Goal: Information Seeking & Learning: Learn about a topic

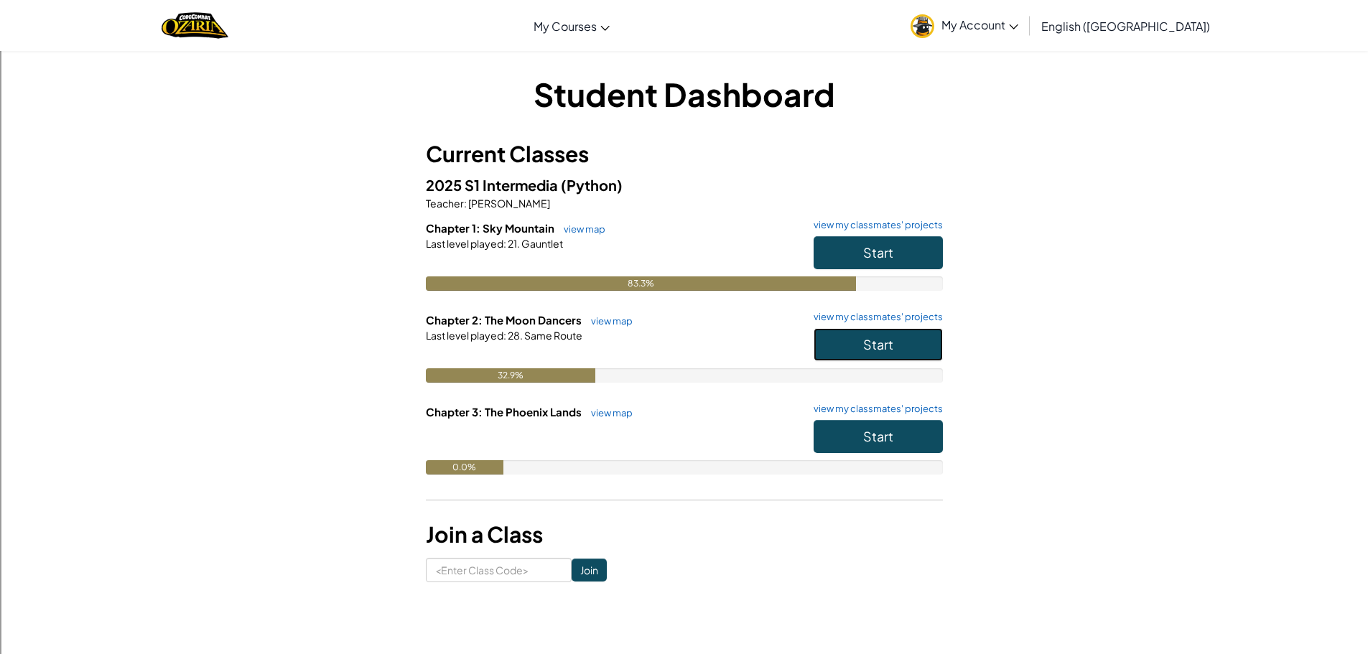
click at [853, 354] on button "Start" at bounding box center [878, 344] width 129 height 33
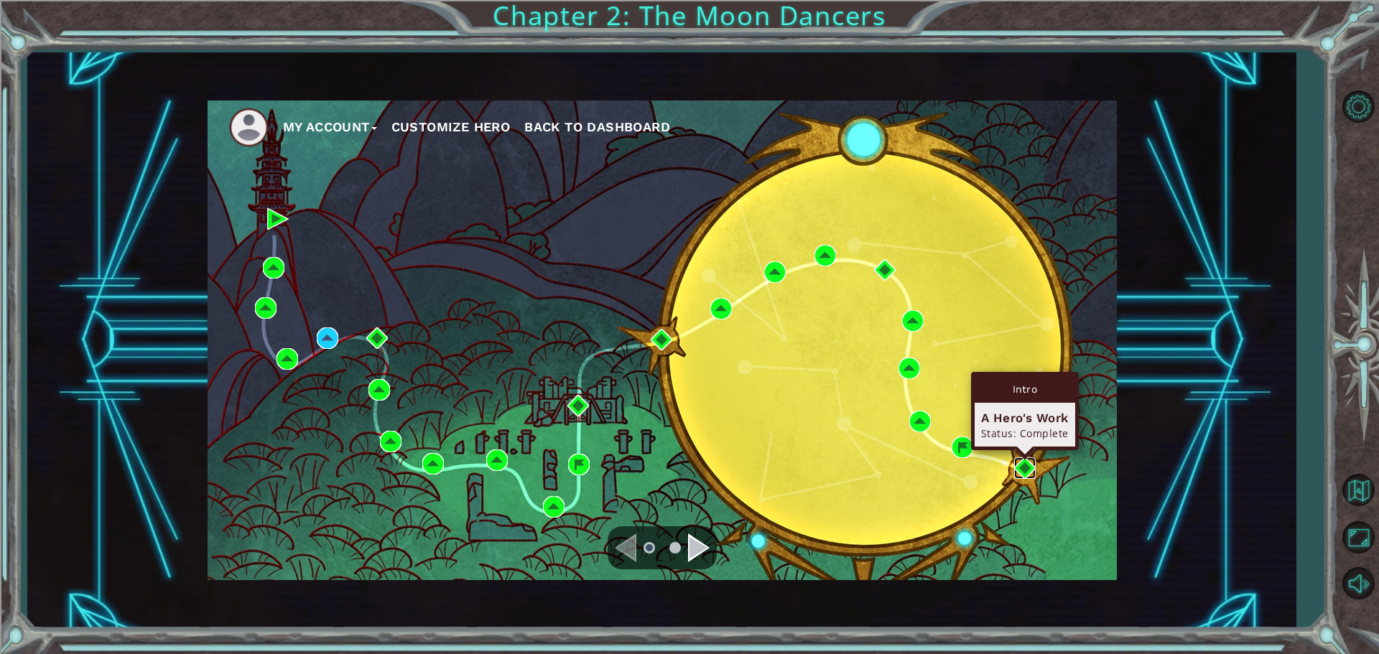
click at [1029, 472] on img at bounding box center [1025, 469] width 22 height 22
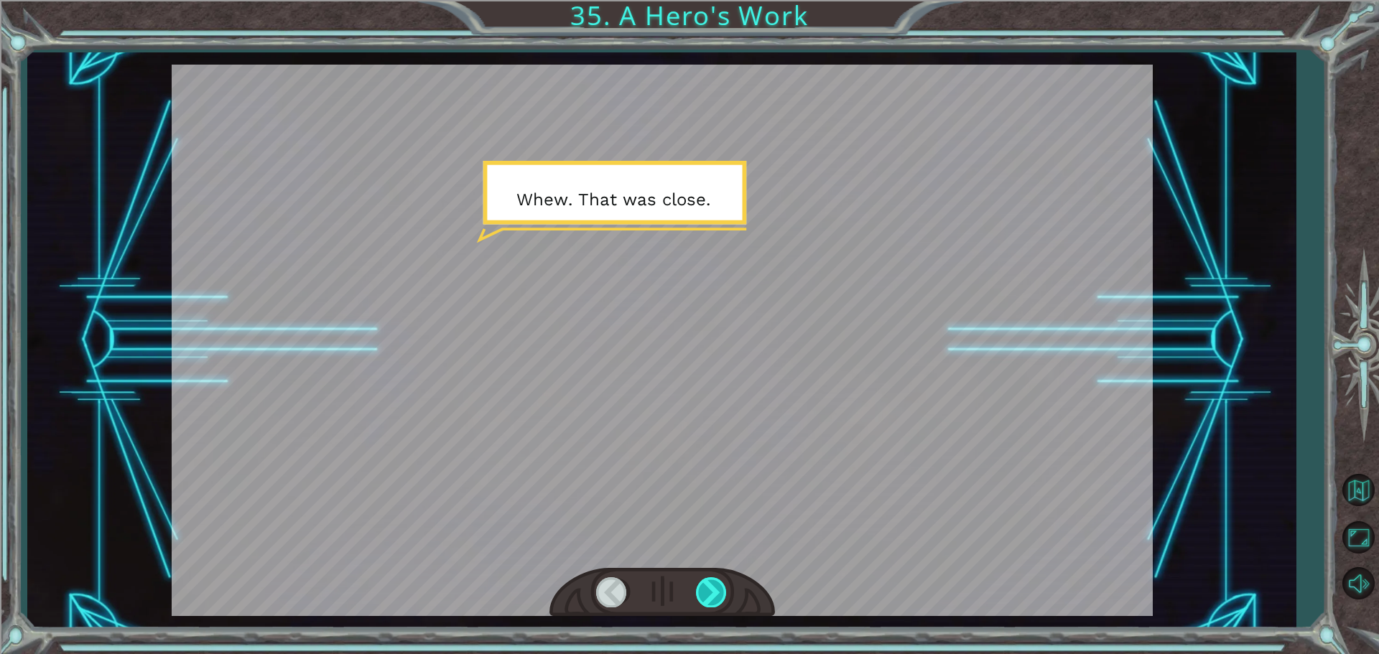
click at [700, 590] on div at bounding box center [712, 592] width 32 height 29
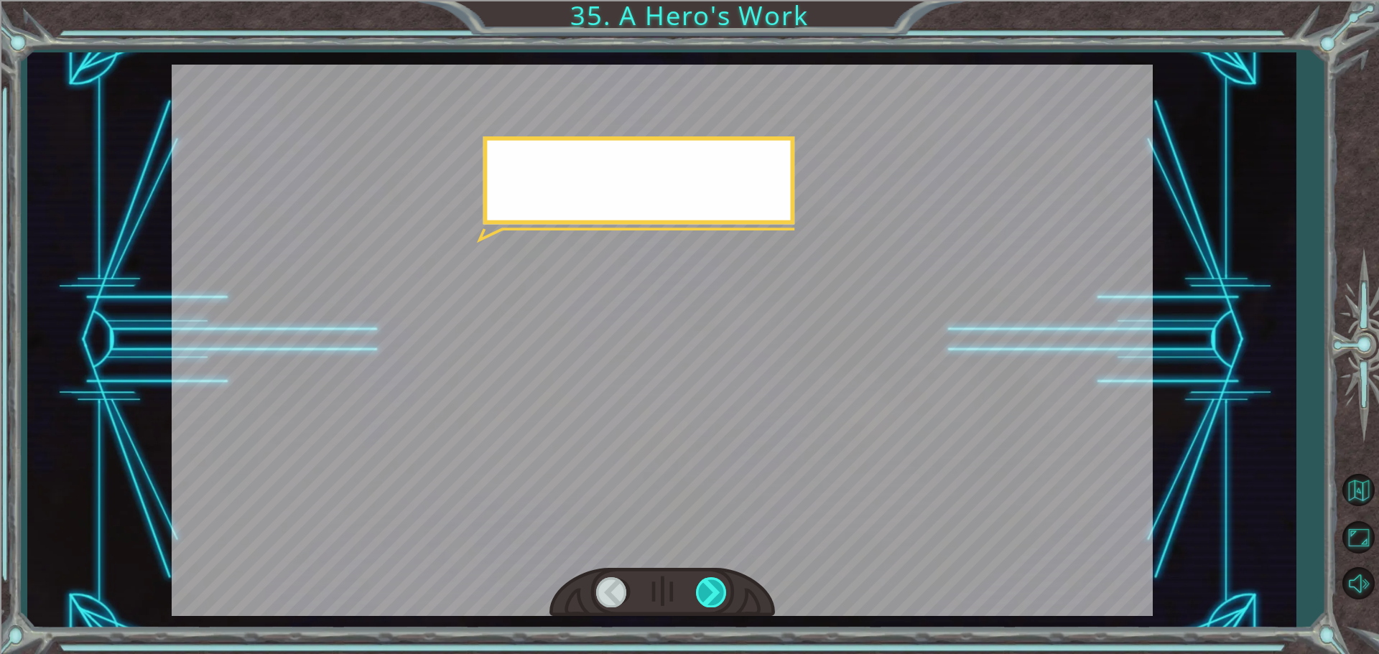
click at [700, 590] on div at bounding box center [712, 592] width 32 height 29
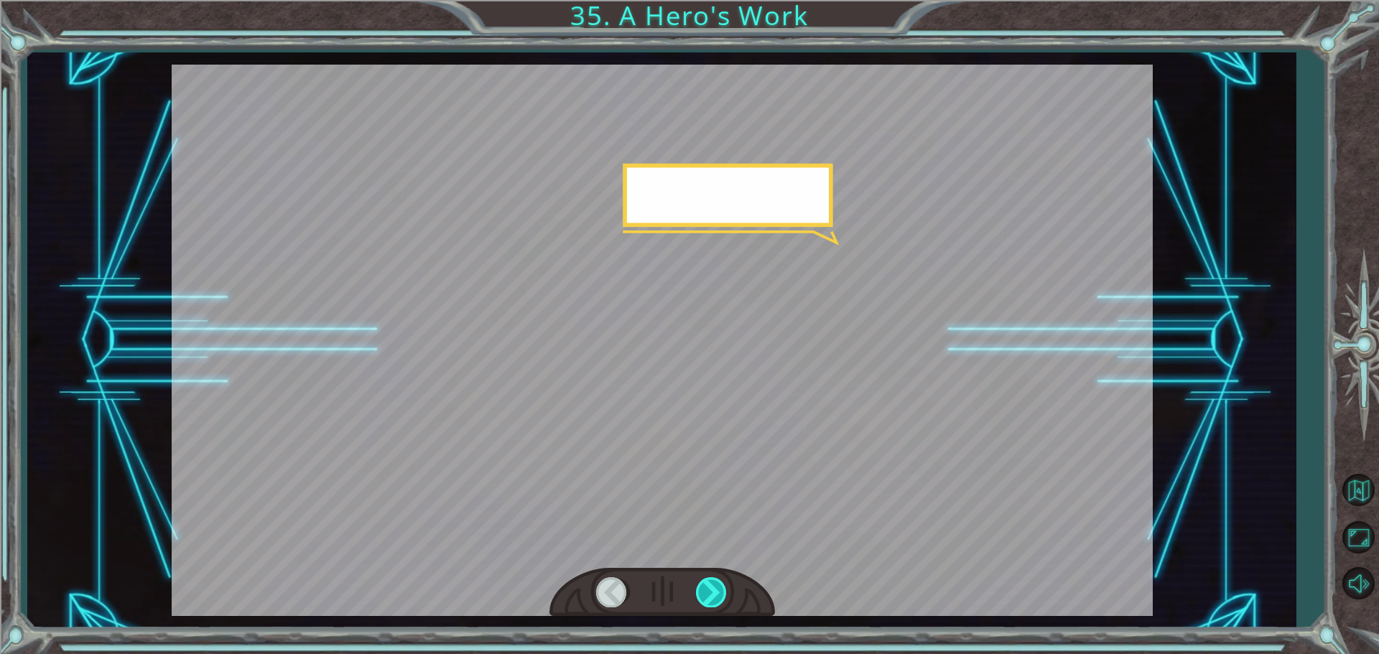
click at [700, 590] on div at bounding box center [712, 592] width 32 height 29
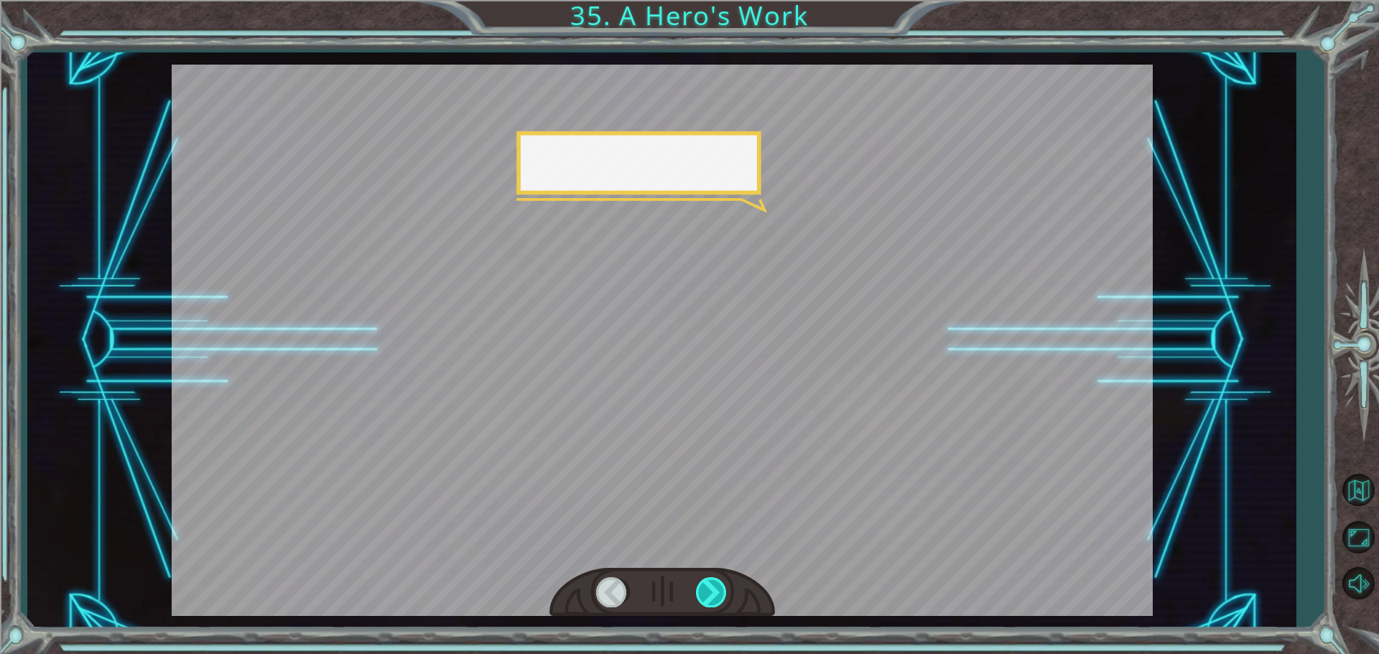
click at [700, 590] on div at bounding box center [712, 592] width 32 height 29
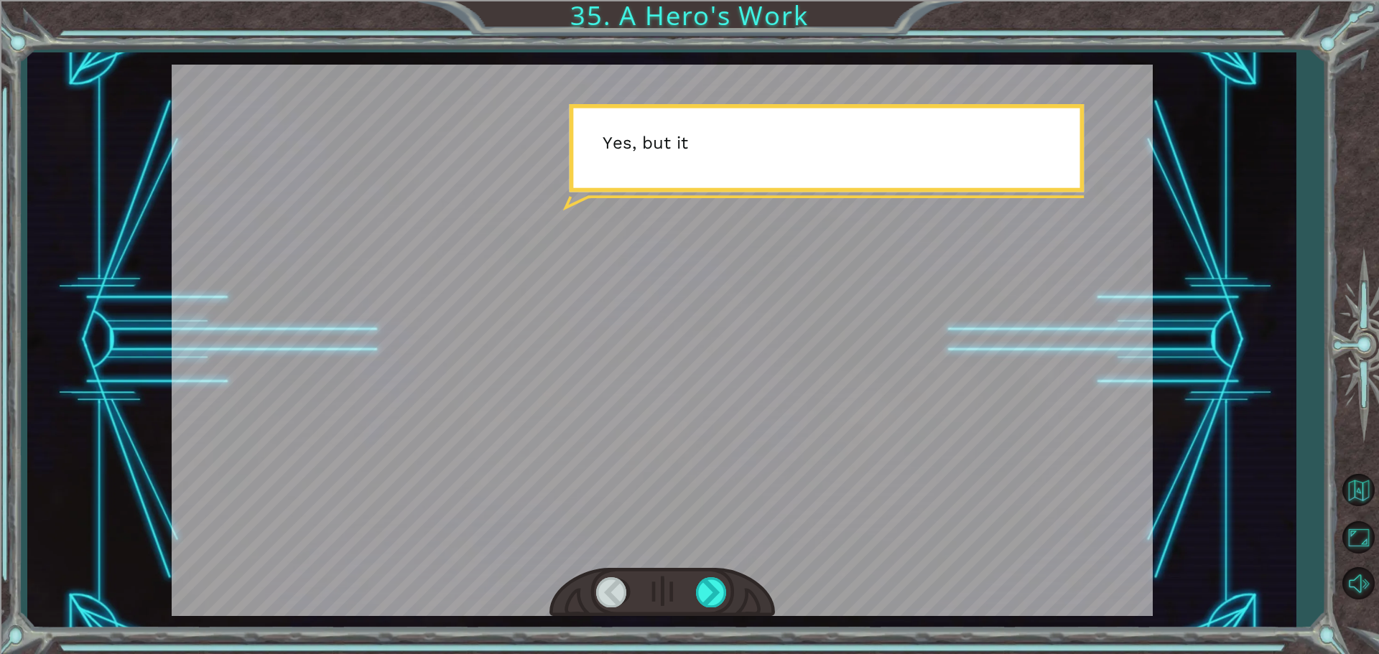
click at [689, 596] on div at bounding box center [663, 593] width 226 height 50
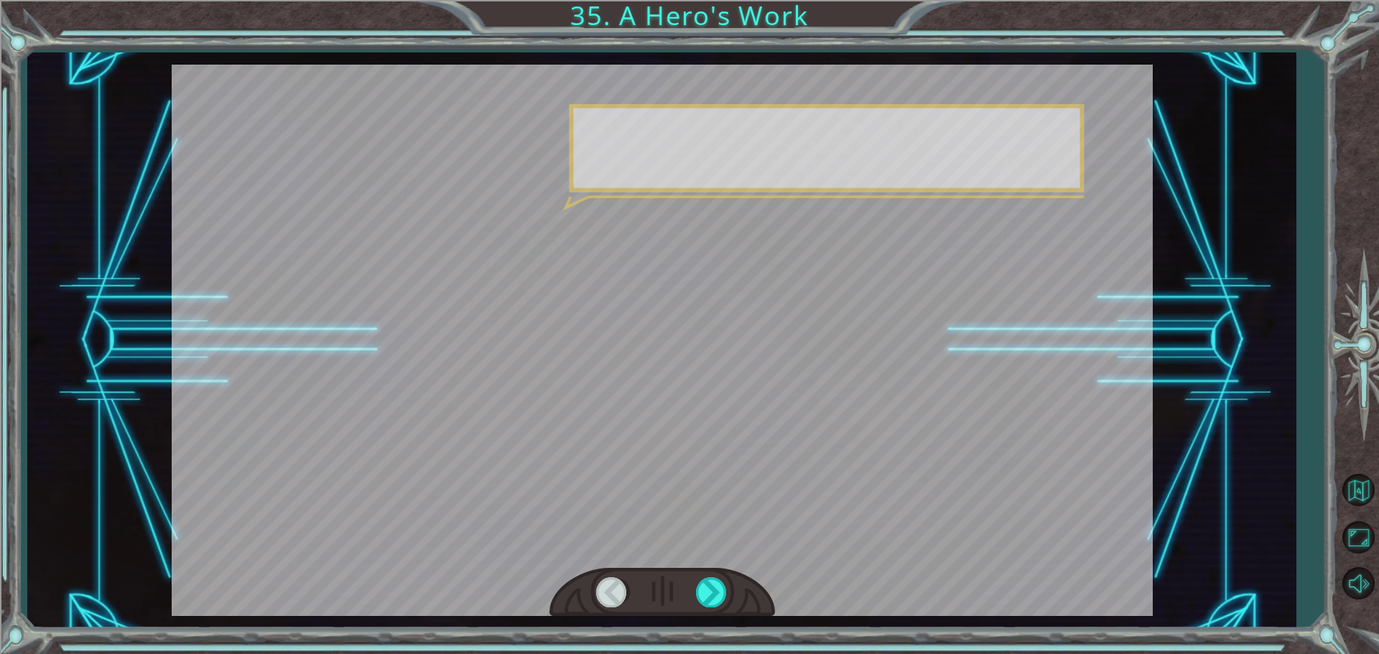
click at [689, 597] on div at bounding box center [663, 593] width 226 height 50
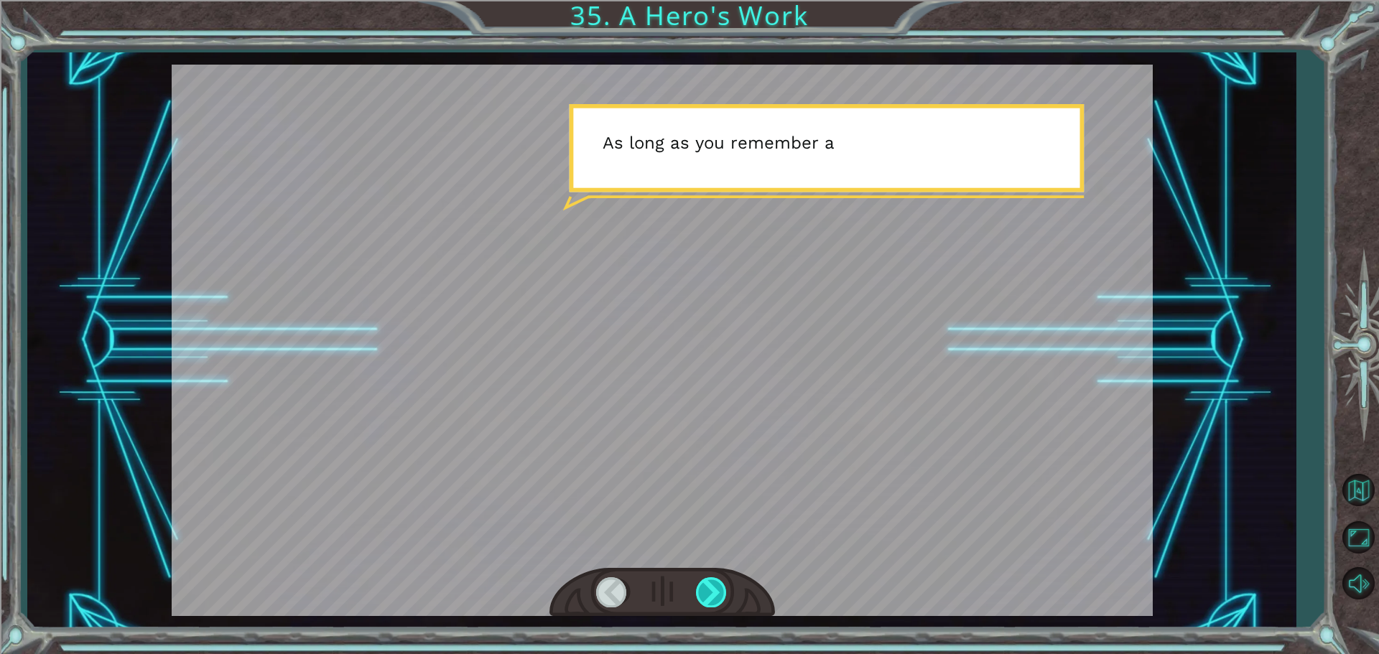
click at [703, 592] on div at bounding box center [712, 592] width 32 height 29
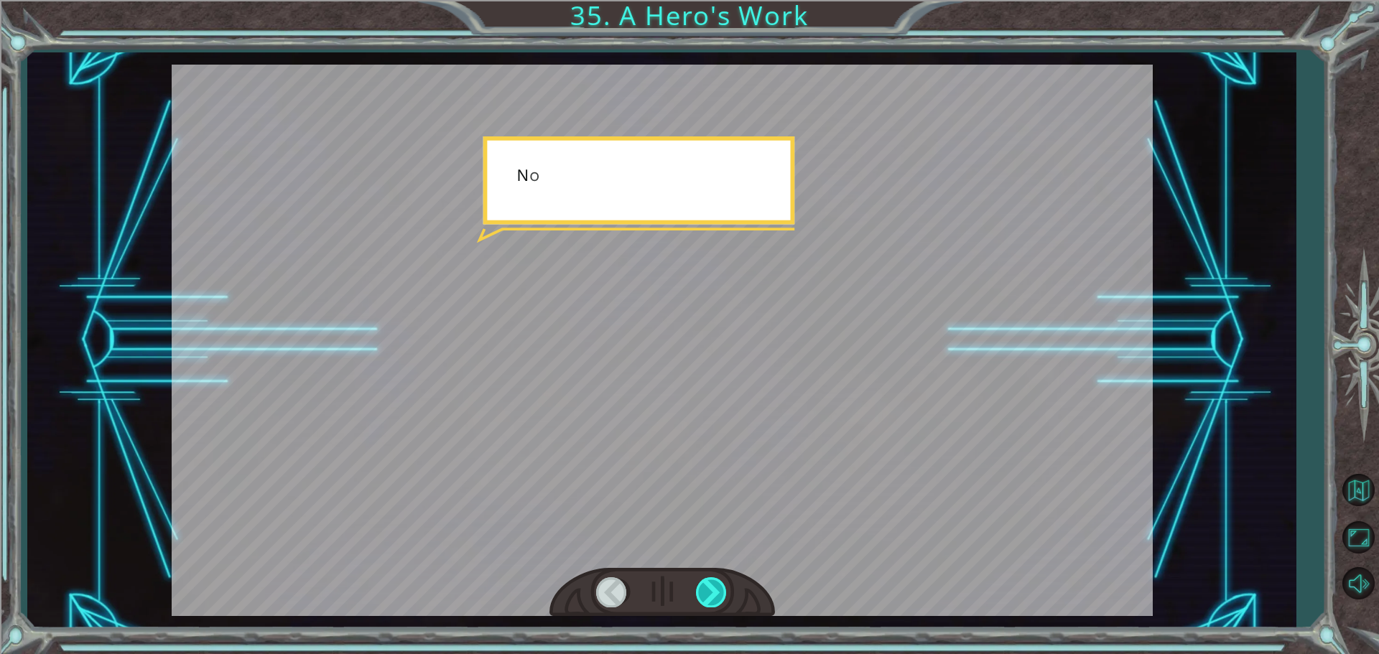
click at [703, 592] on div at bounding box center [712, 592] width 32 height 29
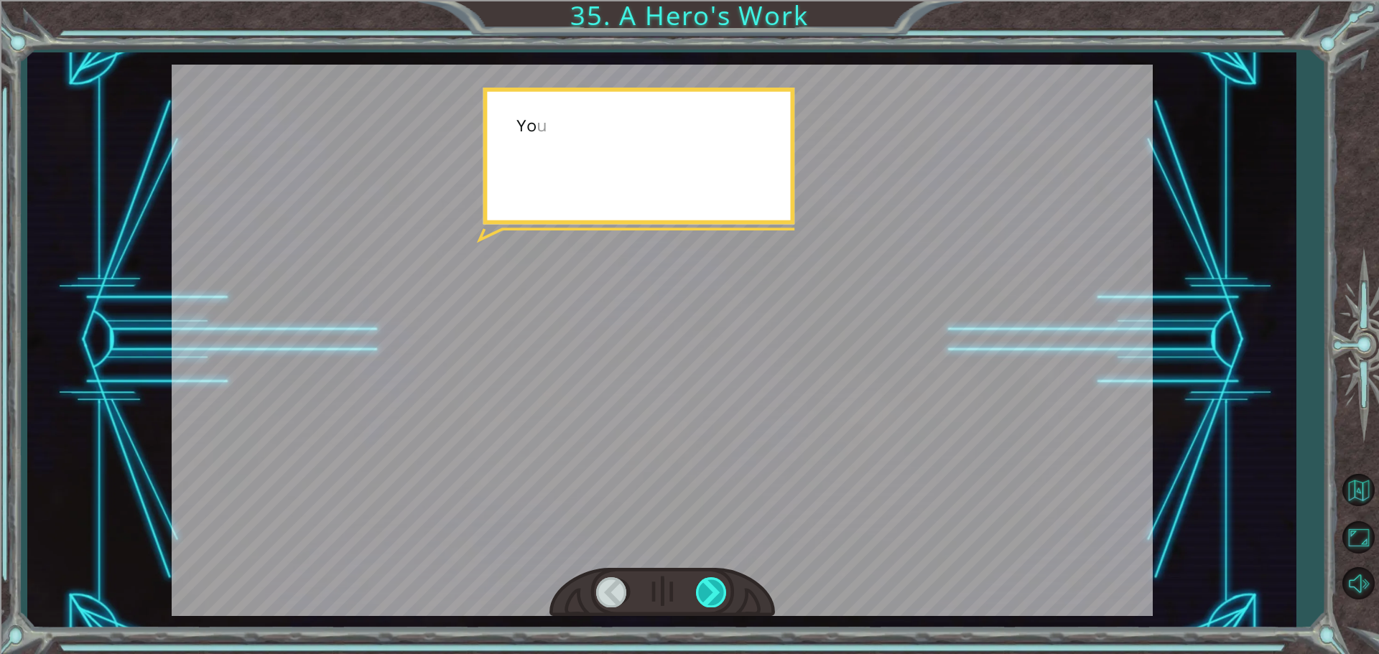
click at [703, 592] on div at bounding box center [712, 592] width 32 height 29
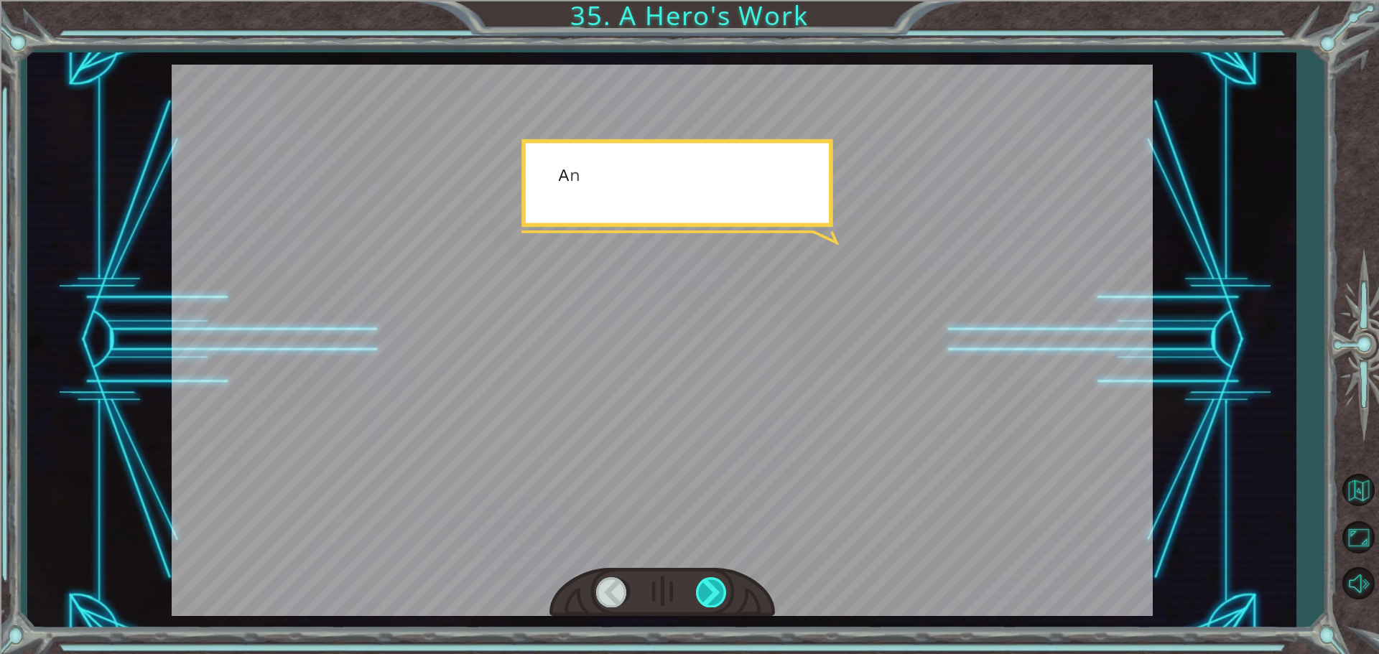
click at [703, 592] on div at bounding box center [712, 592] width 32 height 29
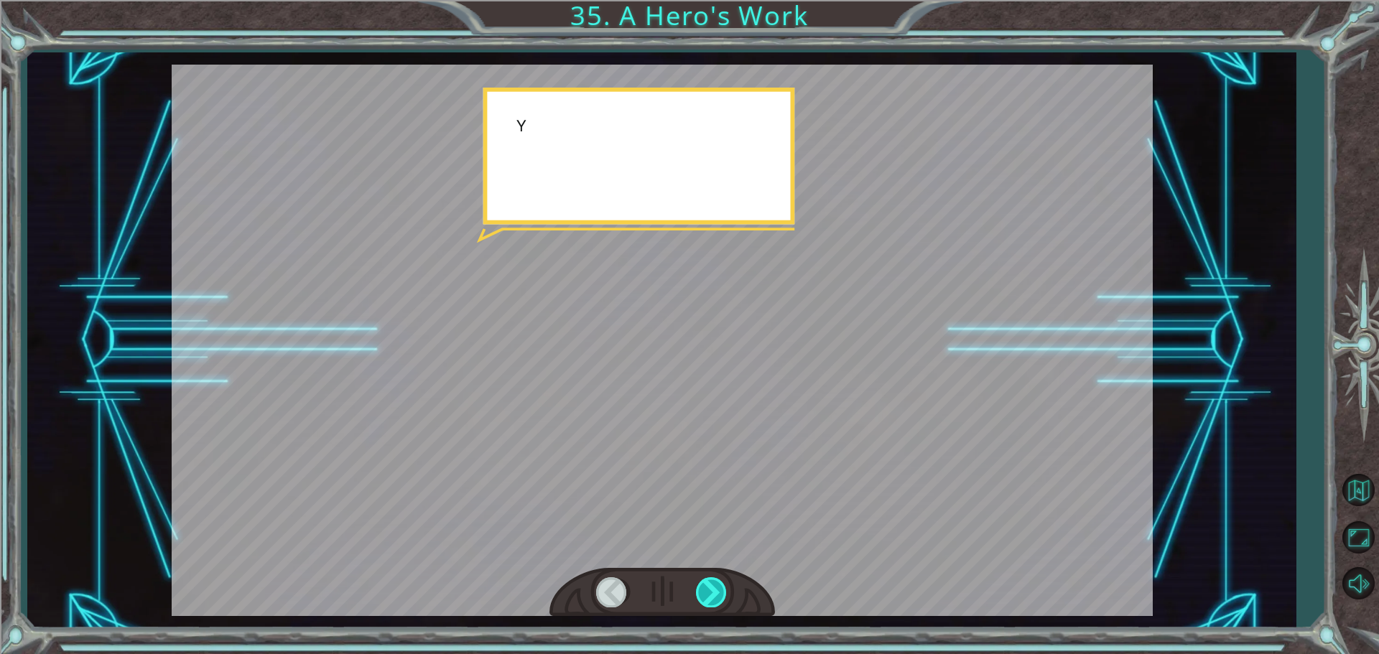
click at [703, 592] on div at bounding box center [712, 592] width 32 height 29
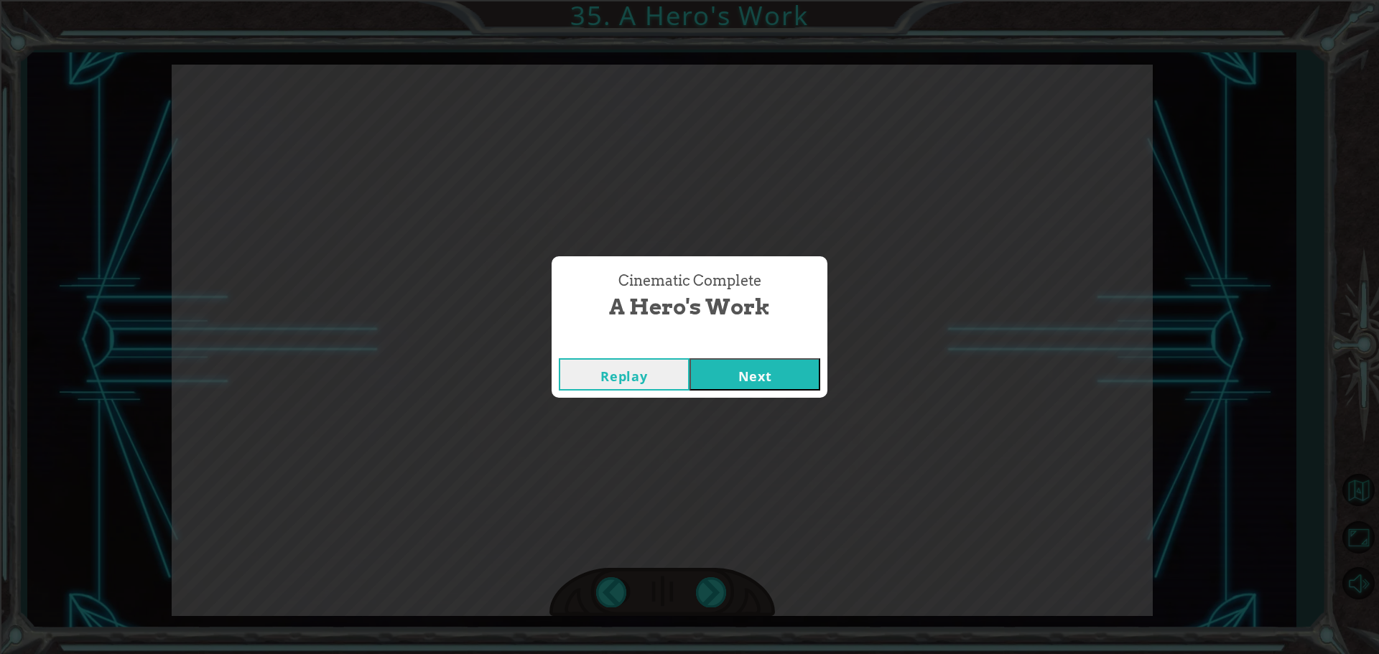
click at [720, 356] on div "Replay Next" at bounding box center [690, 374] width 276 height 47
click at [720, 370] on button "Next" at bounding box center [755, 374] width 131 height 32
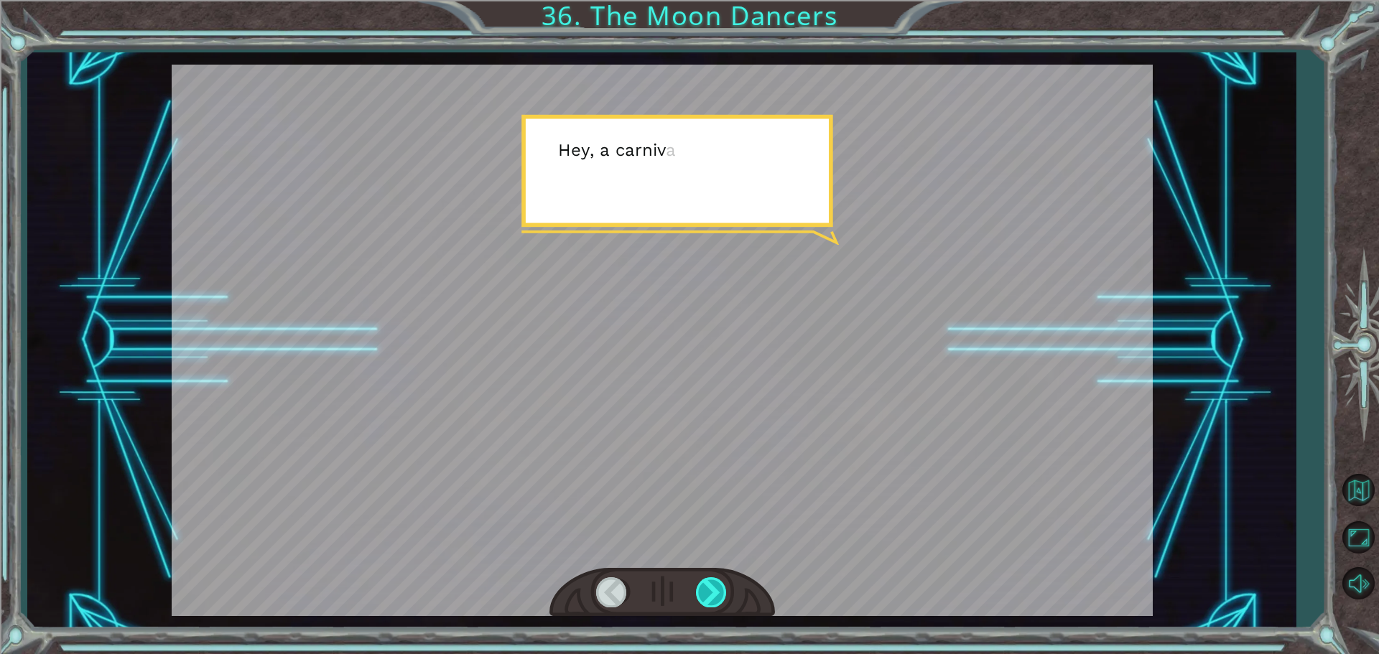
click at [707, 589] on div at bounding box center [712, 592] width 32 height 29
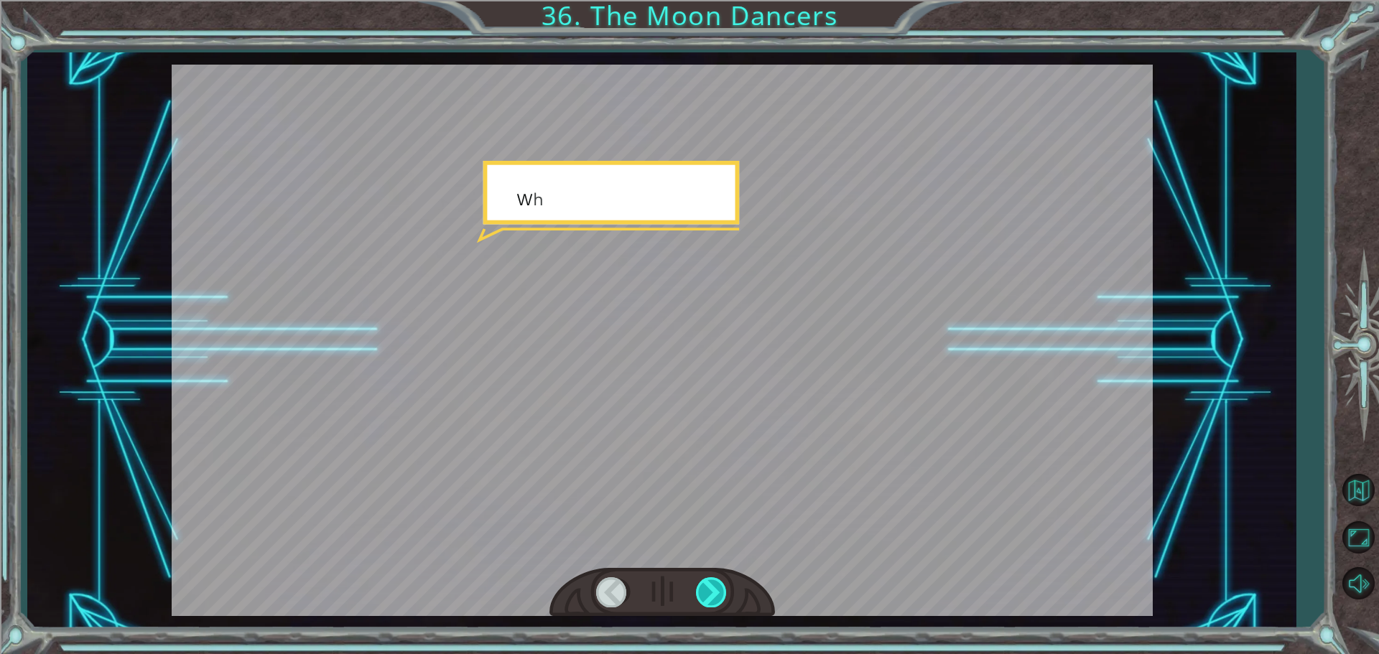
click at [707, 589] on div at bounding box center [712, 592] width 32 height 29
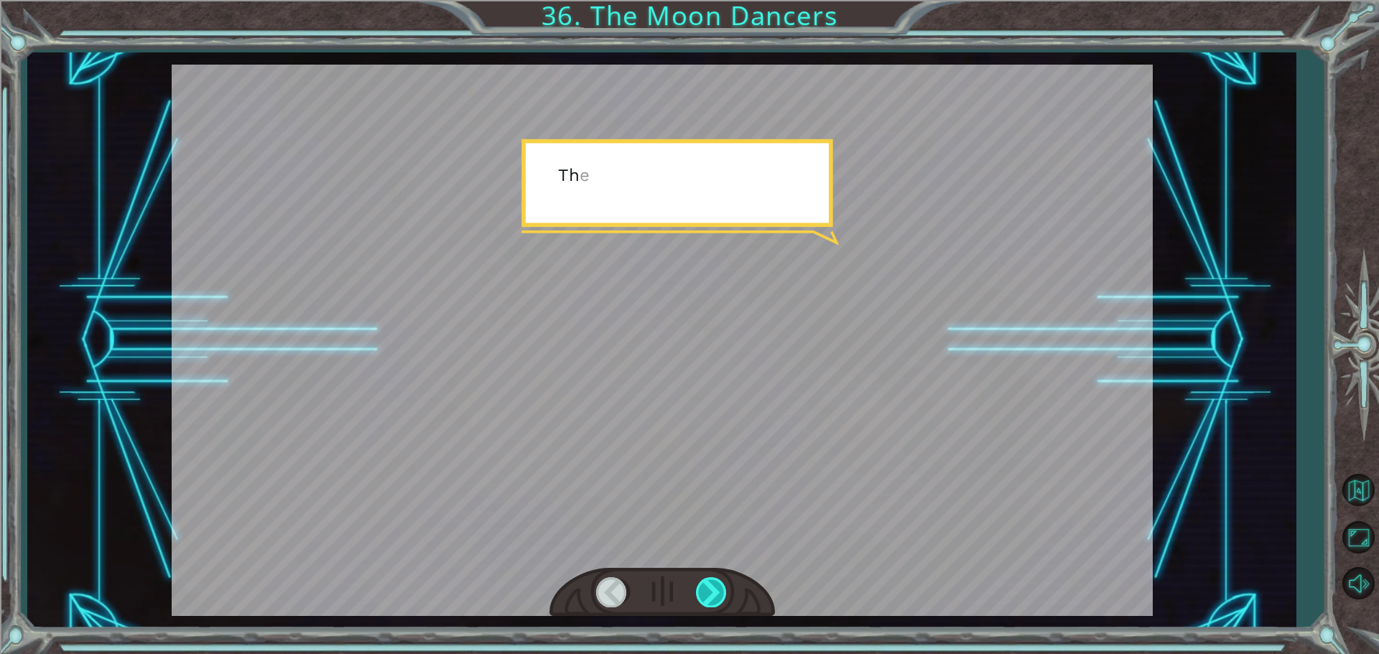
click at [707, 589] on div at bounding box center [712, 592] width 32 height 29
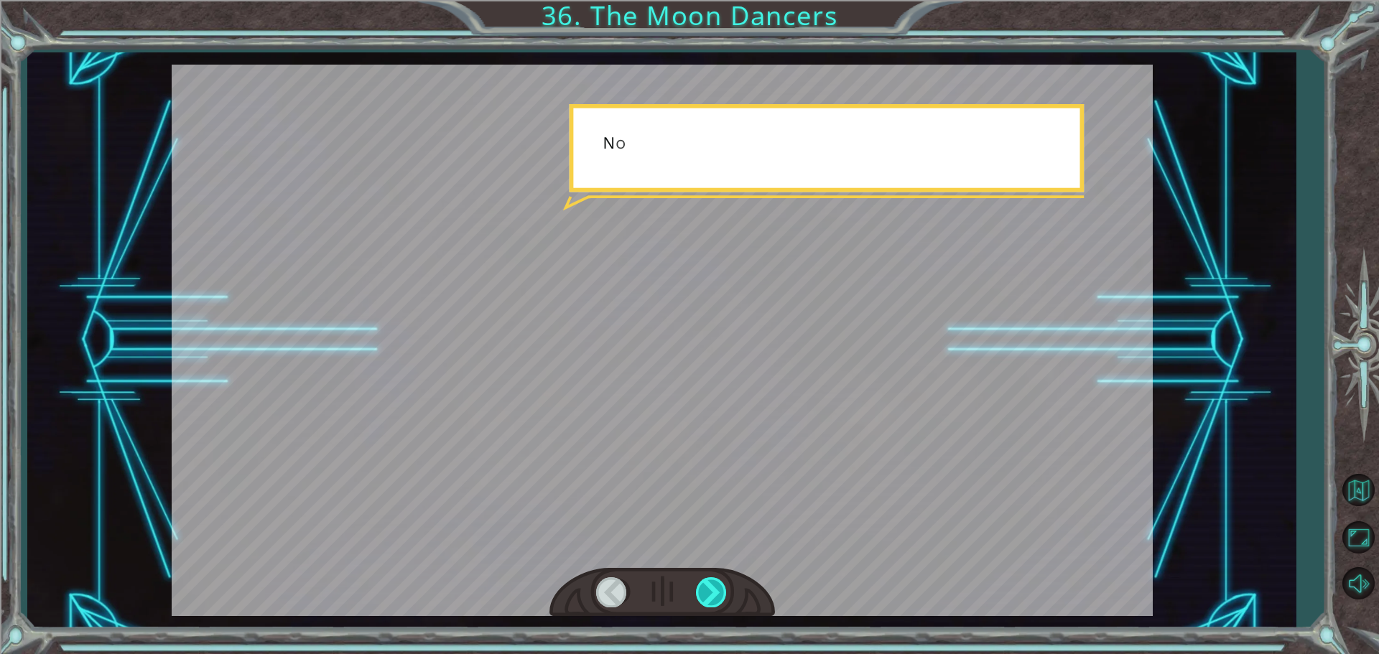
click at [707, 589] on div at bounding box center [712, 592] width 32 height 29
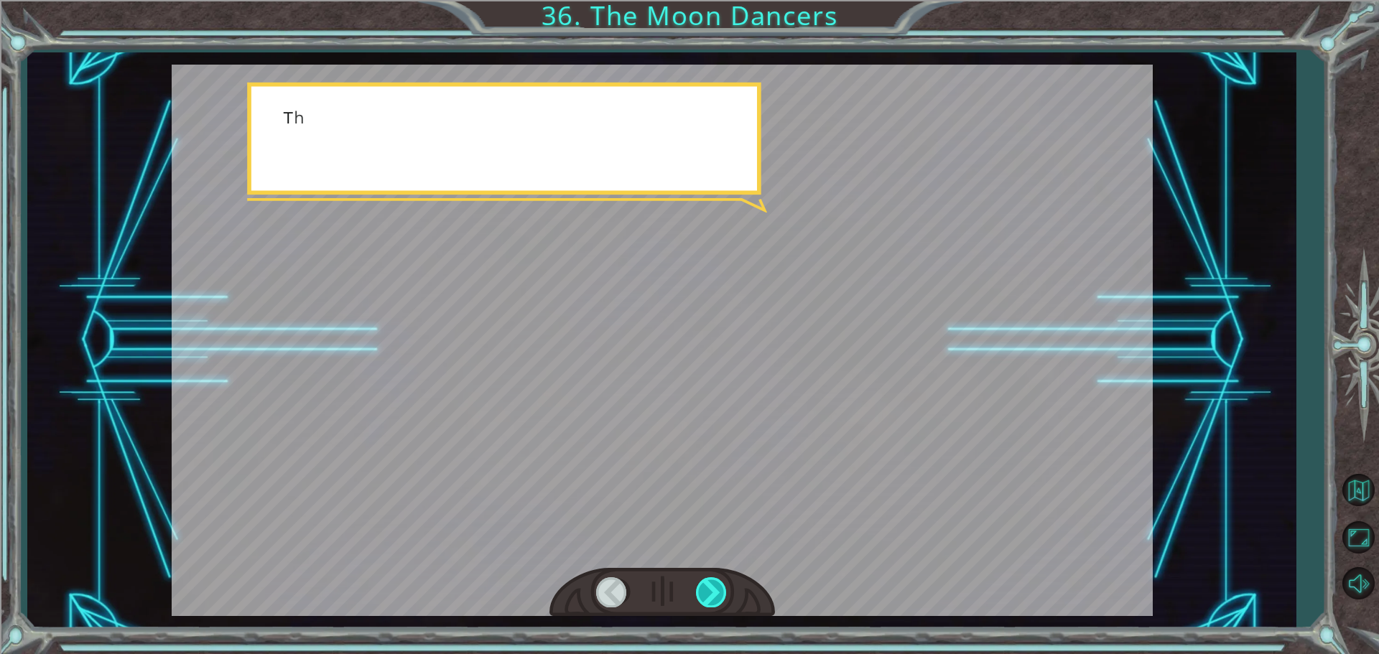
click at [707, 589] on div at bounding box center [712, 592] width 32 height 29
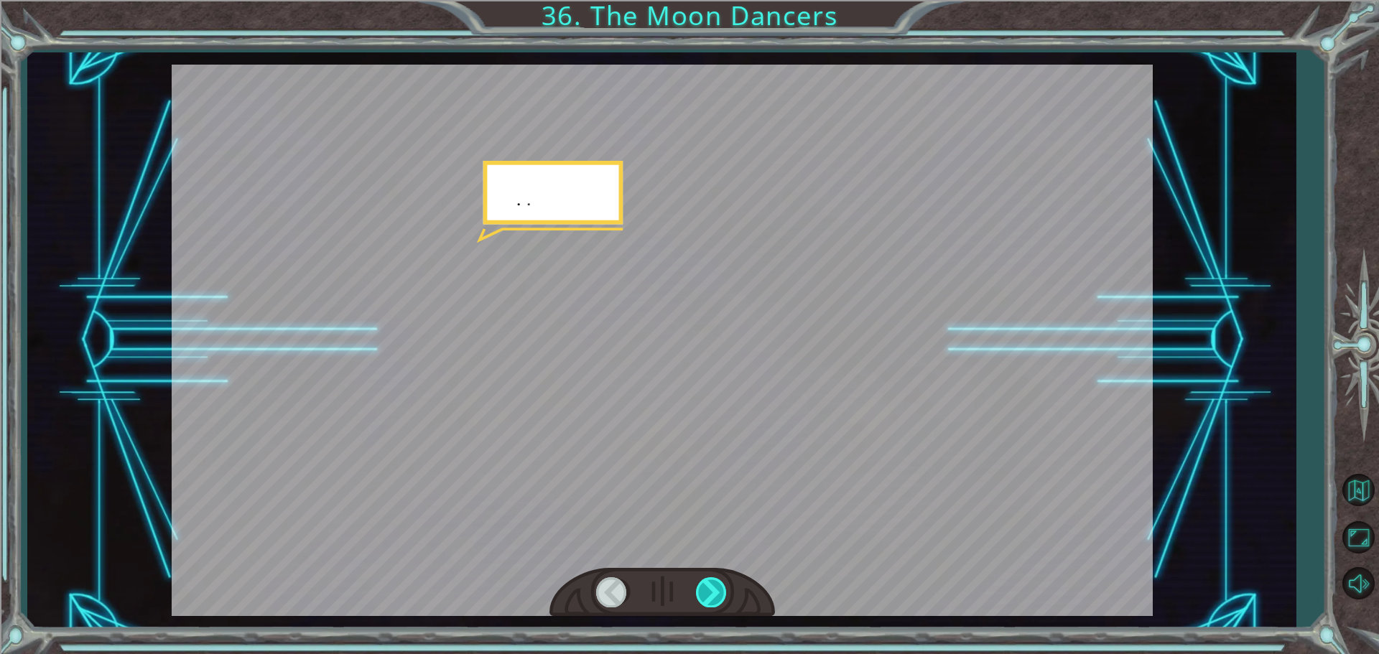
click at [707, 589] on div at bounding box center [712, 592] width 32 height 29
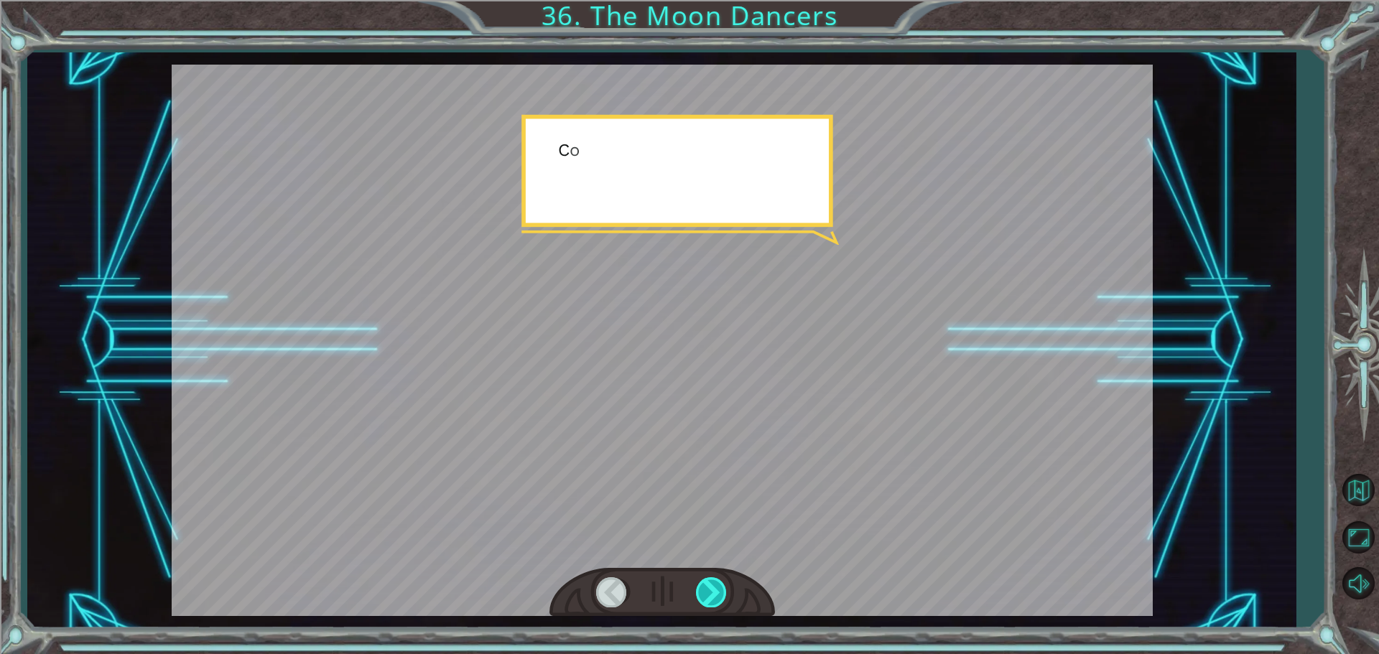
click at [707, 589] on div at bounding box center [712, 592] width 32 height 29
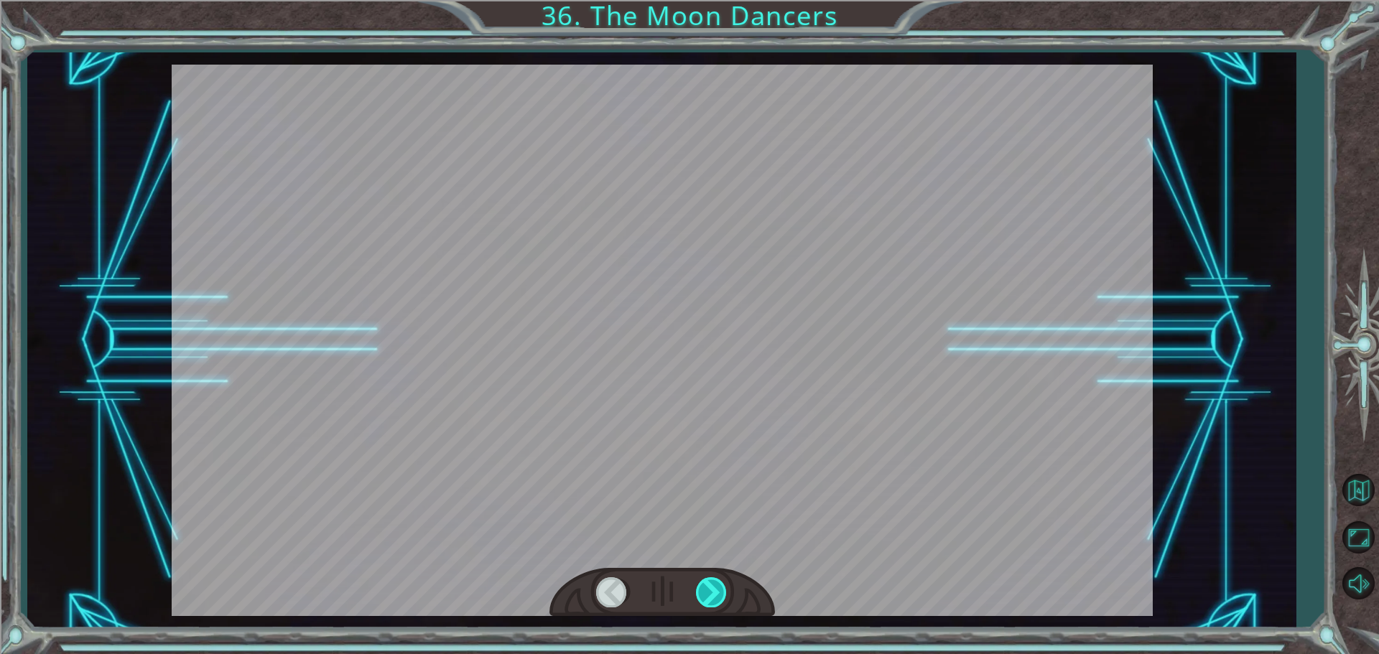
click at [707, 589] on div at bounding box center [712, 592] width 32 height 29
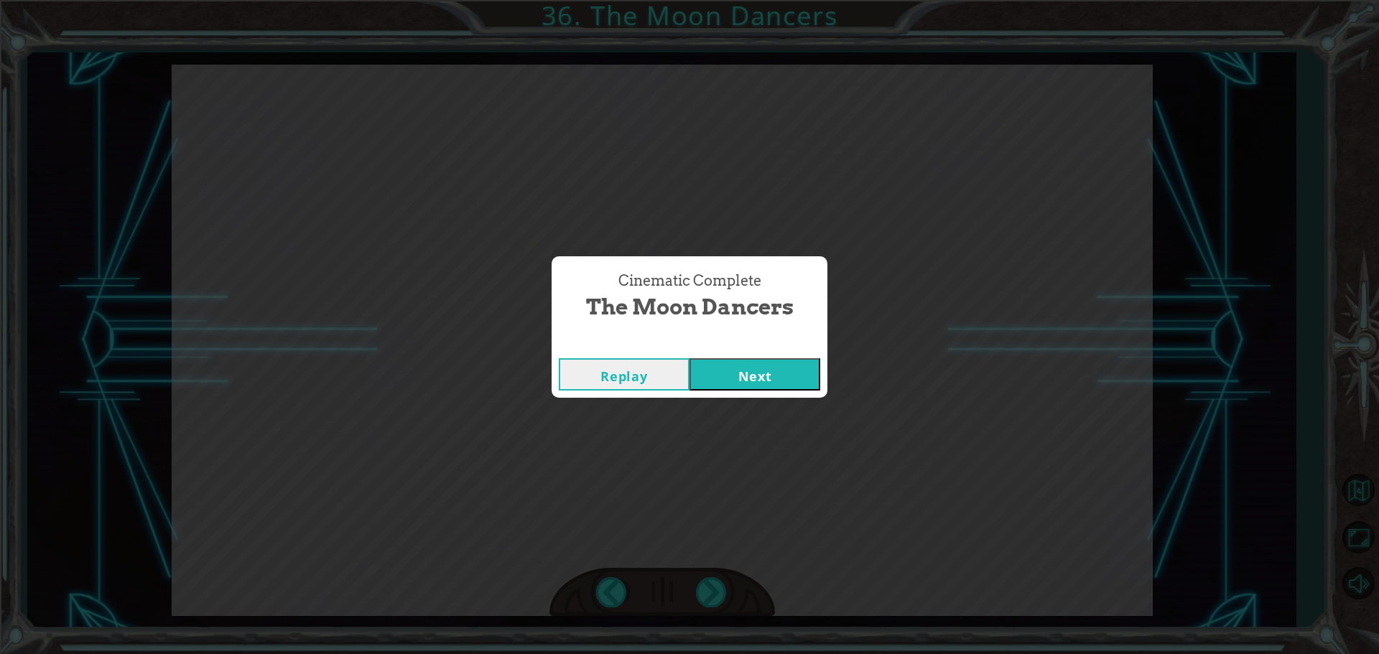
click at [746, 376] on button "Next" at bounding box center [755, 374] width 131 height 32
click at [761, 385] on button "Next" at bounding box center [755, 374] width 131 height 32
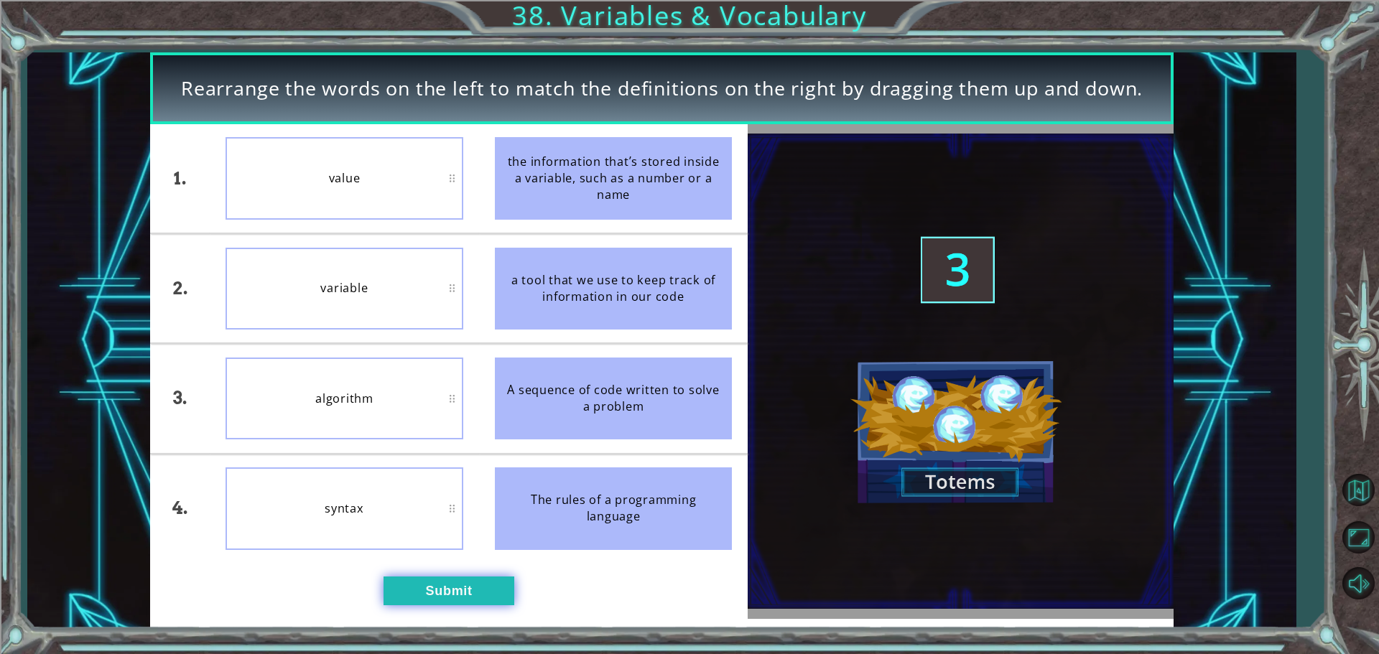
click at [435, 598] on button "Submit" at bounding box center [449, 591] width 131 height 29
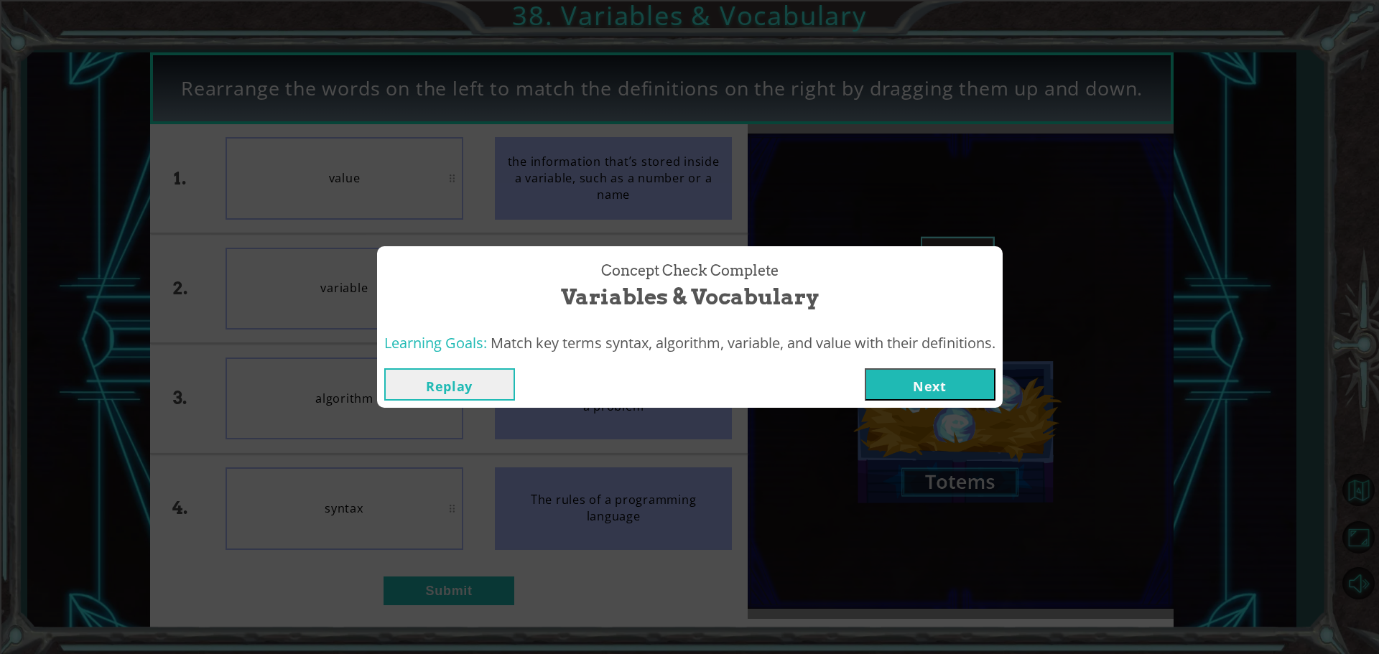
click at [945, 394] on button "Next" at bounding box center [930, 384] width 131 height 32
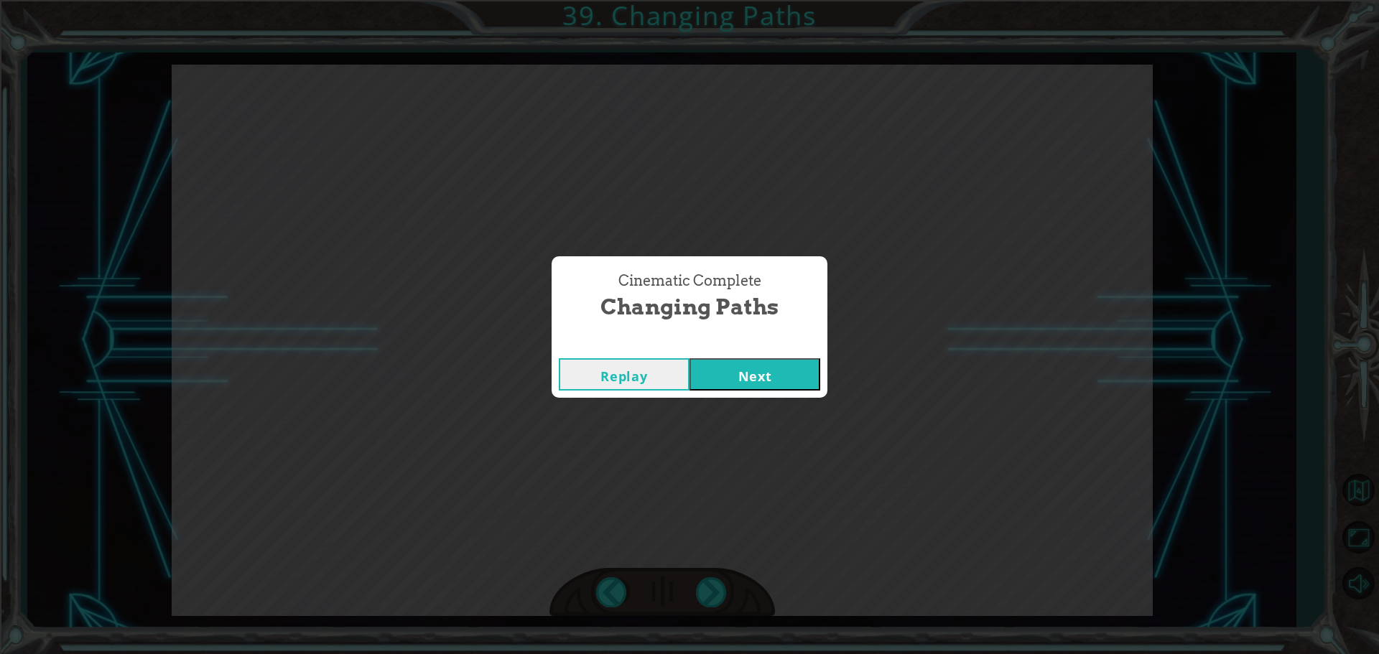
click at [694, 365] on button "Next" at bounding box center [755, 374] width 131 height 32
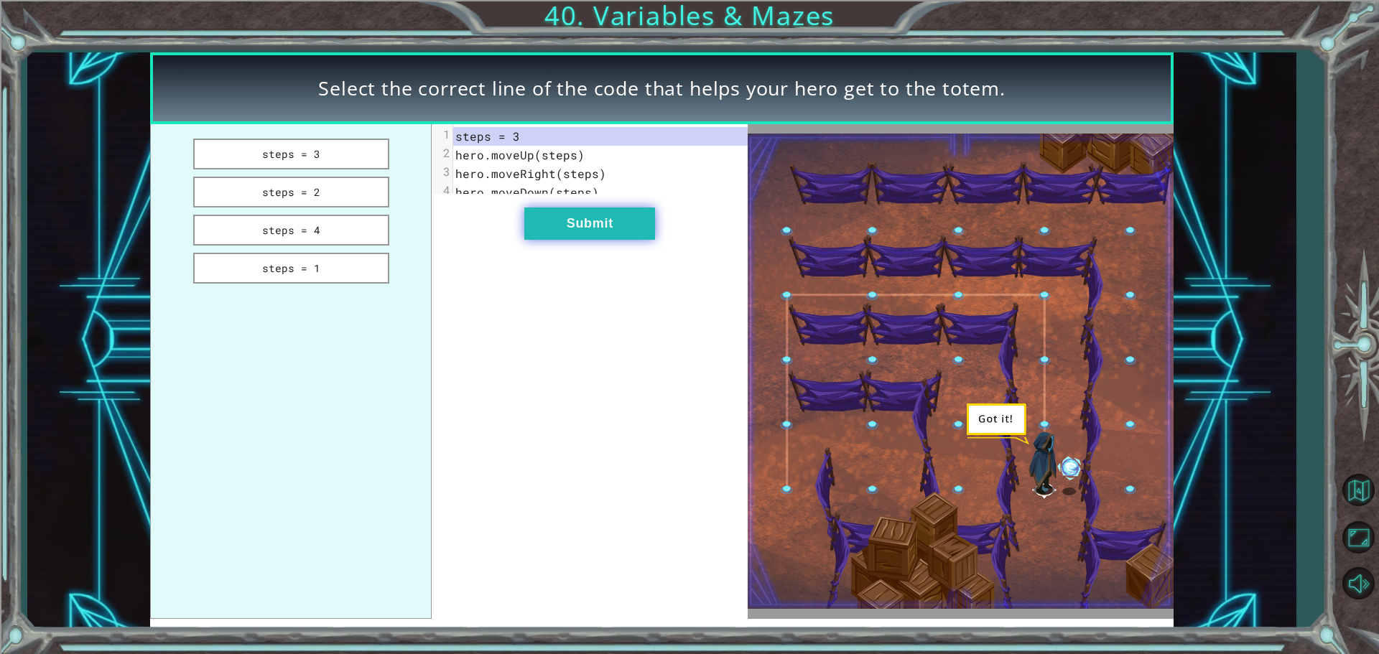
click at [644, 233] on button "Submit" at bounding box center [589, 224] width 131 height 32
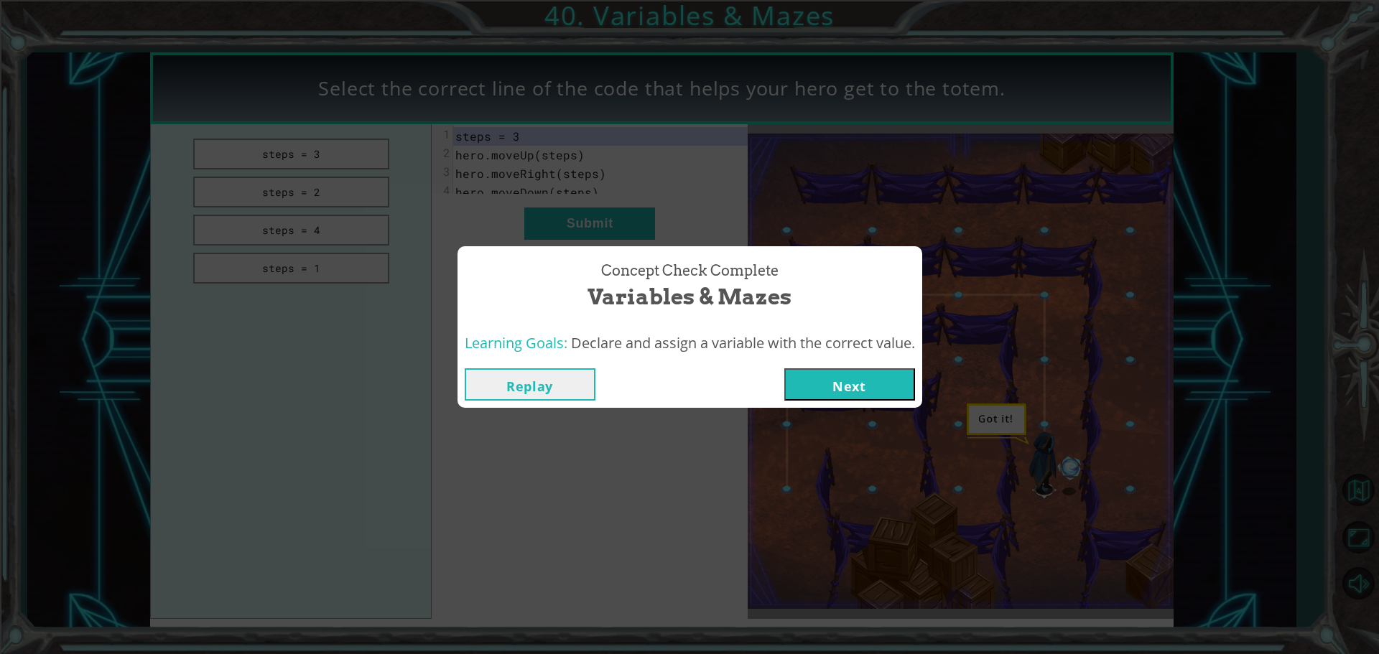
click at [802, 384] on button "Next" at bounding box center [849, 384] width 131 height 32
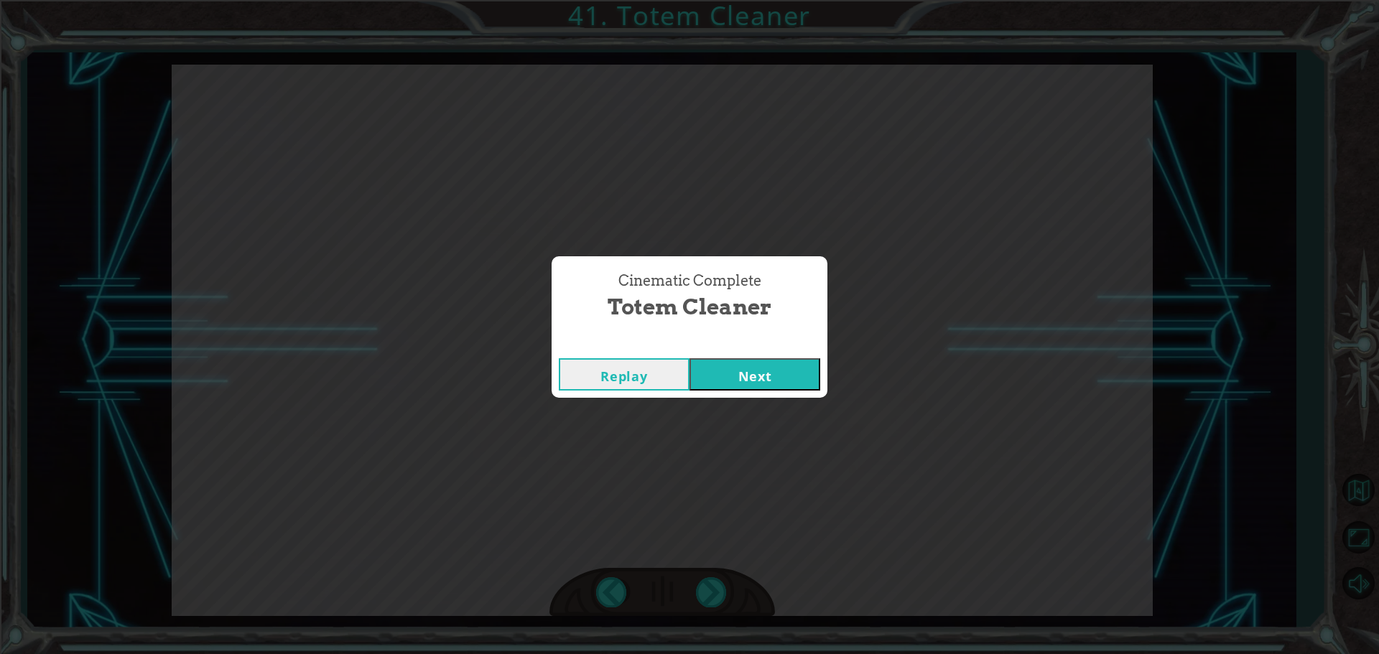
click at [772, 390] on button "Next" at bounding box center [755, 374] width 131 height 32
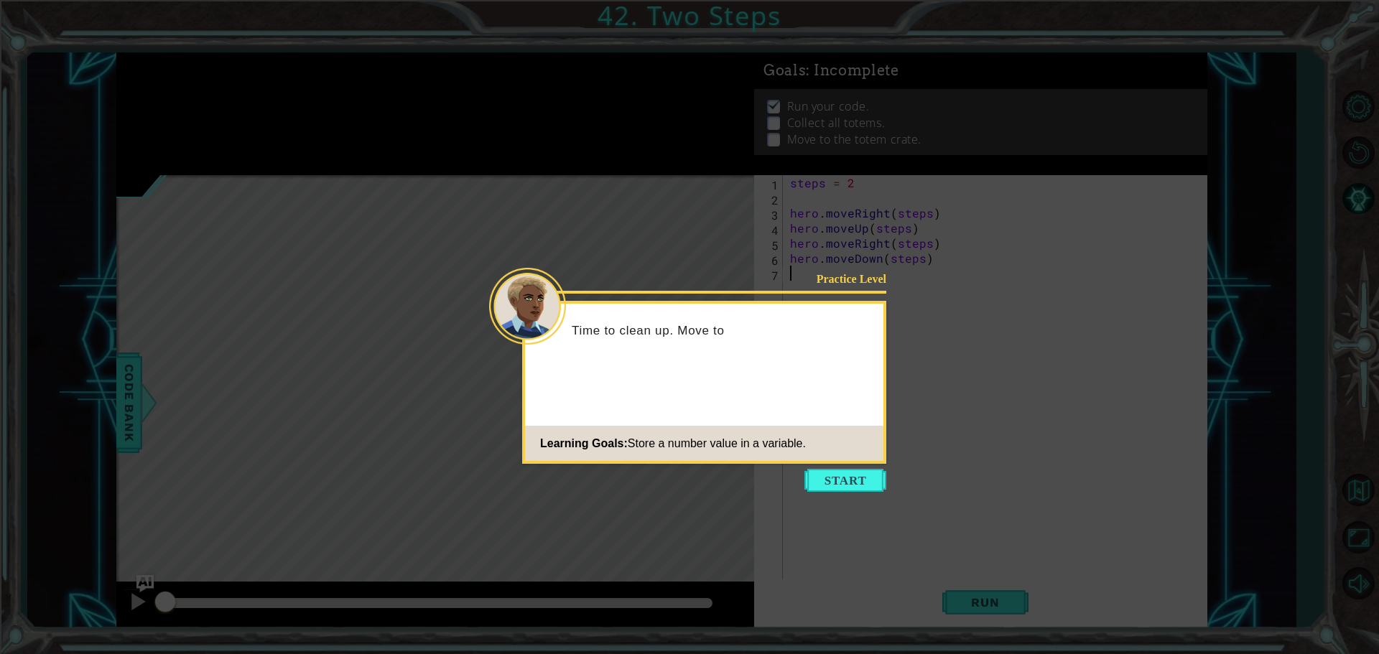
click at [826, 501] on icon at bounding box center [689, 327] width 1379 height 654
click at [827, 481] on button "Start" at bounding box center [846, 480] width 82 height 23
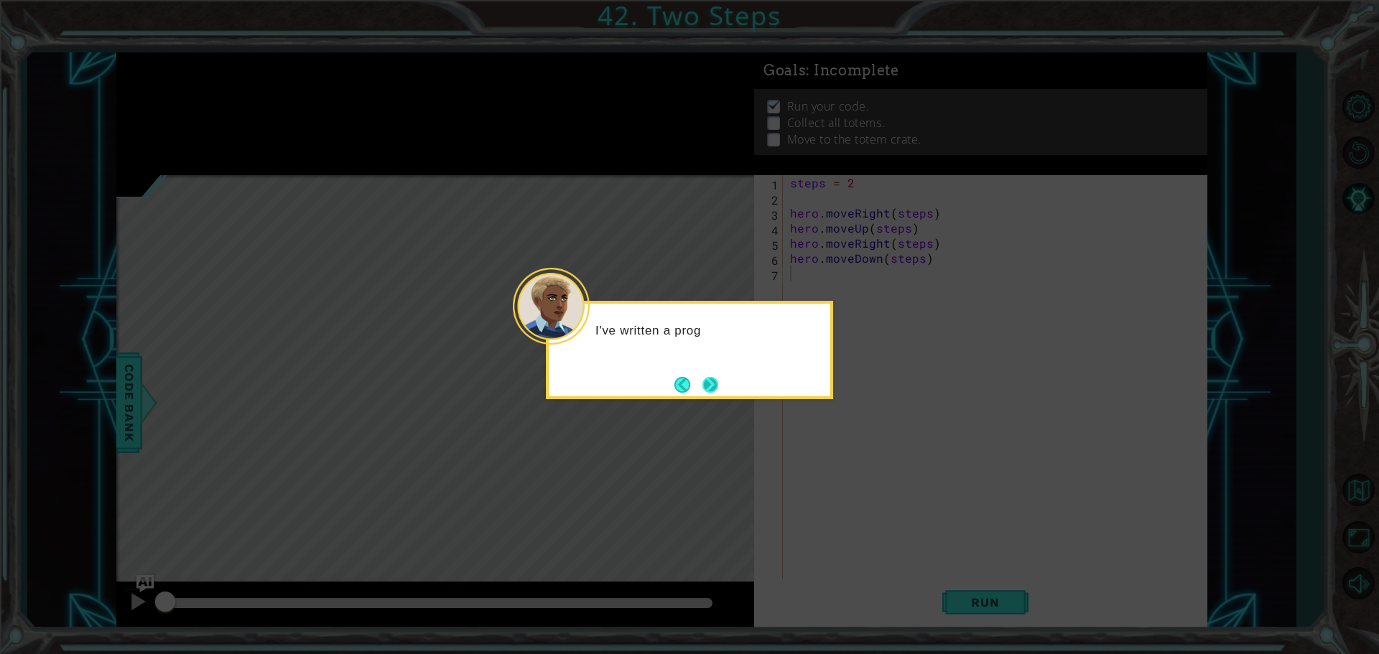
click at [711, 381] on button "Next" at bounding box center [711, 385] width 16 height 16
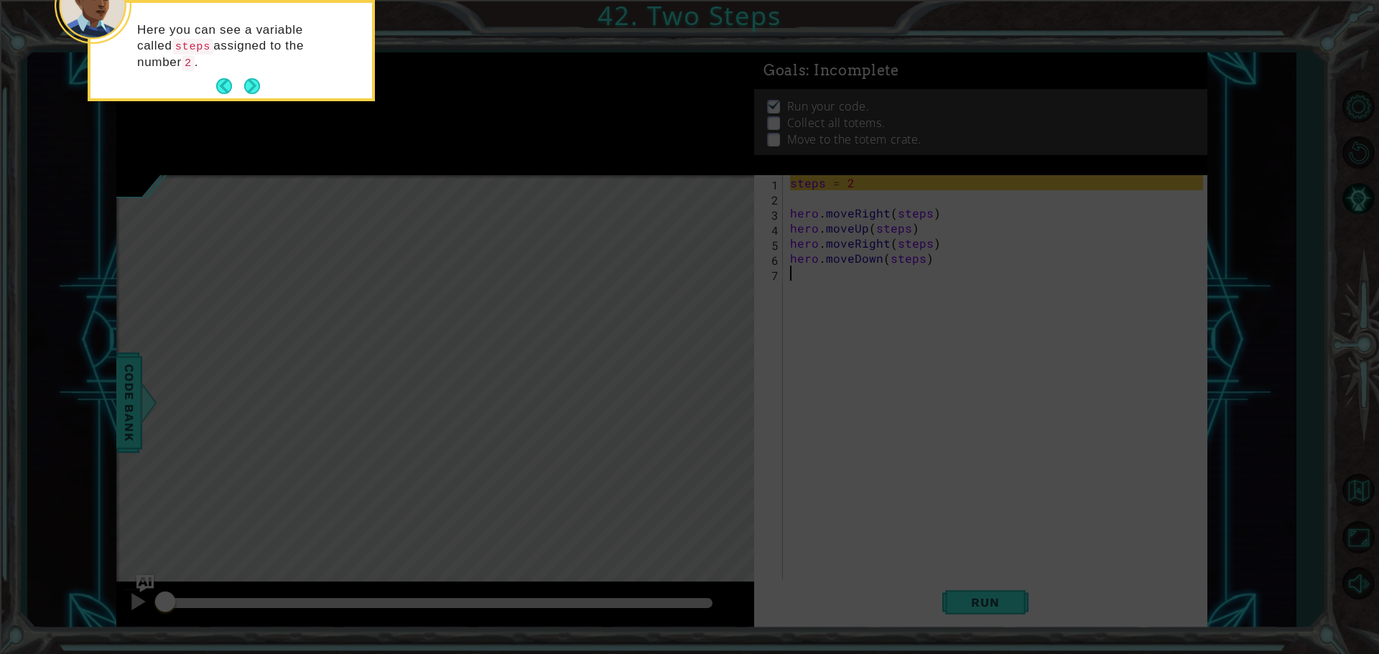
click at [234, 70] on div "Here you can see a variable called steps assigned to the number 2 ." at bounding box center [232, 54] width 282 height 90
click at [233, 71] on div "Here you can see a variable called steps assigned to the number 2 ." at bounding box center [232, 54] width 282 height 90
click at [231, 72] on div "Here you can see a variable called steps assigned to the number 2 ." at bounding box center [232, 54] width 282 height 90
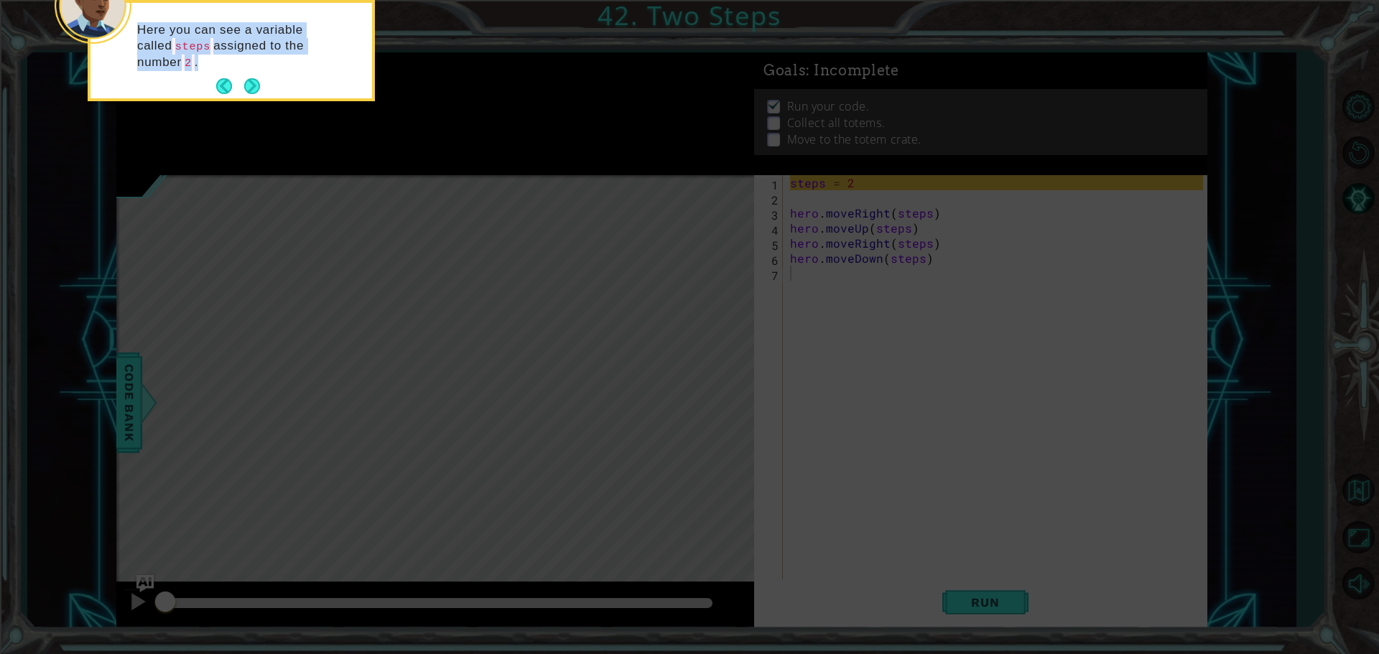
click at [231, 72] on div "Here you can see a variable called steps assigned to the number 2 ." at bounding box center [232, 54] width 282 height 90
click at [241, 71] on div "Here you can see a variable called steps assigned to the number 2 ." at bounding box center [232, 54] width 282 height 90
click at [245, 78] on button "Next" at bounding box center [252, 86] width 16 height 16
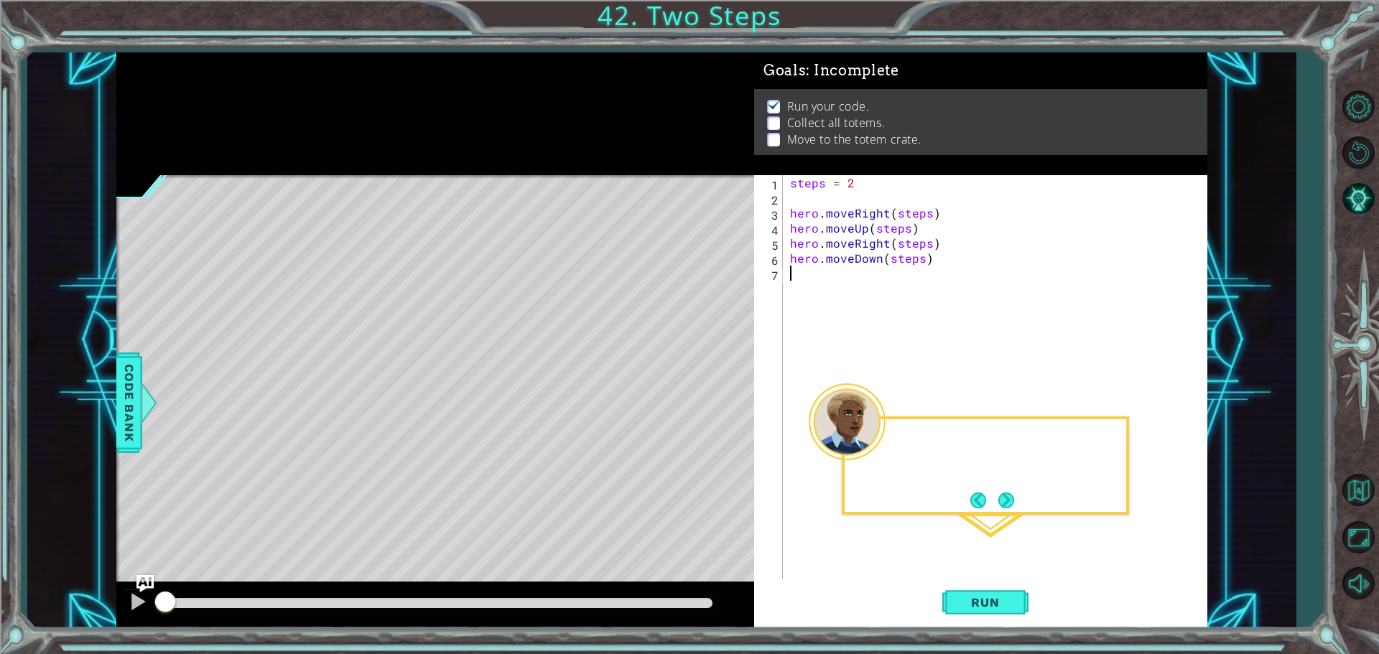
click at [244, 78] on div at bounding box center [435, 113] width 638 height 123
click at [989, 616] on button "Run" at bounding box center [985, 602] width 86 height 45
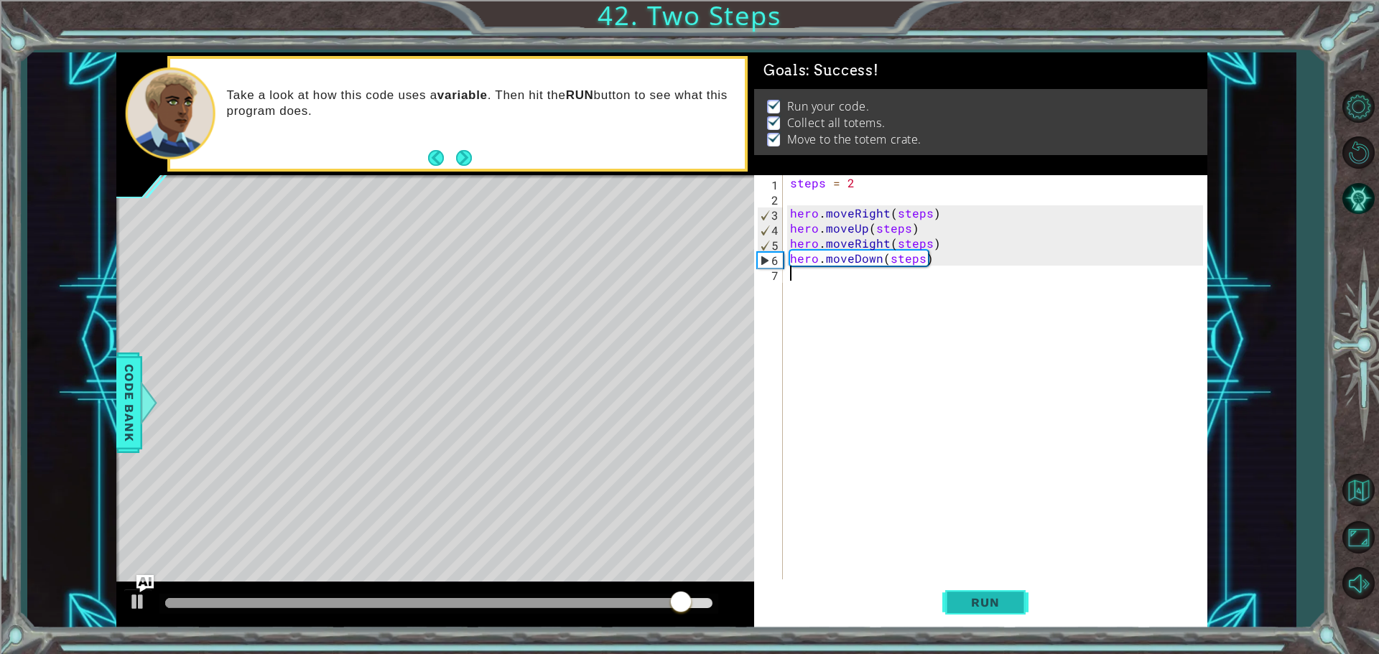
click at [971, 603] on span "Run" at bounding box center [985, 602] width 57 height 14
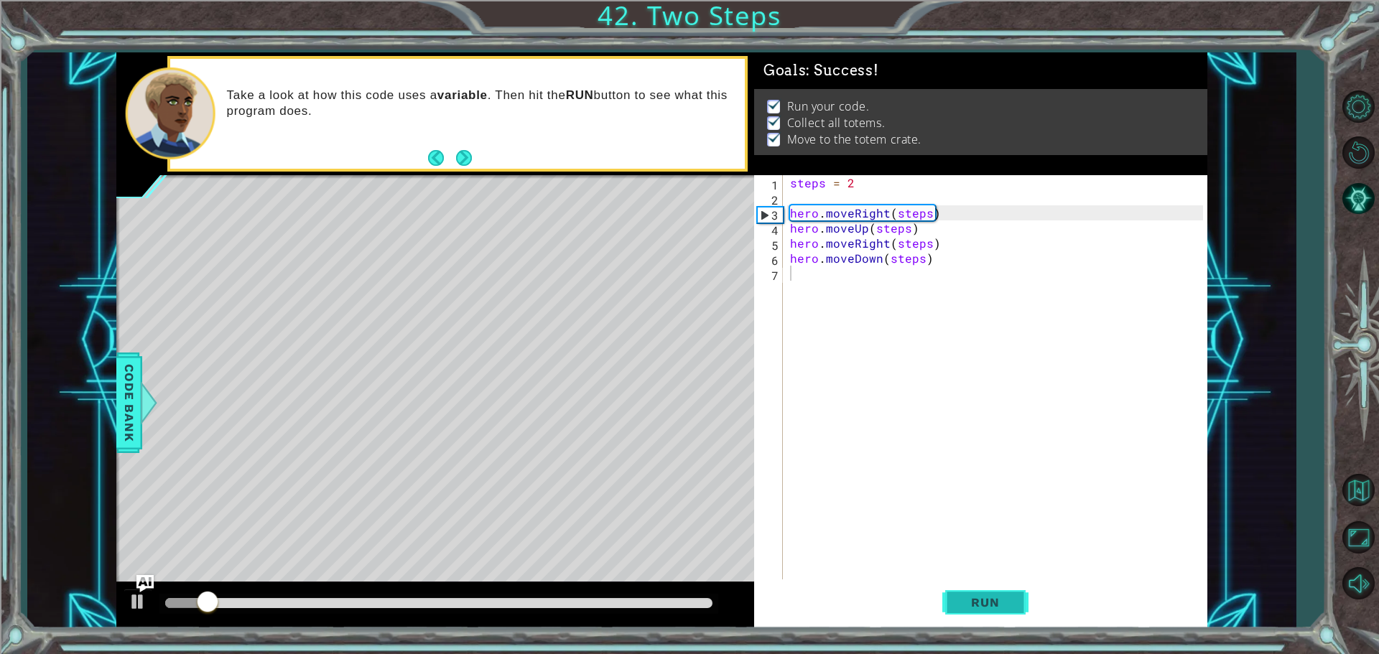
click at [971, 603] on span "Run" at bounding box center [985, 602] width 57 height 14
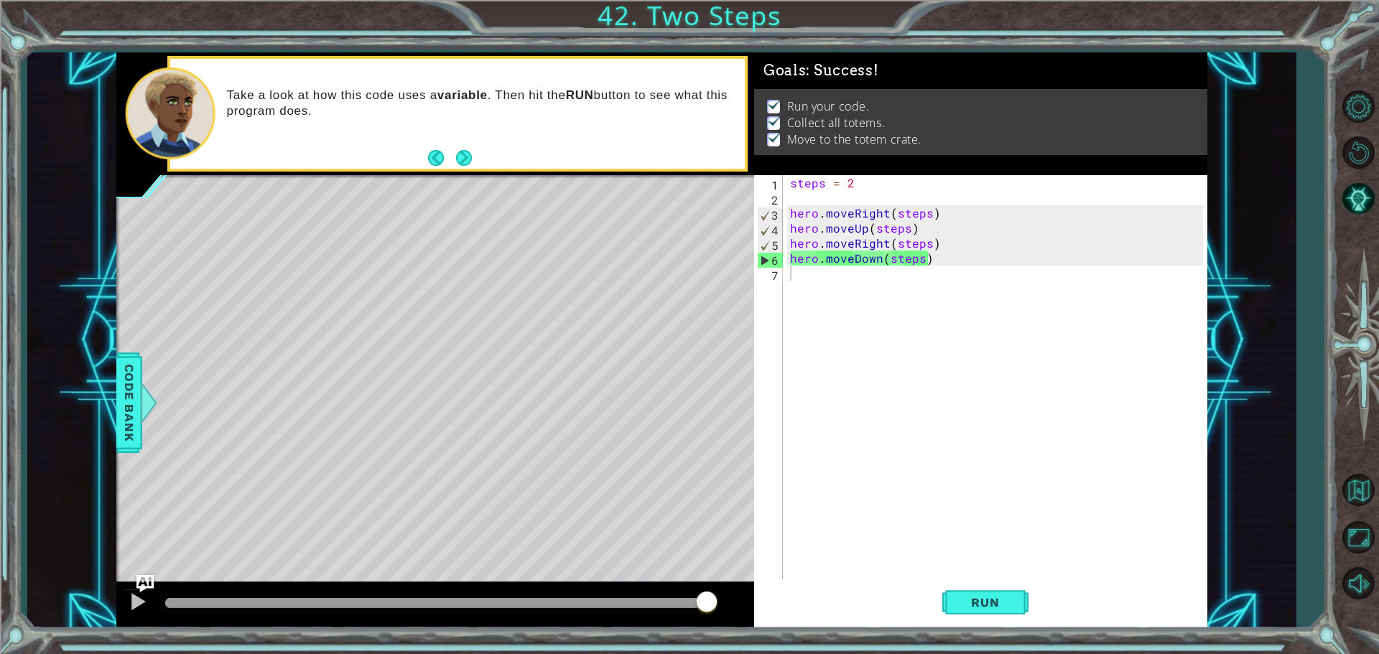
drag, startPoint x: 629, startPoint y: 602, endPoint x: 710, endPoint y: 589, distance: 81.5
click at [710, 589] on body "1 ההההההההההההההההההההההההההההההההההההההההההההההההההההההההההההההההההההההההההההה…" at bounding box center [689, 327] width 1379 height 654
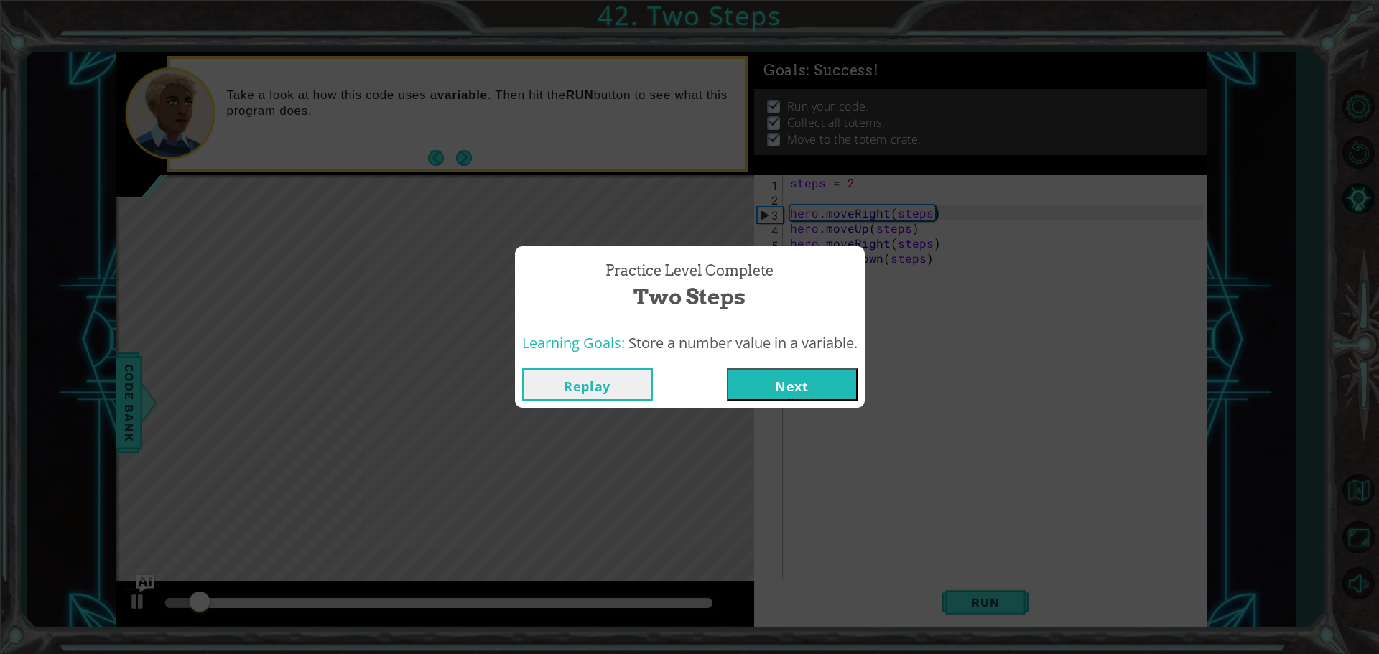
click at [791, 384] on button "Next" at bounding box center [792, 384] width 131 height 32
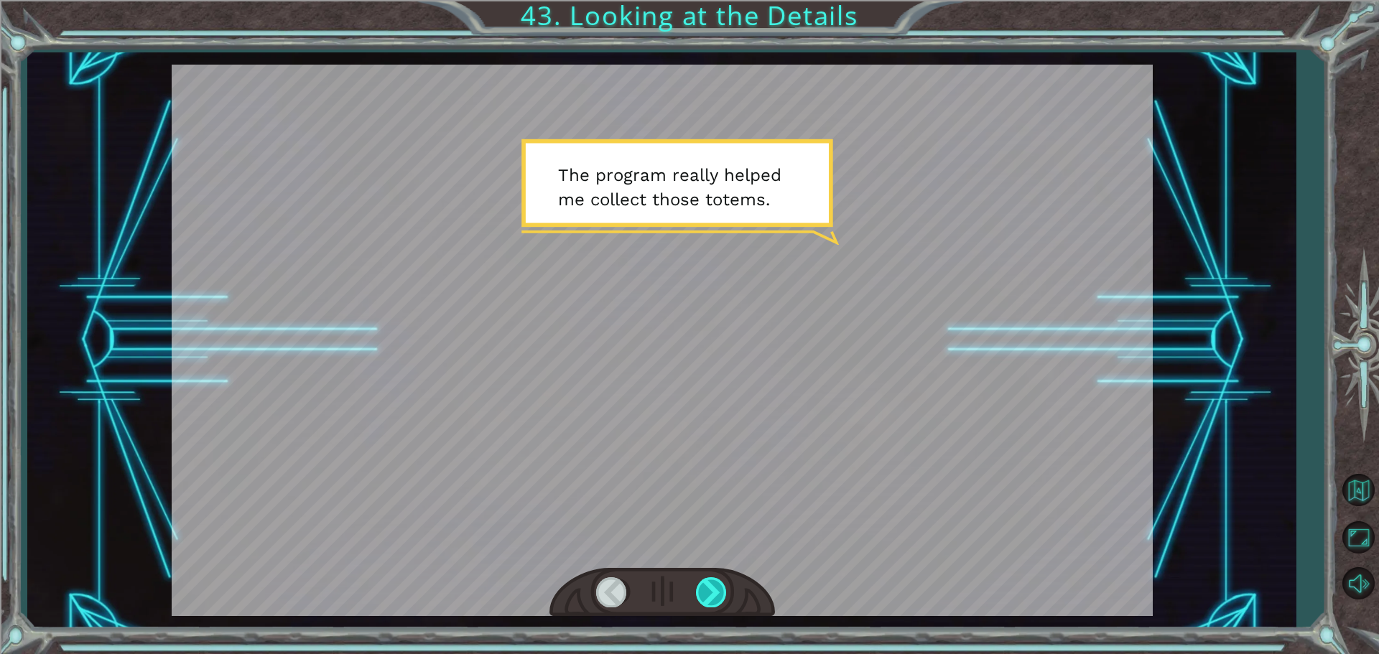
click at [703, 588] on div at bounding box center [712, 592] width 32 height 29
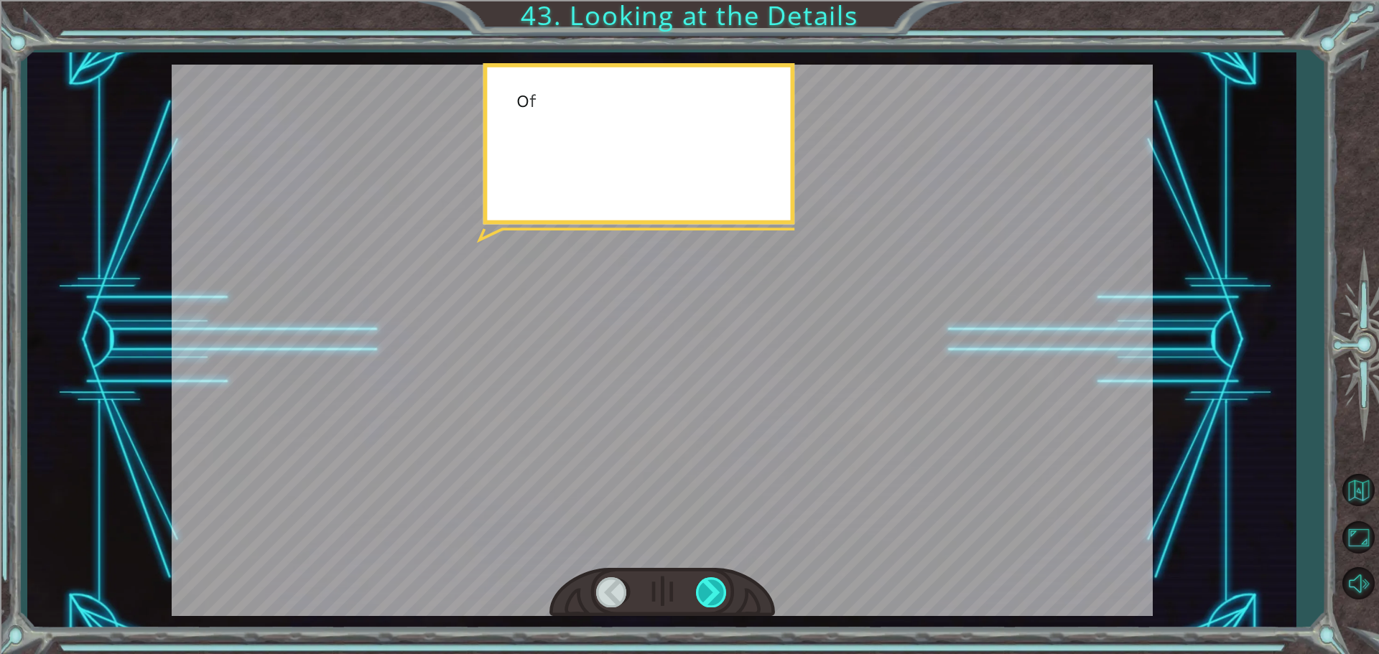
click at [703, 588] on div at bounding box center [712, 592] width 32 height 29
click at [699, 588] on div at bounding box center [712, 592] width 32 height 29
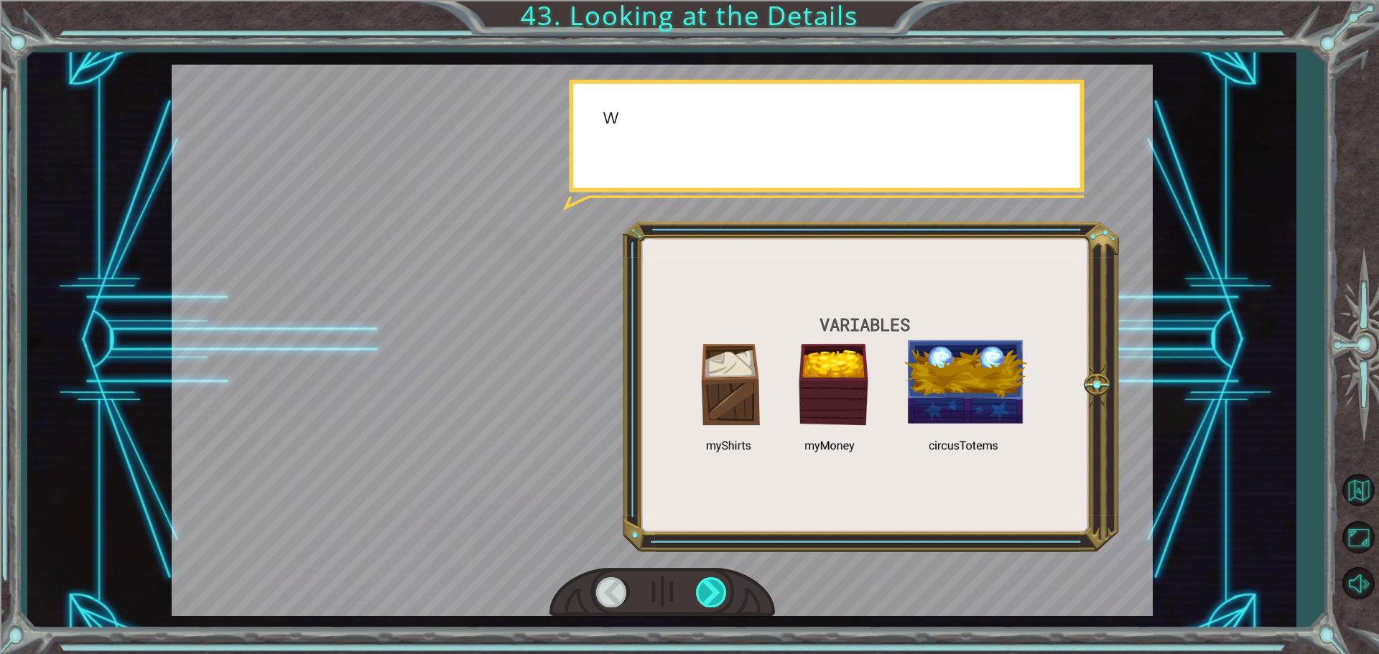
click at [699, 588] on div at bounding box center [712, 592] width 32 height 29
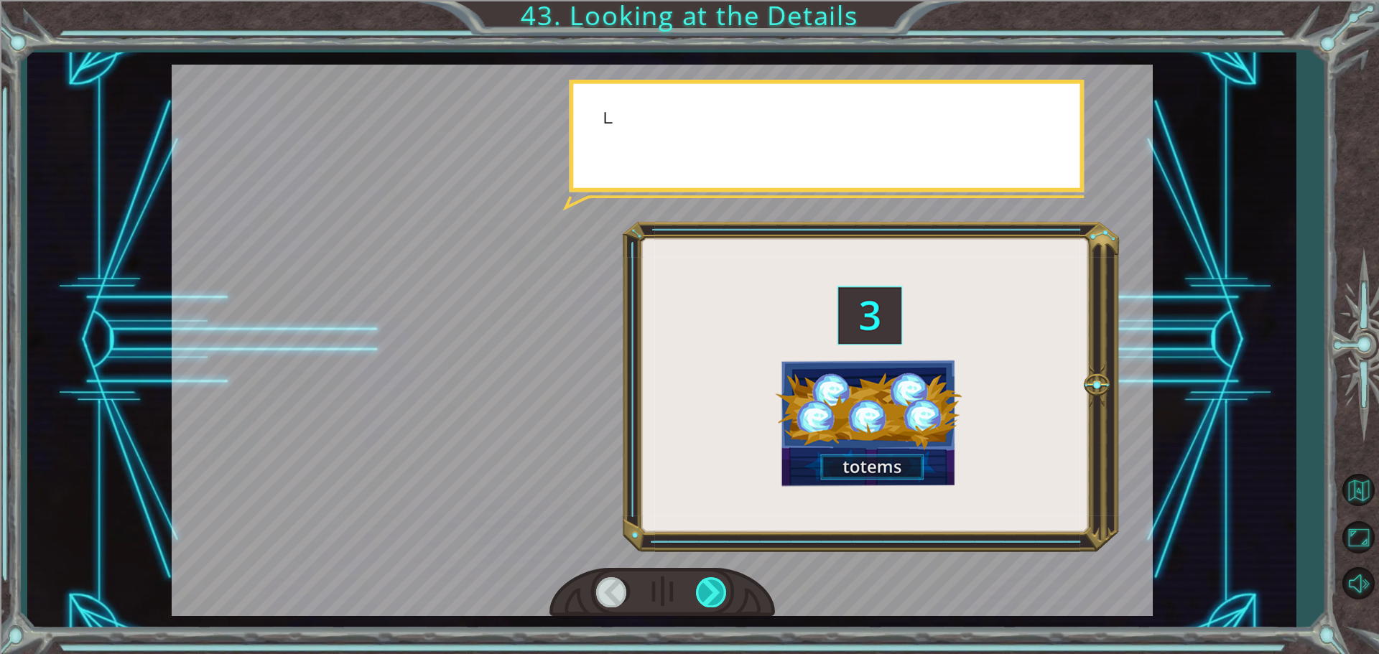
click at [699, 588] on div at bounding box center [712, 592] width 32 height 29
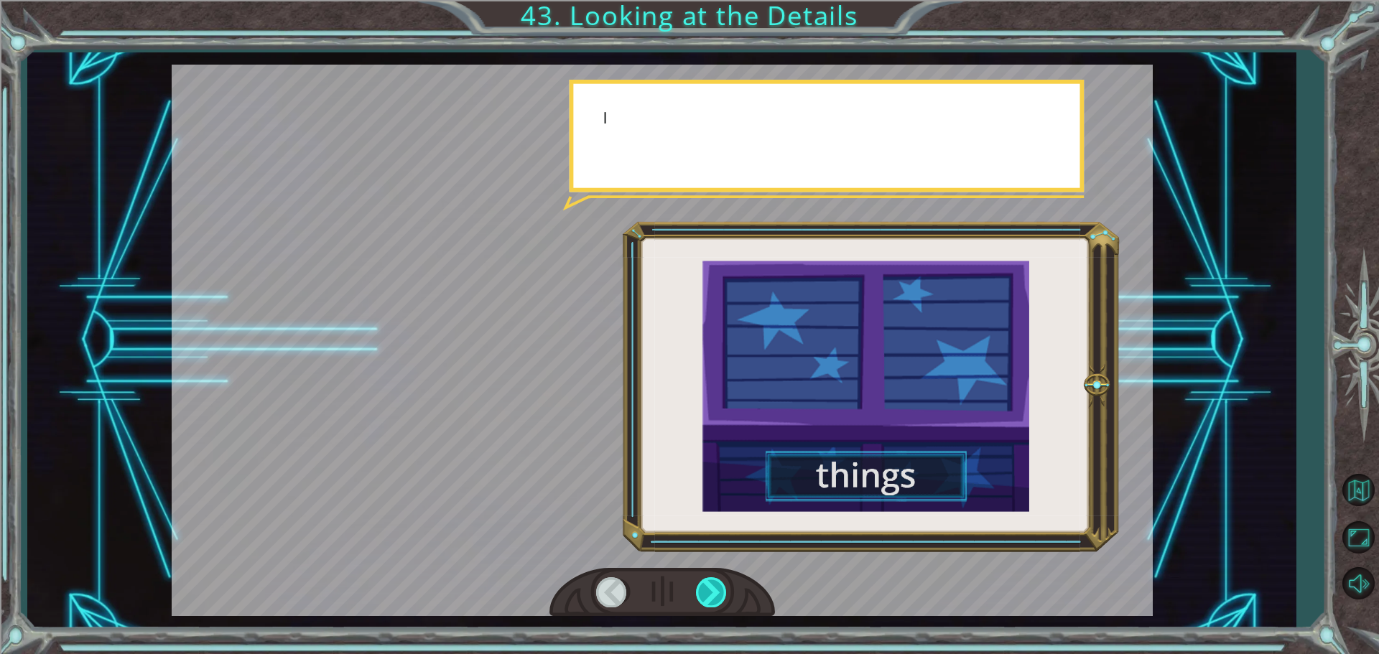
click at [699, 588] on div at bounding box center [712, 592] width 32 height 29
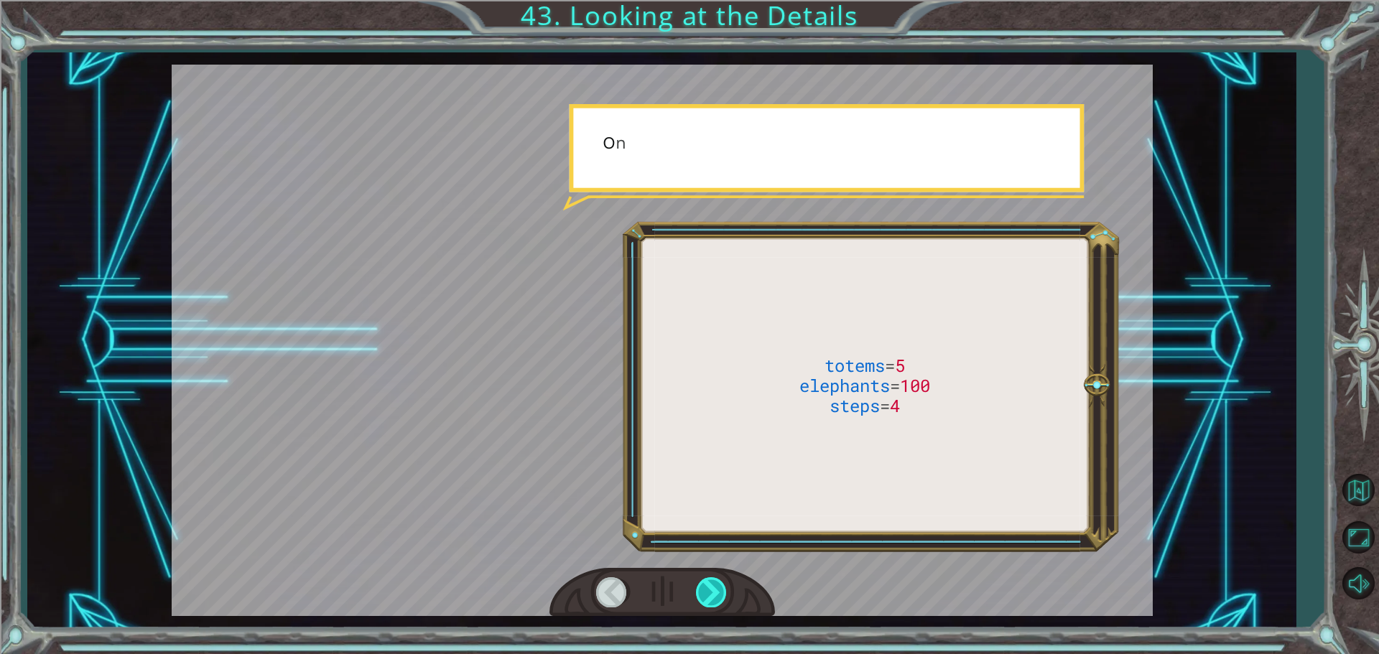
click at [699, 588] on div at bounding box center [712, 592] width 32 height 29
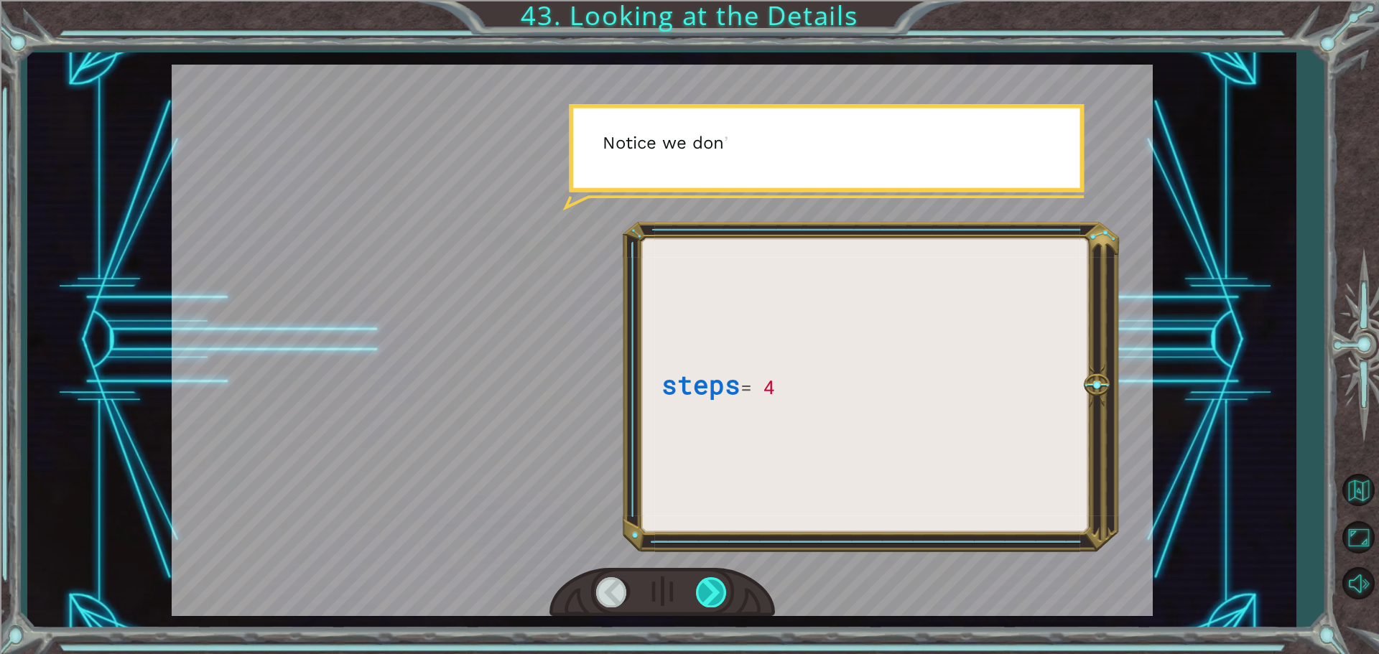
click at [699, 588] on div at bounding box center [712, 592] width 32 height 29
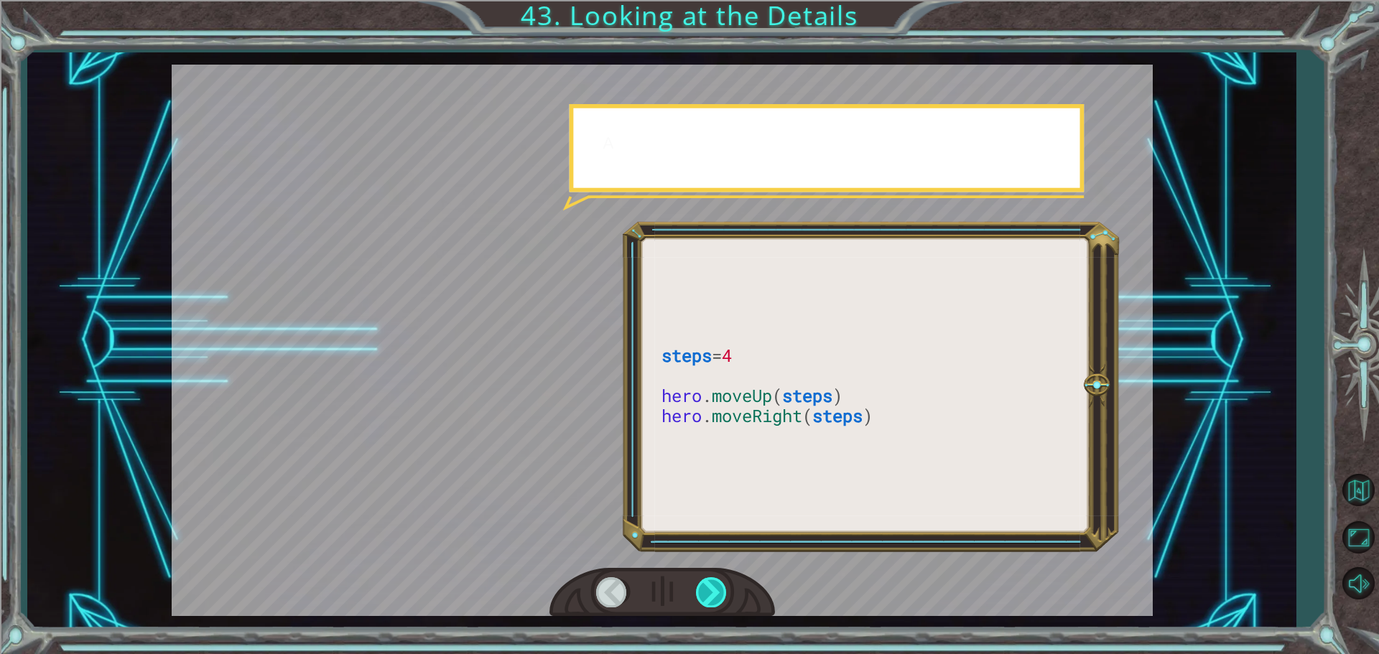
click at [699, 588] on div at bounding box center [712, 592] width 32 height 29
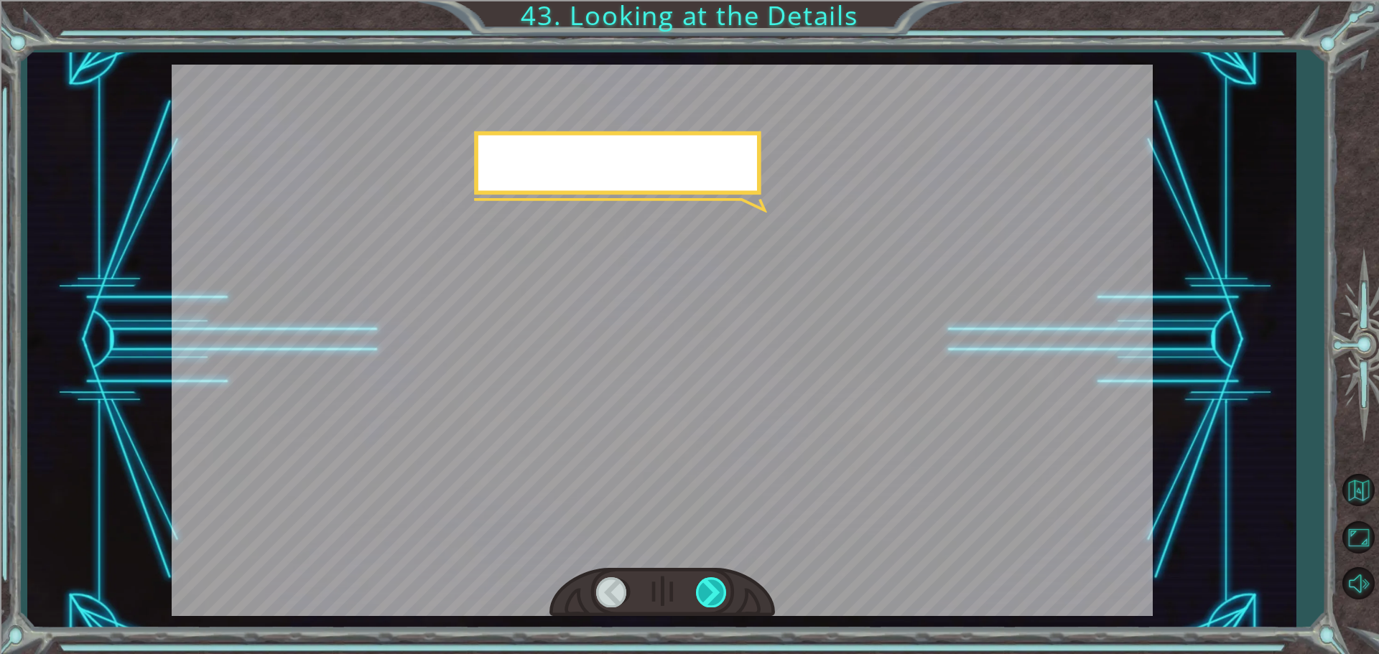
click at [699, 588] on div at bounding box center [712, 592] width 32 height 29
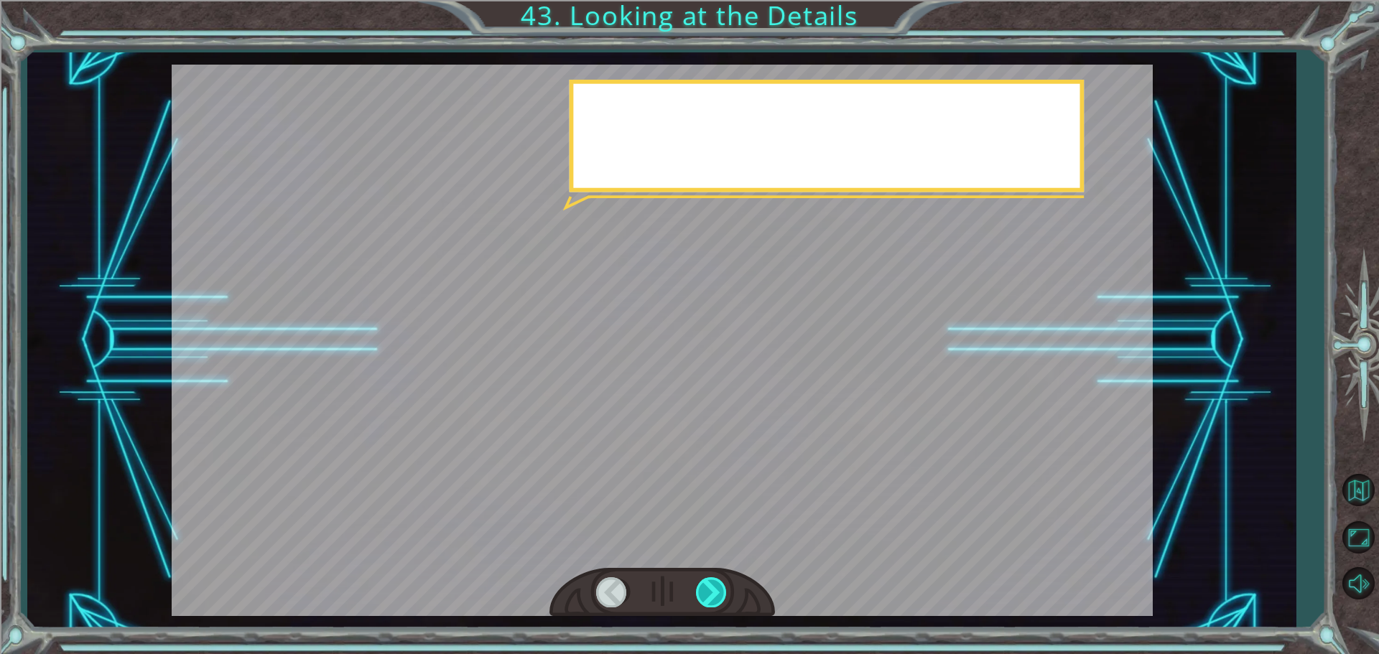
click at [699, 588] on div at bounding box center [712, 592] width 32 height 29
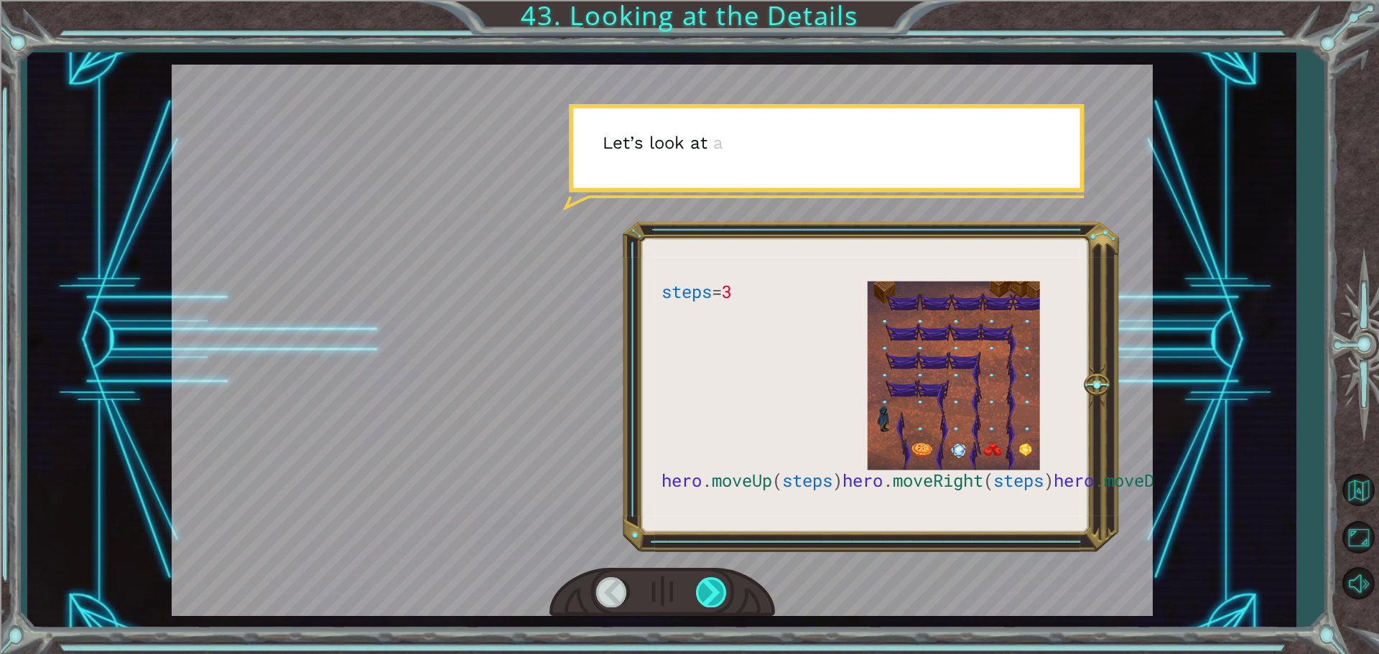
click at [699, 588] on div at bounding box center [712, 592] width 32 height 29
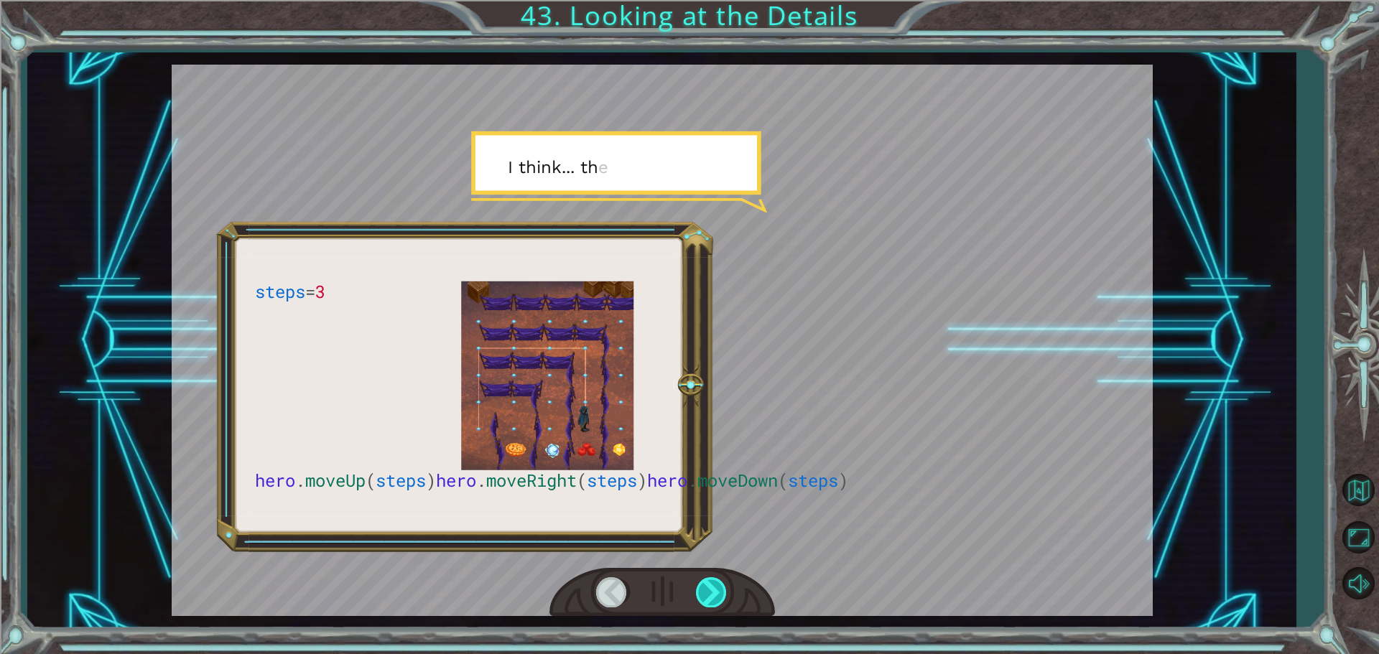
click at [699, 588] on div at bounding box center [712, 592] width 32 height 29
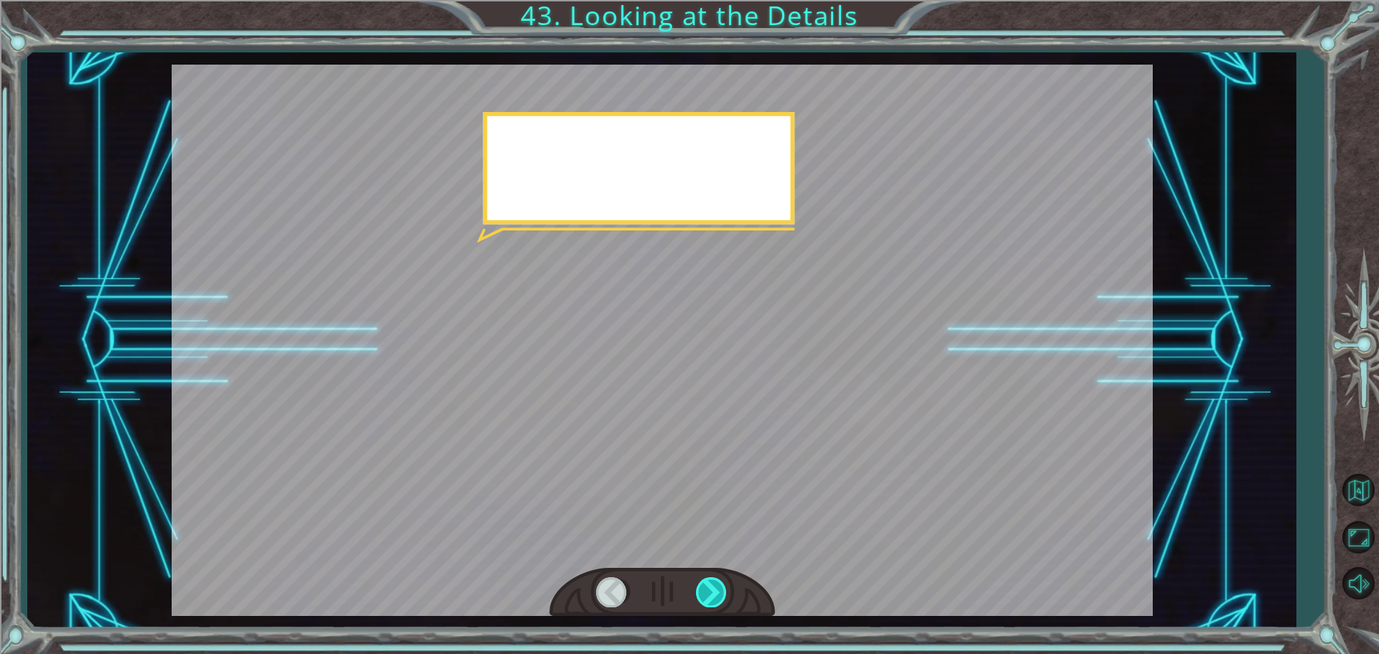
click at [699, 588] on div at bounding box center [712, 592] width 32 height 29
click at [699, 0] on div "steps = 3 hero . moveUp ( steps ) hero . moveRight ( steps ) hero . moveDown ( …" at bounding box center [689, 0] width 1379 height 0
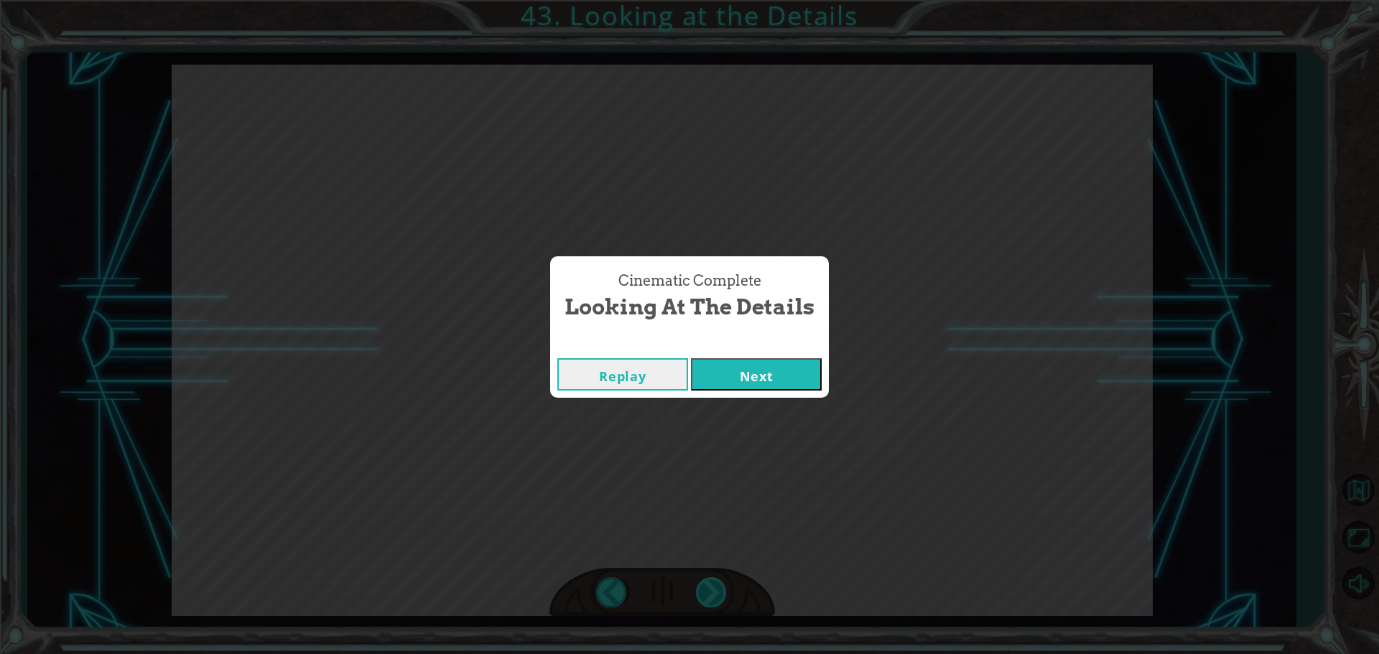
click at [699, 588] on div "Cinematic Complete Looking at the Details Replay Next" at bounding box center [689, 327] width 1379 height 654
drag, startPoint x: 820, startPoint y: 390, endPoint x: 828, endPoint y: 379, distance: 13.4
click at [820, 389] on button "Next" at bounding box center [756, 374] width 131 height 32
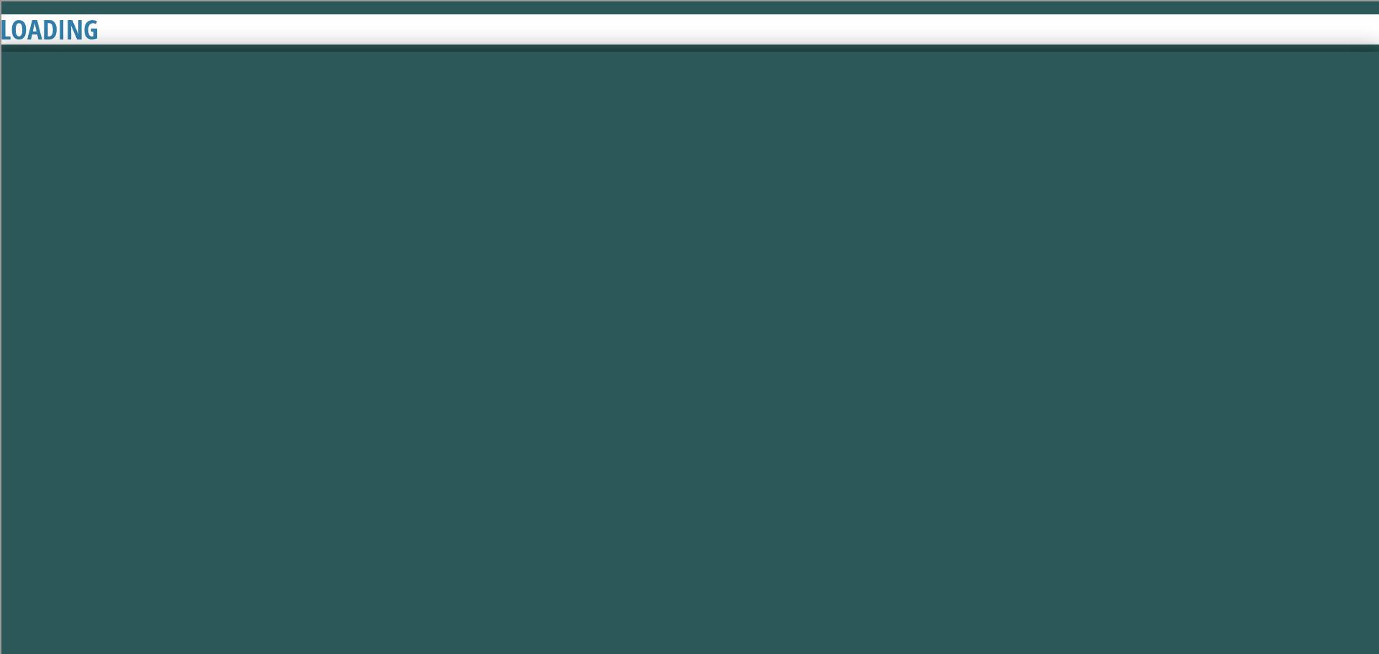
click at [830, 376] on div "Cinematic Complete Looking at the Details Replay Next" at bounding box center [689, 327] width 1379 height 654
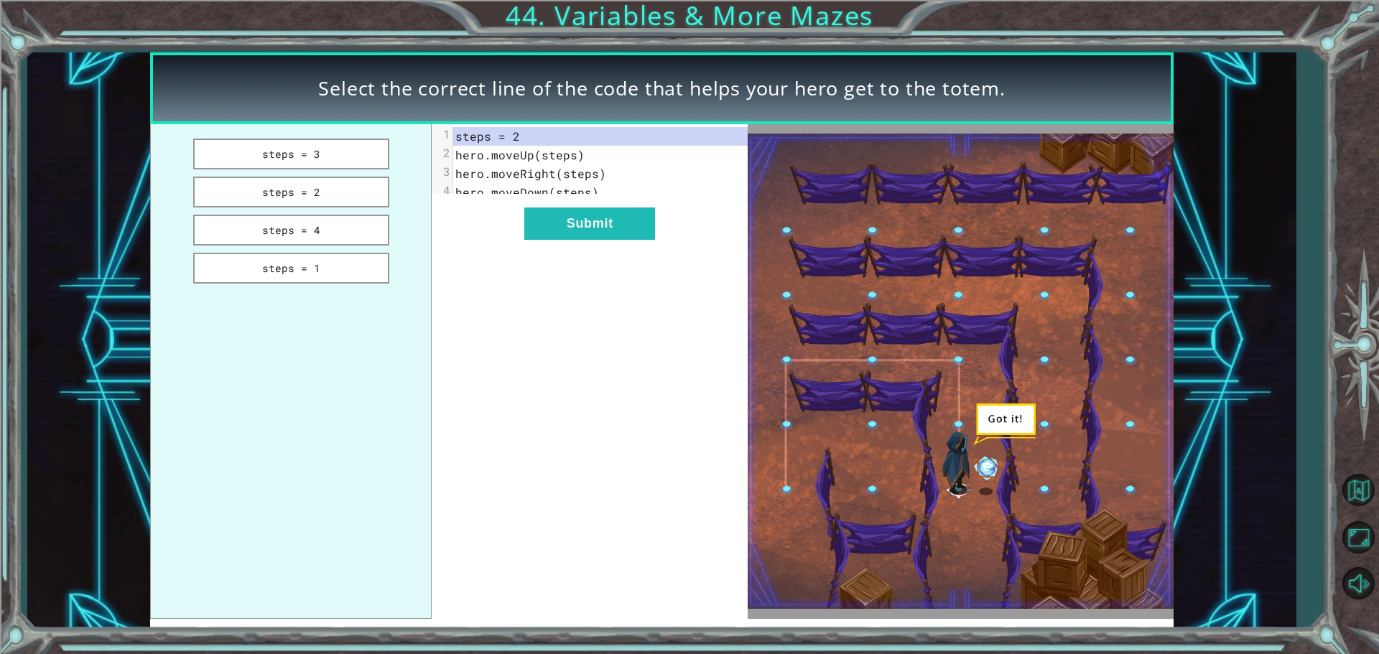
click at [312, 172] on ul "steps = 3 steps = 2 steps = 4 steps = 1" at bounding box center [291, 371] width 282 height 495
click at [313, 170] on ul "steps = 3 steps = 2 steps = 4 steps = 1" at bounding box center [291, 371] width 282 height 495
click at [305, 218] on button "steps = 4" at bounding box center [291, 230] width 196 height 31
click at [307, 166] on button "steps = 3" at bounding box center [291, 154] width 196 height 31
click at [310, 186] on button "steps = 2" at bounding box center [291, 192] width 196 height 31
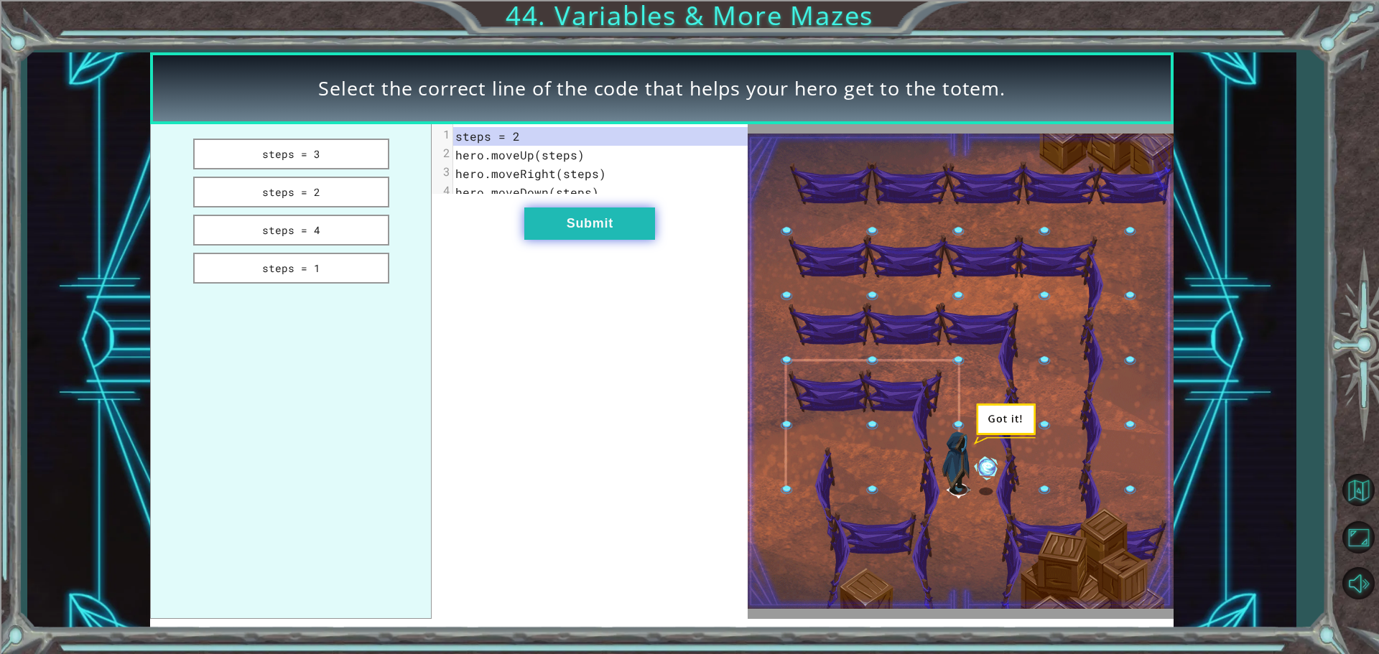
drag, startPoint x: 564, startPoint y: 256, endPoint x: 590, endPoint y: 238, distance: 32.1
click at [565, 254] on div "xxxxxxxxxx 4 1 steps = 2 2 hero.moveUp(steps) 3 hero.moveRight(steps) 4 hero.mo…" at bounding box center [590, 371] width 316 height 495
click at [590, 238] on button "Submit" at bounding box center [589, 224] width 131 height 32
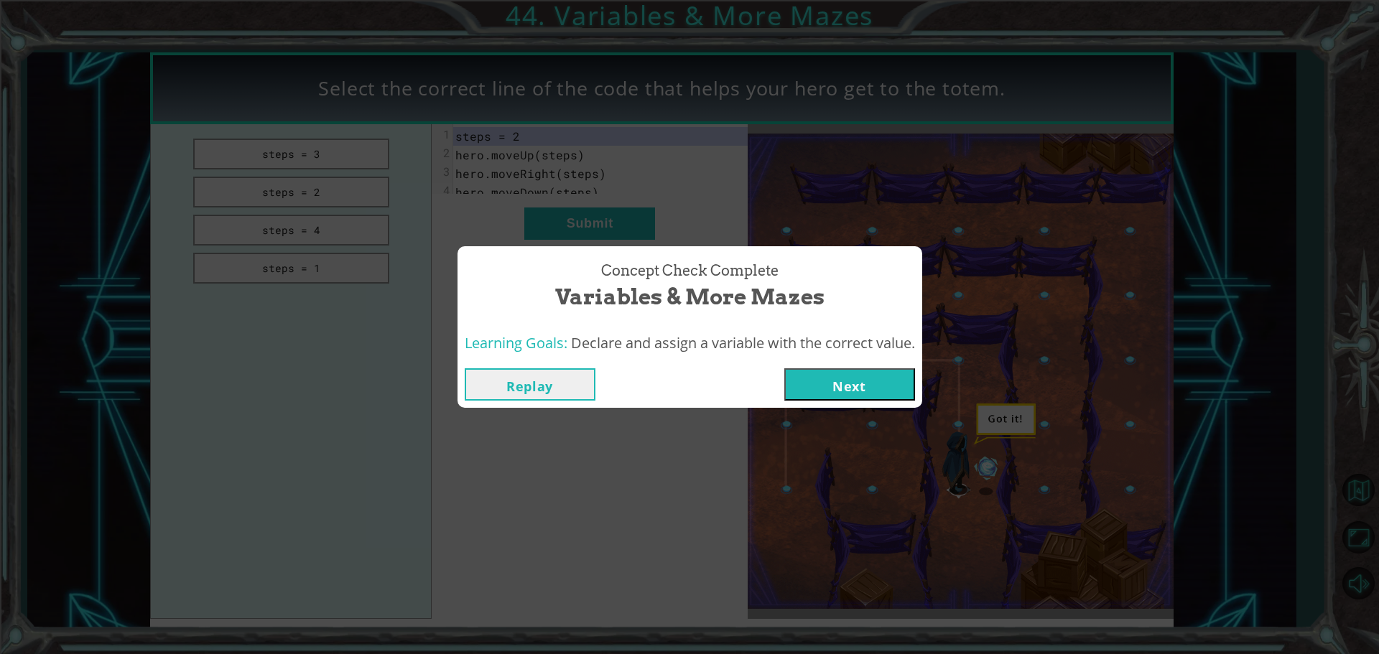
click at [822, 397] on button "Next" at bounding box center [849, 384] width 131 height 32
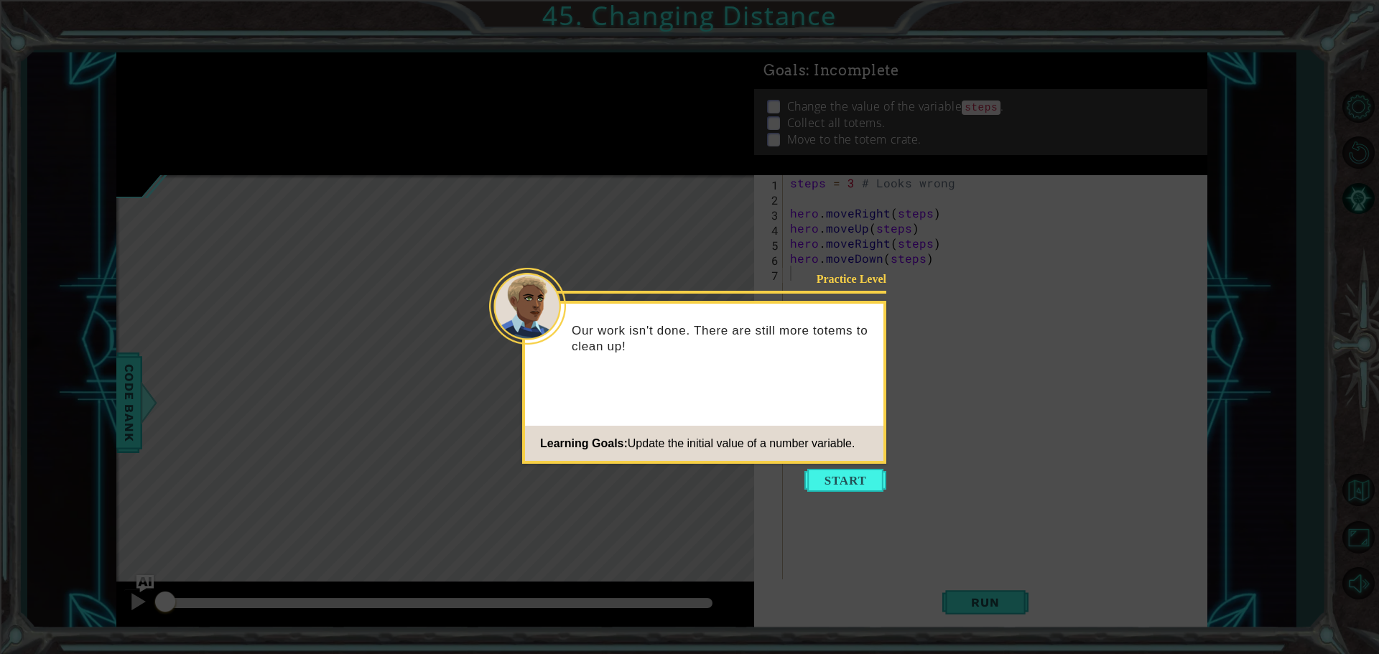
click at [840, 467] on icon at bounding box center [689, 327] width 1379 height 654
click at [833, 483] on button "Start" at bounding box center [846, 480] width 82 height 23
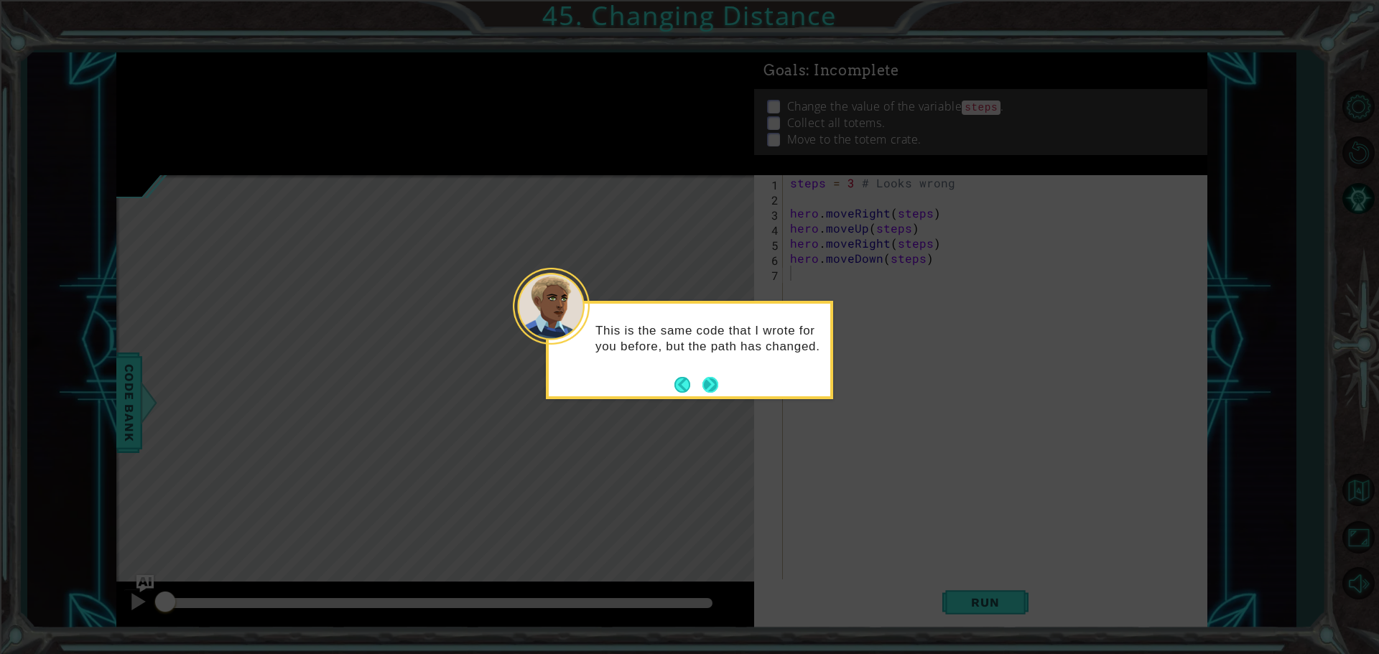
click at [712, 390] on button "Next" at bounding box center [711, 385] width 16 height 16
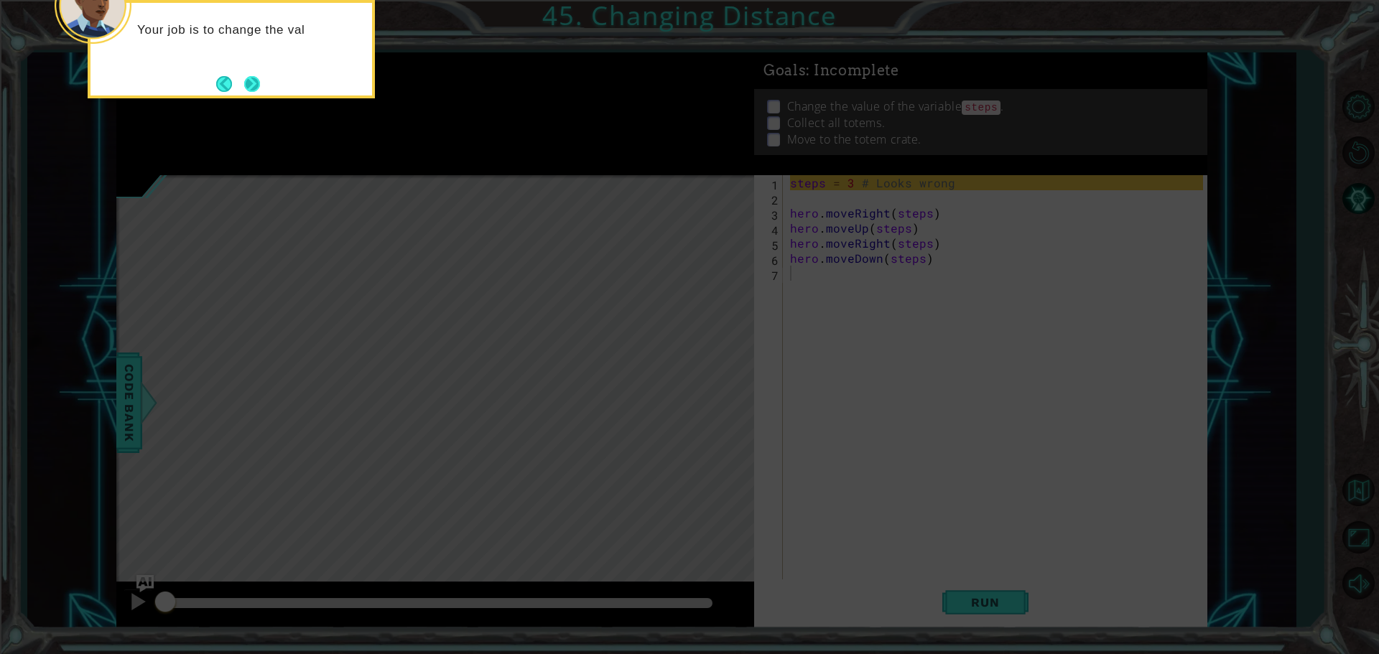
click at [259, 86] on button "Next" at bounding box center [252, 84] width 16 height 16
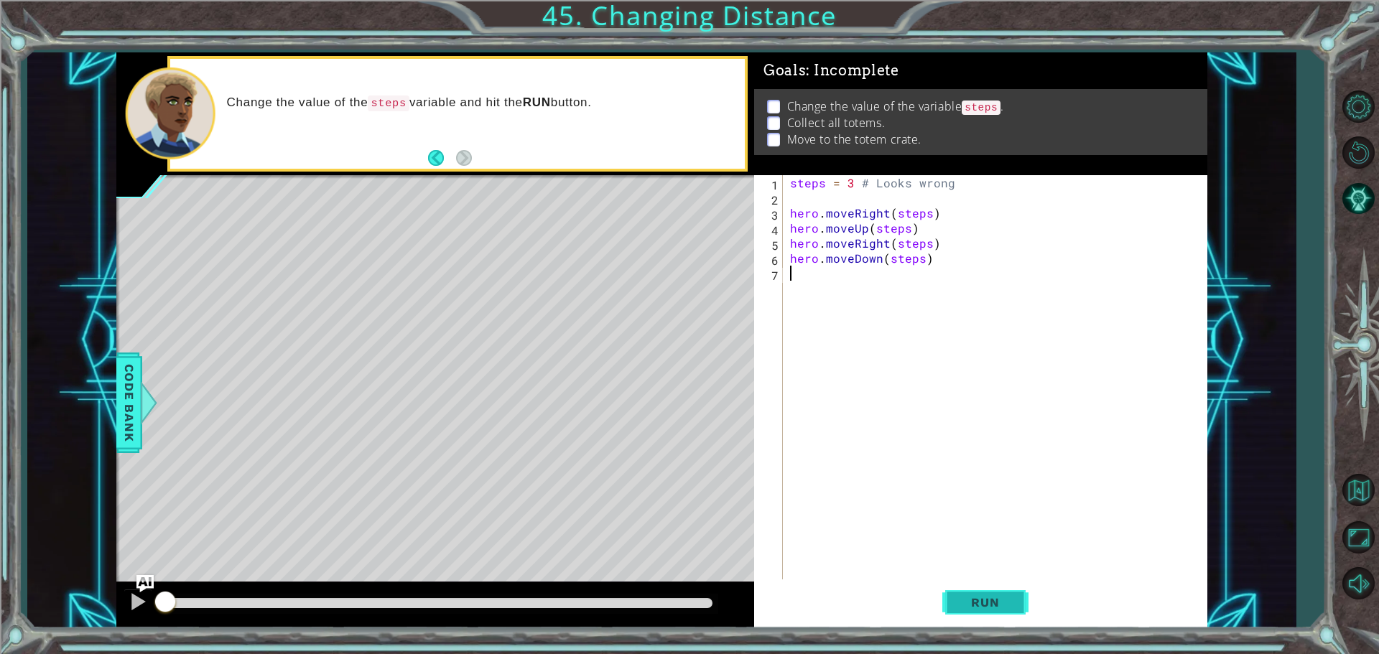
click at [975, 609] on span "Run" at bounding box center [985, 602] width 57 height 14
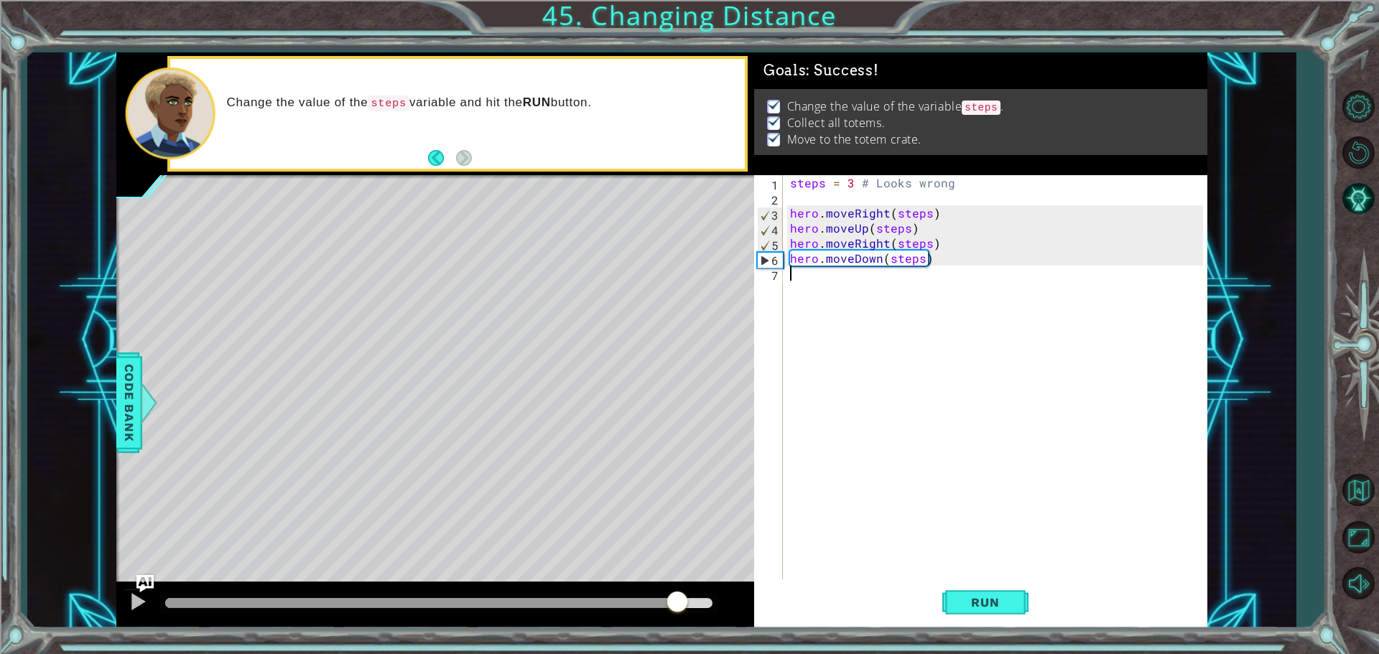
drag, startPoint x: 677, startPoint y: 603, endPoint x: 766, endPoint y: 606, distance: 89.1
click at [766, 606] on div "1 ההההההההההההההההההההההההההההההההההההההההההההההההההההההההההההההההההההההההההההה…" at bounding box center [661, 340] width 1091 height 576
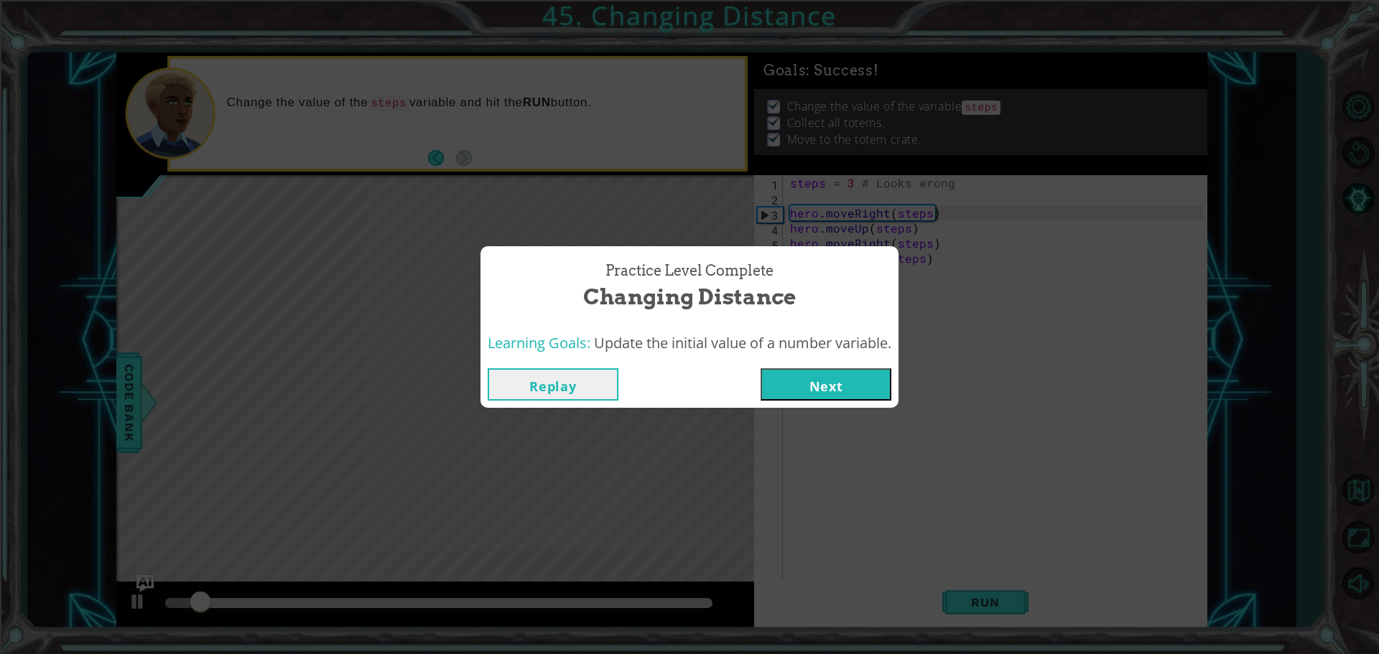
drag, startPoint x: 805, startPoint y: 353, endPoint x: 798, endPoint y: 366, distance: 14.5
click at [802, 353] on div "Learning Goals: Update the initial value of a number variable." at bounding box center [690, 343] width 404 height 21
click at [798, 366] on div "Replay Next" at bounding box center [690, 384] width 418 height 47
click at [796, 377] on button "Next" at bounding box center [826, 384] width 131 height 32
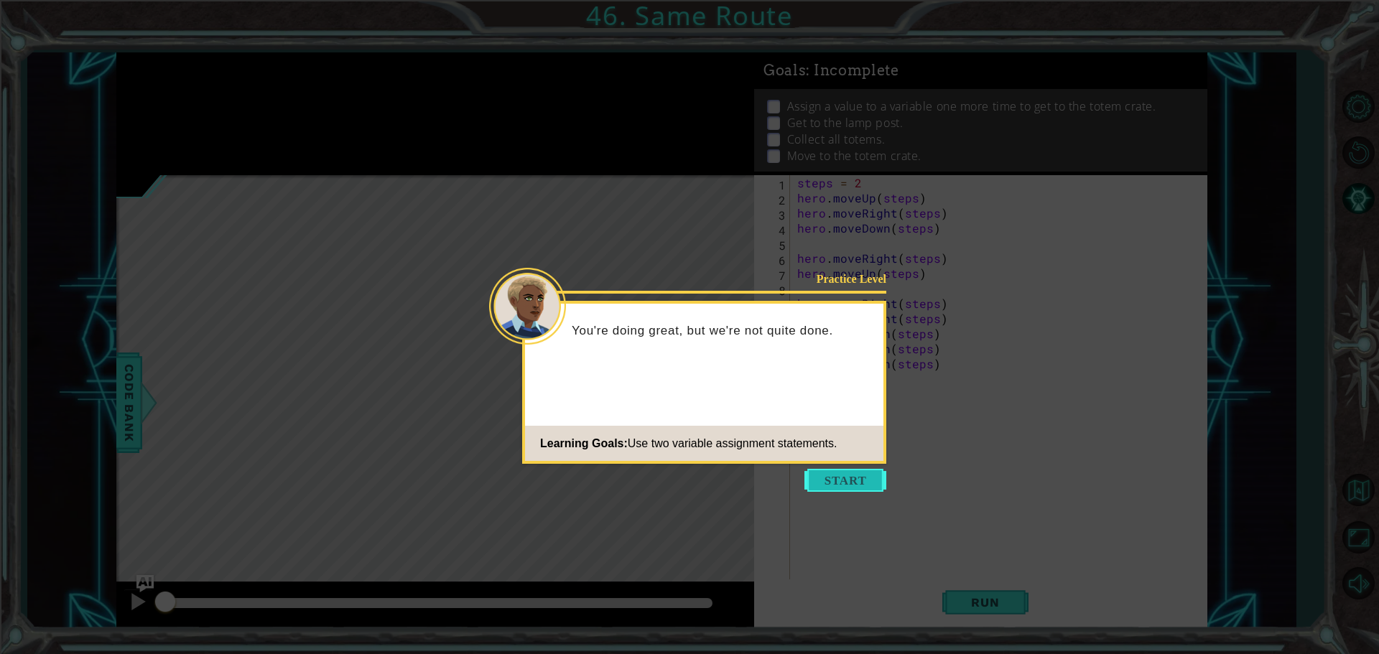
click at [844, 486] on button "Start" at bounding box center [846, 480] width 82 height 23
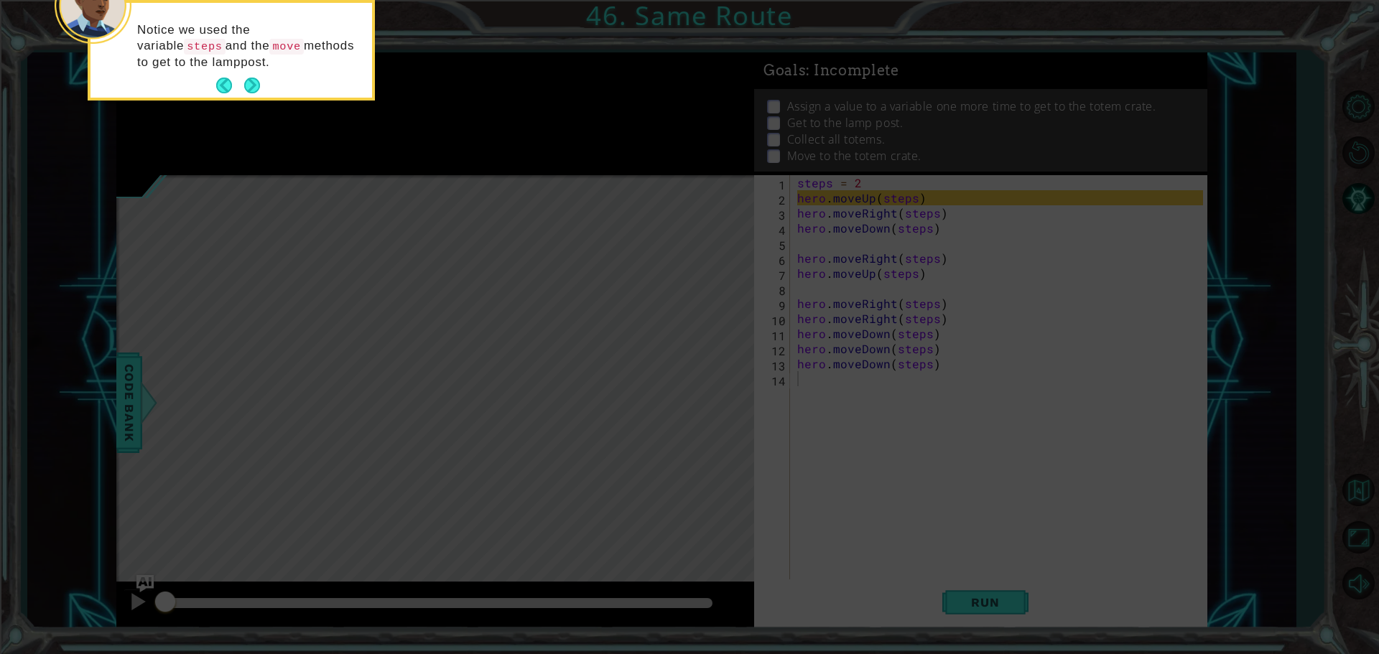
drag, startPoint x: 963, startPoint y: 491, endPoint x: 907, endPoint y: 463, distance: 63.0
click at [961, 491] on icon at bounding box center [689, 98] width 1379 height 1113
click at [259, 92] on button "Next" at bounding box center [252, 86] width 16 height 16
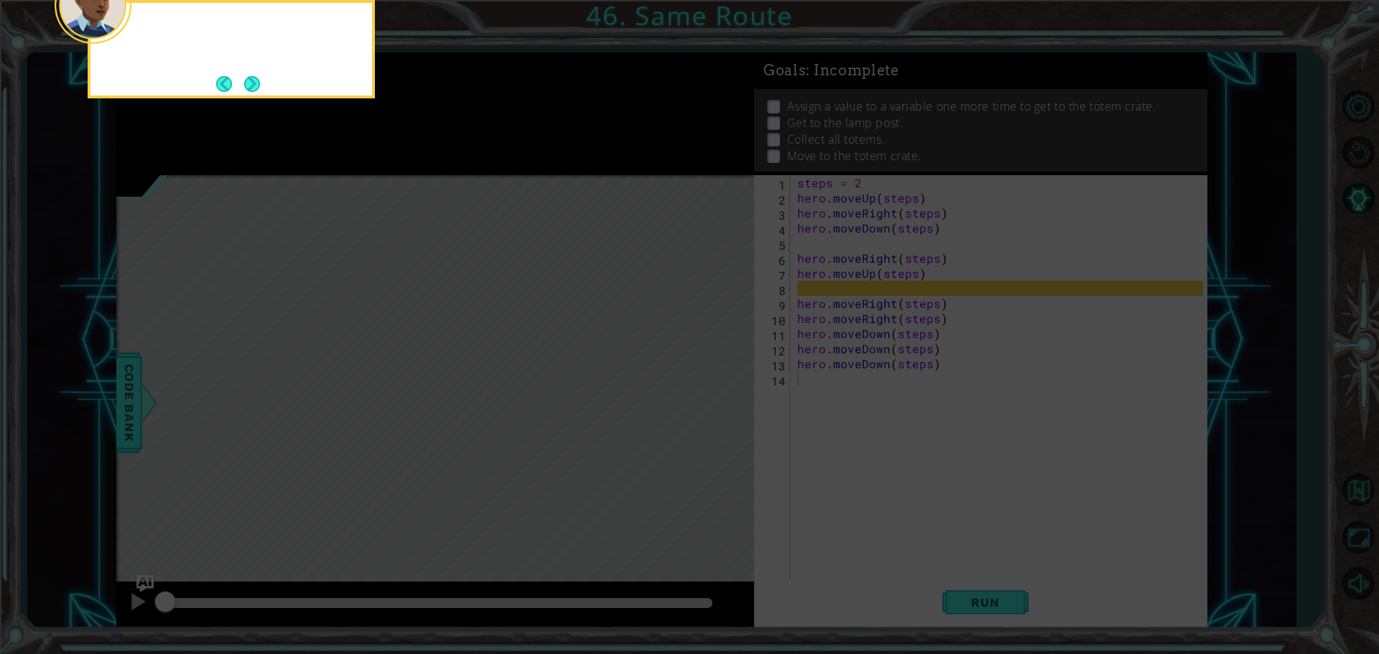
click at [259, 92] on footer at bounding box center [238, 84] width 44 height 22
click at [259, 92] on button "Next" at bounding box center [252, 84] width 16 height 16
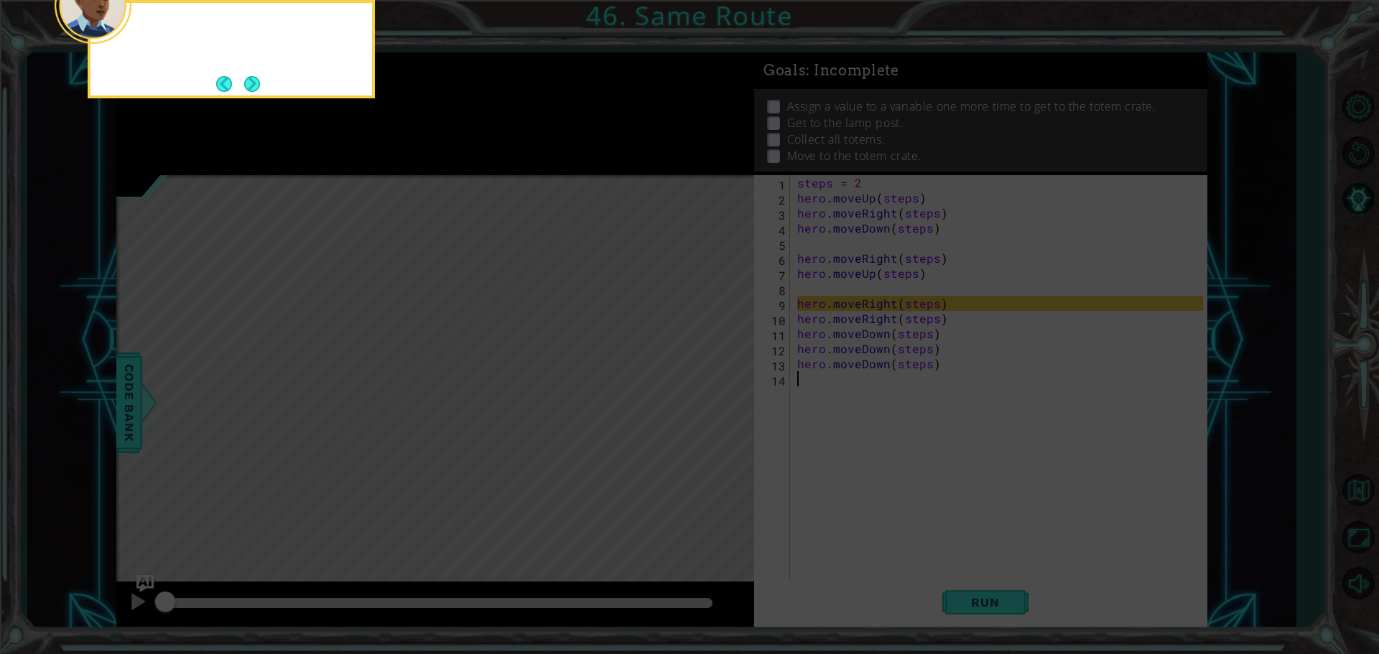
click at [259, 92] on button "Next" at bounding box center [252, 84] width 16 height 16
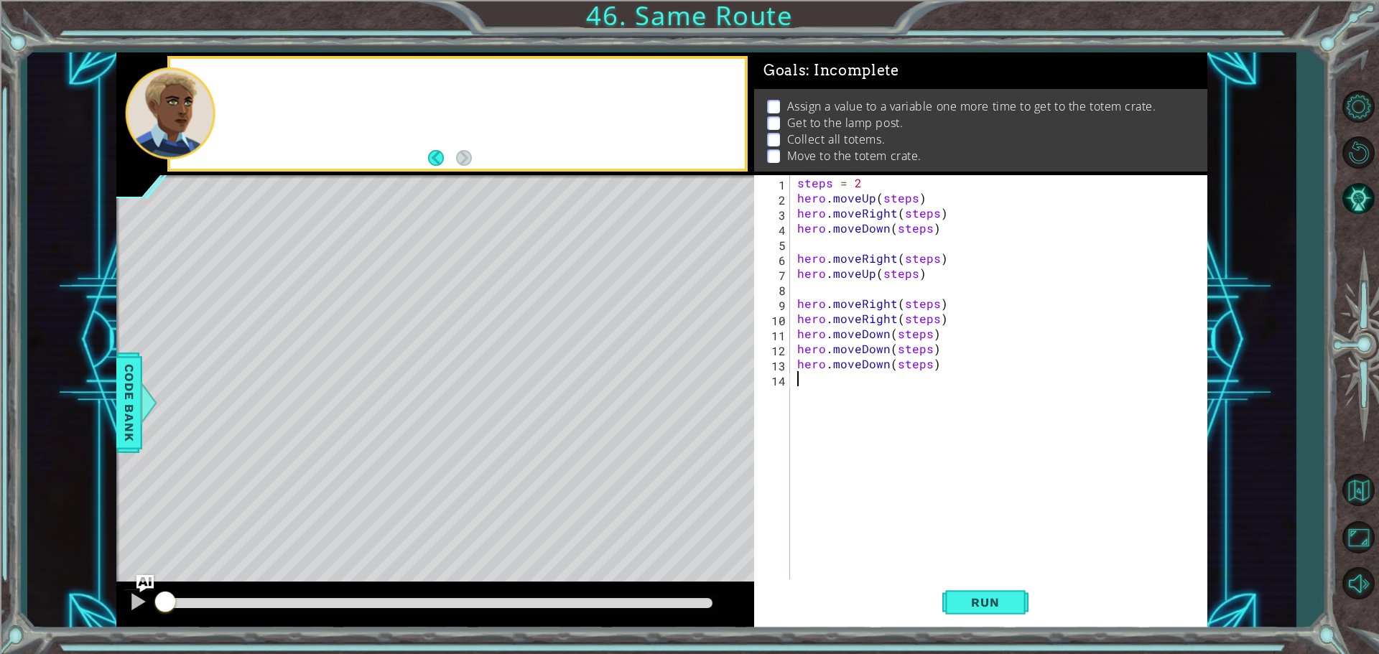
click at [259, 92] on div at bounding box center [457, 114] width 575 height 110
click at [983, 600] on span "Run" at bounding box center [985, 602] width 57 height 14
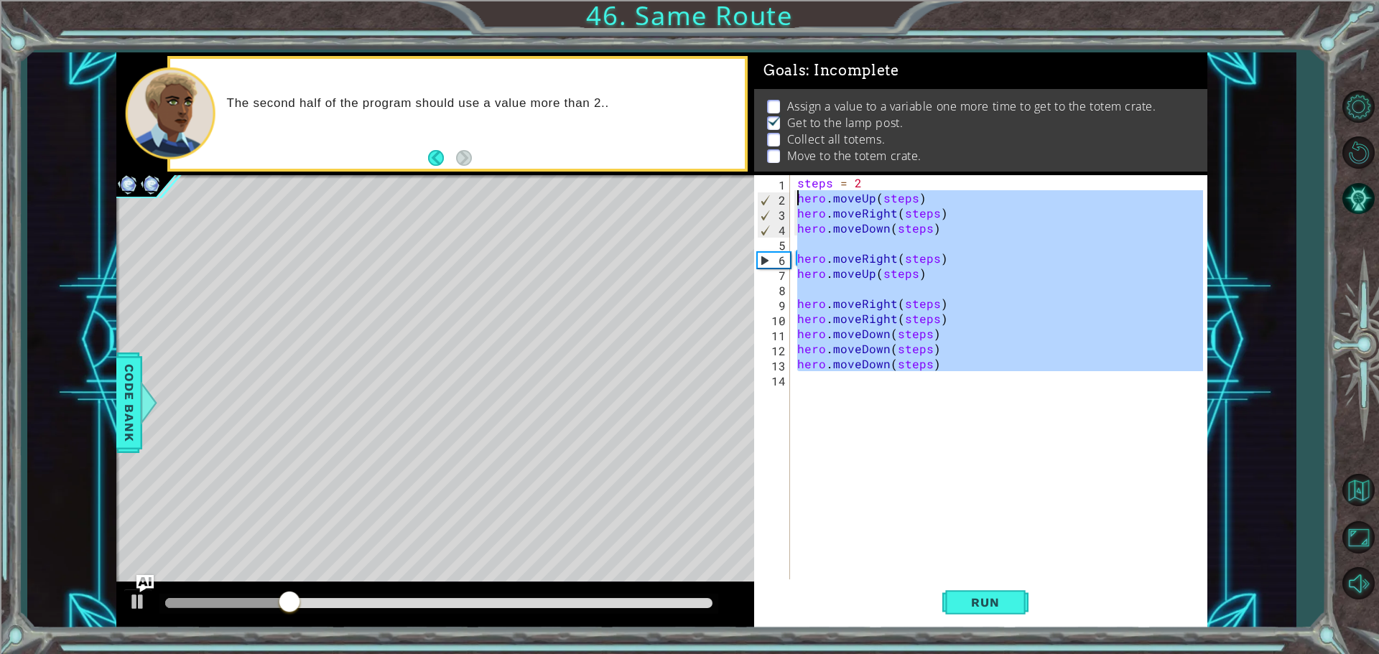
drag, startPoint x: 937, startPoint y: 373, endPoint x: 792, endPoint y: 198, distance: 227.1
click at [792, 198] on div "1 2 3 4 5 6 7 8 9 10 11 12 13 14 steps = 2 hero . moveUp ( steps ) hero . moveR…" at bounding box center [978, 378] width 449 height 407
type textarea "hero.moveUp(steps) hero.moveRight(steps)"
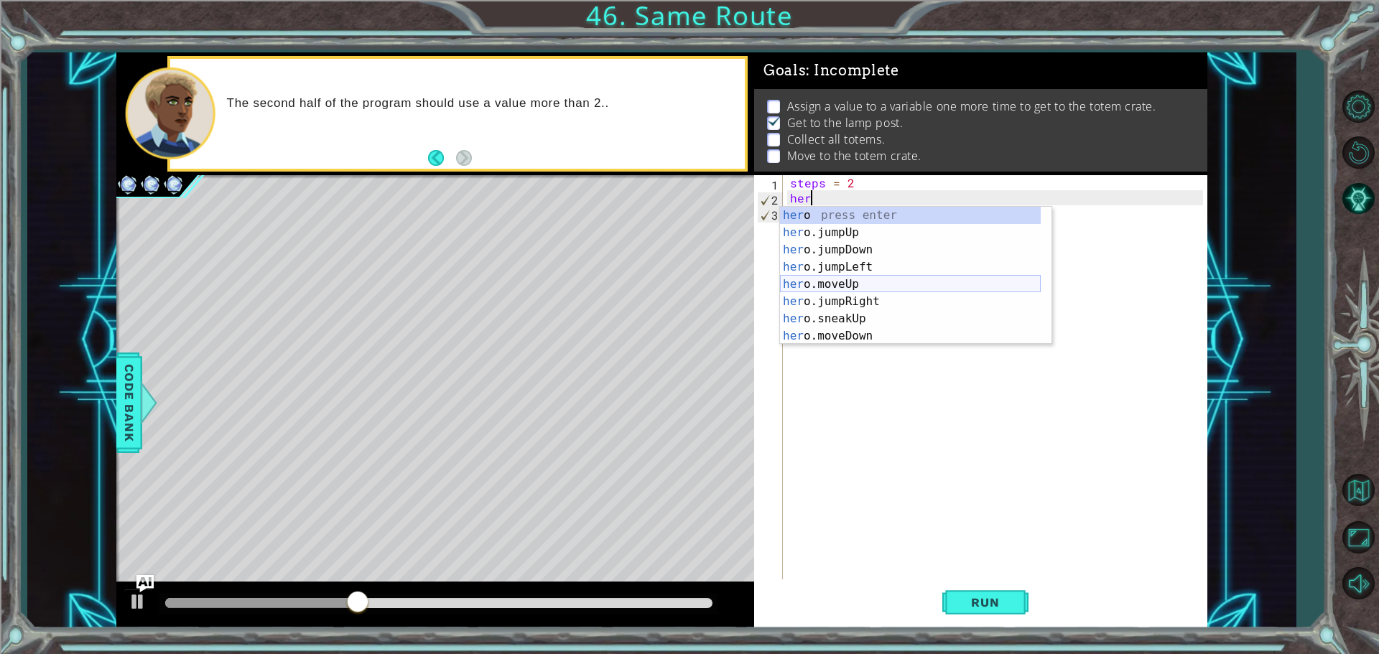
click at [830, 292] on div "her o press enter her o.jumpUp press enter her o.jumpDown press enter her o.jum…" at bounding box center [910, 293] width 261 height 172
type textarea "hero.moveUp(1)"
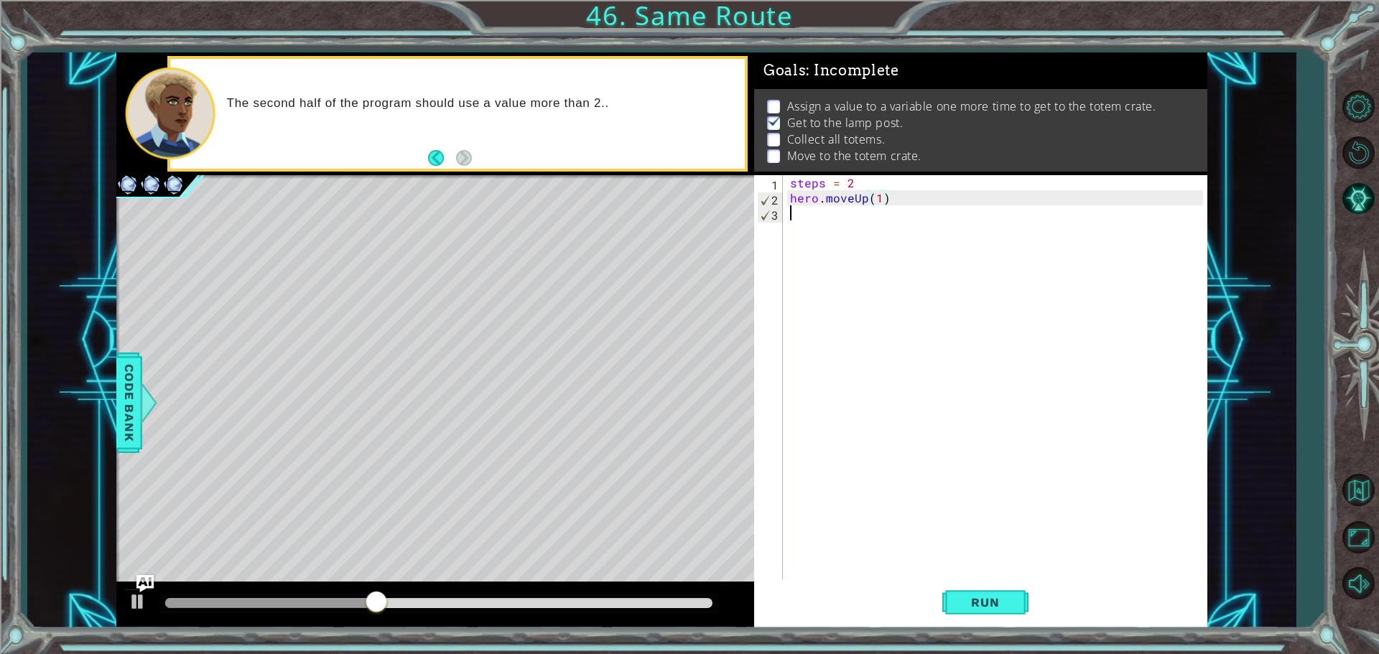
click at [816, 238] on div "steps = 2 hero . moveUp ( 1 )" at bounding box center [998, 393] width 423 height 437
click at [876, 203] on div "steps = 2 hero . moveUp ( 1 )" at bounding box center [998, 393] width 423 height 437
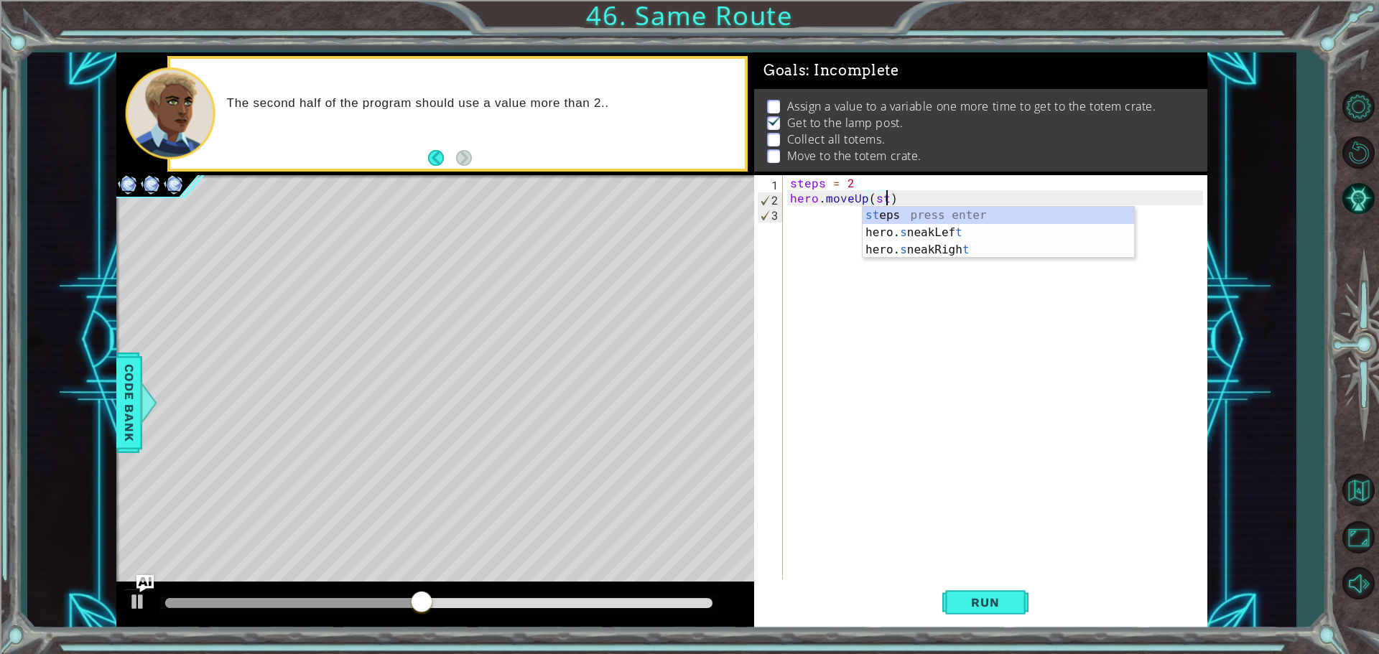
scroll to position [0, 6]
click at [996, 221] on div "st eps press enter hero. s neakLef t press enter hero. s neakRigh t press enter" at bounding box center [999, 250] width 272 height 86
type textarea "hero.moveUp(steps)"
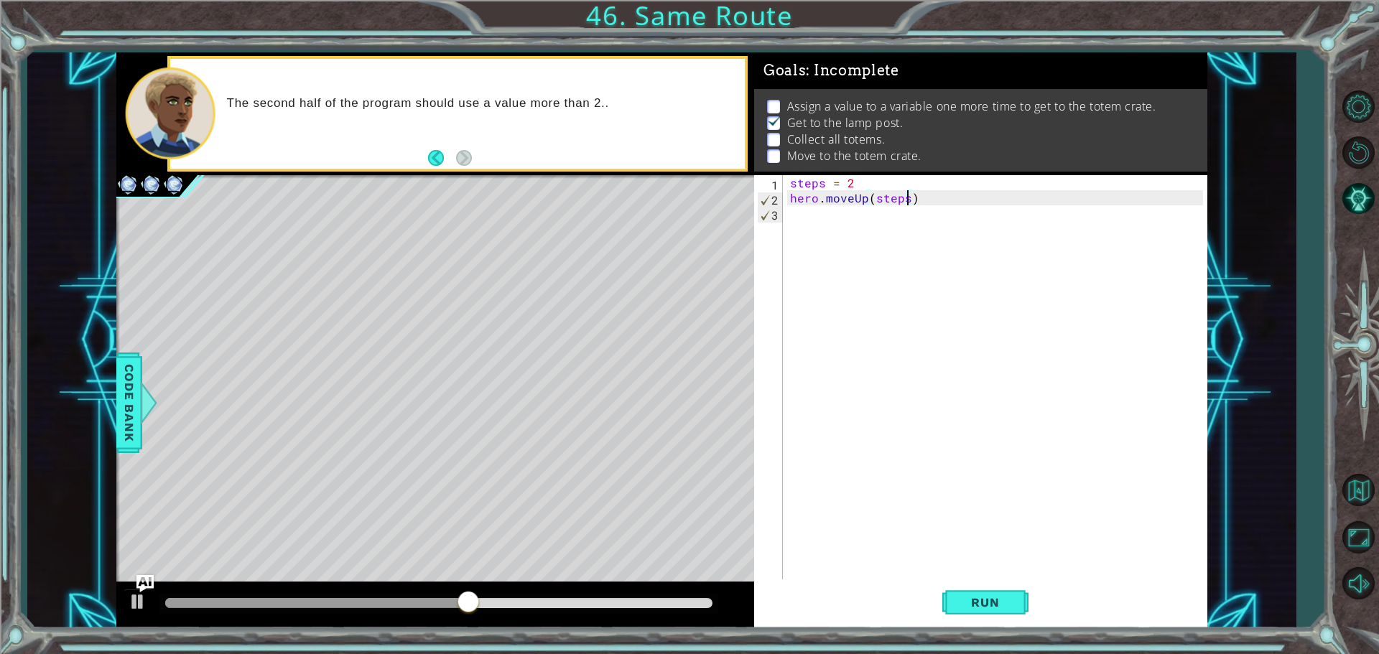
click at [789, 208] on div "steps = 2 hero . moveUp ( steps )" at bounding box center [998, 393] width 423 height 437
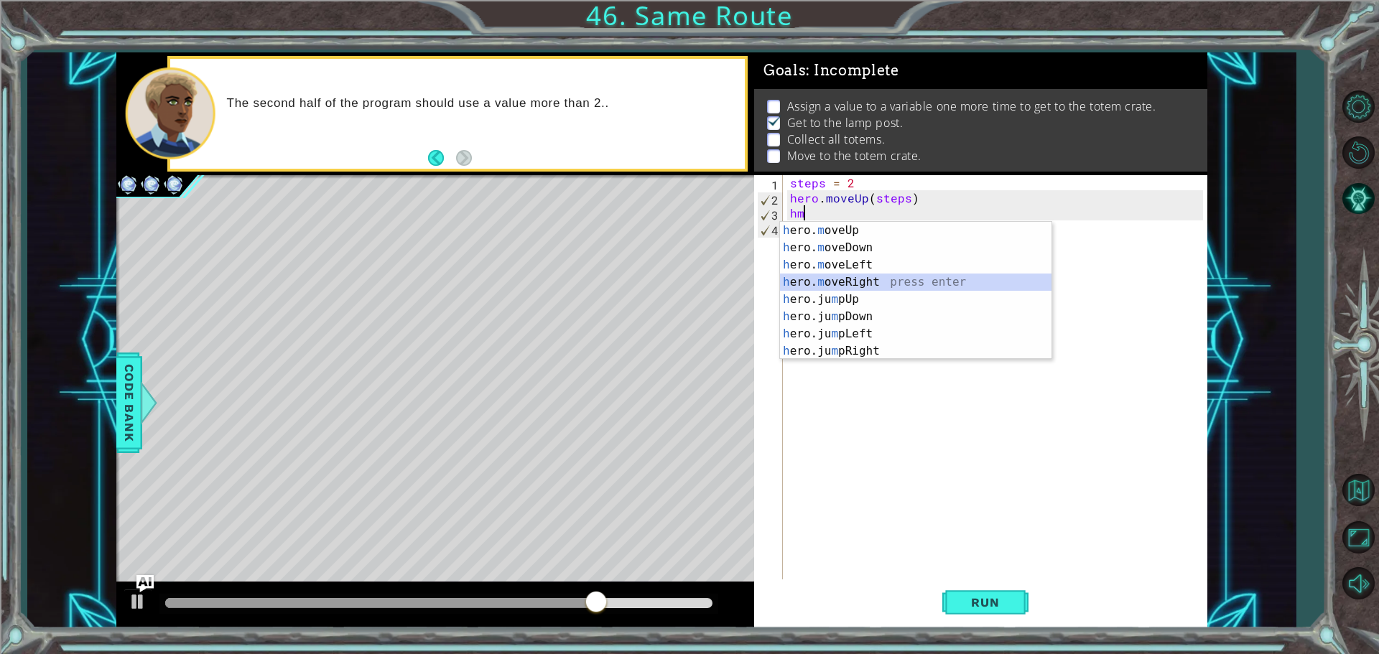
click at [866, 282] on div "h ero. m oveUp press enter h ero. m oveDown press enter h ero. m oveLeft press …" at bounding box center [916, 308] width 272 height 172
type textarea "hero.moveRight(1)"
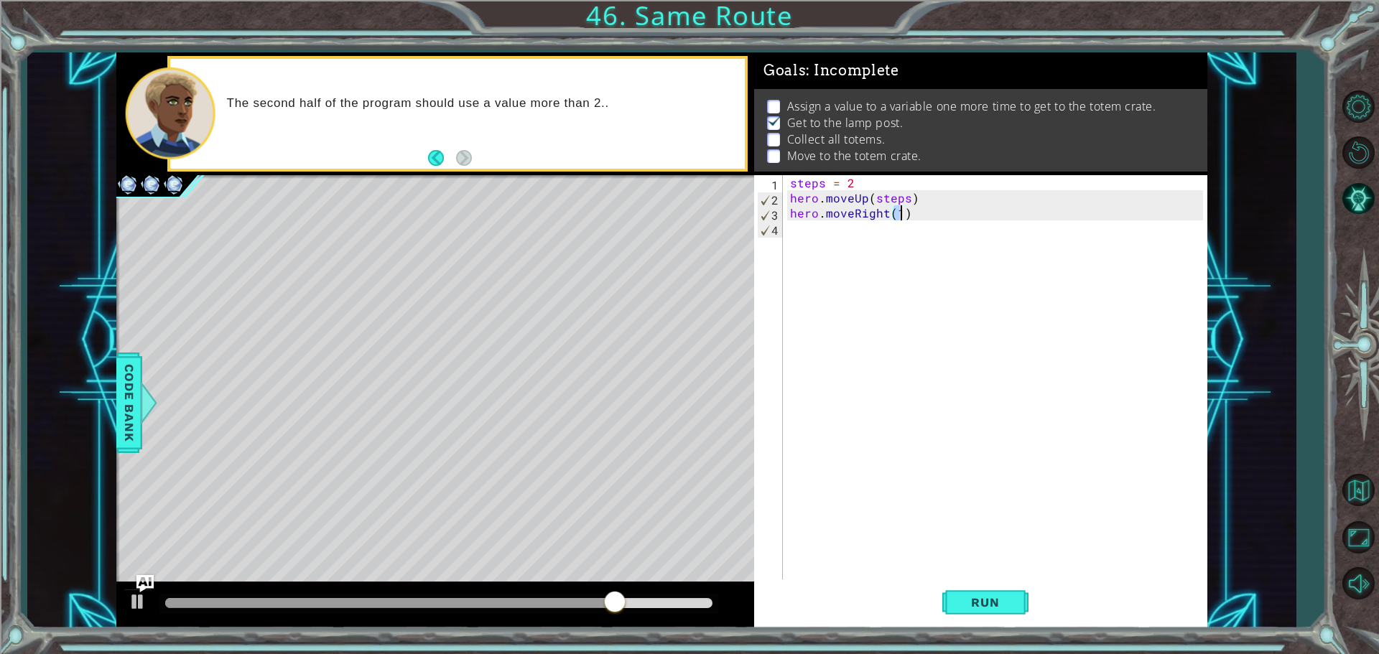
click at [850, 255] on div "steps = 2 hero . moveUp ( steps ) hero . moveRight ( 1 )" at bounding box center [998, 393] width 423 height 437
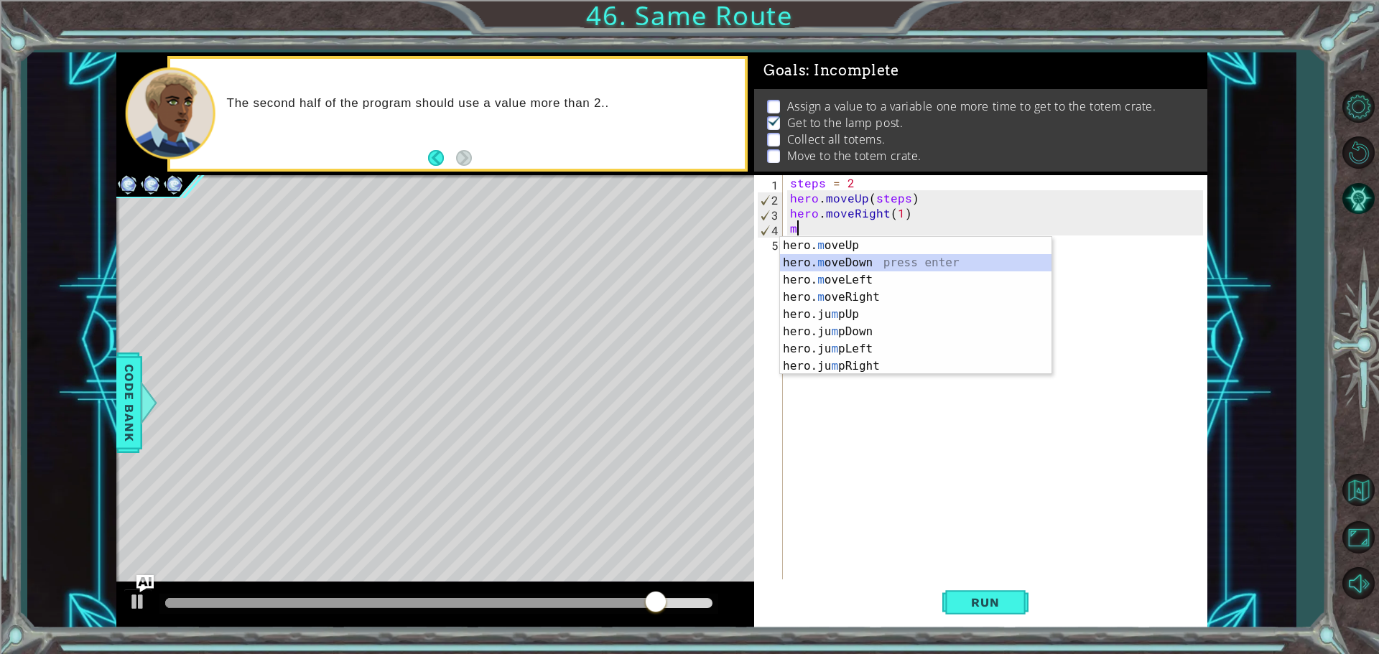
click at [861, 254] on div "hero. m oveUp press enter hero. m oveDown press enter hero. m oveLeft press ent…" at bounding box center [916, 323] width 272 height 172
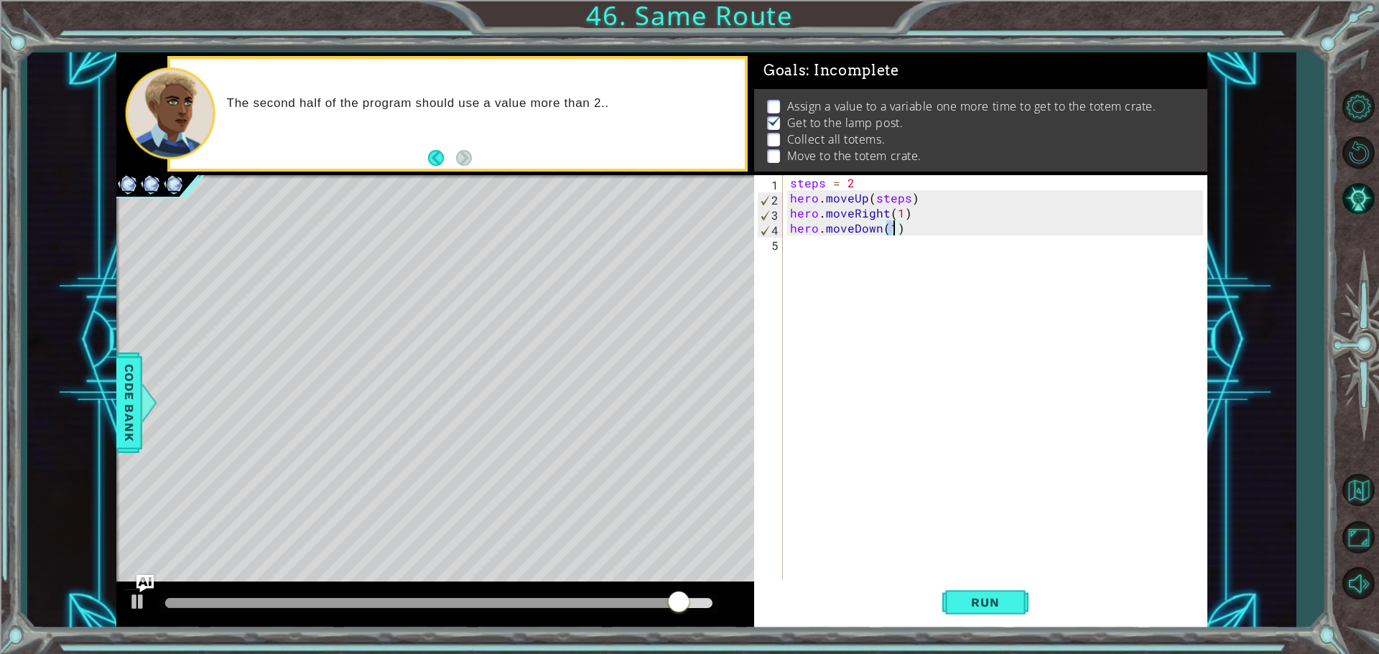
click at [899, 215] on div "steps = 2 hero . moveUp ( steps ) hero . moveRight ( 1 ) hero . moveDown ( 1 )" at bounding box center [998, 393] width 423 height 437
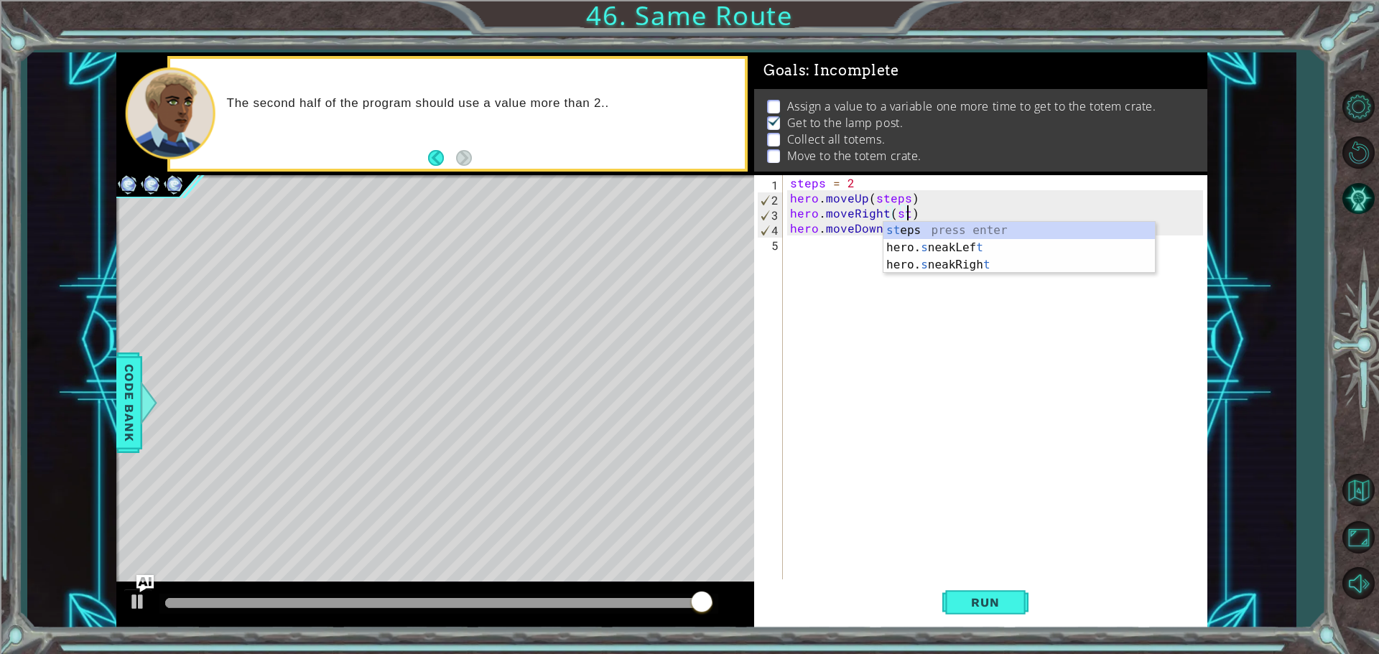
scroll to position [0, 8]
type textarea "hero.moveRight(steps)"
click at [903, 259] on div "steps = 2 hero . moveUp ( steps ) hero . moveRight ( steps ) hero . moveDown ( …" at bounding box center [998, 393] width 423 height 437
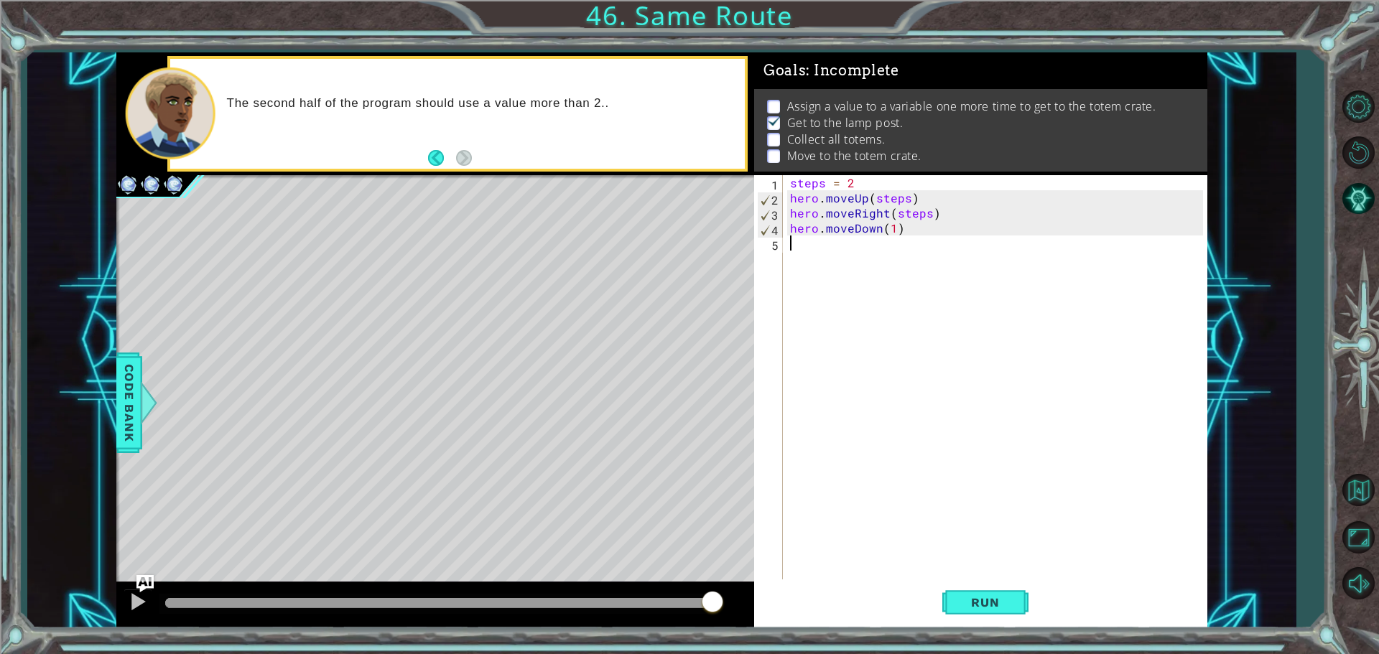
scroll to position [0, 0]
click at [895, 227] on div "steps = 2 hero . moveUp ( steps ) hero . moveRight ( steps ) hero . moveDown ( …" at bounding box center [998, 393] width 423 height 437
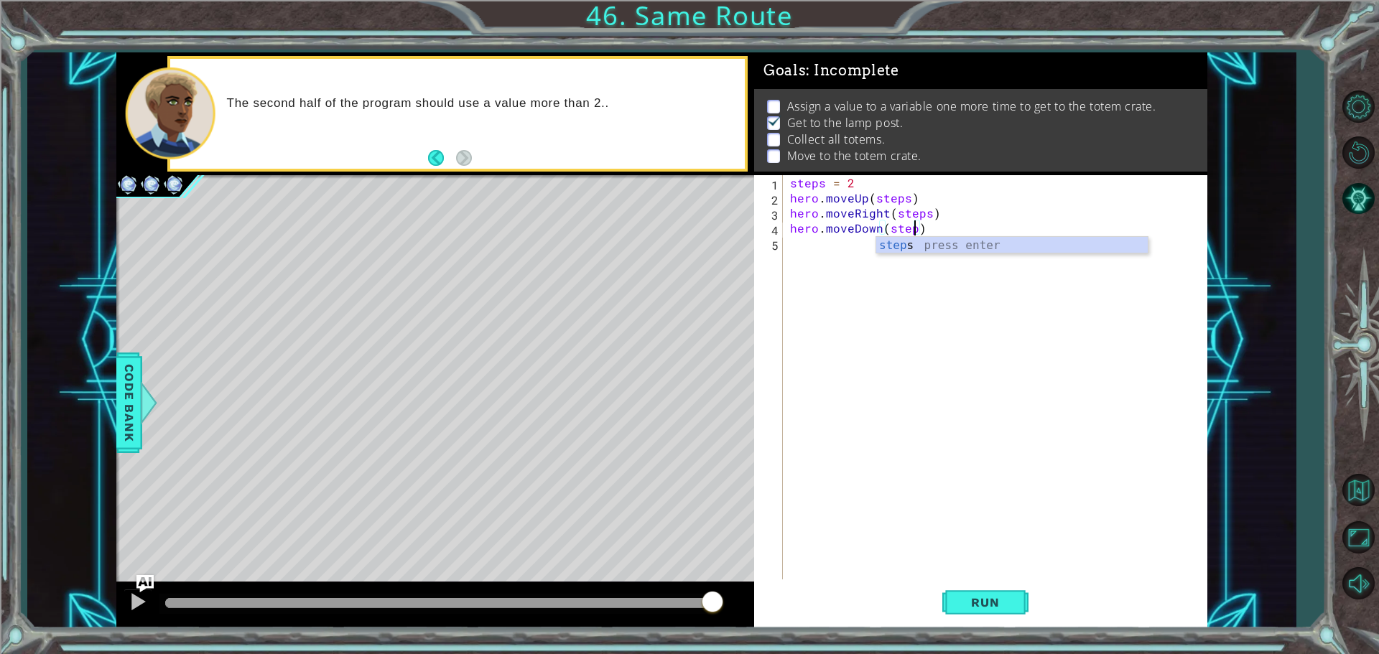
scroll to position [0, 8]
type textarea "hero.moveDown(steps)"
click at [819, 245] on div "steps = 2 hero . moveUp ( steps ) hero . moveRight ( steps ) hero . moveDown ( …" at bounding box center [998, 393] width 423 height 437
click at [974, 621] on button "Run" at bounding box center [985, 602] width 86 height 45
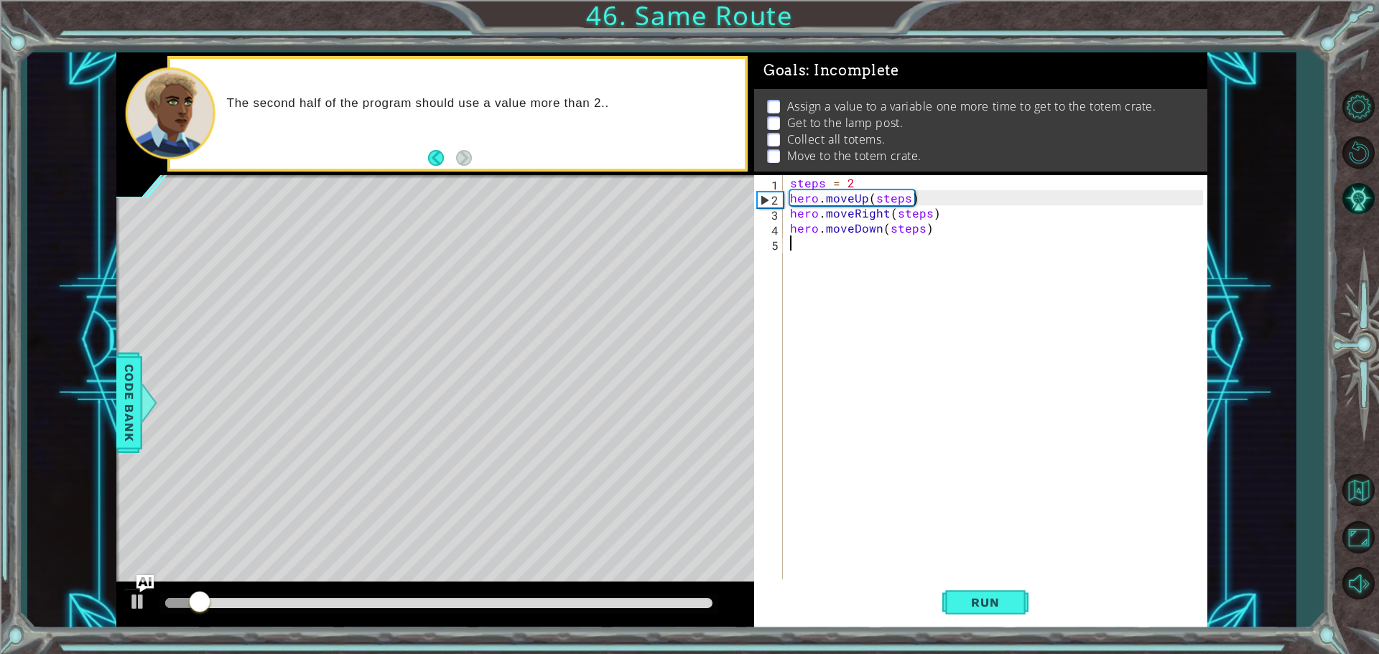
click at [817, 259] on div "steps = 2 hero . moveUp ( steps ) hero . moveRight ( steps ) hero . moveDown ( …" at bounding box center [998, 393] width 423 height 437
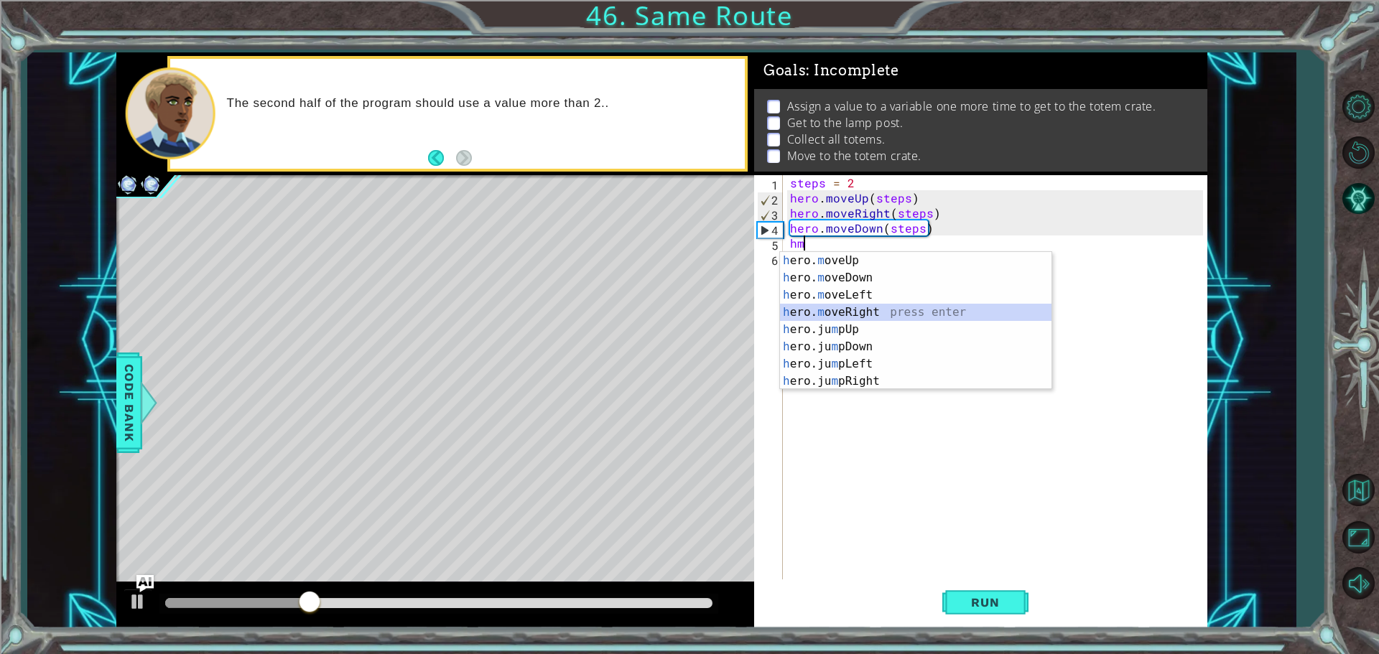
click at [866, 315] on div "h ero. m oveUp press enter h ero. m oveDown press enter h ero. m oveLeft press …" at bounding box center [916, 338] width 272 height 172
type textarea "hero.moveRight(1)"
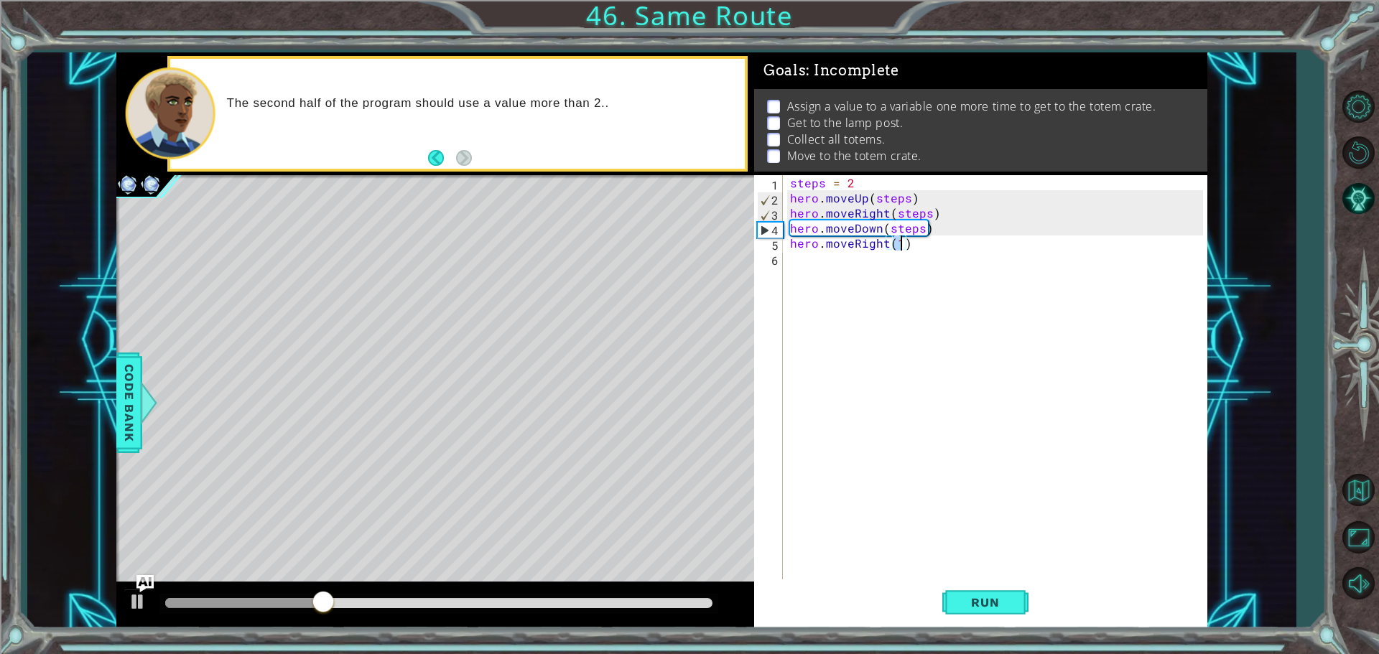
click at [795, 264] on div "steps = 2 hero . moveUp ( steps ) hero . moveRight ( steps ) hero . moveDown ( …" at bounding box center [998, 393] width 423 height 437
click at [896, 244] on div "steps = 2 hero . moveUp ( steps ) hero . moveRight ( steps ) hero . moveDown ( …" at bounding box center [998, 393] width 423 height 437
click at [898, 244] on div "steps = 2 hero . moveUp ( steps ) hero . moveRight ( steps ) hero . moveDown ( …" at bounding box center [998, 393] width 423 height 437
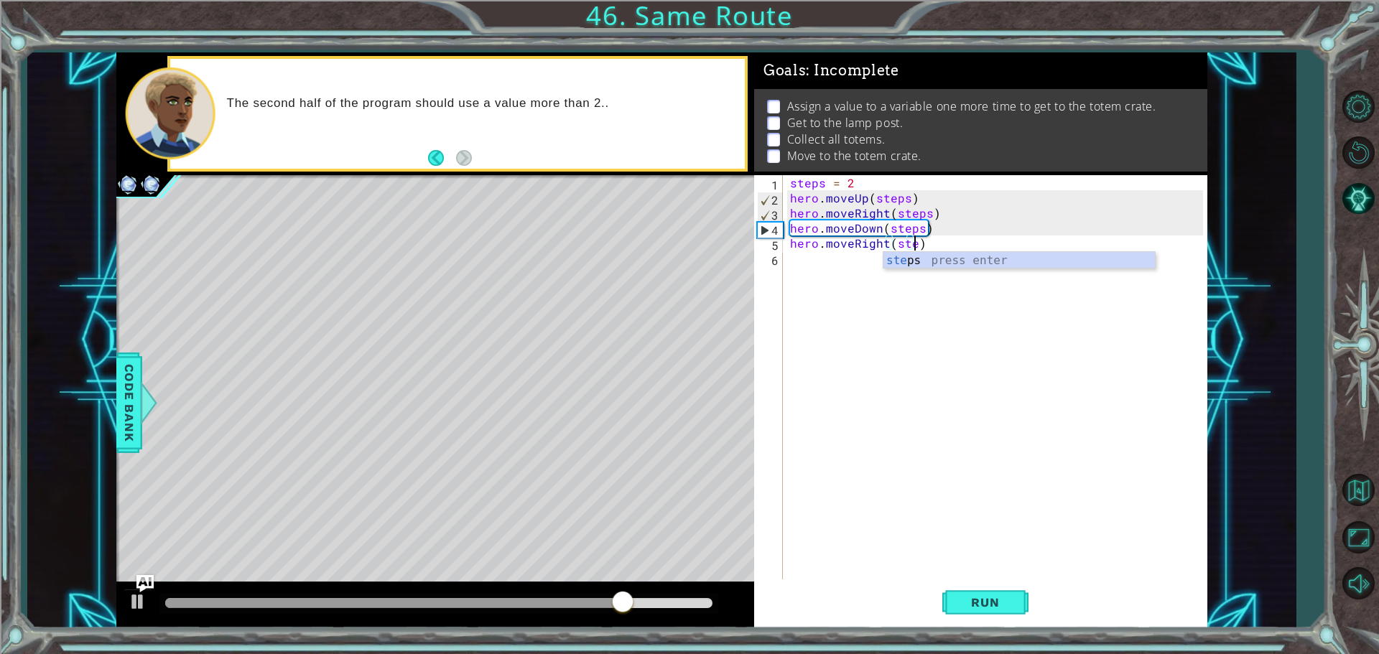
scroll to position [0, 8]
type textarea "hero.moveRight(steps)"
click at [974, 249] on div "steps = 2 hero . moveUp ( steps ) hero . moveRight ( steps ) hero . moveDown ( …" at bounding box center [998, 393] width 423 height 437
click at [782, 251] on div "5" at bounding box center [770, 245] width 26 height 15
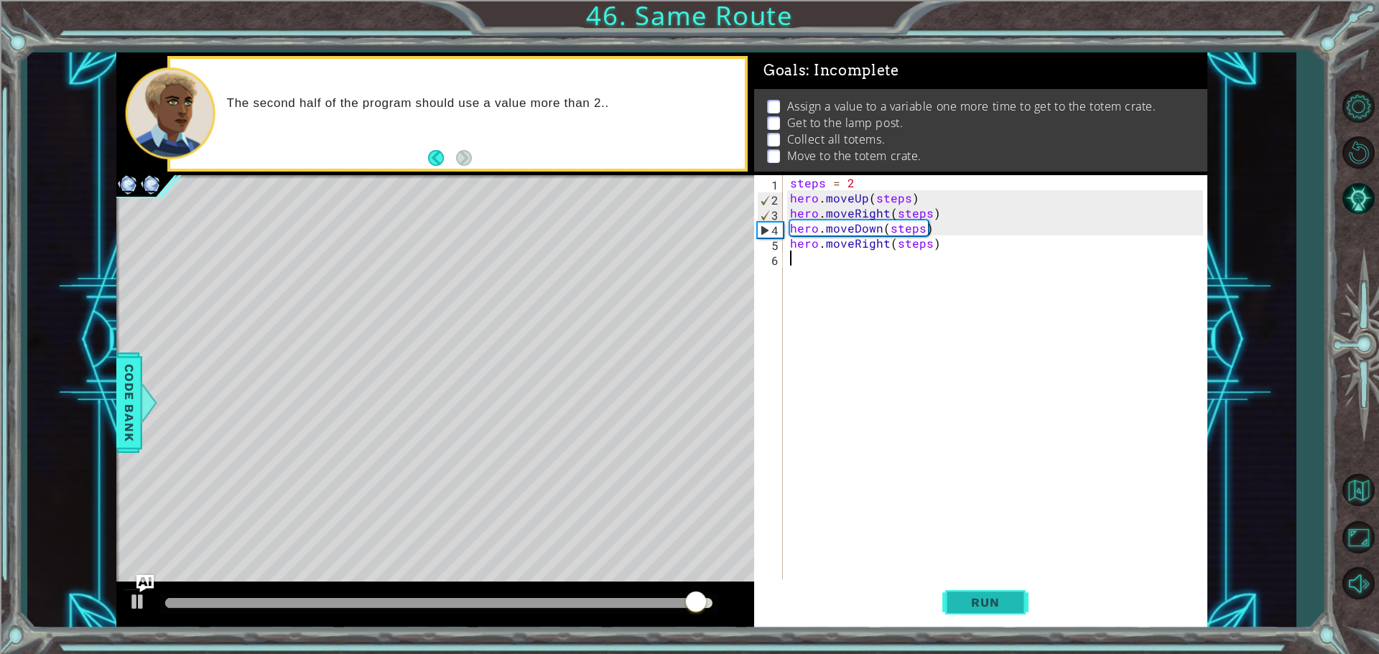
click at [986, 591] on button "Run" at bounding box center [985, 602] width 86 height 45
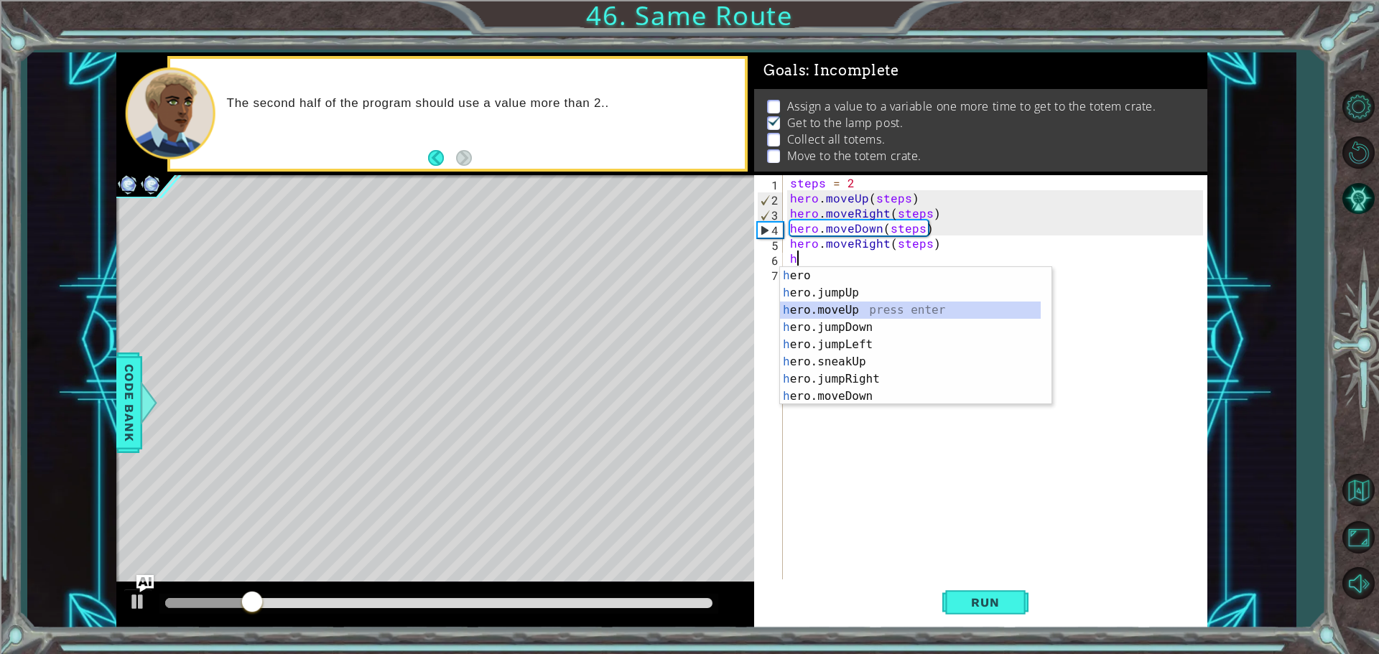
click at [833, 312] on div "h ero press enter h ero.jumpUp press enter h ero.moveUp press enter h ero.jumpD…" at bounding box center [910, 353] width 261 height 172
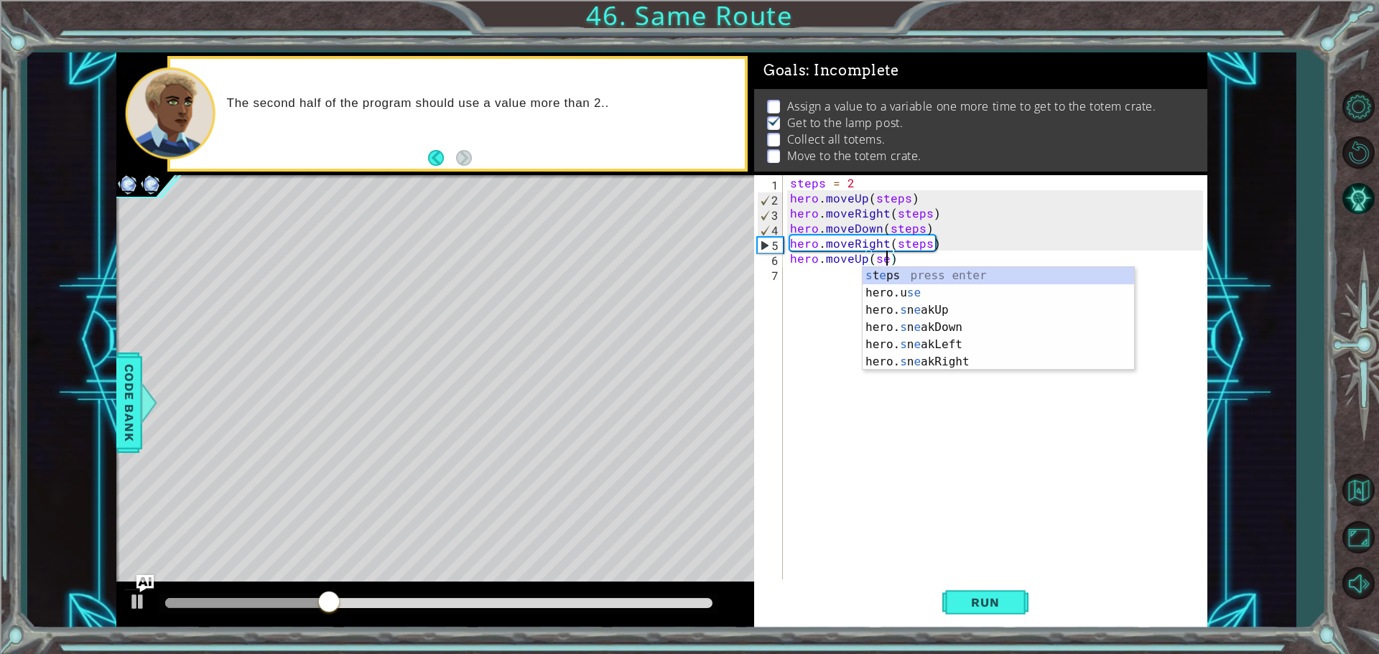
scroll to position [0, 5]
click at [873, 277] on div "s teps press enter hero. s neakUp press enter hero. s neakDown press enter hero…" at bounding box center [999, 344] width 272 height 155
type textarea "hero.moveUp(steps)"
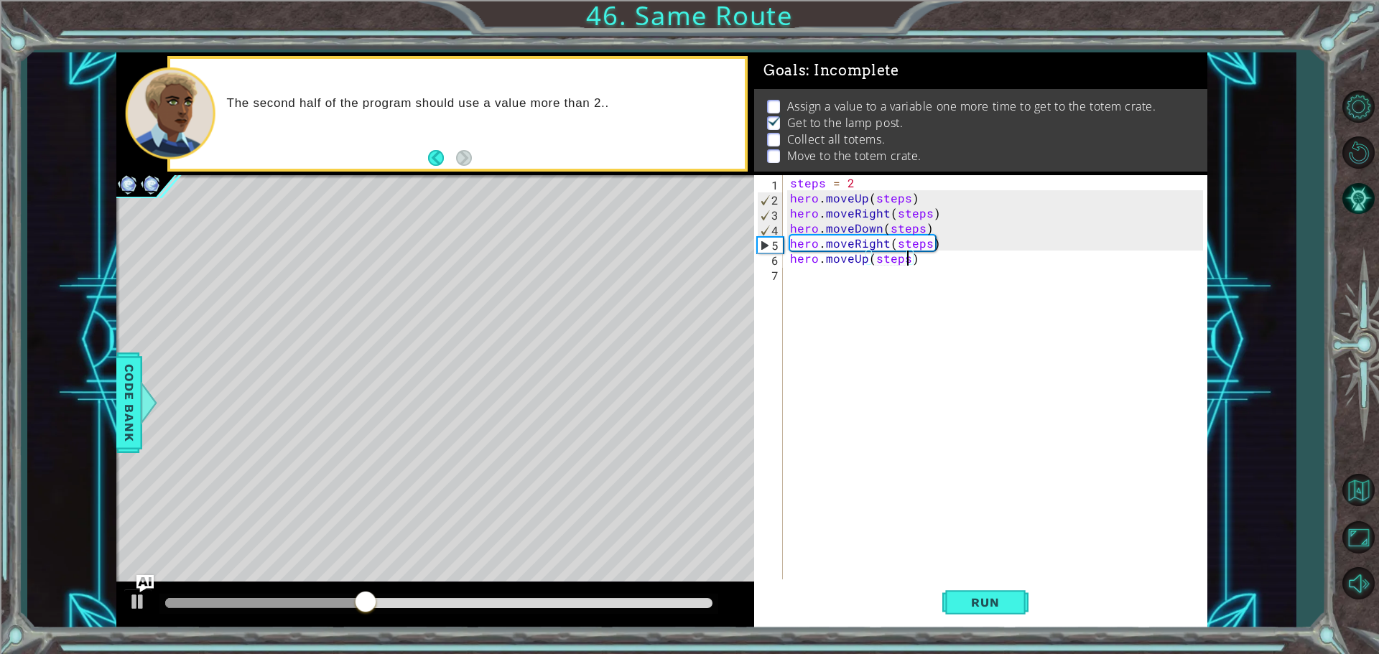
click at [873, 277] on div "steps = 2 hero . moveUp ( steps ) hero . moveRight ( steps ) hero . moveDown ( …" at bounding box center [998, 393] width 423 height 437
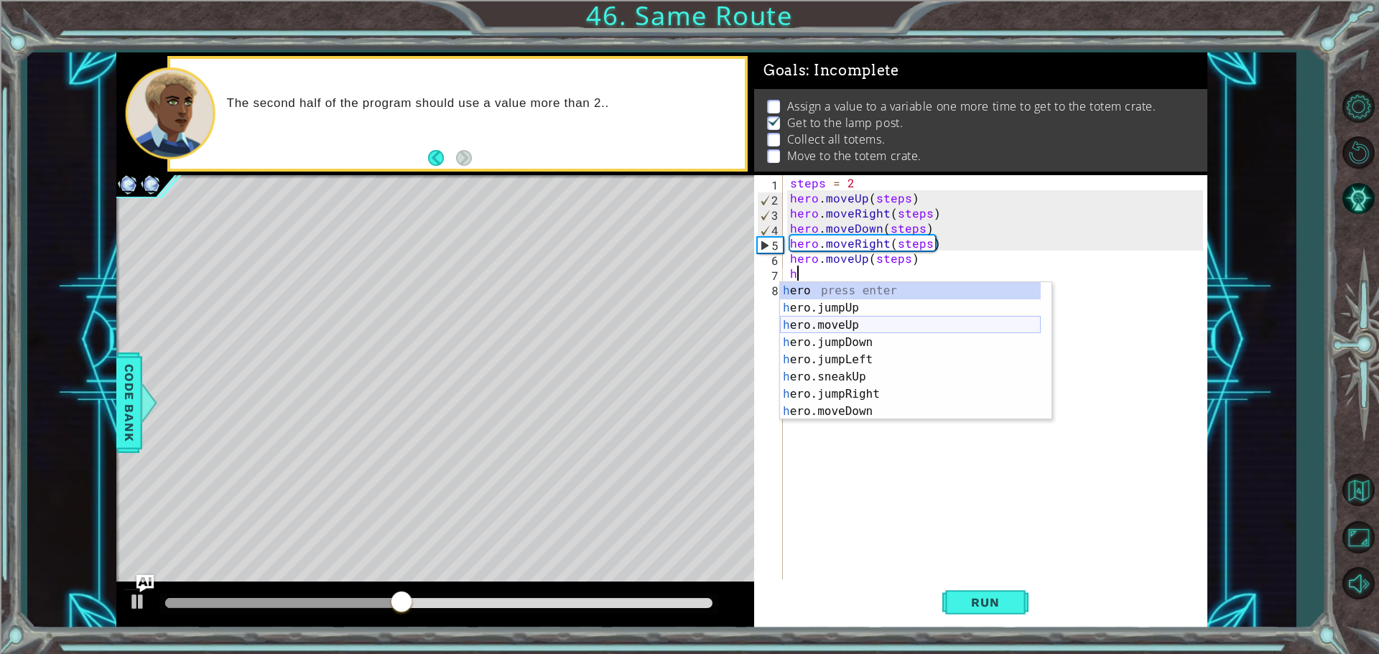
click at [888, 320] on div "h ero press enter h ero.jumpUp press enter h ero.moveUp press enter h ero.jumpD…" at bounding box center [910, 368] width 261 height 172
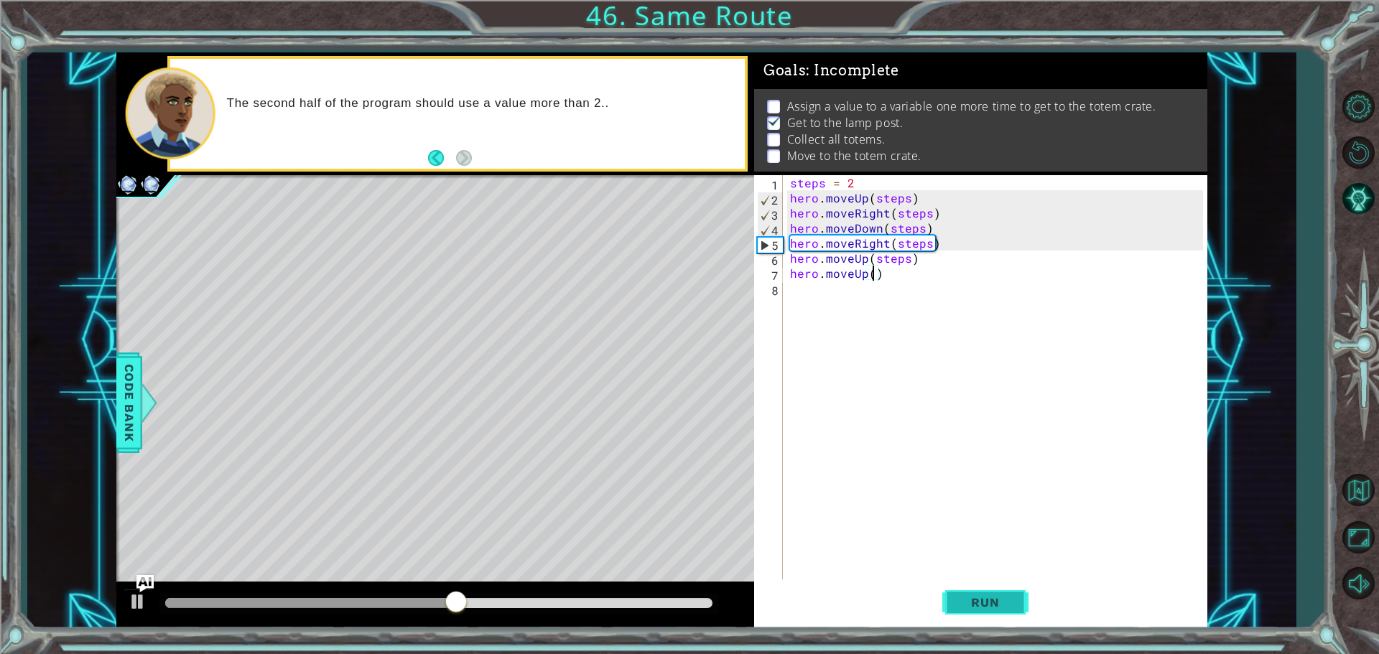
type textarea "hero.moveUp()"
click at [947, 592] on button "Run" at bounding box center [985, 602] width 86 height 45
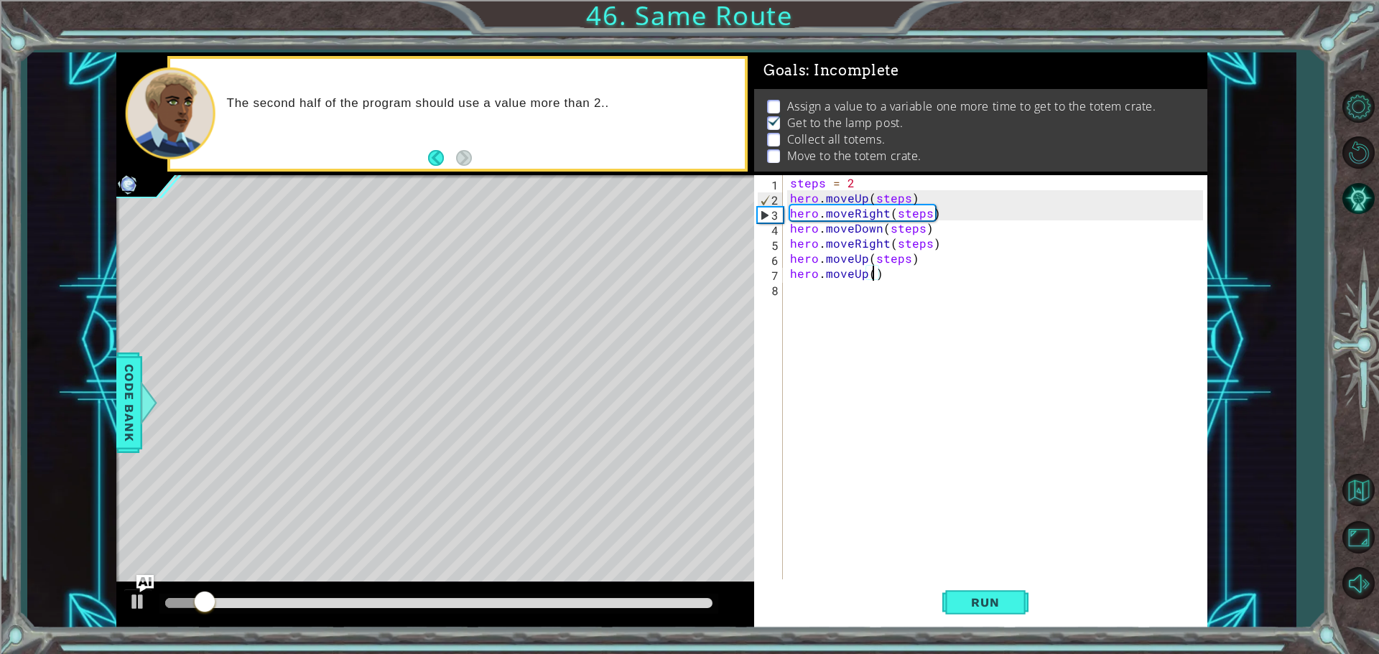
click at [797, 304] on div "steps = 2 hero . moveUp ( steps ) hero . moveRight ( steps ) hero . moveDown ( …" at bounding box center [998, 393] width 423 height 437
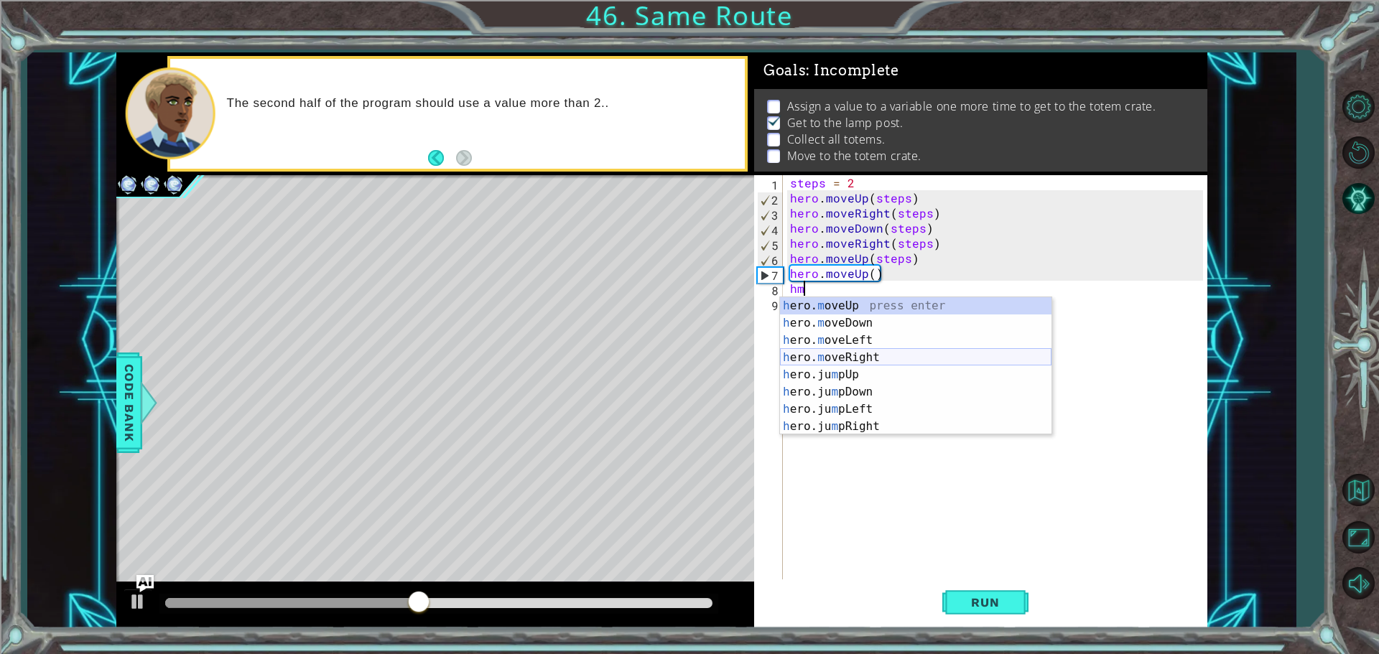
click at [895, 361] on div "h ero. m oveUp press enter h ero. m oveDown press enter h ero. m oveLeft press …" at bounding box center [916, 383] width 272 height 172
type textarea "hero.moveRight(1)"
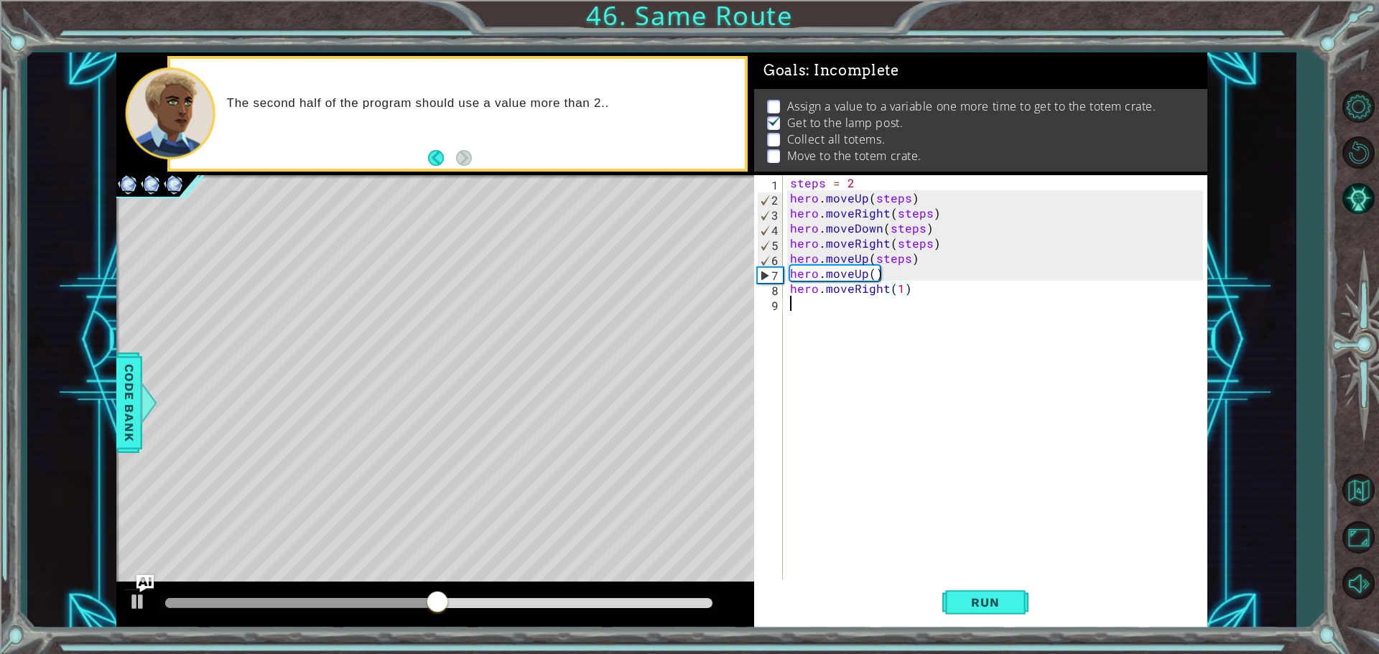
click at [873, 312] on div "steps = 2 hero . moveUp ( steps ) hero . moveRight ( steps ) hero . moveDown ( …" at bounding box center [998, 393] width 423 height 437
click at [897, 295] on div "steps = 2 hero . moveUp ( steps ) hero . moveRight ( steps ) hero . moveDown ( …" at bounding box center [998, 393] width 423 height 437
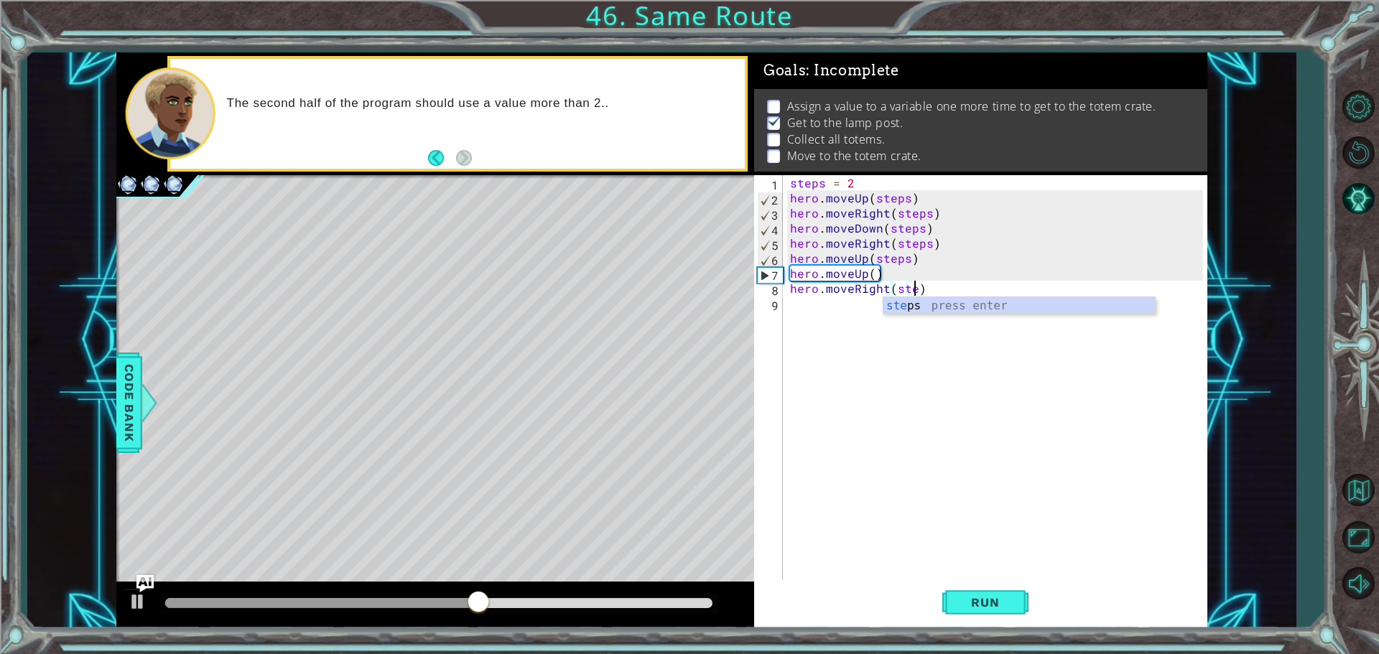
scroll to position [0, 8]
click at [917, 305] on div "steps press enter" at bounding box center [1020, 323] width 272 height 52
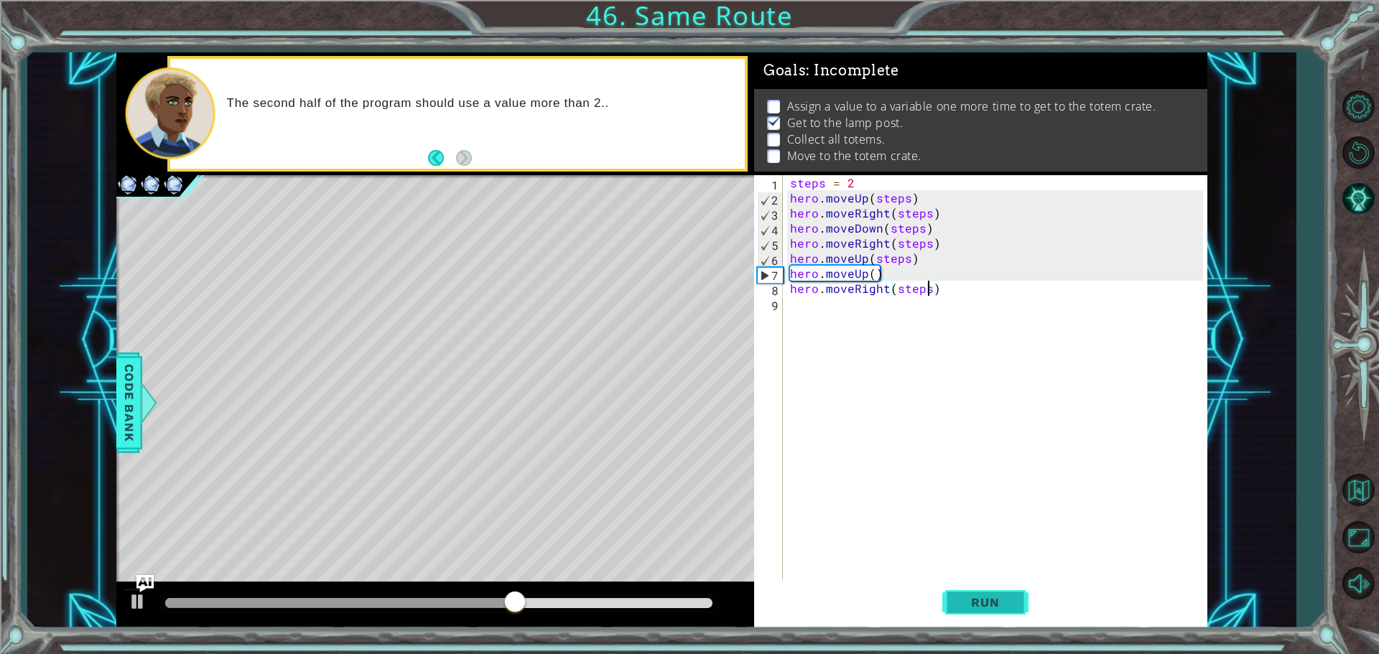
type textarea "hero.moveRight(steps)"
click at [1014, 581] on button "Run" at bounding box center [985, 602] width 86 height 45
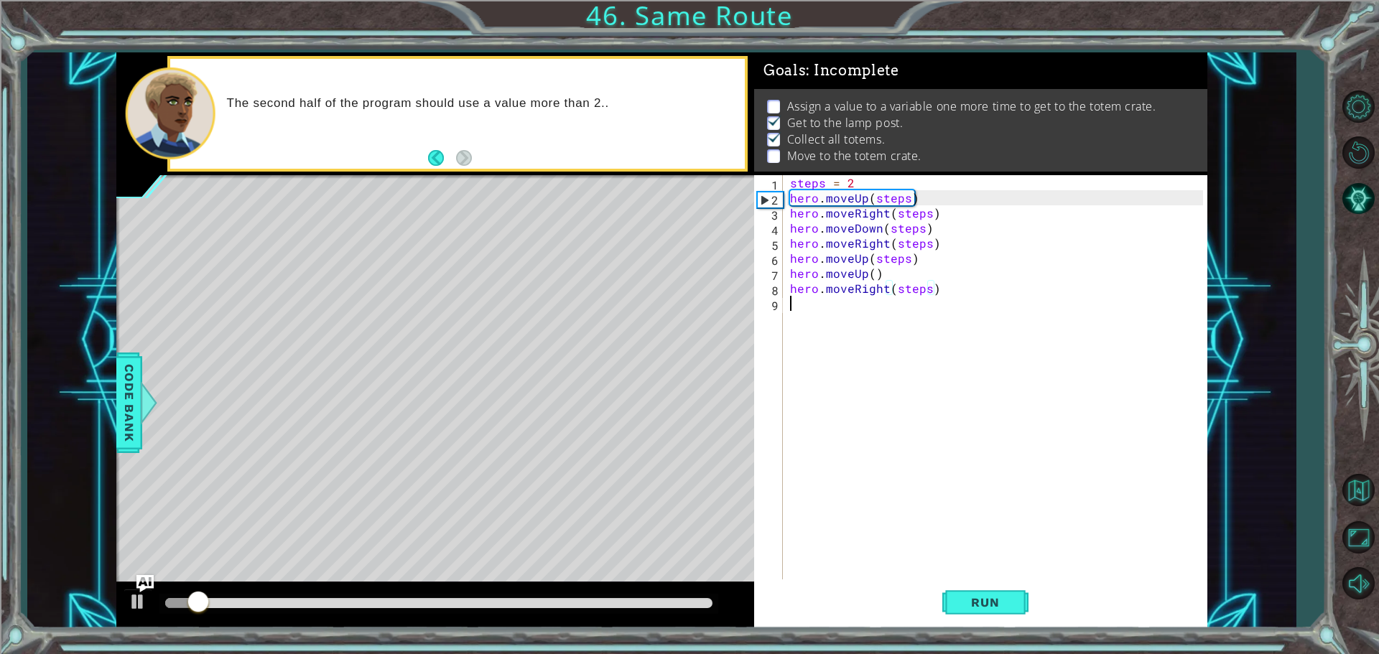
click at [851, 325] on div "steps = 2 hero . moveUp ( steps ) hero . moveRight ( steps ) hero . moveDown ( …" at bounding box center [998, 393] width 423 height 437
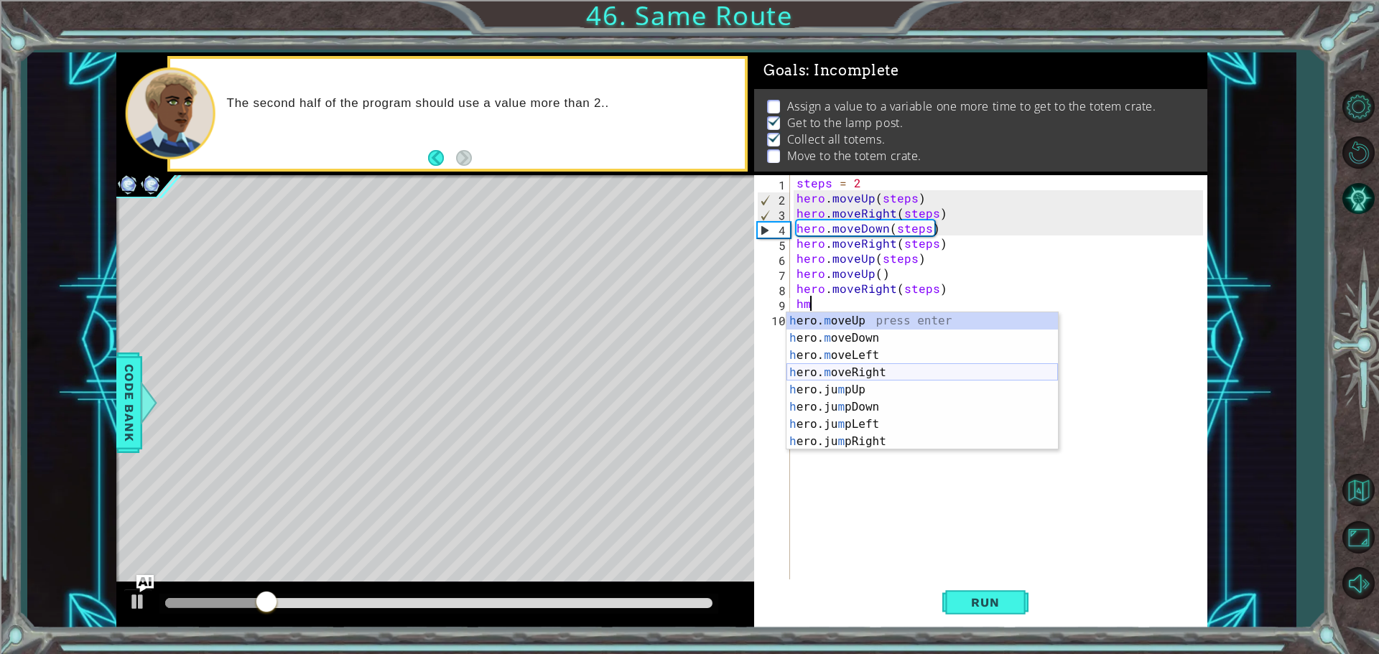
click at [891, 371] on div "h ero. m oveUp press enter h ero. m oveDown press enter h ero. m oveLeft press …" at bounding box center [923, 398] width 272 height 172
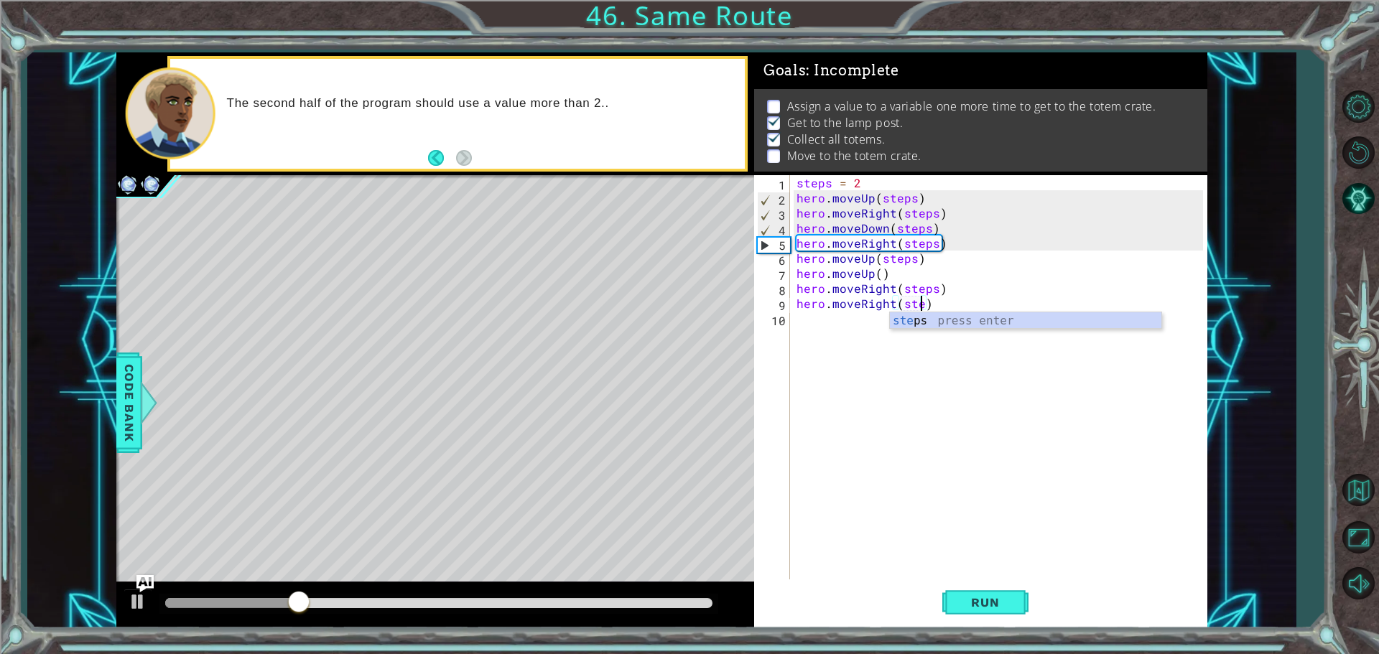
scroll to position [0, 8]
type textarea "hero.moveRight(steps)"
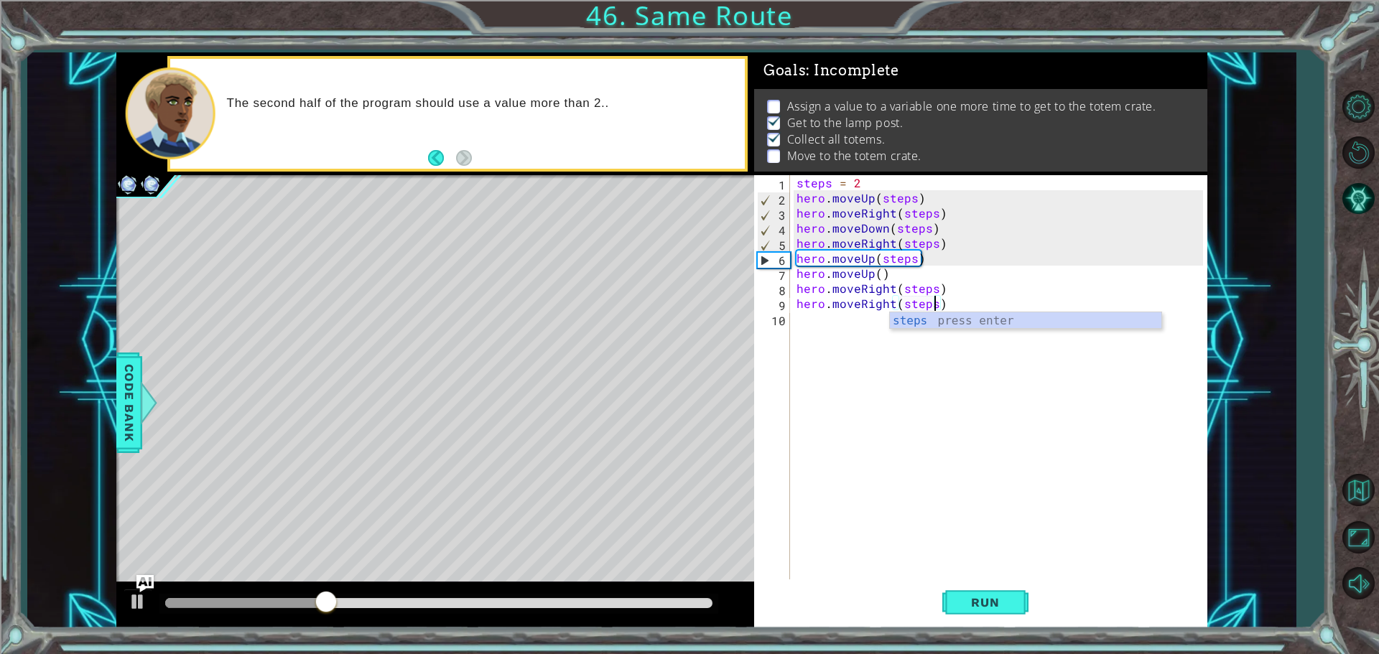
click at [903, 343] on div "steps = 2 hero . moveUp ( steps ) hero . moveRight ( steps ) hero . moveDown ( …" at bounding box center [1002, 393] width 417 height 437
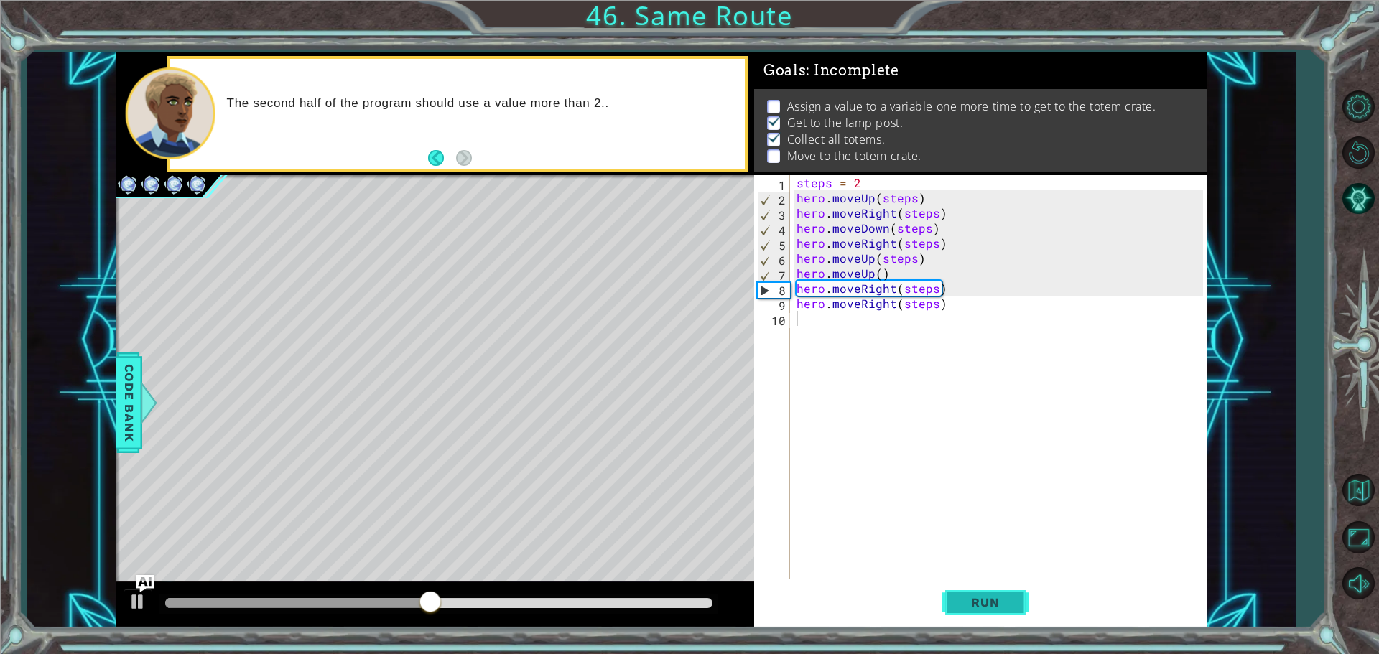
click at [965, 595] on button "Run" at bounding box center [985, 602] width 86 height 45
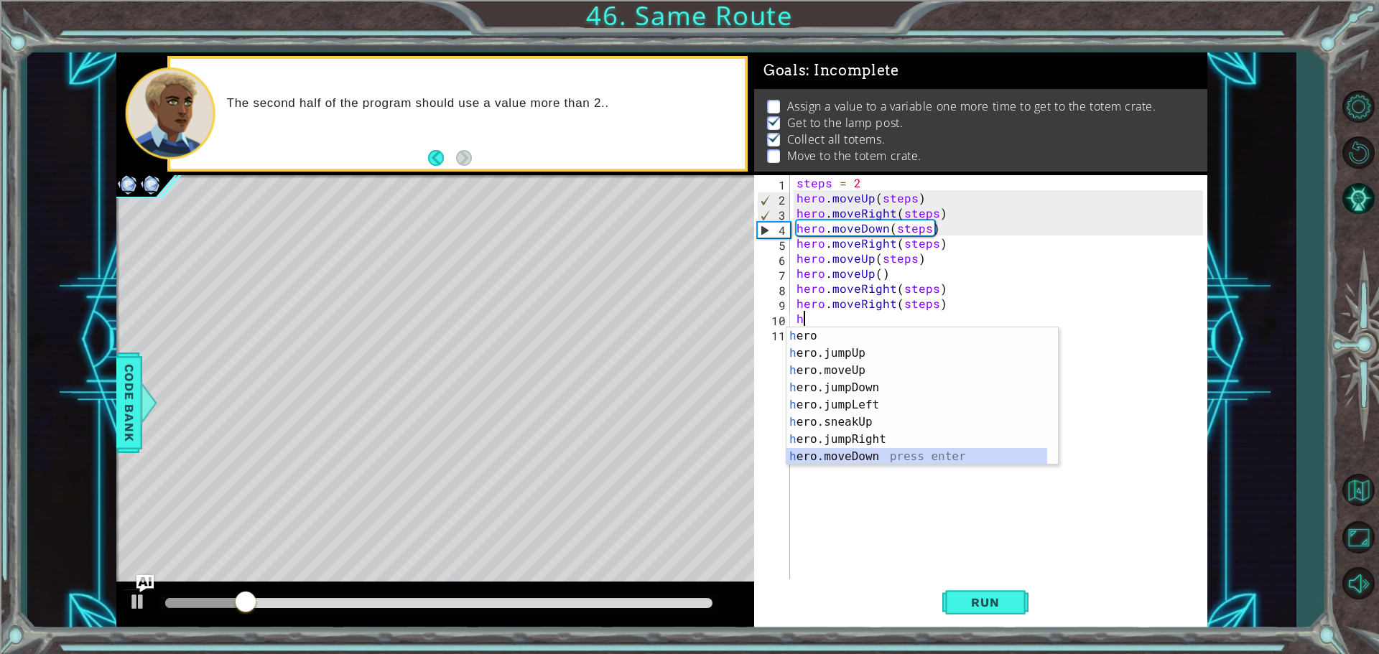
click at [878, 459] on div "h ero press enter h ero.jumpUp press enter h ero.moveUp press enter h ero.jumpD…" at bounding box center [917, 414] width 261 height 172
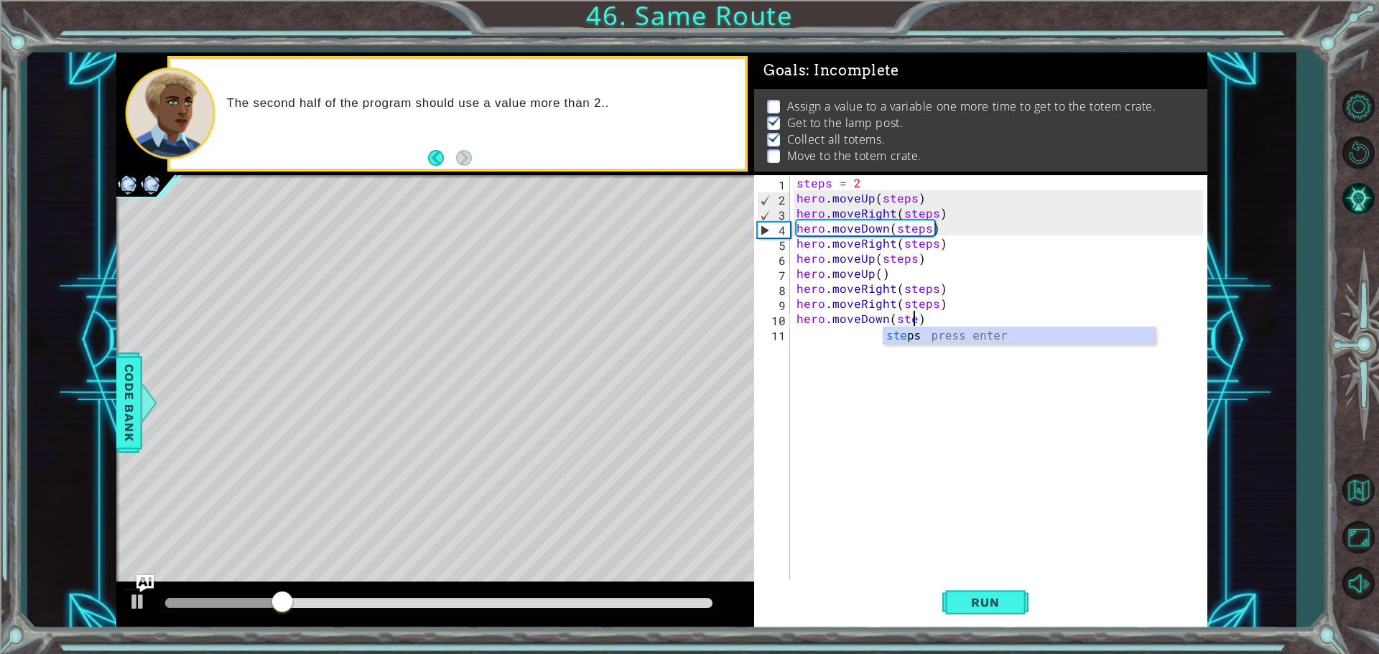
type textarea "hero.moveDown(steps)"
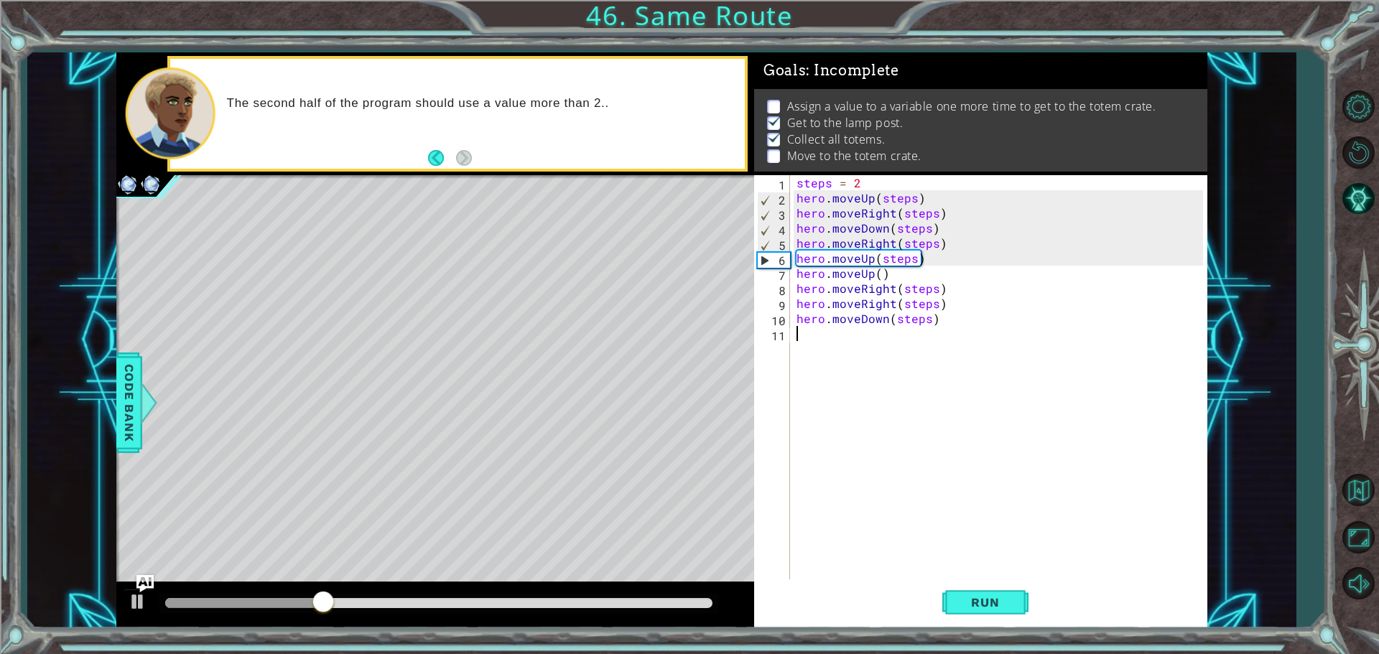
click at [825, 328] on div "steps = 2 hero . moveUp ( steps ) hero . moveRight ( steps ) hero . moveDown ( …" at bounding box center [1002, 393] width 417 height 437
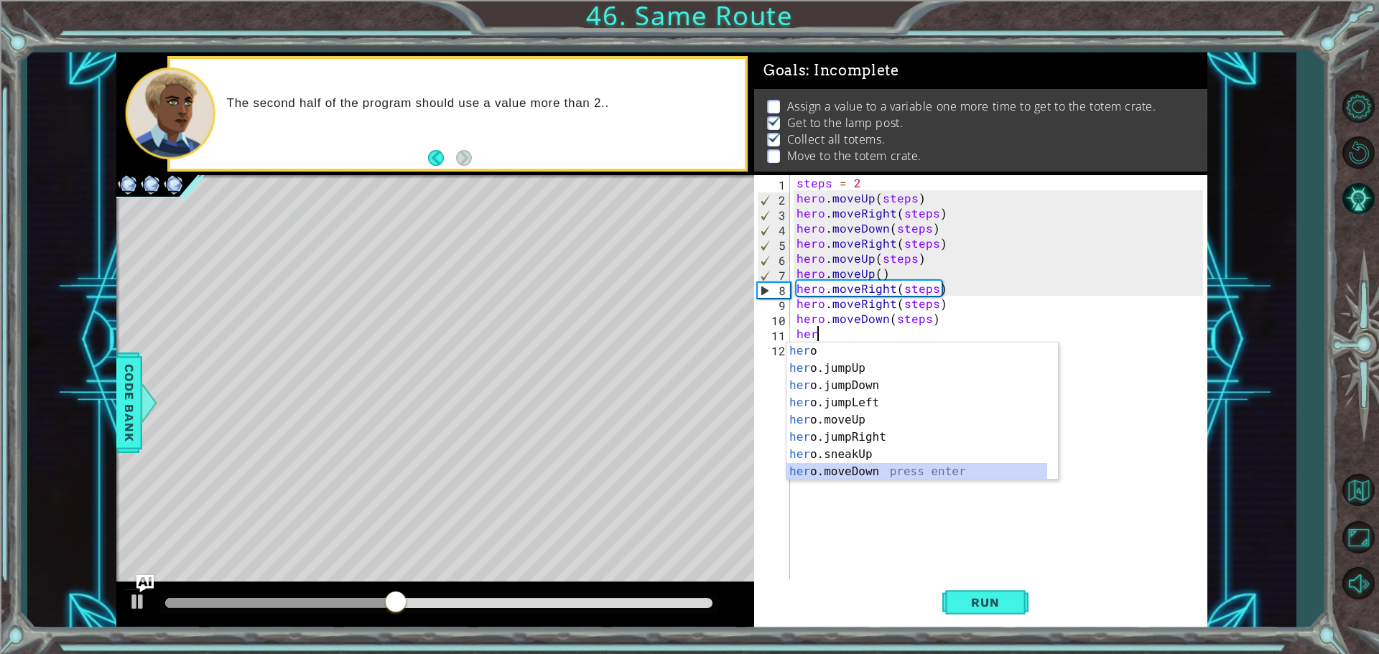
click at [842, 470] on div "her o press enter her o.jumpUp press enter her o.jumpDown press enter her o.jum…" at bounding box center [917, 429] width 261 height 172
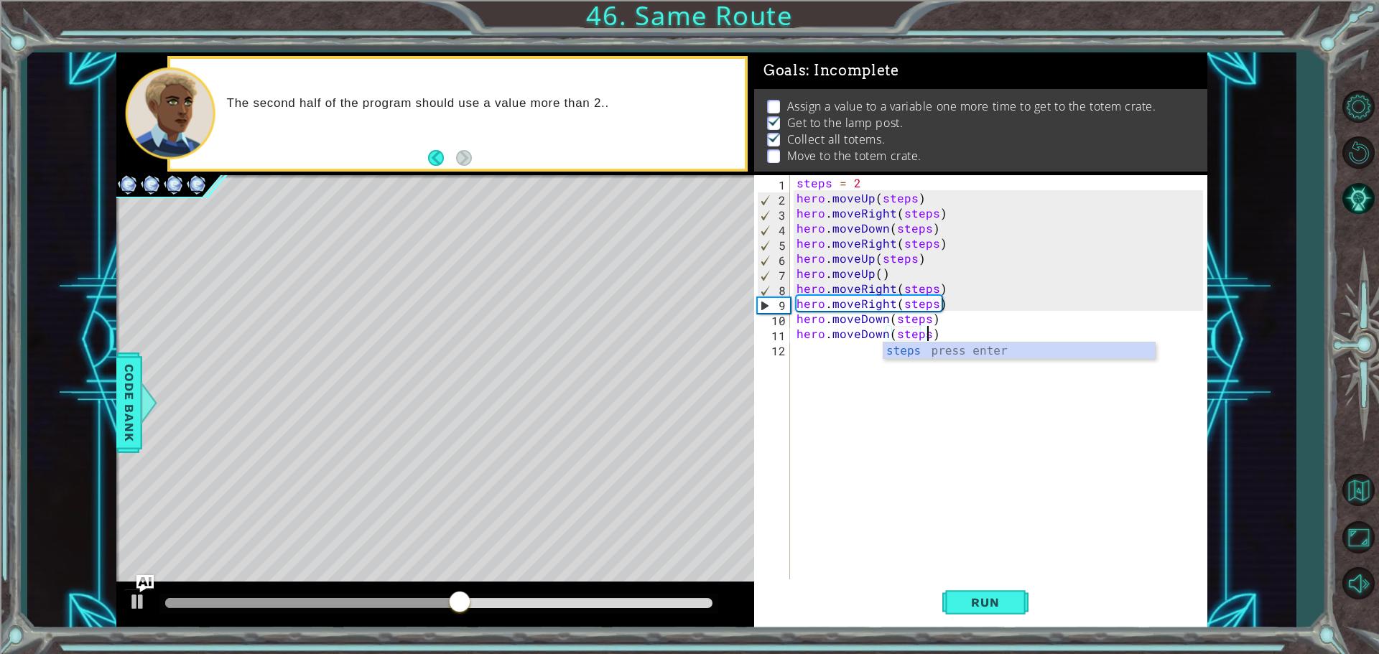
scroll to position [0, 8]
click at [1014, 598] on button "Run" at bounding box center [985, 602] width 86 height 45
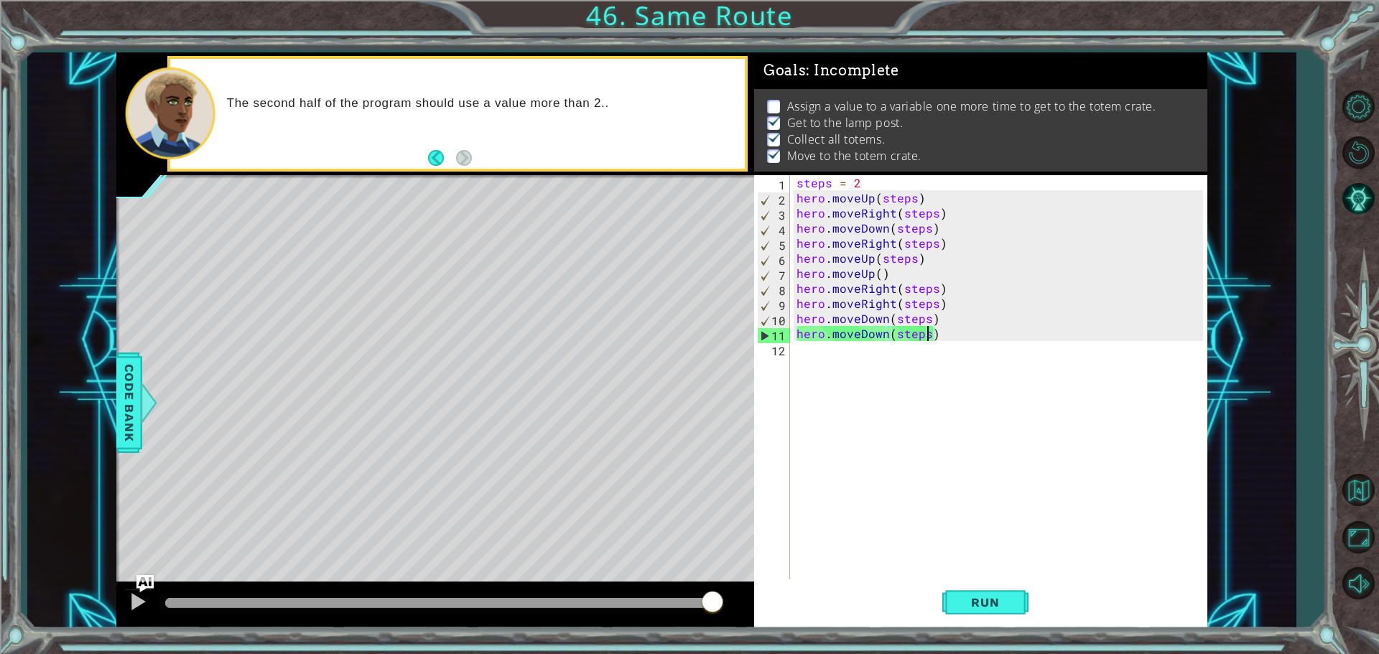
click at [881, 274] on div "steps = 2 hero . moveUp ( steps ) hero . moveRight ( steps ) hero . moveDown ( …" at bounding box center [1002, 393] width 417 height 437
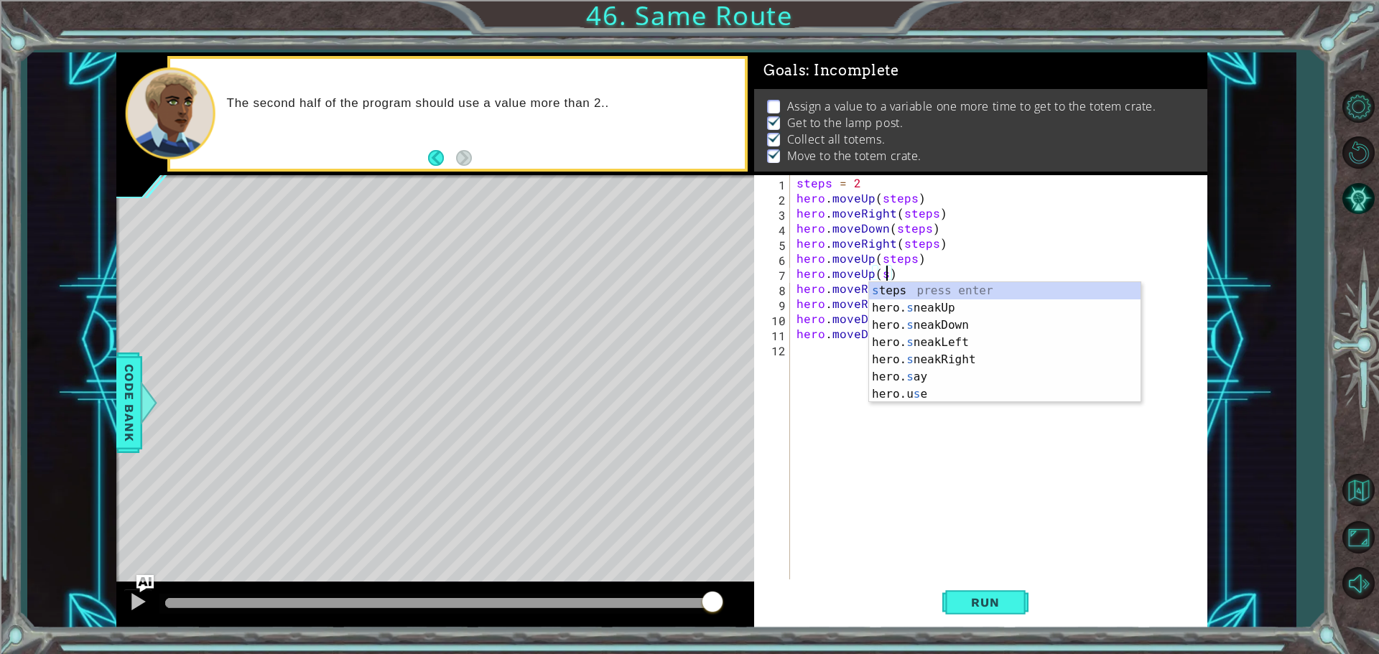
scroll to position [0, 5]
click at [908, 294] on div "s teps press enter hero. s neakUp press enter hero. s neakDown press enter hero…" at bounding box center [1005, 359] width 272 height 155
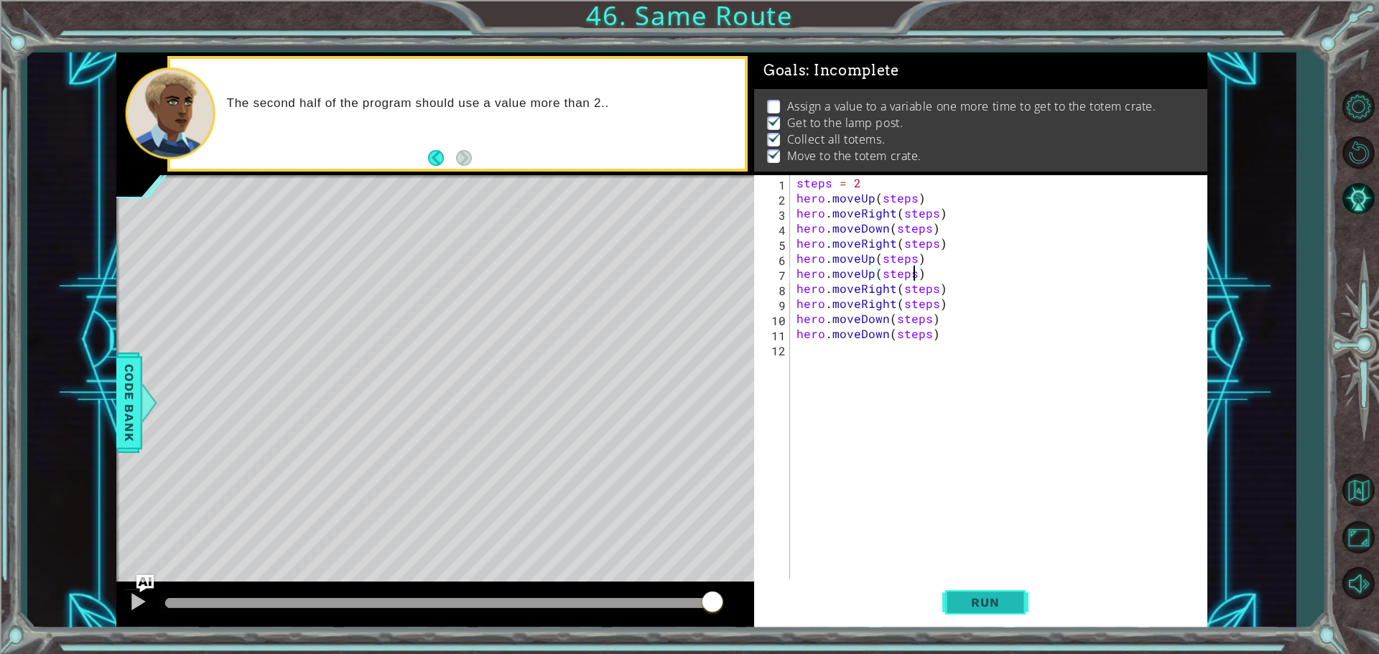
click at [1013, 616] on button "Run" at bounding box center [985, 602] width 86 height 45
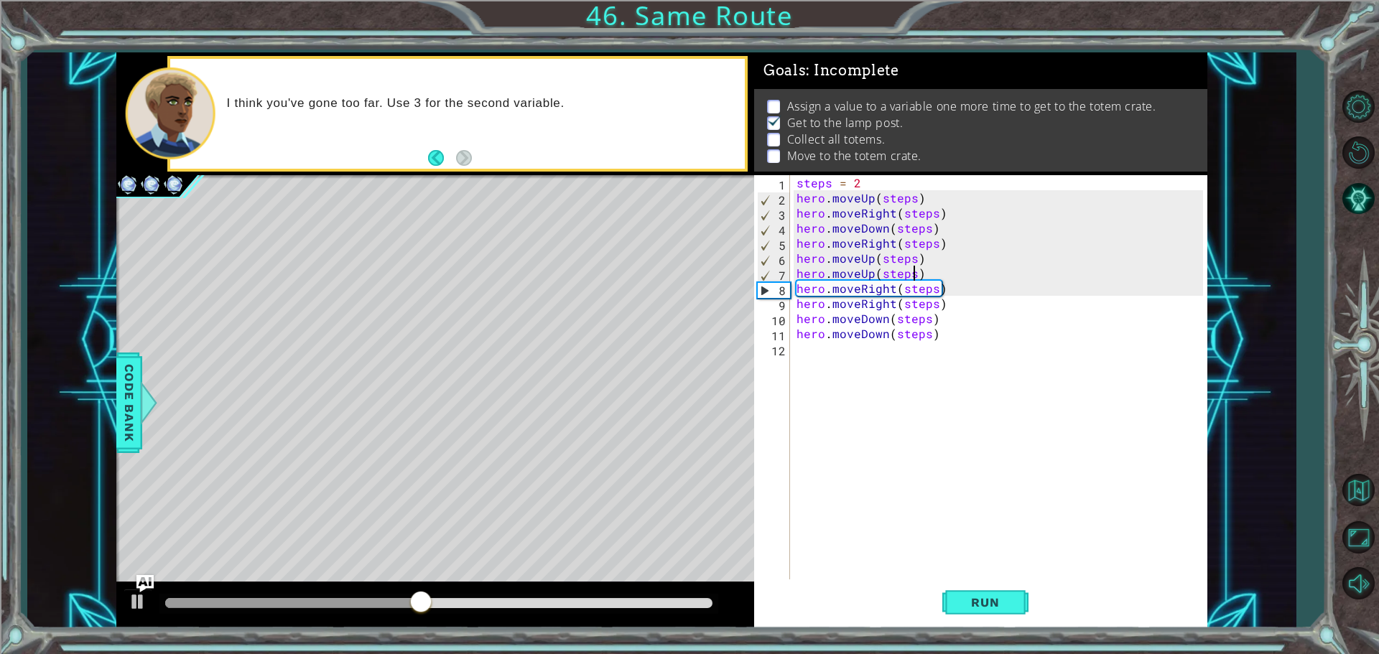
click at [914, 201] on div "steps = 2 hero . moveUp ( steps ) hero . moveRight ( steps ) hero . moveDown ( …" at bounding box center [1002, 393] width 417 height 437
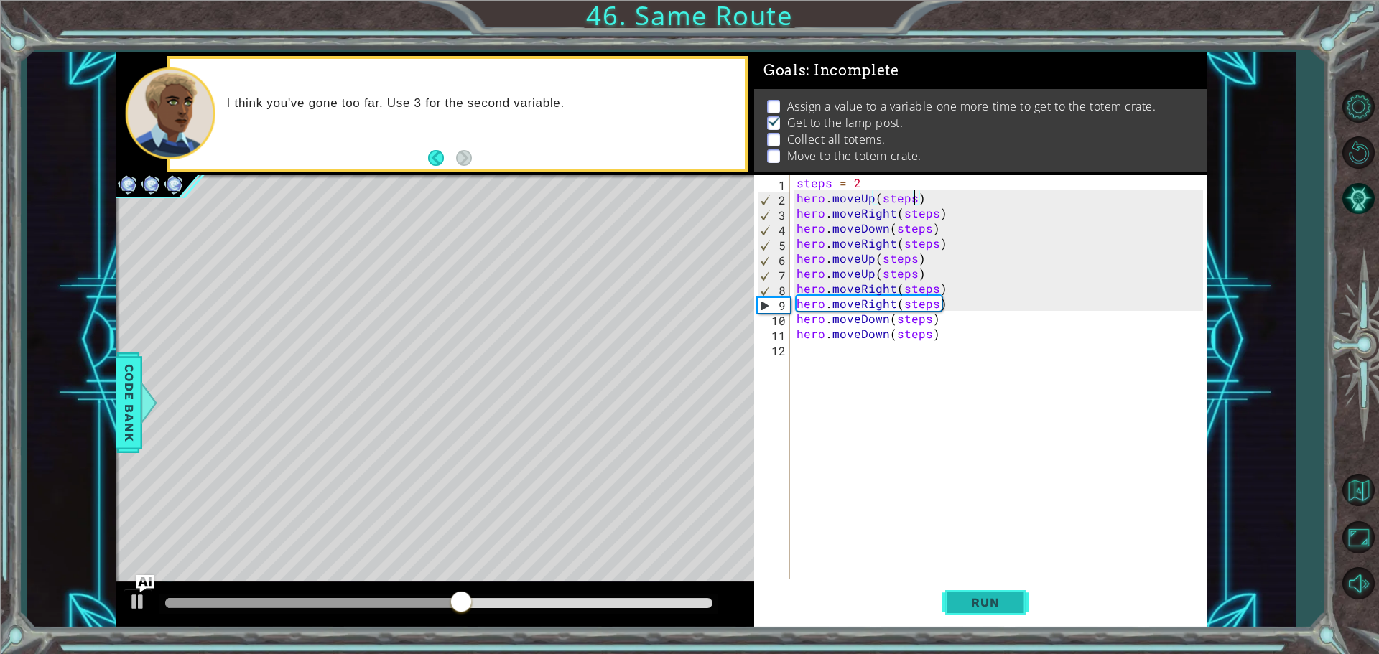
click at [970, 606] on span "Run" at bounding box center [985, 602] width 57 height 14
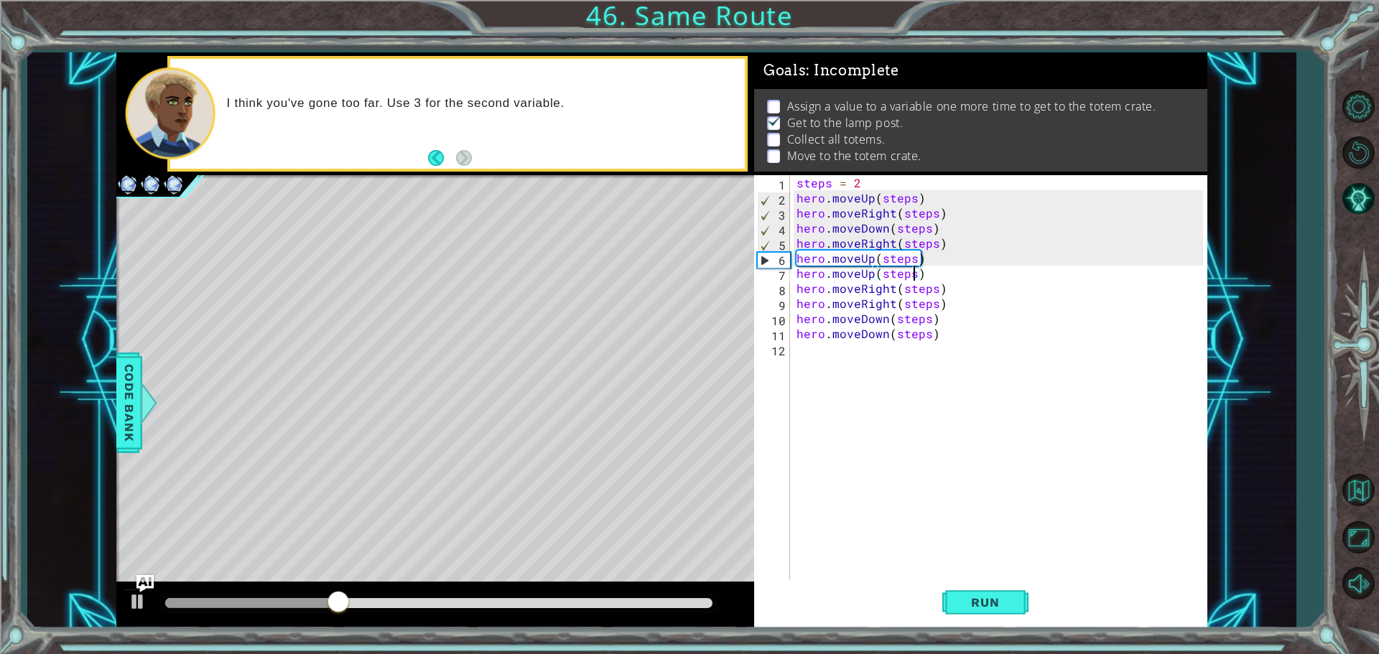
click at [912, 272] on div "steps = 2 hero . moveUp ( steps ) hero . moveRight ( steps ) hero . moveDown ( …" at bounding box center [1002, 393] width 417 height 437
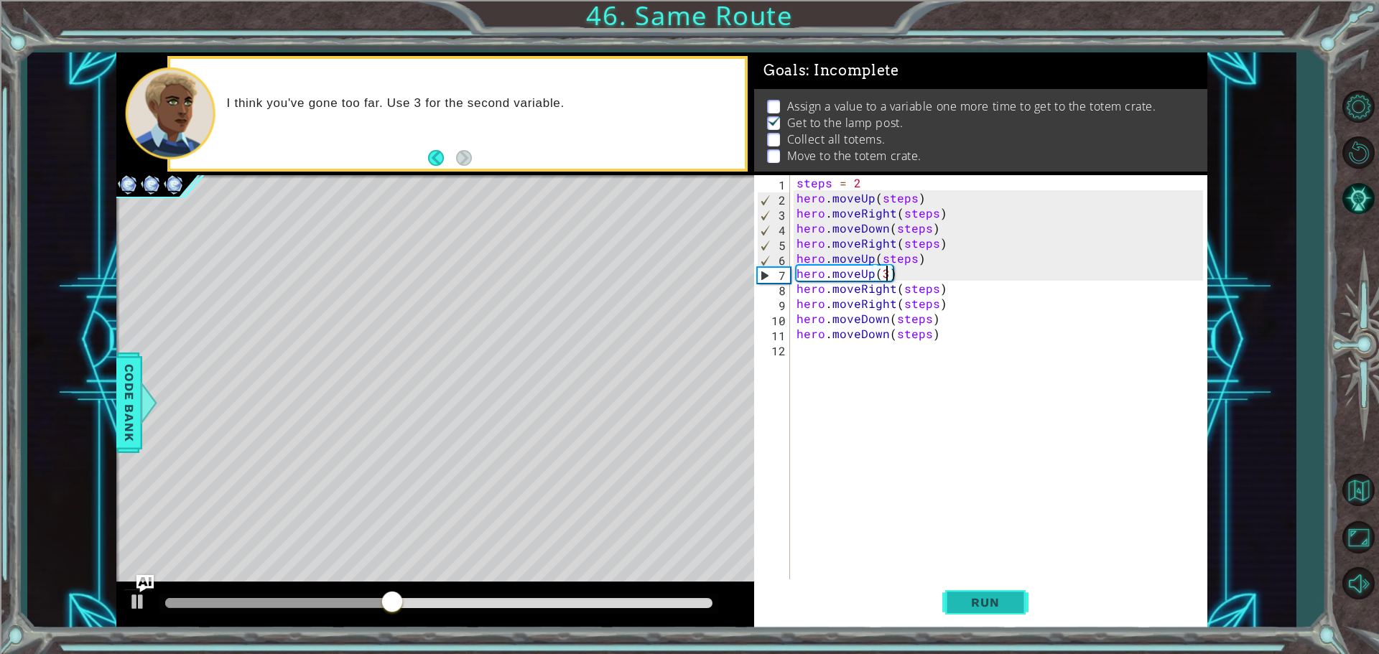
click at [1021, 596] on button "Run" at bounding box center [985, 602] width 86 height 45
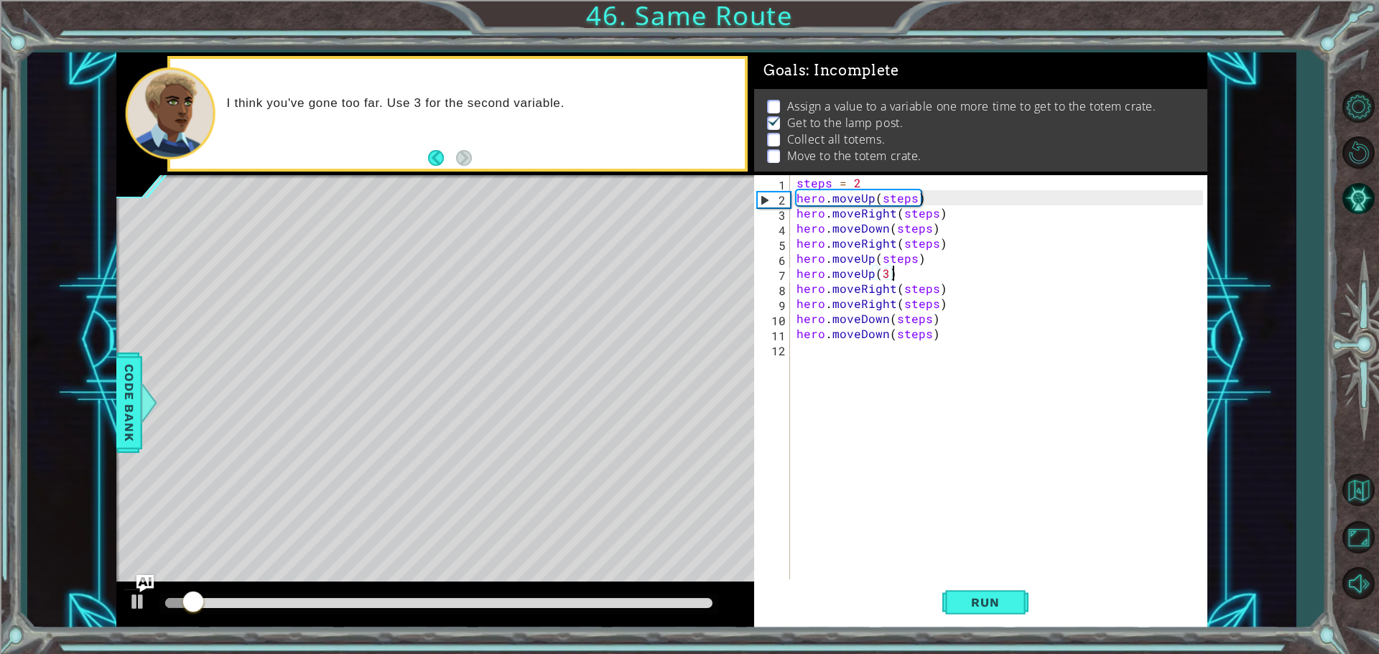
click at [915, 278] on div "steps = 2 hero . moveUp ( steps ) hero . moveRight ( steps ) hero . moveDown ( …" at bounding box center [1002, 393] width 417 height 437
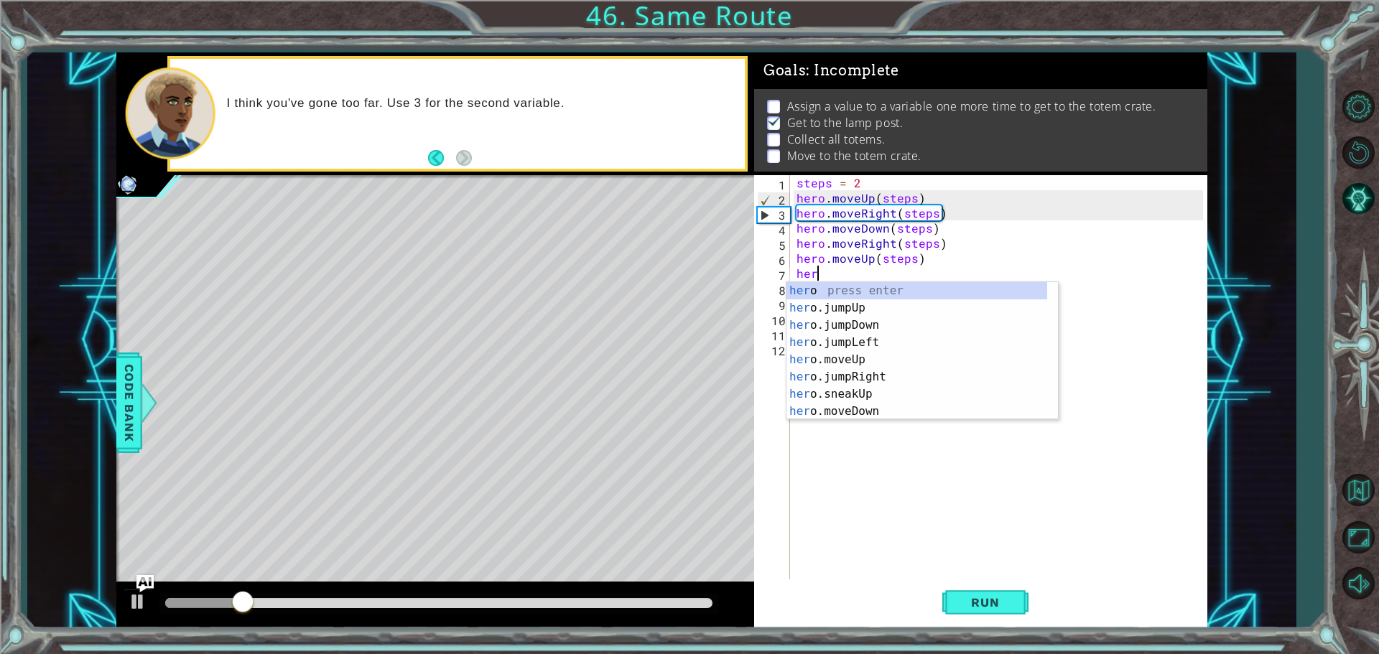
scroll to position [0, 0]
type textarea "h"
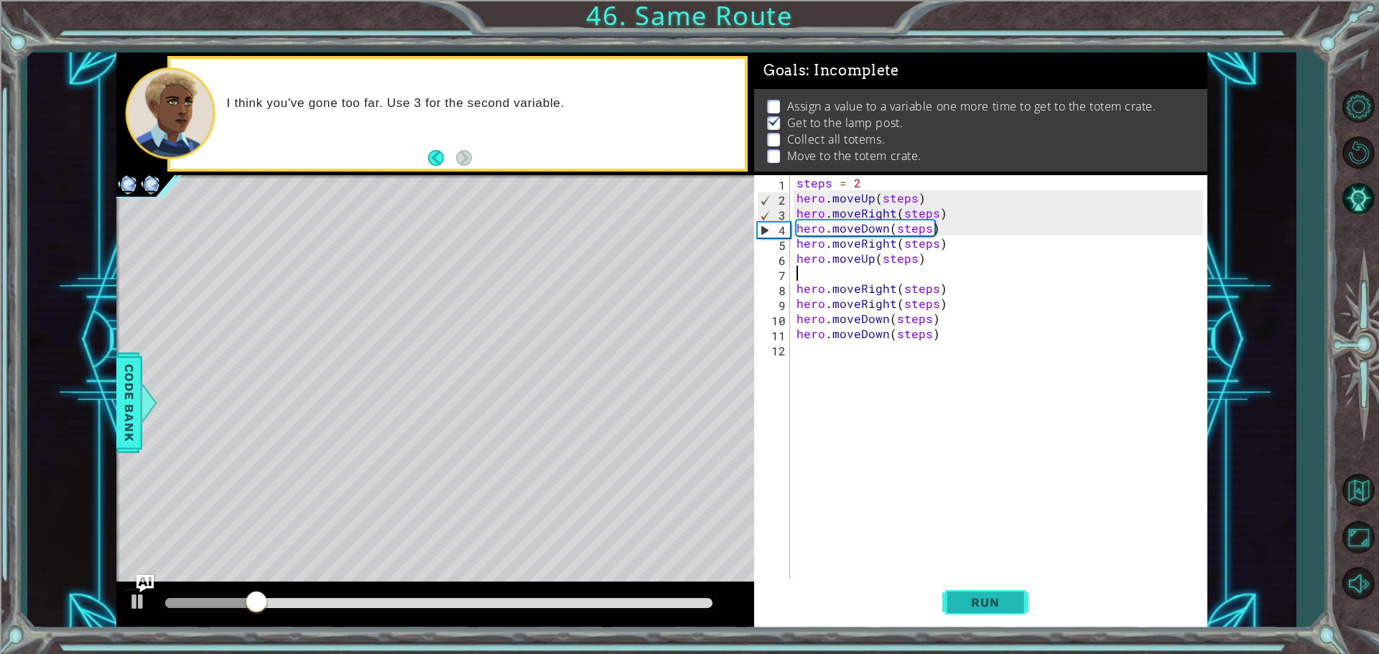
click at [960, 597] on span "Run" at bounding box center [985, 602] width 57 height 14
click at [892, 188] on div "steps = 2 hero . moveUp ( steps ) hero . moveRight ( steps ) hero . moveDown ( …" at bounding box center [1002, 393] width 417 height 437
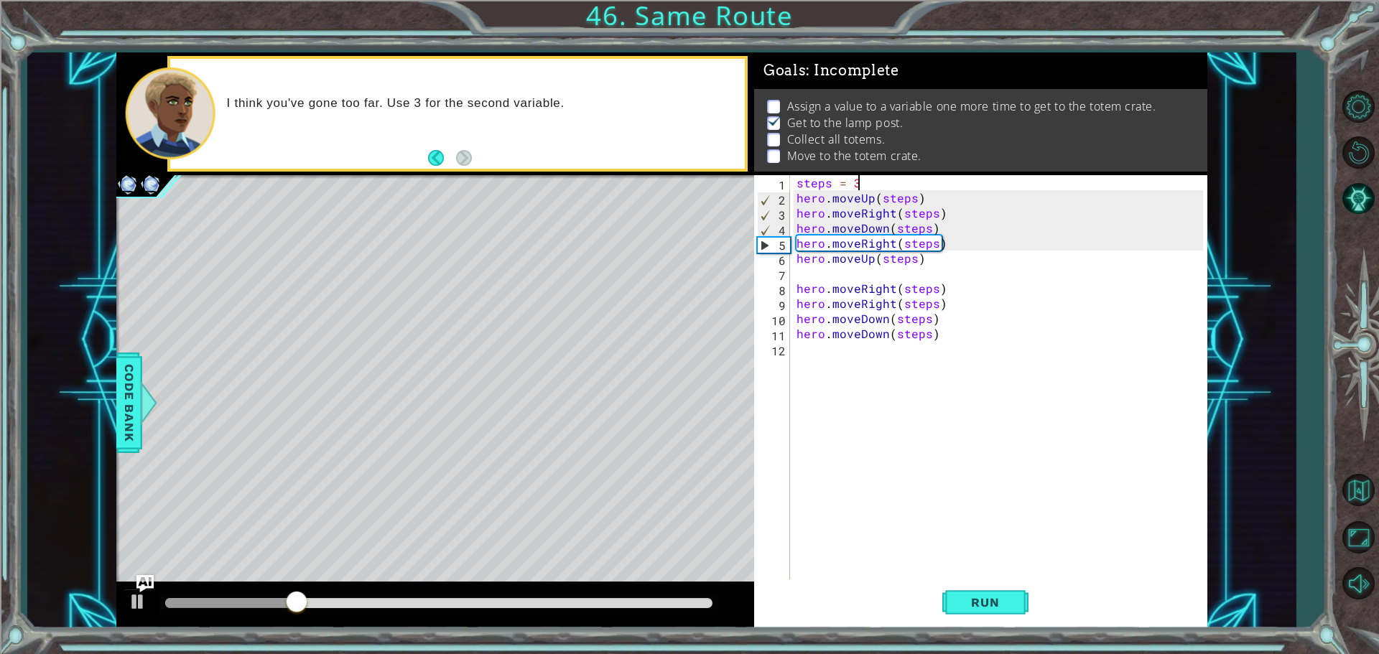
scroll to position [0, 3]
click at [970, 596] on span "Run" at bounding box center [985, 602] width 57 height 14
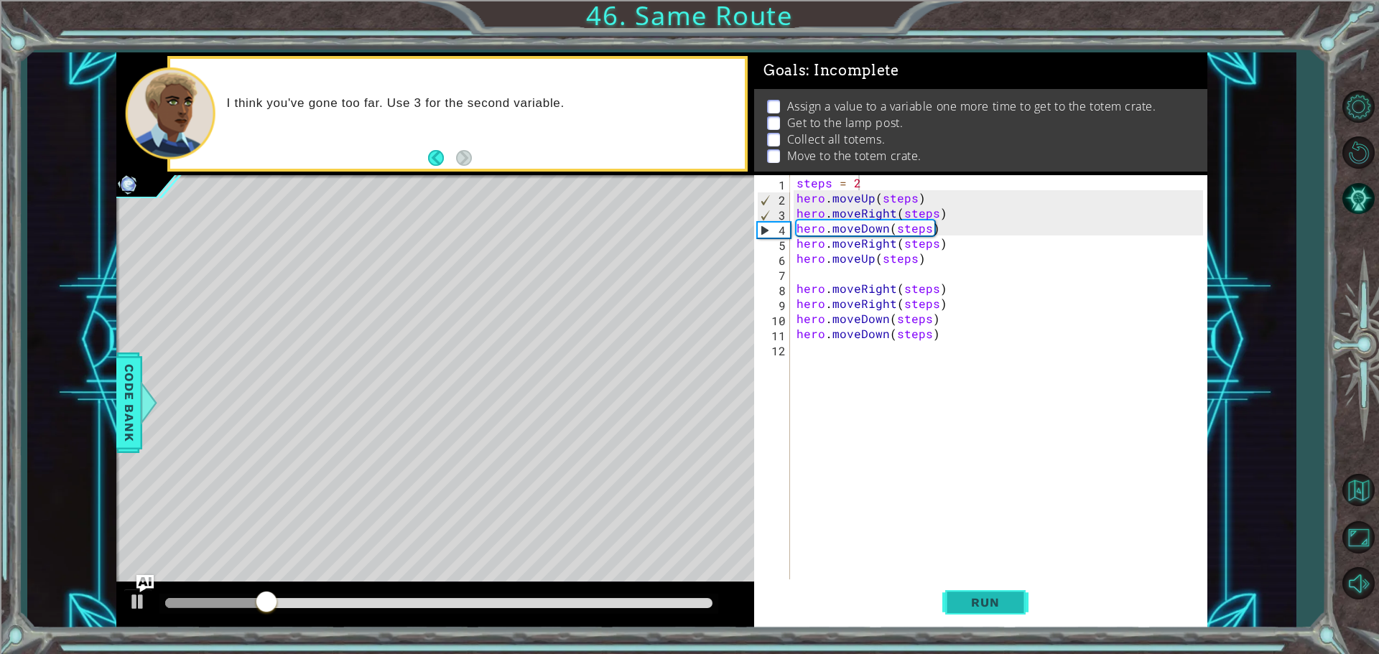
drag, startPoint x: 975, startPoint y: 625, endPoint x: 970, endPoint y: 604, distance: 21.4
click at [975, 621] on button "Run" at bounding box center [985, 602] width 86 height 45
click at [970, 604] on span "Run" at bounding box center [985, 602] width 57 height 14
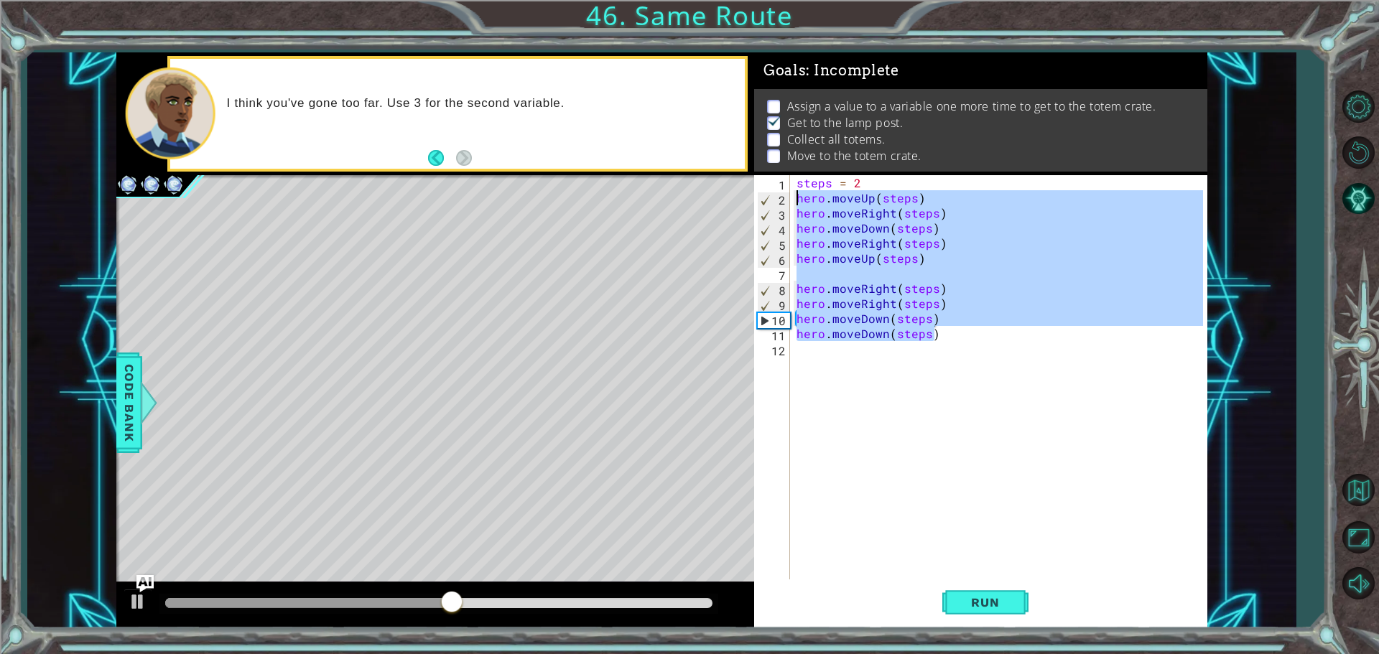
drag, startPoint x: 958, startPoint y: 340, endPoint x: 761, endPoint y: 185, distance: 251.1
click at [795, 200] on div "steps = 2 hero . moveUp ( steps ) hero . moveRight ( steps ) hero . moveDown ( …" at bounding box center [1002, 393] width 417 height 437
type textarea "hero.moveUp(steps) hero.moveRight(steps)"
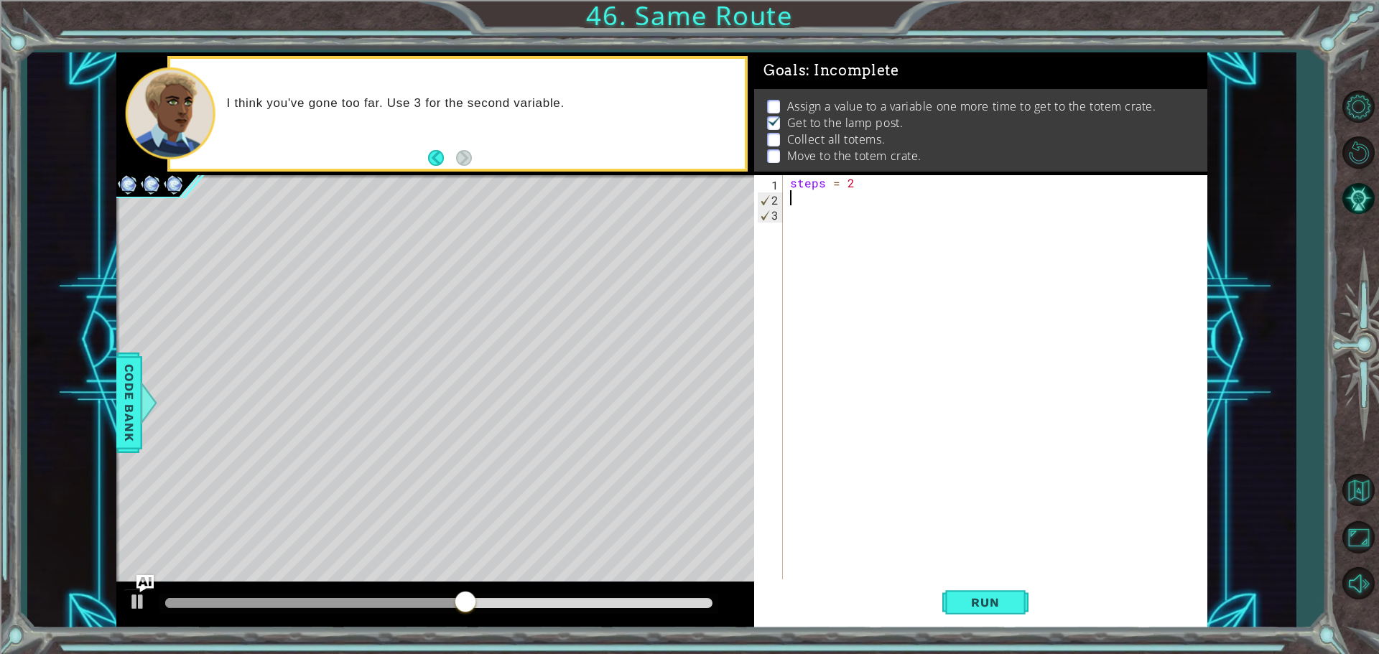
scroll to position [0, 0]
click at [850, 181] on div "steps = 2" at bounding box center [998, 393] width 423 height 437
type textarea "steps ="
click at [837, 210] on div "steps =" at bounding box center [998, 393] width 423 height 437
click at [833, 198] on div "steps =" at bounding box center [998, 393] width 423 height 437
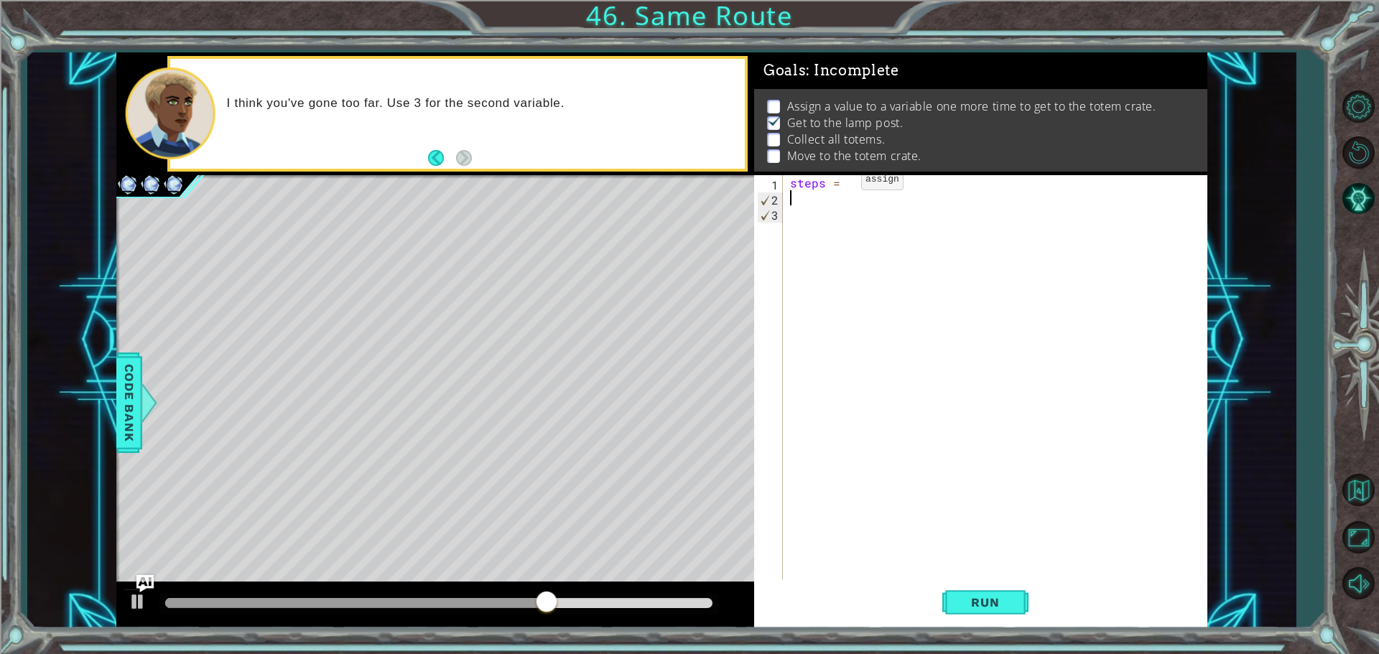
click at [837, 183] on div "steps =" at bounding box center [998, 393] width 423 height 437
type textarea "steps =3"
click at [822, 204] on div "steps = 3" at bounding box center [998, 393] width 423 height 437
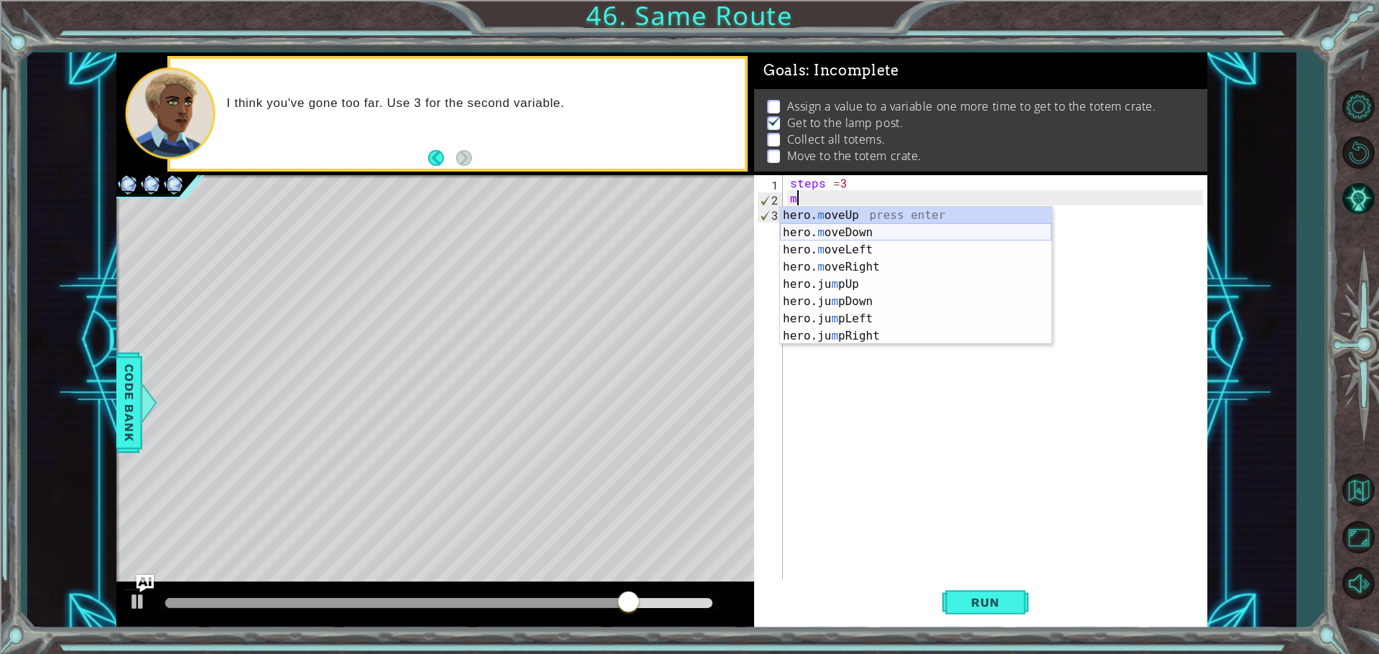
click at [856, 233] on div "hero. m oveUp press enter hero. m oveDown press enter hero. m oveLeft press ent…" at bounding box center [916, 293] width 272 height 172
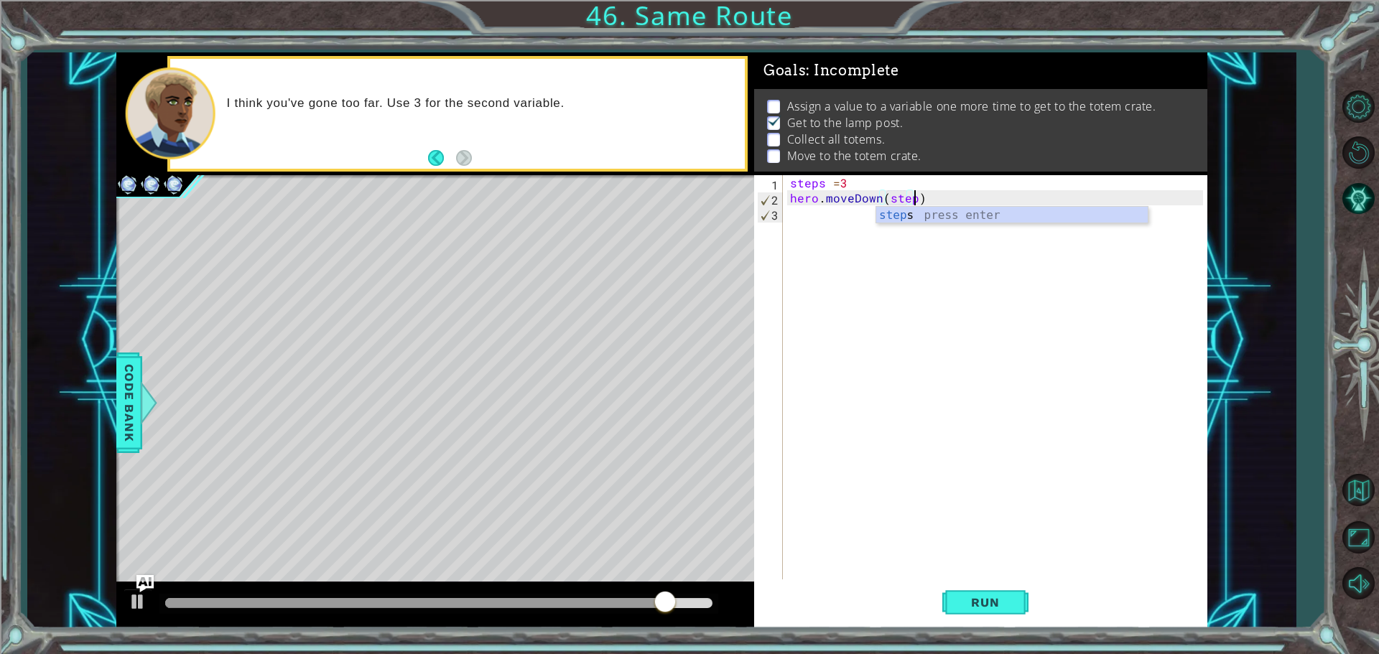
scroll to position [0, 8]
type textarea "hero.moveDown(steps)"
click at [796, 228] on div "steps = 3 hero . moveDown ( steps )" at bounding box center [998, 393] width 423 height 437
type textarea "h"
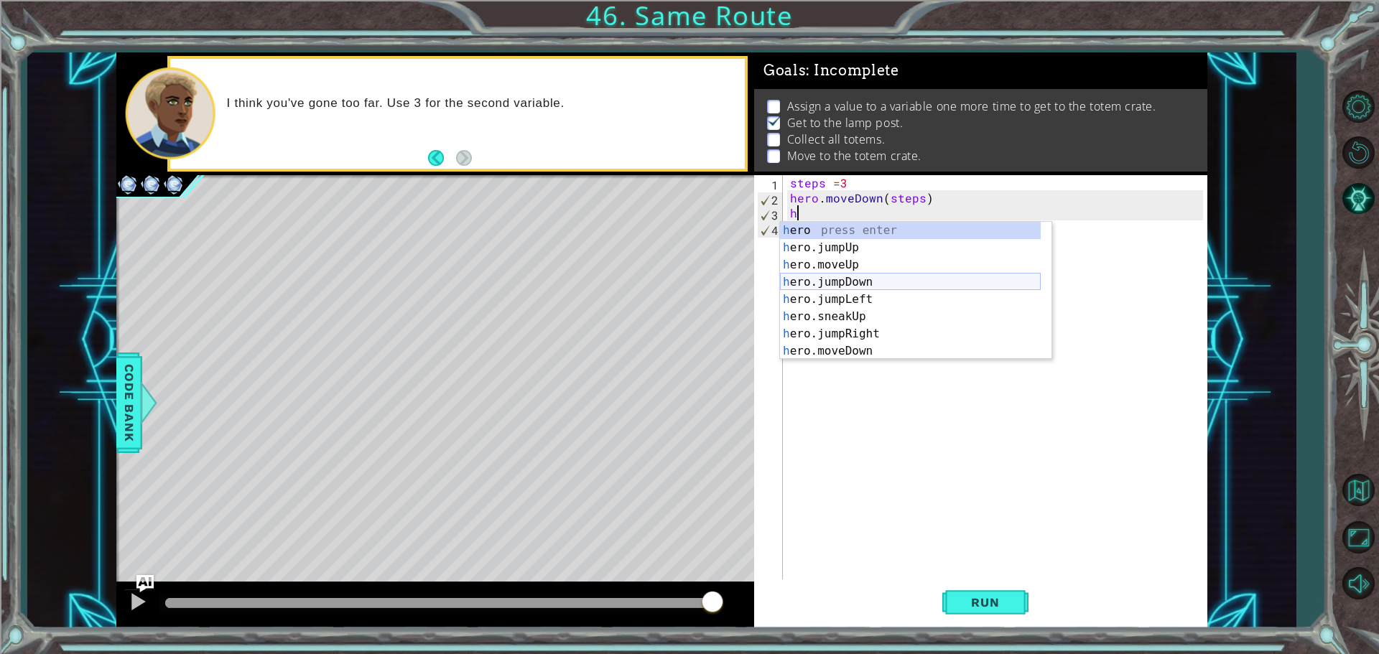
click at [860, 274] on div "h ero press enter h ero.jumpUp press enter h ero.moveUp press enter h ero.jumpD…" at bounding box center [910, 308] width 261 height 172
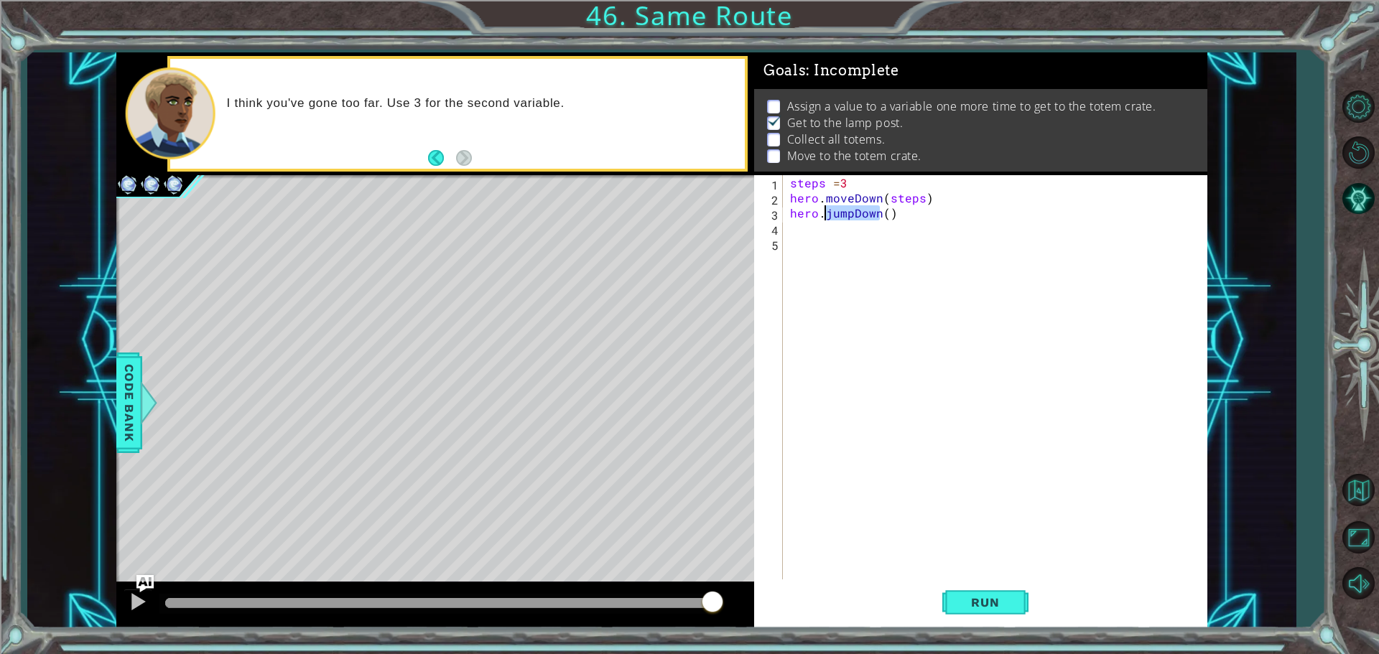
drag, startPoint x: 881, startPoint y: 215, endPoint x: 825, endPoint y: 217, distance: 55.4
click at [825, 217] on div "steps = 3 hero . moveDown ( steps ) hero . jumpDown ( )" at bounding box center [998, 393] width 423 height 437
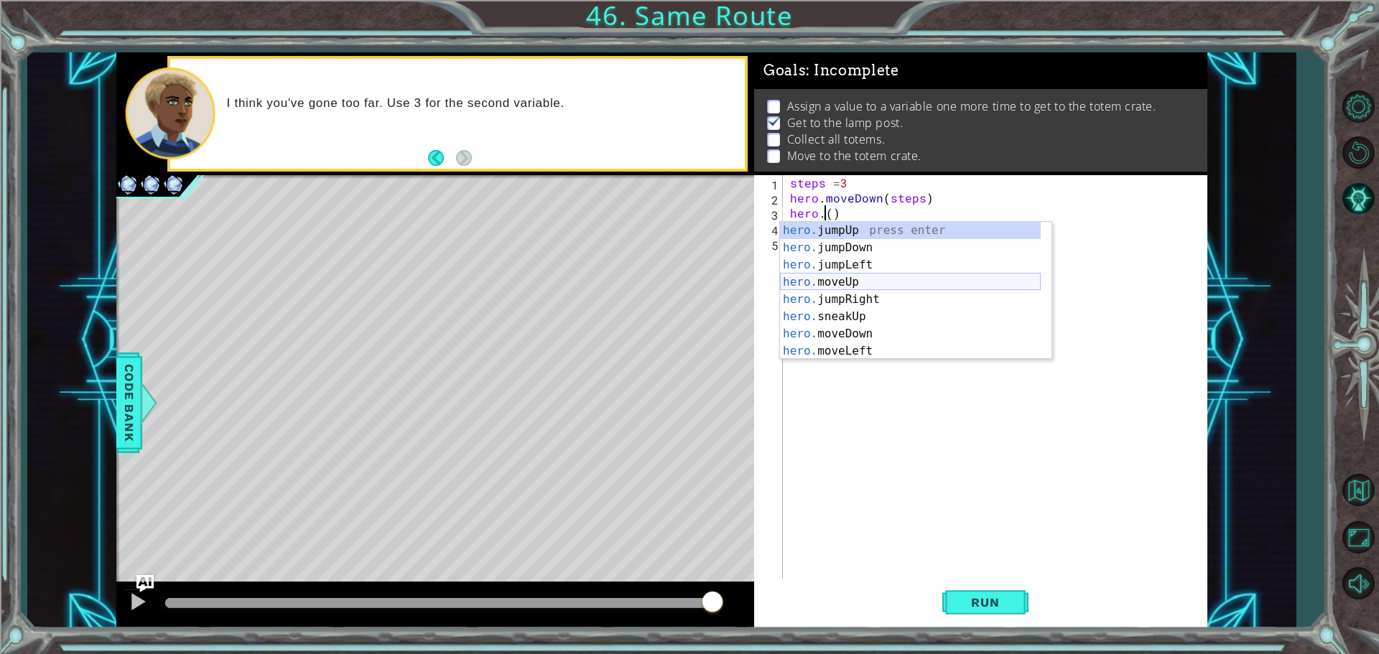
click at [862, 279] on div "hero. jumpUp press enter hero. jumpDown press enter hero. jumpLeft press enter …" at bounding box center [910, 308] width 261 height 172
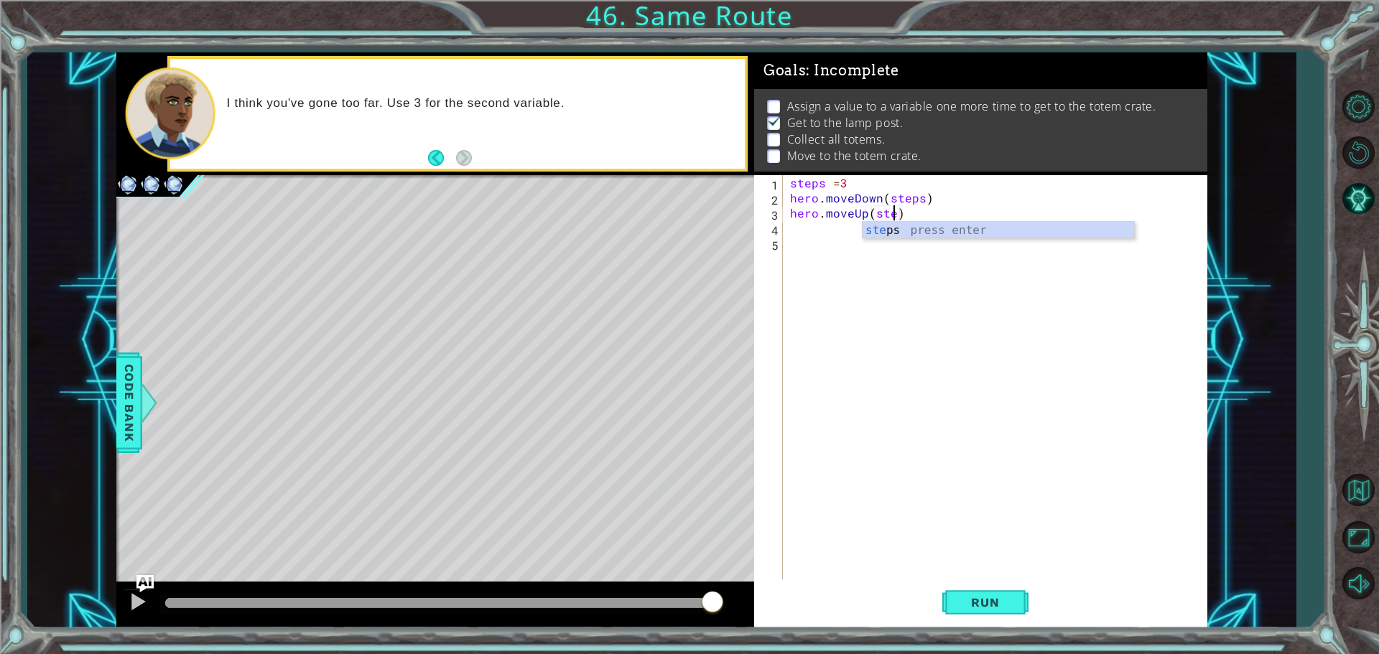
scroll to position [0, 6]
click at [792, 185] on div "steps = 3 hero . moveDown ( steps ) hero . moveUp ( steps )" at bounding box center [998, 393] width 423 height 437
type textarea "steps =3"
click at [797, 244] on div "steps = 3 hero . moveDown ( steps ) hero . moveUp ( steps )" at bounding box center [998, 393] width 423 height 437
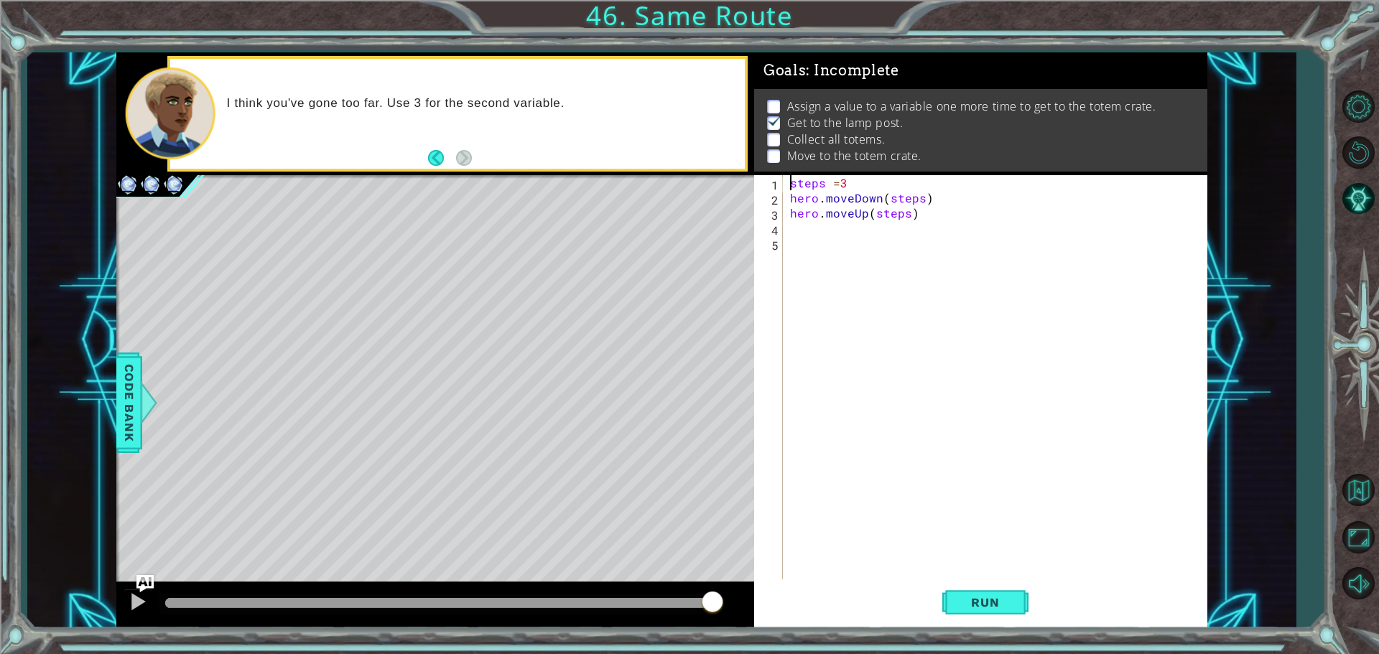
scroll to position [0, 0]
click at [799, 235] on div "steps = 3 hero . moveDown ( steps ) hero . moveUp ( steps )" at bounding box center [998, 393] width 423 height 437
click at [994, 602] on span "Run" at bounding box center [985, 602] width 57 height 14
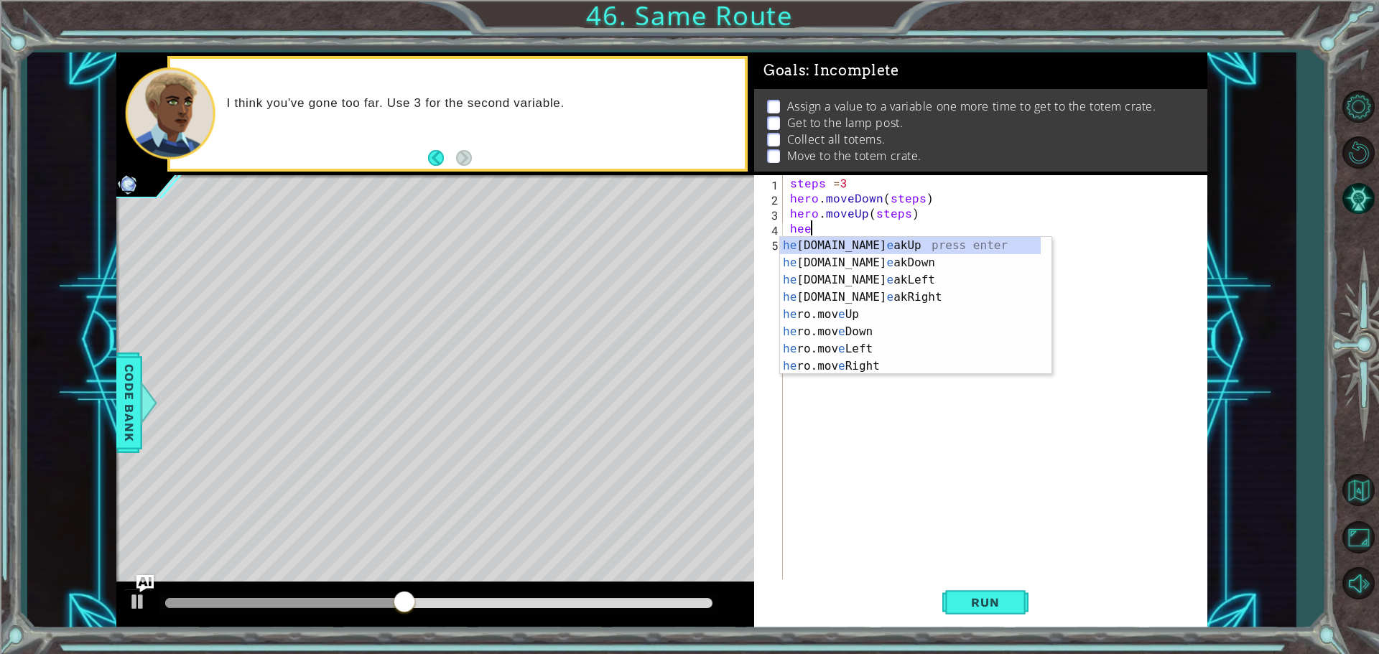
type textarea "h"
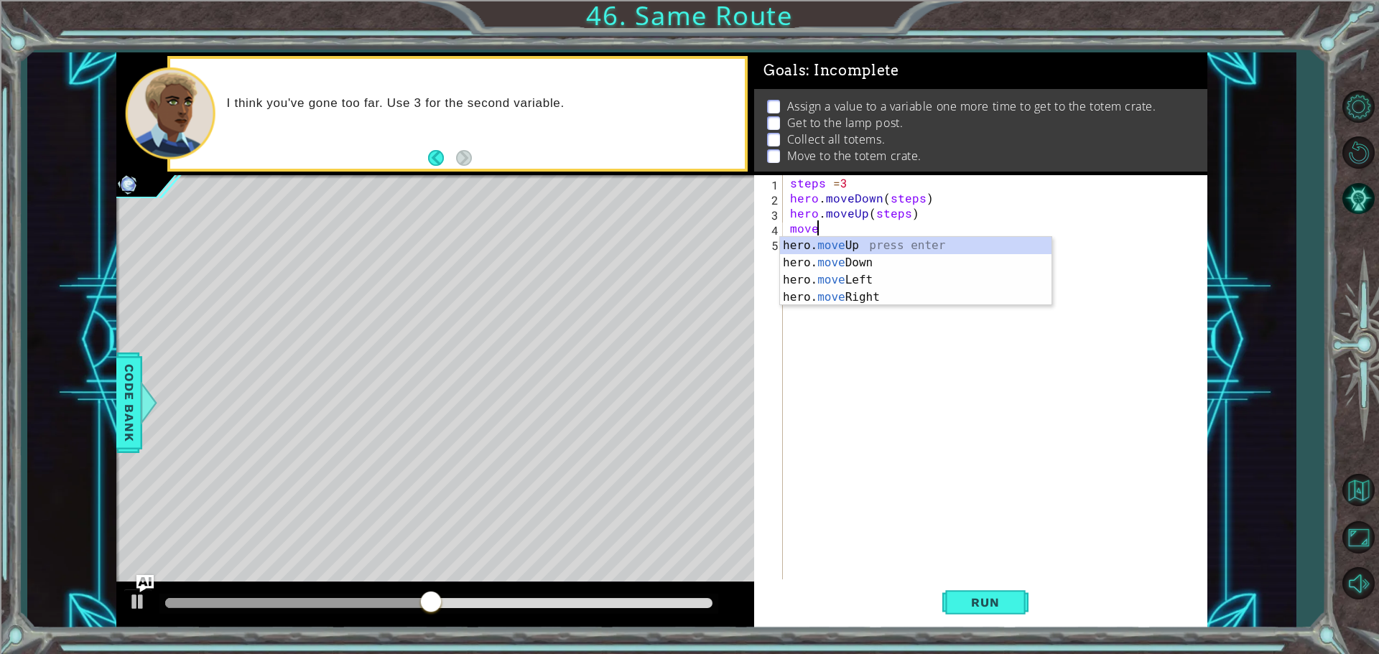
scroll to position [0, 1]
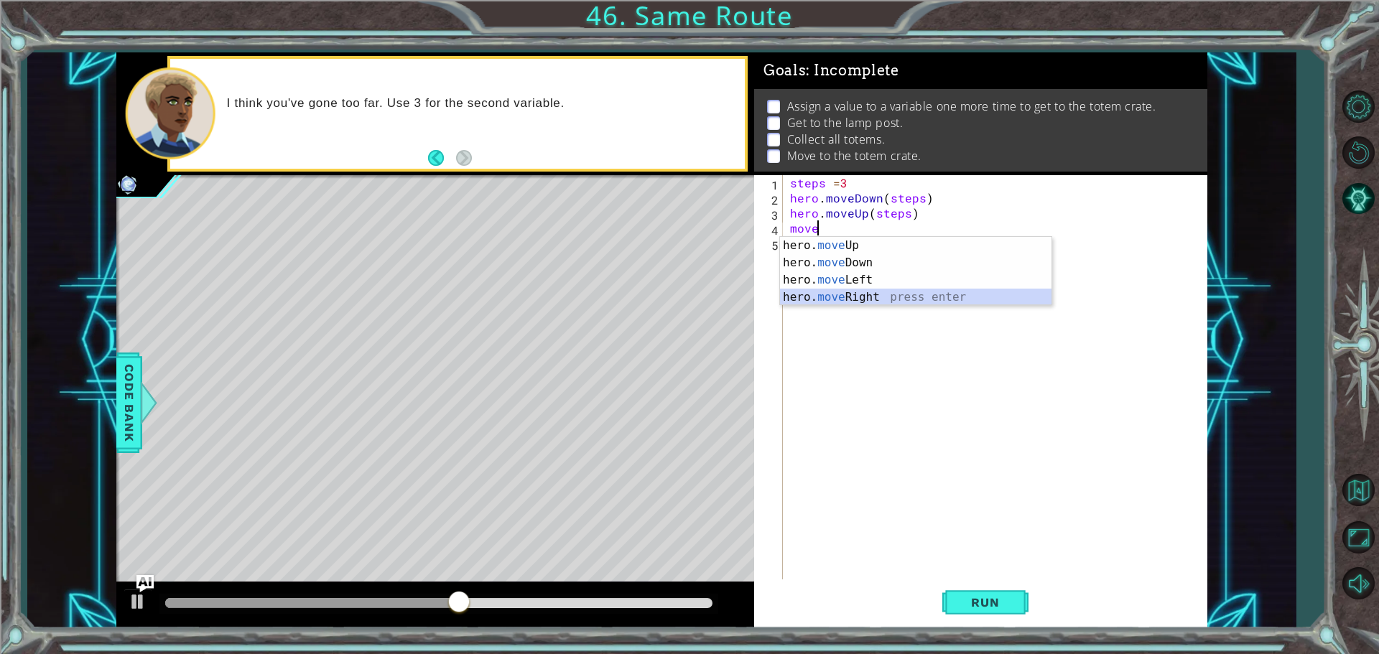
click at [947, 292] on div "hero. move Up press enter hero. move Down press enter hero. move Left press ent…" at bounding box center [916, 288] width 272 height 103
type textarea "hero.moveRight(1)"
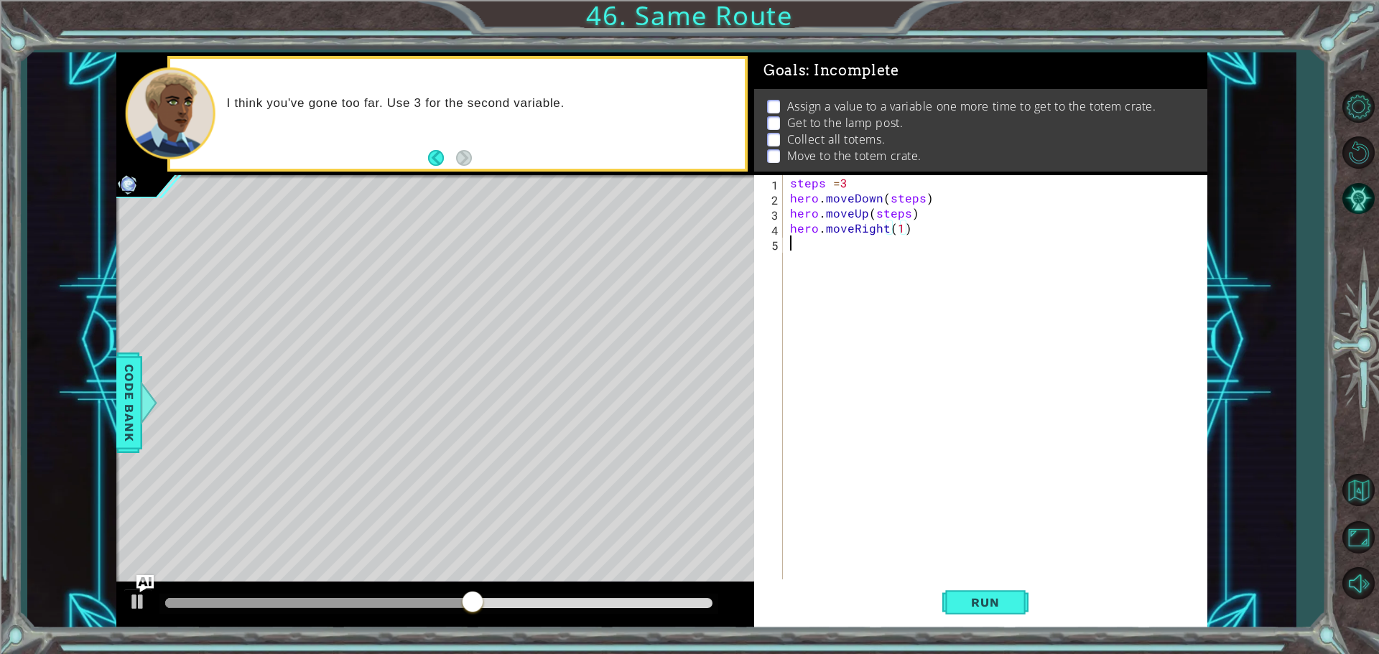
click at [820, 242] on div "steps = 3 hero . moveDown ( steps ) hero . moveUp ( steps ) hero . moveRight ( …" at bounding box center [998, 393] width 423 height 437
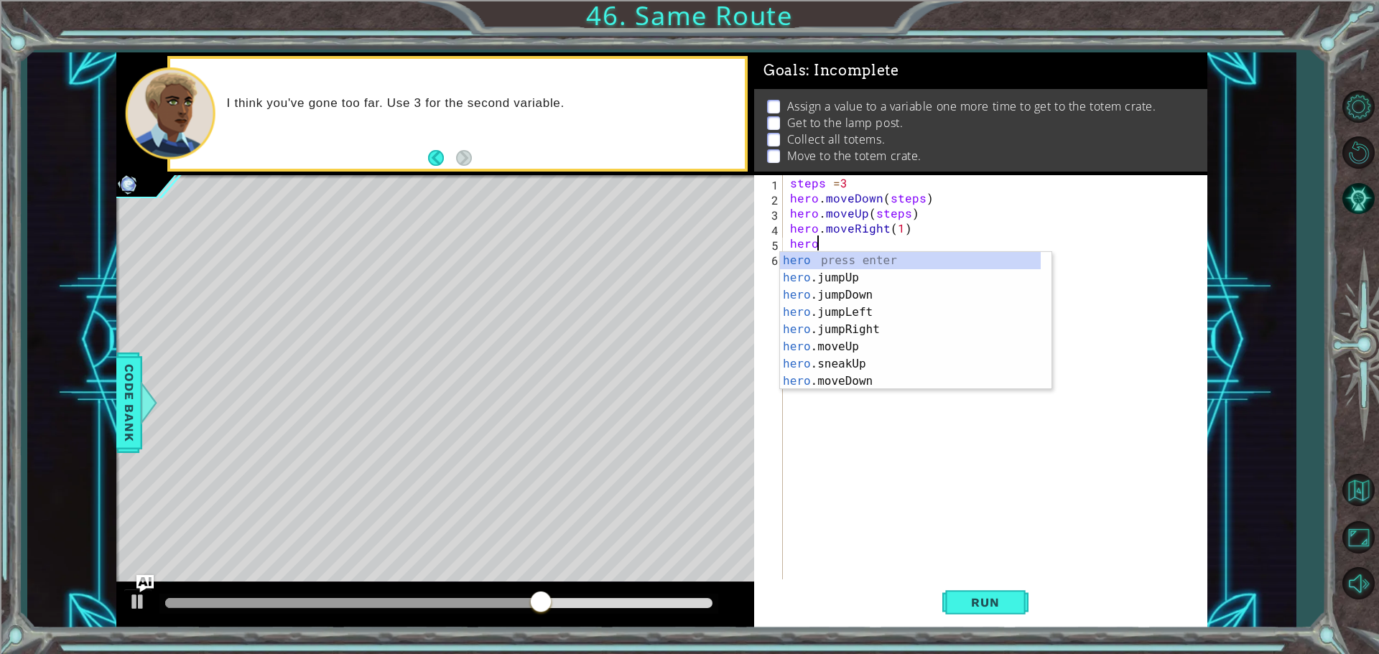
scroll to position [0, 1]
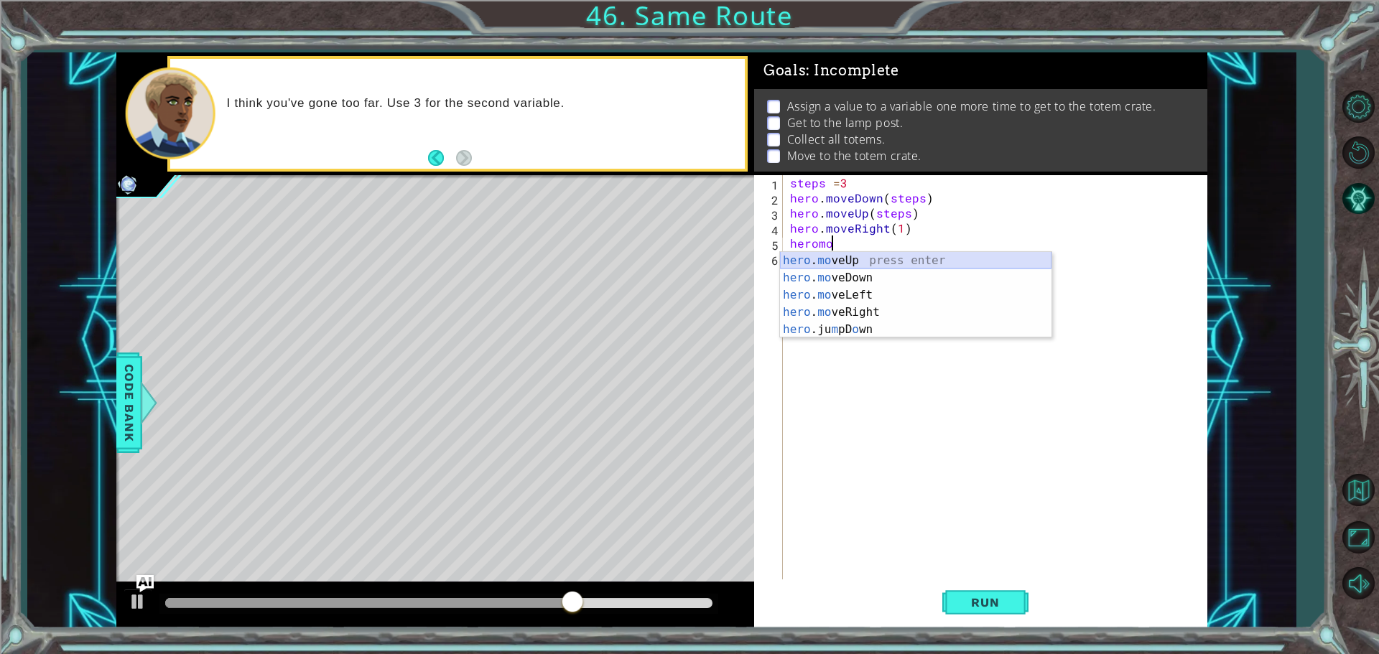
click at [840, 267] on div "hero . mo veUp press enter hero . mo veDown press enter hero . mo veLeft press …" at bounding box center [916, 312] width 272 height 121
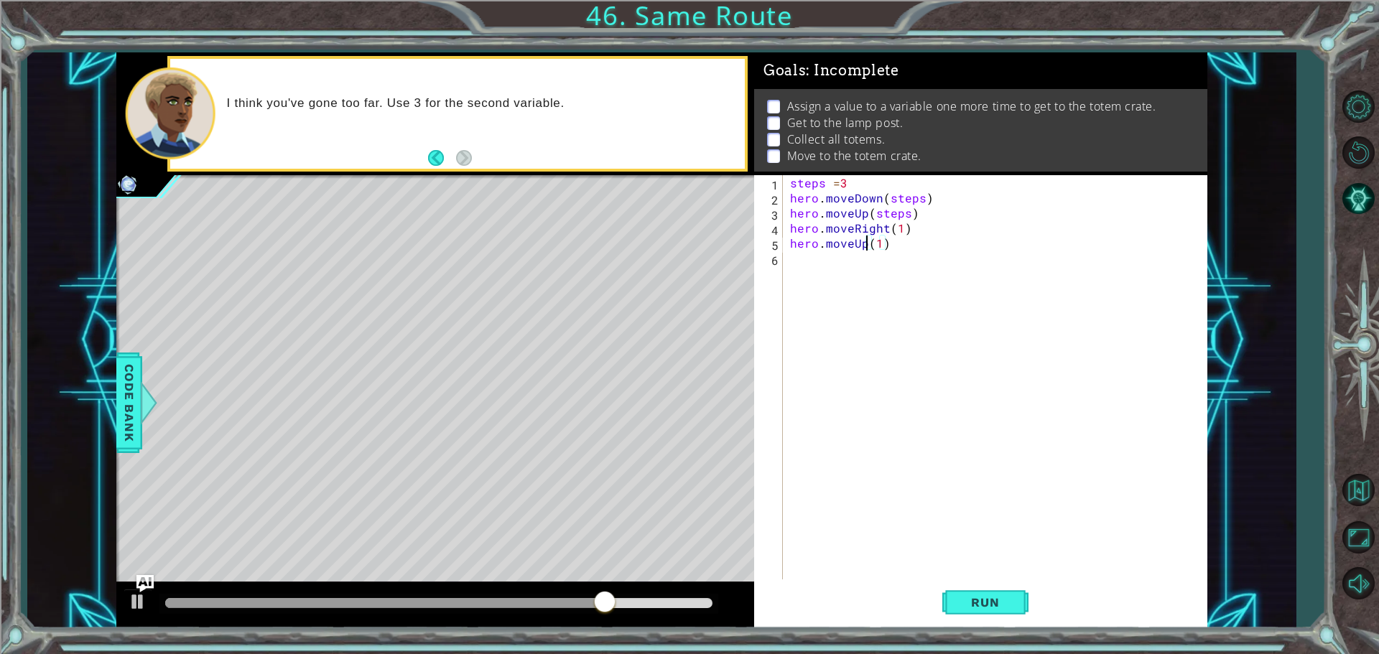
click at [864, 246] on div "steps = 3 hero . moveDown ( steps ) hero . moveUp ( steps ) hero . moveRight ( …" at bounding box center [998, 393] width 423 height 437
click at [894, 239] on div "steps = 3 hero . moveDown ( steps ) hero . moveUp ( steps ) hero . moveRight ( …" at bounding box center [998, 393] width 423 height 437
click at [1027, 604] on button "Run" at bounding box center [985, 602] width 86 height 45
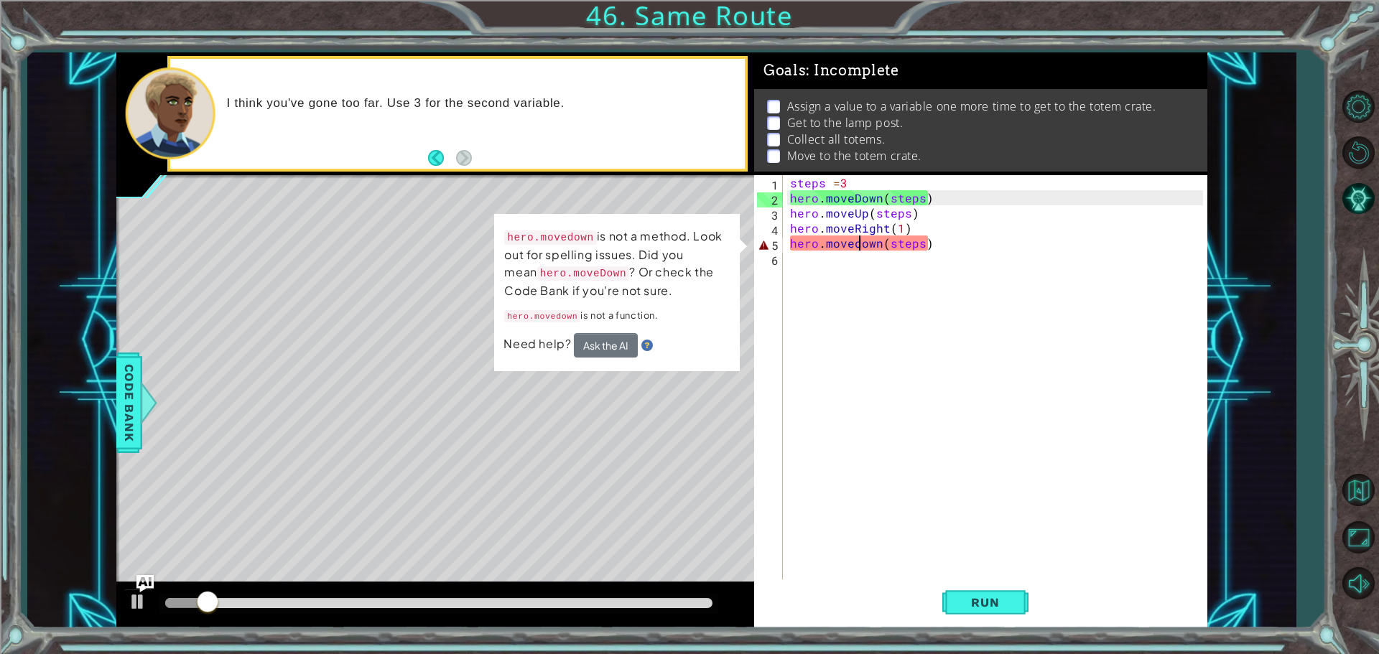
click at [858, 249] on div "steps = 3 hero . moveDown ( steps ) hero . moveUp ( steps ) hero . moveRight ( …" at bounding box center [998, 393] width 423 height 437
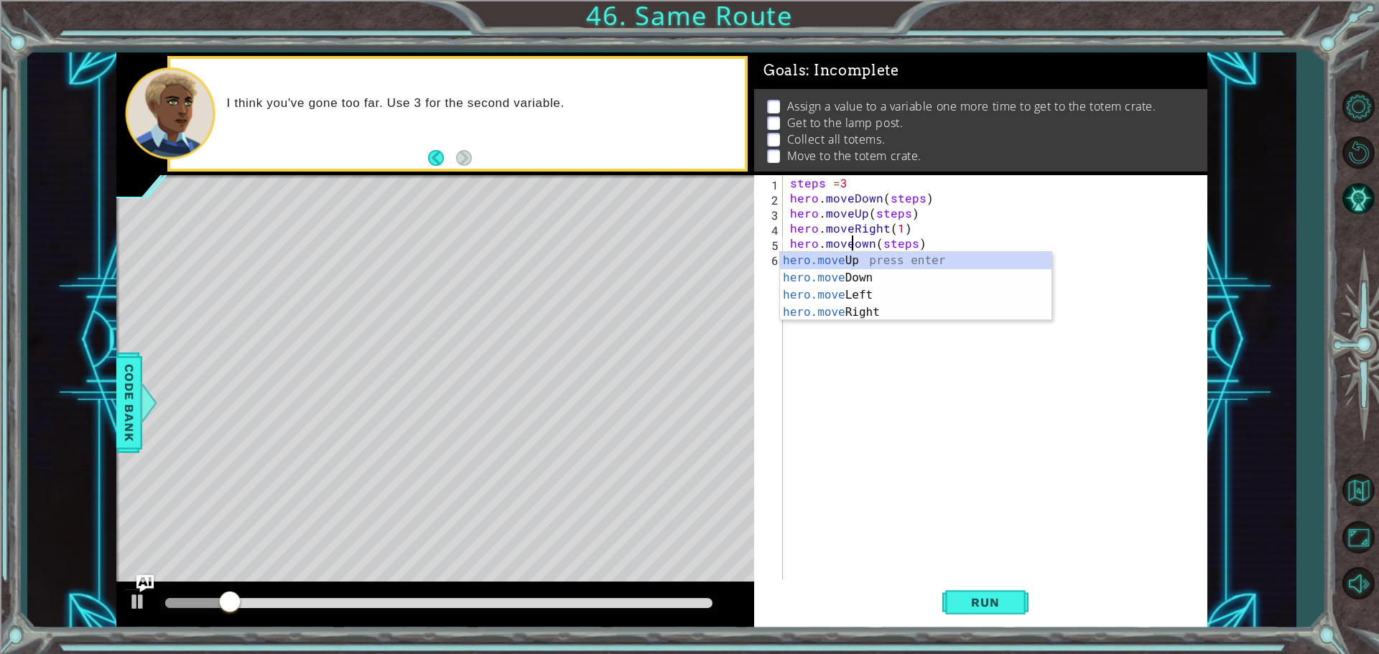
scroll to position [0, 5]
click at [993, 592] on button "Run" at bounding box center [985, 602] width 86 height 45
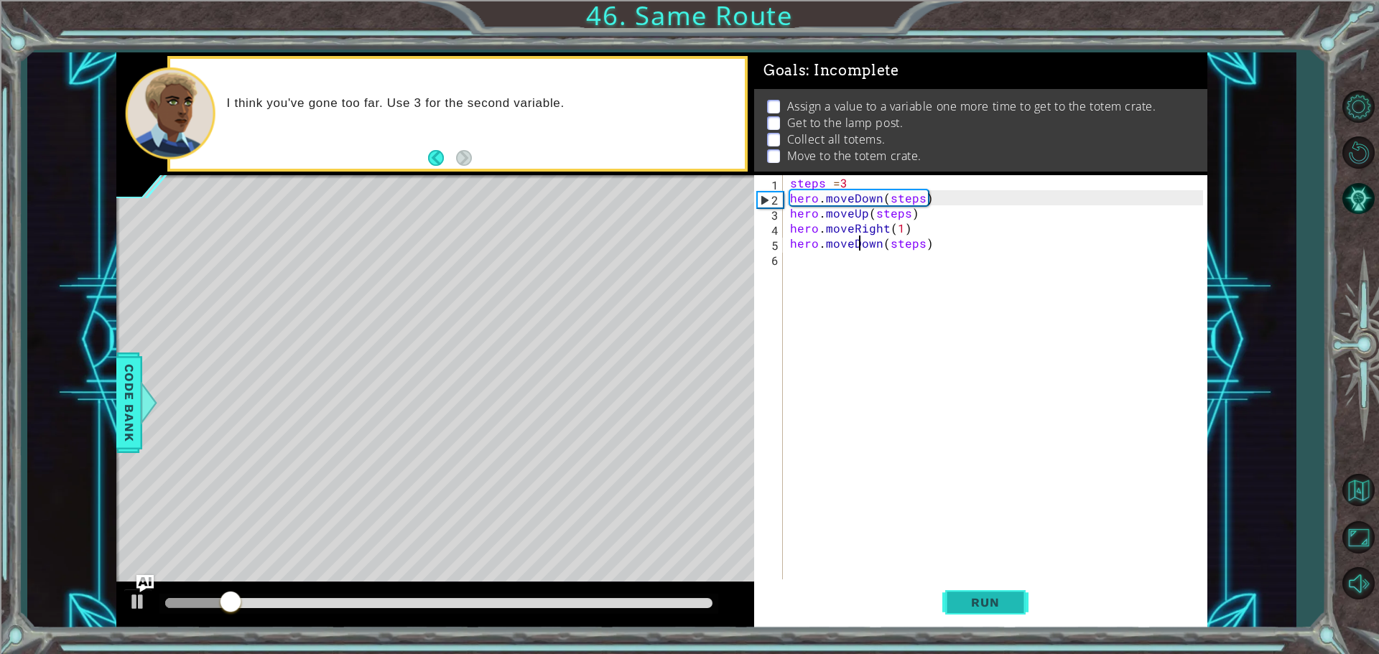
drag, startPoint x: 937, startPoint y: 615, endPoint x: 945, endPoint y: 610, distance: 9.4
click at [944, 611] on div "Run" at bounding box center [985, 602] width 453 height 45
click at [945, 610] on button "Run" at bounding box center [985, 602] width 86 height 45
click at [901, 226] on div "steps = 3 hero . moveDown ( steps ) hero . moveUp ( steps ) hero . moveRight ( …" at bounding box center [998, 393] width 423 height 437
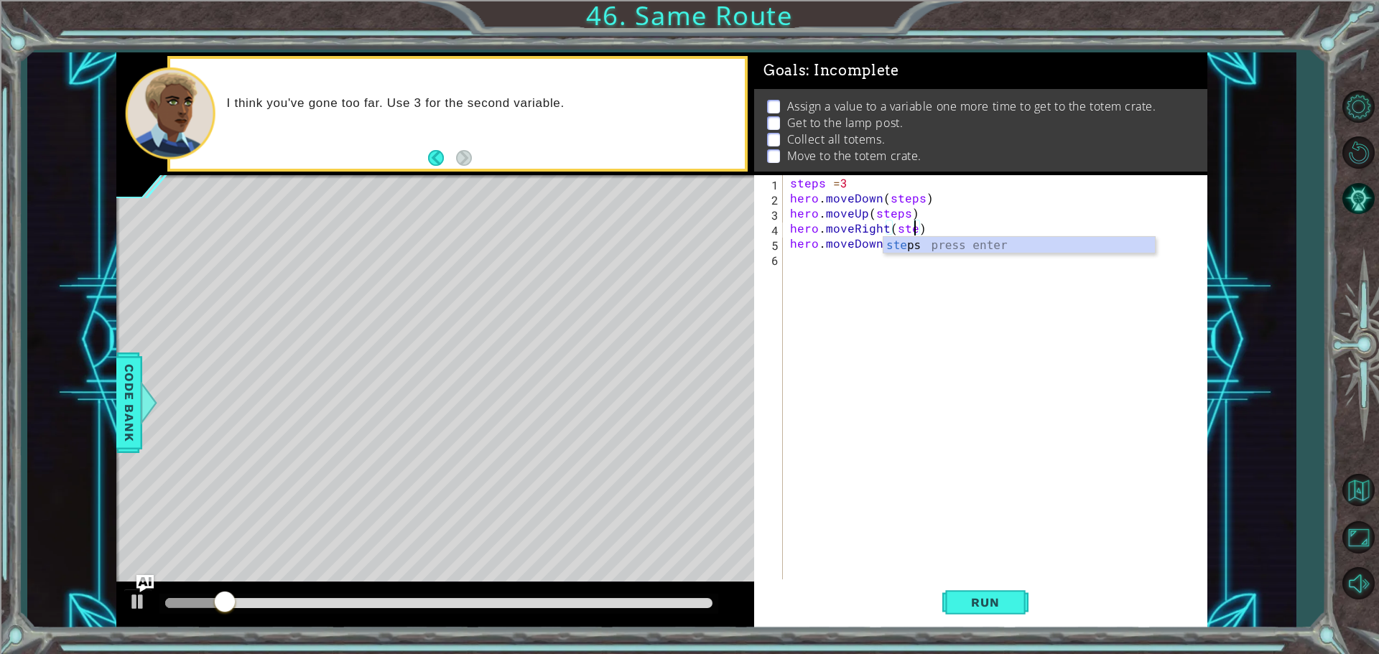
scroll to position [0, 8]
type textarea "hero.moveRight(steps)"
click at [961, 620] on button "Run" at bounding box center [985, 602] width 86 height 45
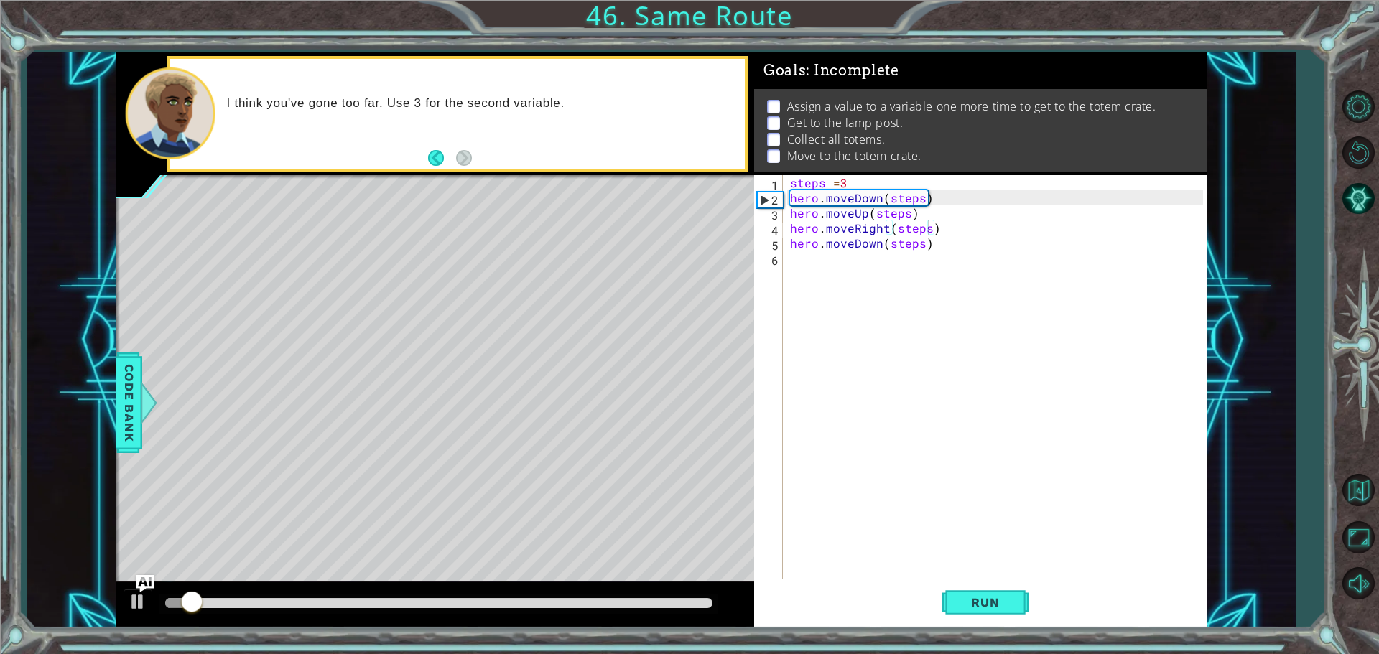
drag, startPoint x: 300, startPoint y: 609, endPoint x: 357, endPoint y: 606, distance: 57.6
click at [357, 606] on div at bounding box center [438, 604] width 559 height 20
drag, startPoint x: 357, startPoint y: 604, endPoint x: 371, endPoint y: 601, distance: 13.9
click at [371, 601] on div at bounding box center [438, 603] width 547 height 10
click at [853, 268] on div "steps = 3 hero . moveDown ( steps ) hero . moveUp ( steps ) hero . moveRight ( …" at bounding box center [998, 393] width 423 height 437
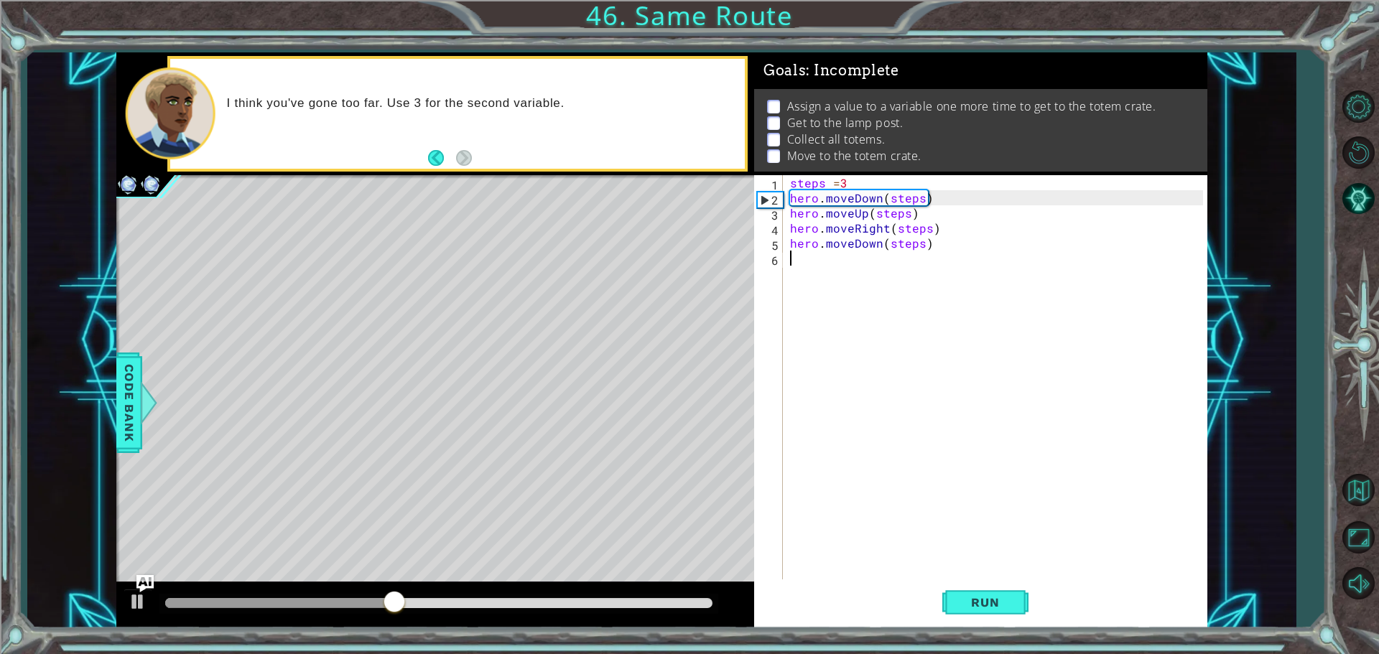
scroll to position [0, 0]
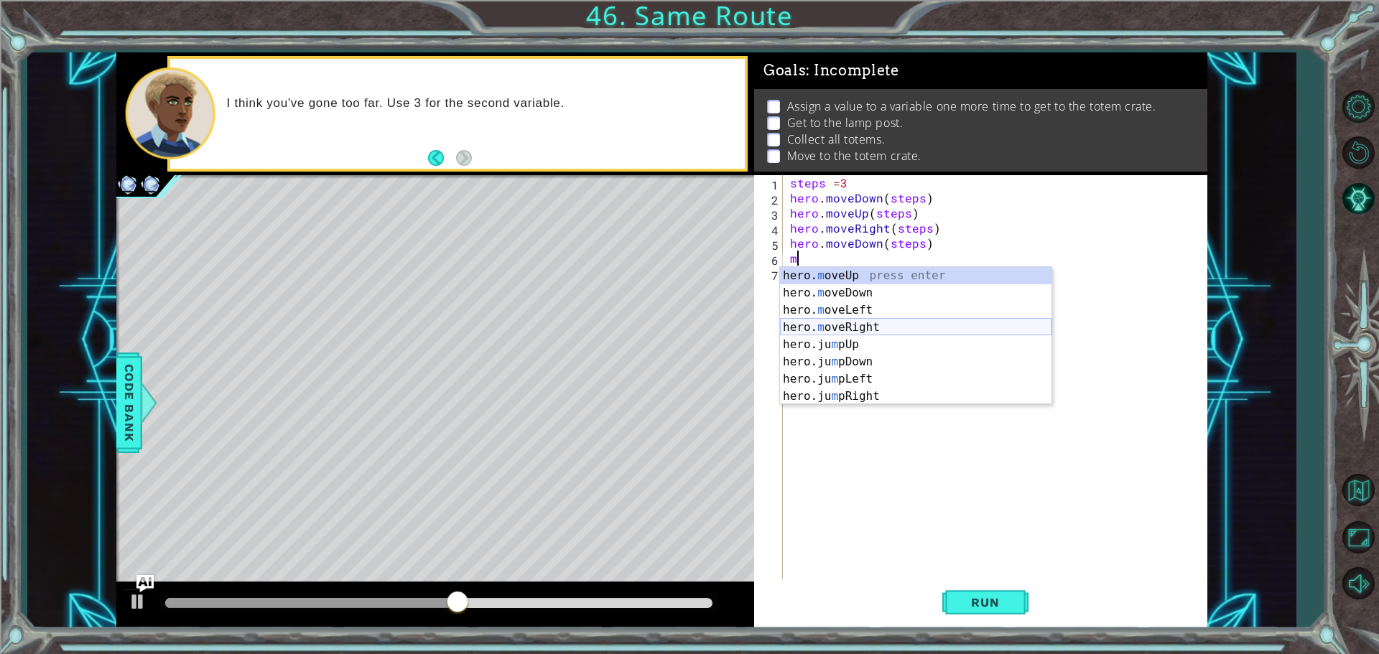
click at [877, 332] on div "hero. m oveUp press enter hero. m oveDown press enter hero. m oveLeft press ent…" at bounding box center [916, 353] width 272 height 172
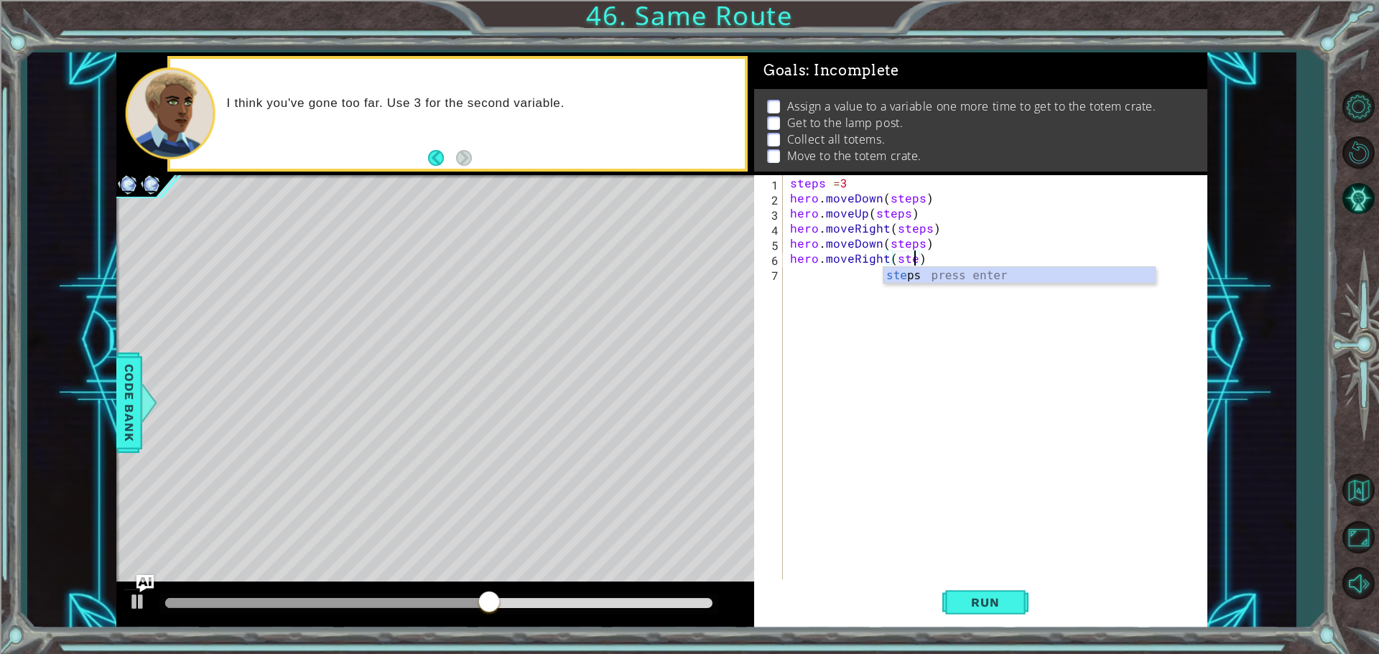
scroll to position [0, 8]
type textarea "hero.moveRight(steps)"
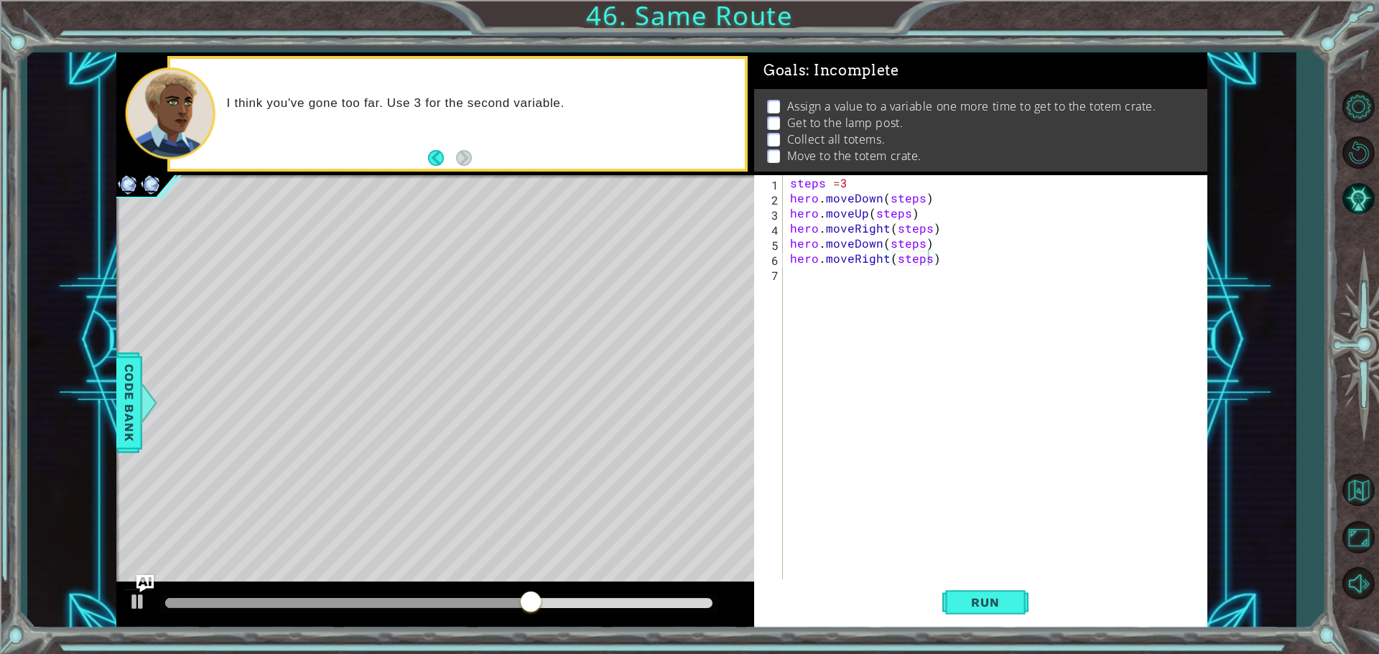
click at [1045, 603] on div "Run" at bounding box center [985, 602] width 453 height 45
click at [1019, 603] on button "Run" at bounding box center [985, 602] width 86 height 45
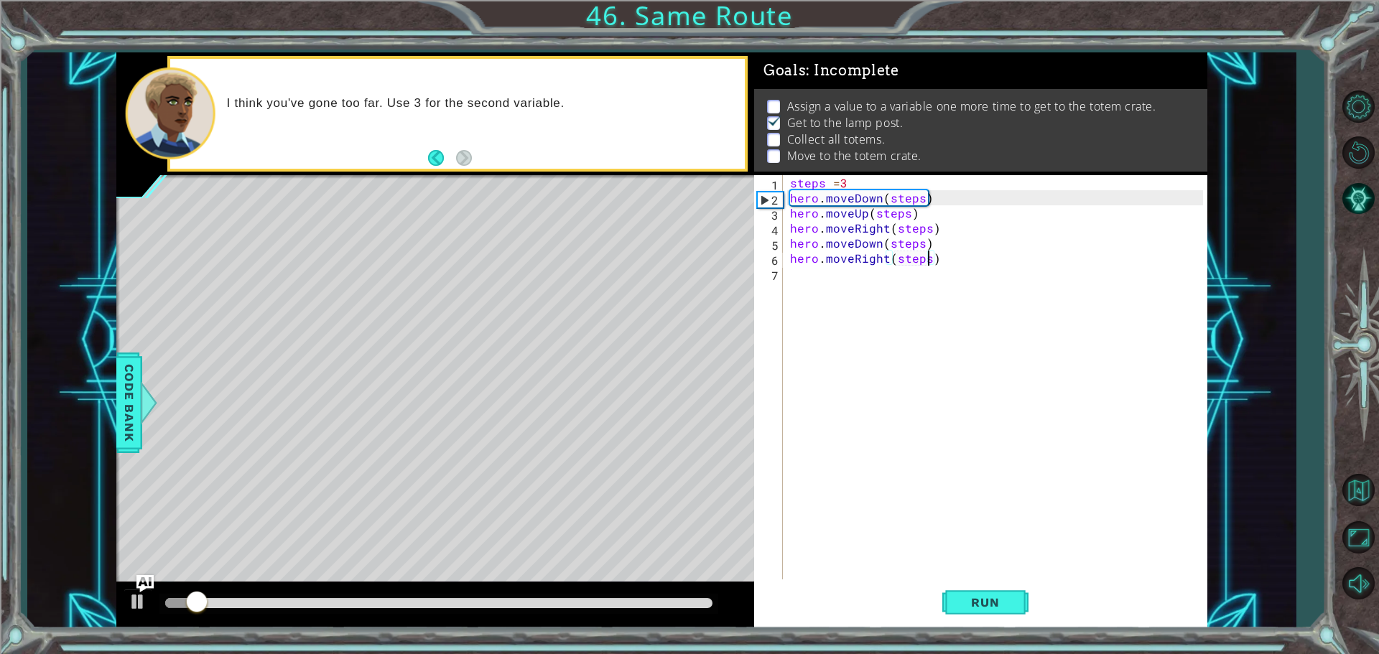
click at [796, 274] on div "steps = 3 hero . moveDown ( steps ) hero . moveUp ( steps ) hero . moveRight ( …" at bounding box center [998, 393] width 423 height 437
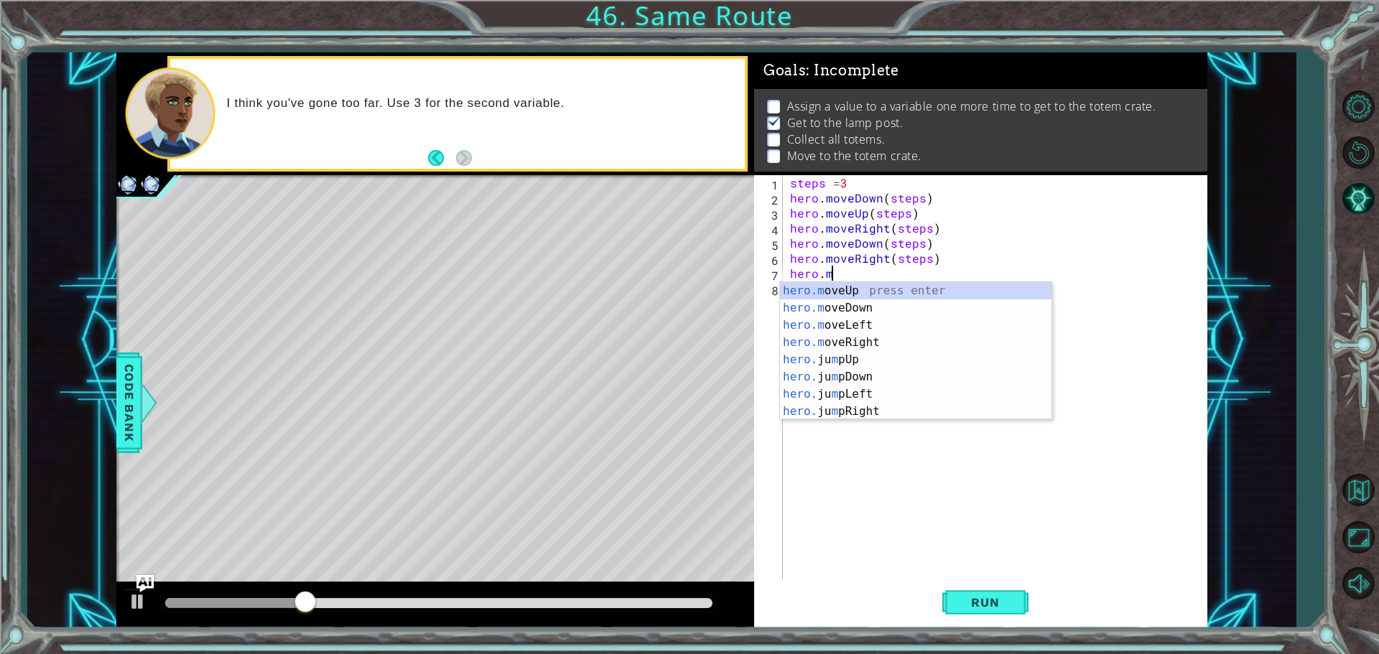
scroll to position [0, 2]
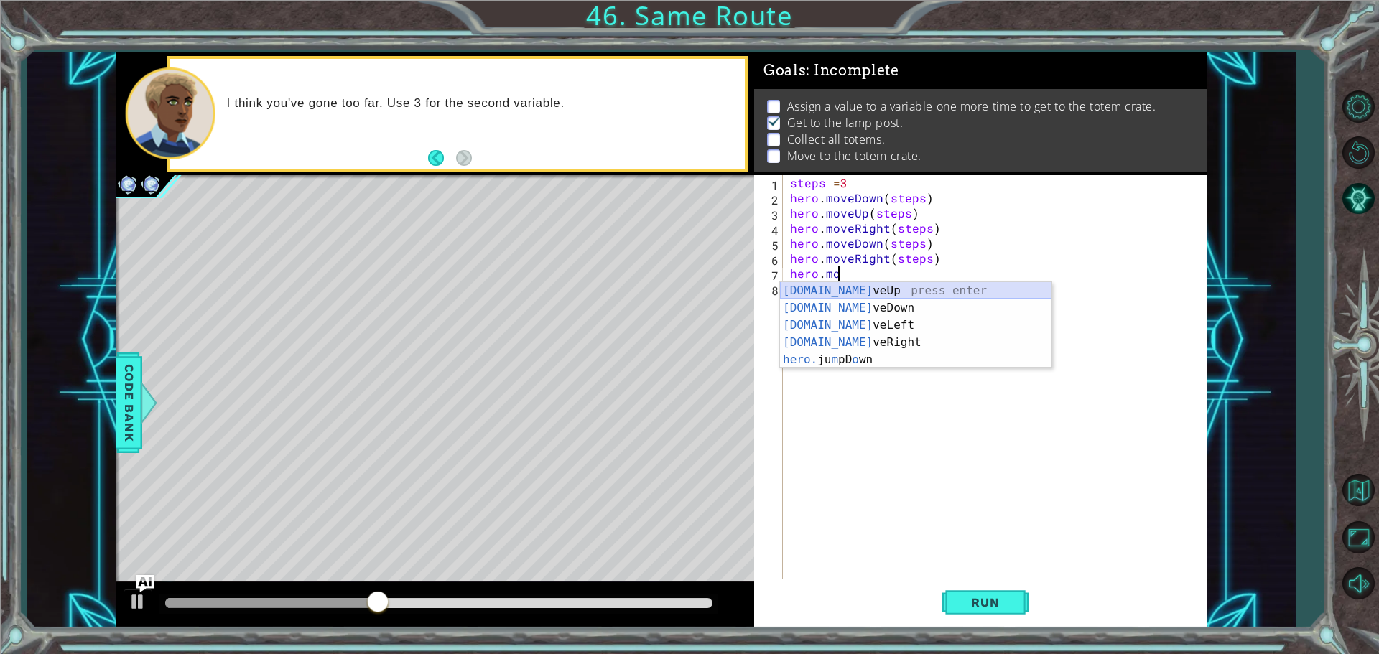
click at [894, 294] on div "[DOMAIN_NAME] veUp press enter [DOMAIN_NAME] veDown press enter [DOMAIN_NAME] v…" at bounding box center [916, 342] width 272 height 121
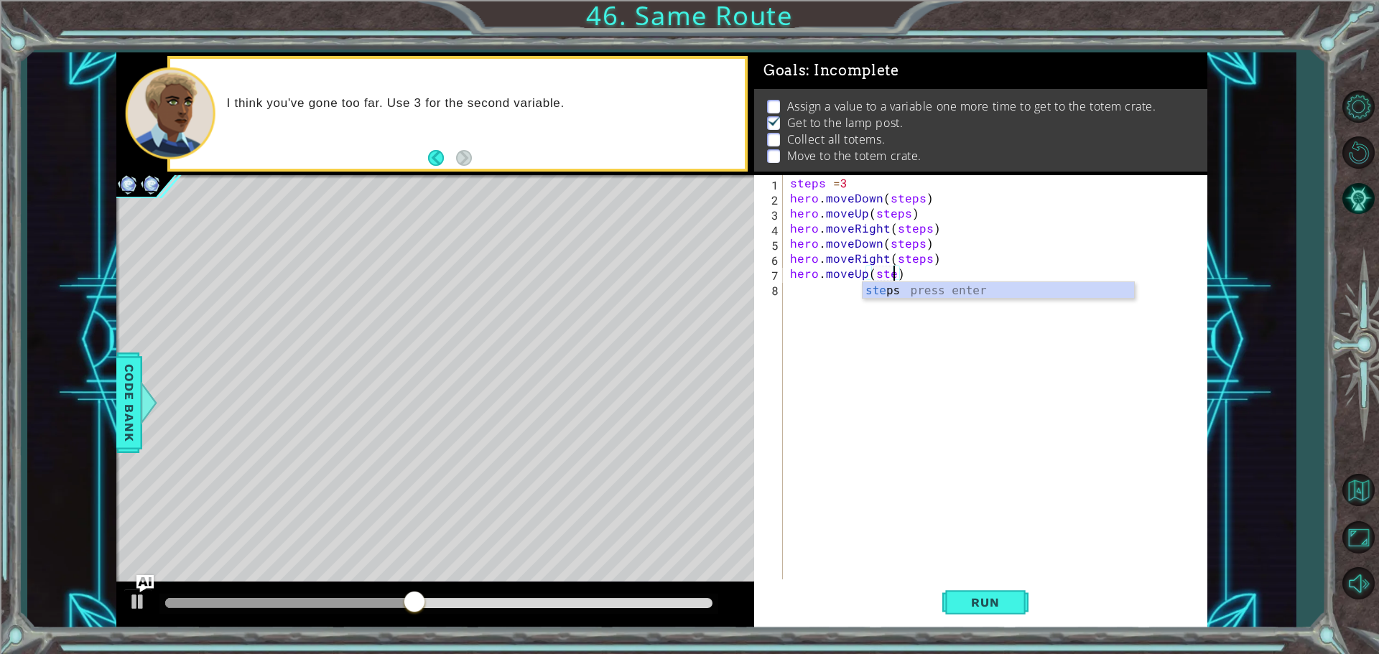
type textarea "hero.moveUp(steps)"
click at [828, 308] on div "steps = 3 hero . moveDown ( steps ) hero . moveUp ( steps ) hero . moveRight ( …" at bounding box center [998, 393] width 423 height 437
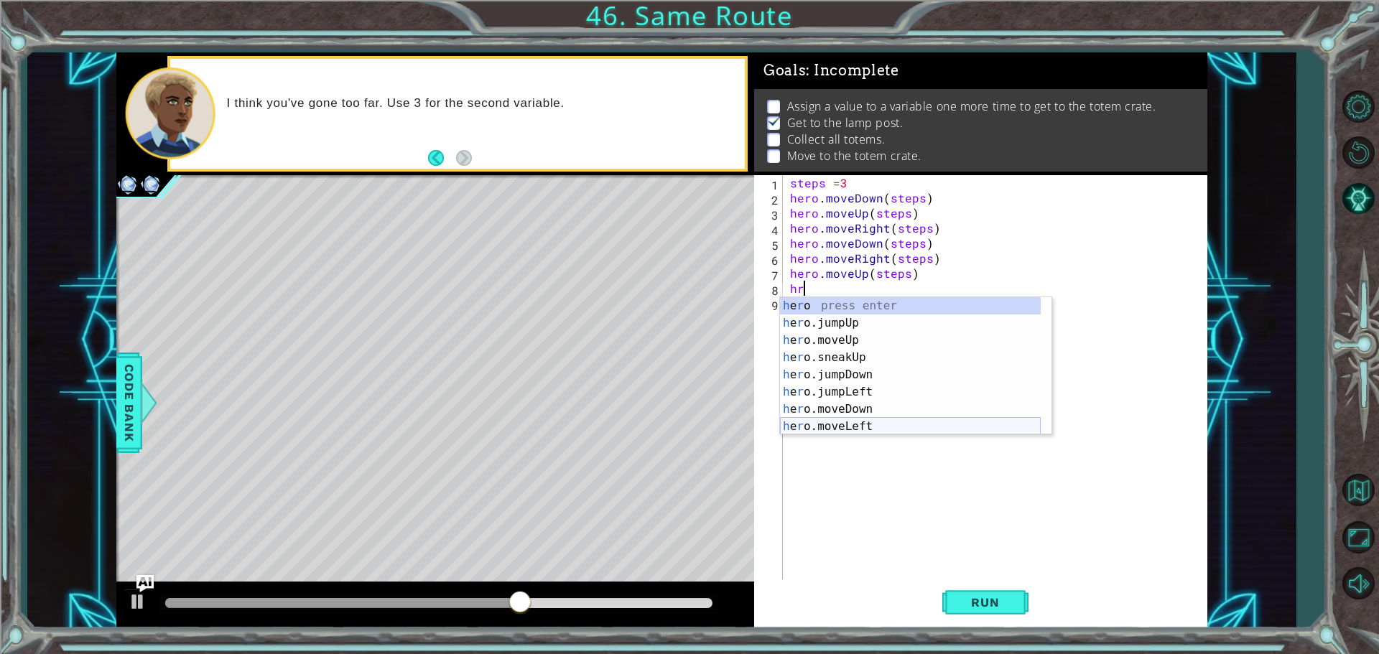
type textarea "h"
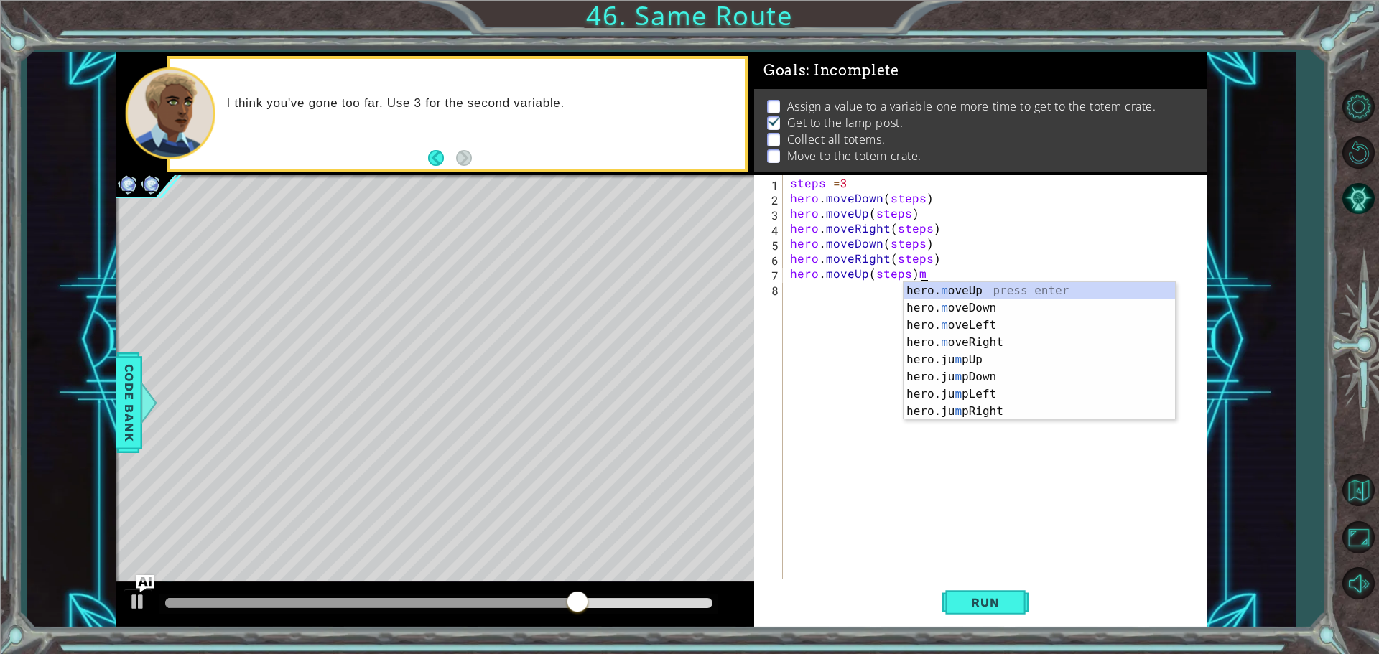
scroll to position [0, 7]
type textarea "hero.moveUp(steps)"
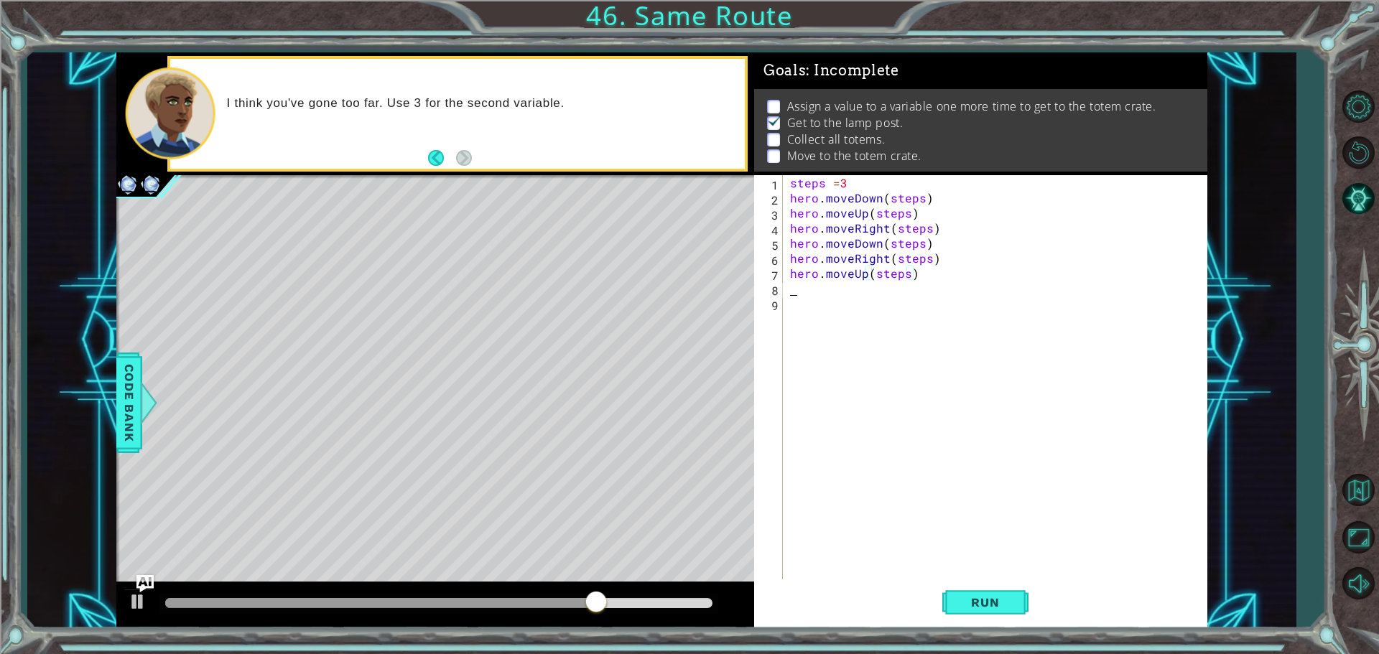
scroll to position [0, 0]
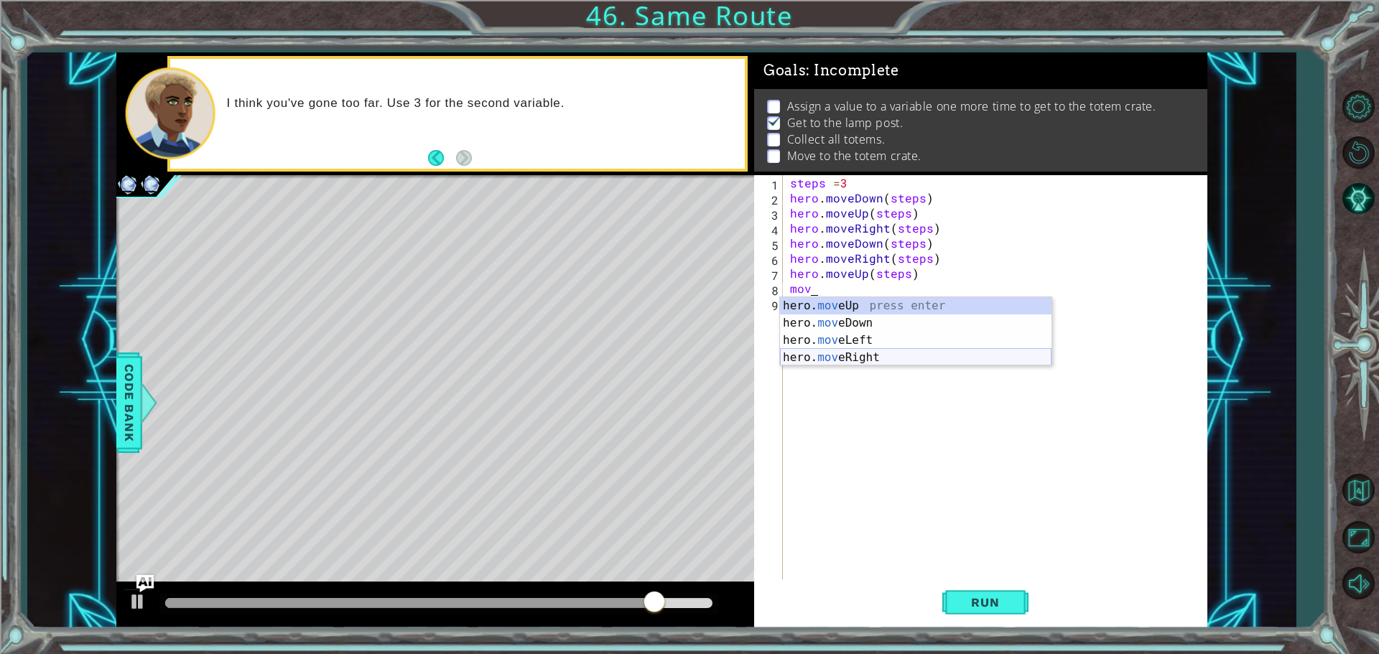
click at [894, 357] on div "hero. mov eUp press enter hero. mov eDown press enter hero. mov eLeft press ent…" at bounding box center [916, 348] width 272 height 103
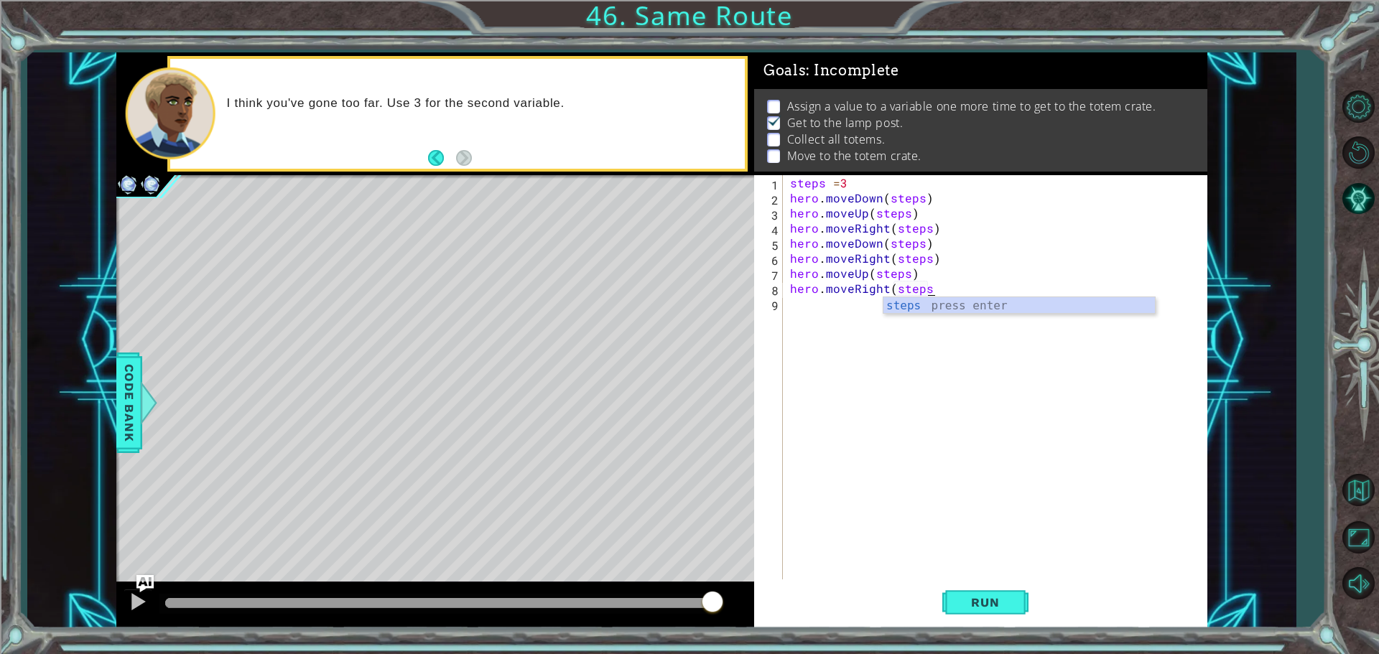
scroll to position [0, 9]
click at [1003, 601] on span "Run" at bounding box center [985, 602] width 57 height 14
type textarea "hero.moveRight(steps)"
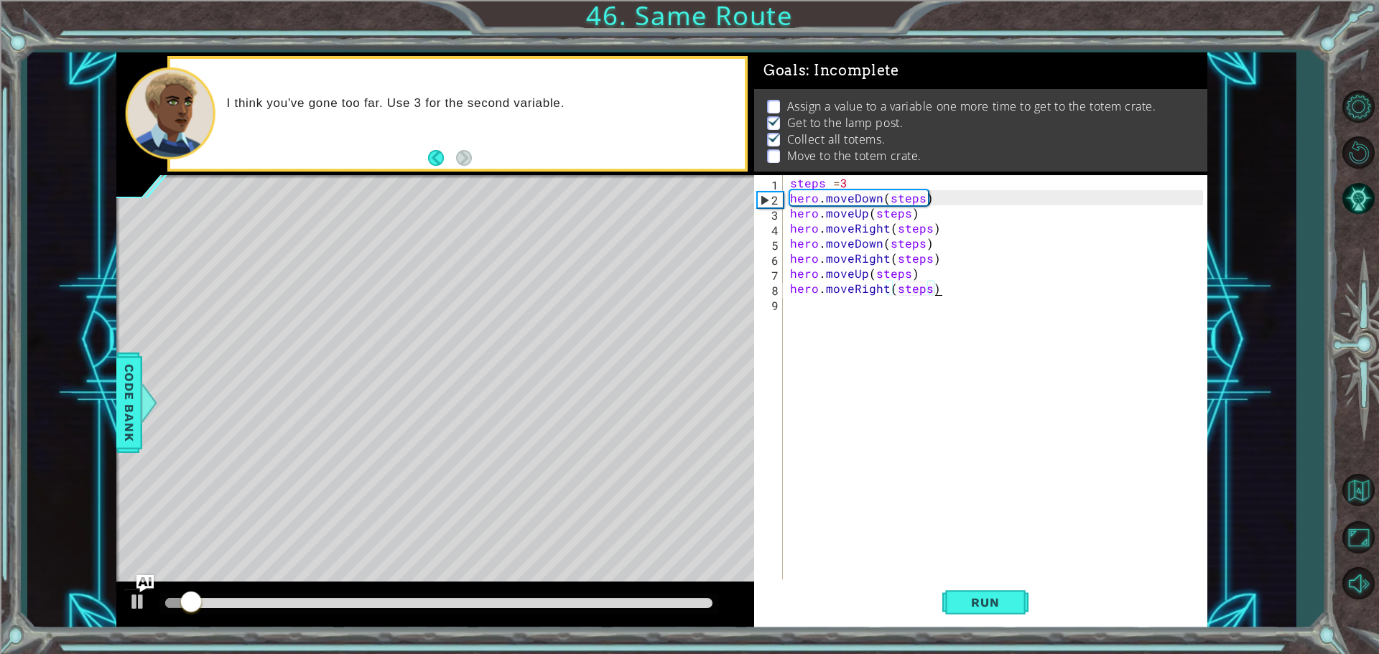
click at [866, 323] on div "steps = 3 hero . moveDown ( steps ) hero . moveUp ( steps ) hero . moveRight ( …" at bounding box center [998, 393] width 423 height 437
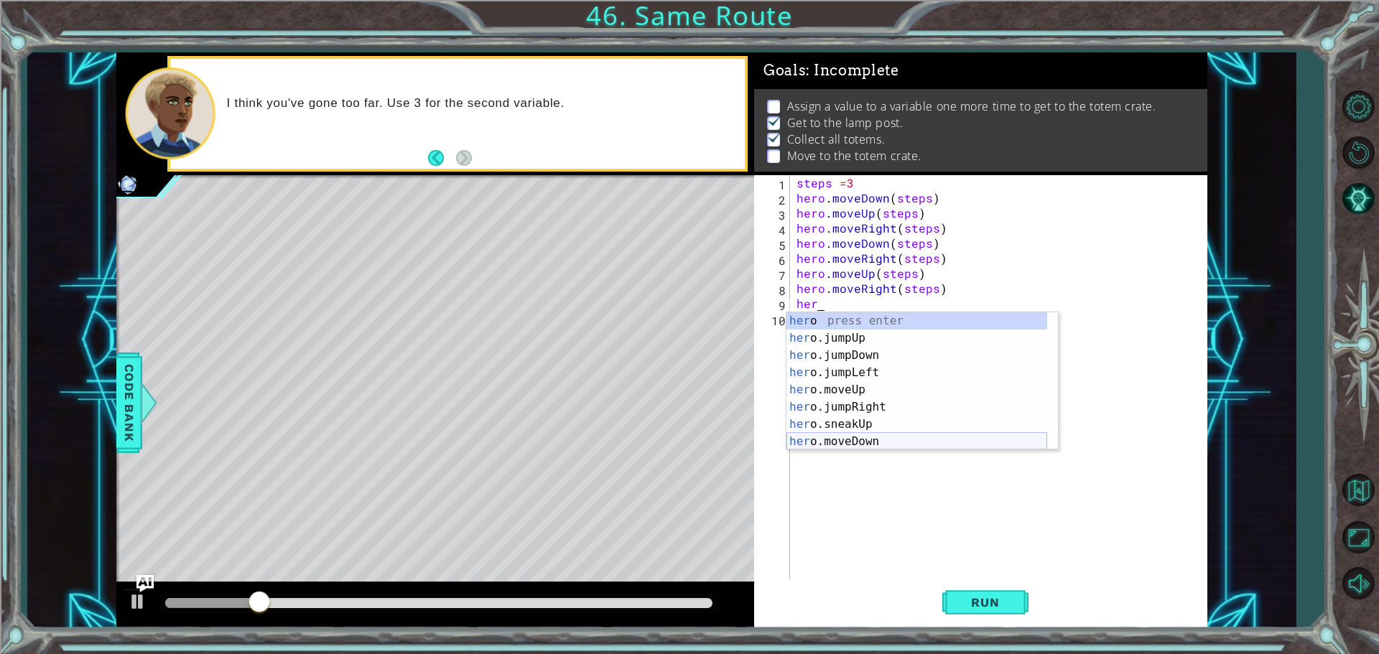
click at [849, 443] on div "her o press enter her o.jumpUp press enter her o.jumpDown press enter her o.jum…" at bounding box center [917, 398] width 261 height 172
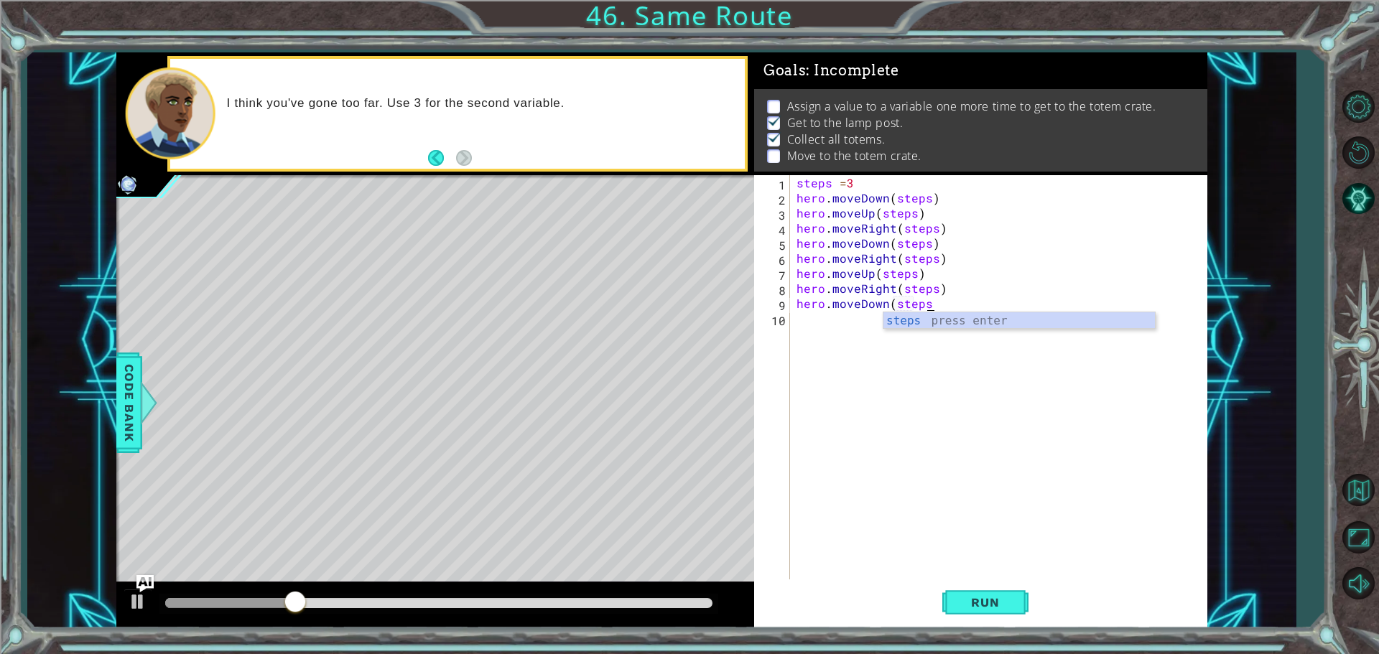
scroll to position [0, 8]
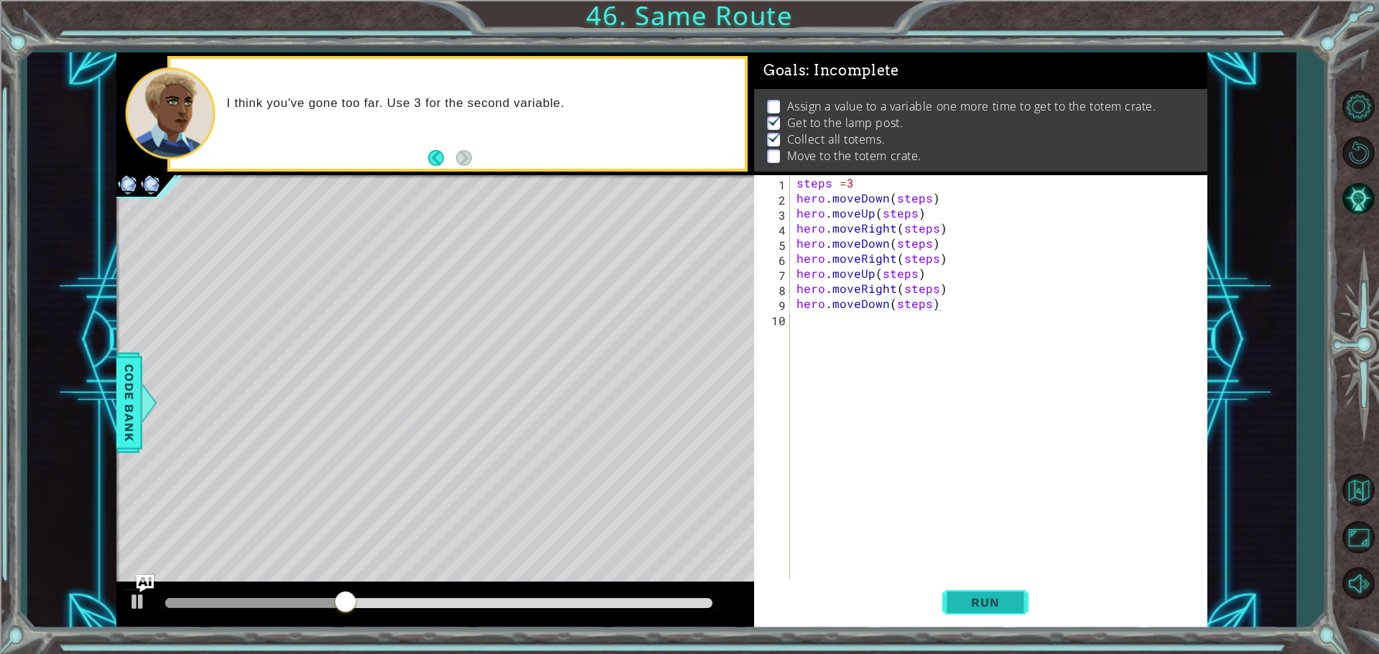
click at [969, 604] on span "Run" at bounding box center [985, 602] width 57 height 14
type textarea "hero.moveDown(steps)"
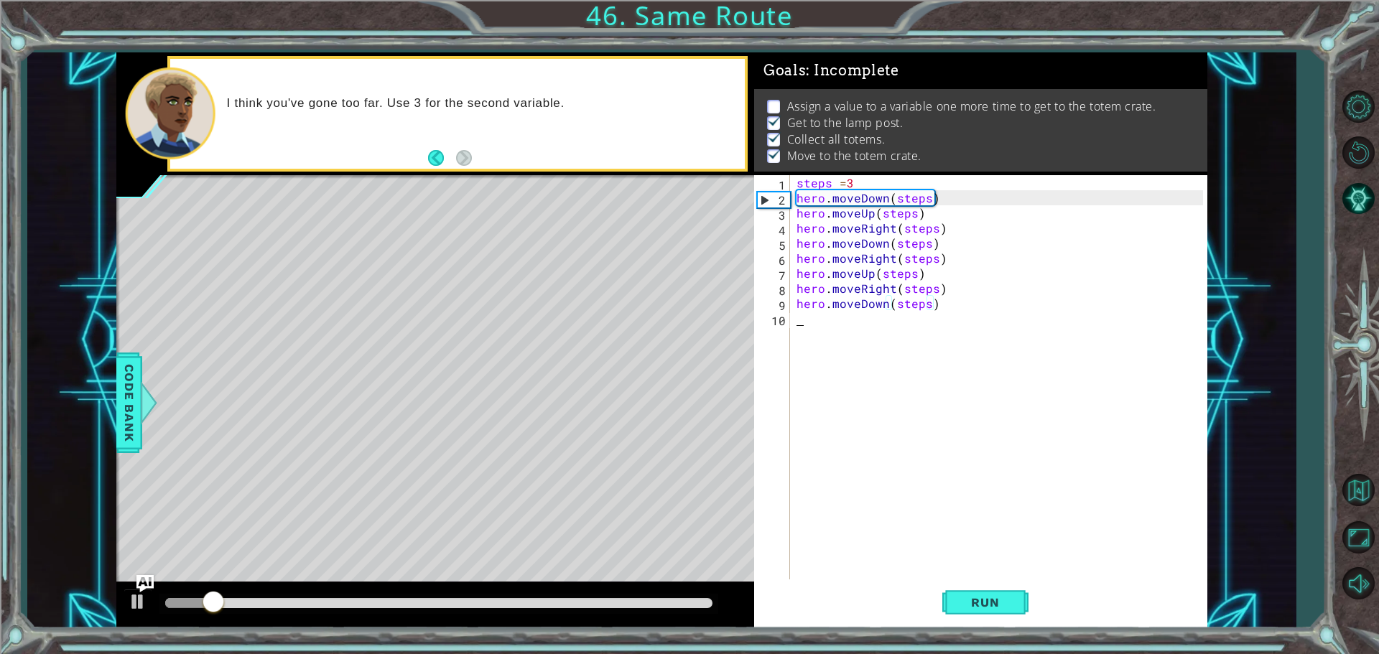
click at [812, 323] on div "steps = 3 hero . moveDown ( steps ) hero . moveUp ( steps ) hero . moveRight ( …" at bounding box center [1002, 393] width 417 height 437
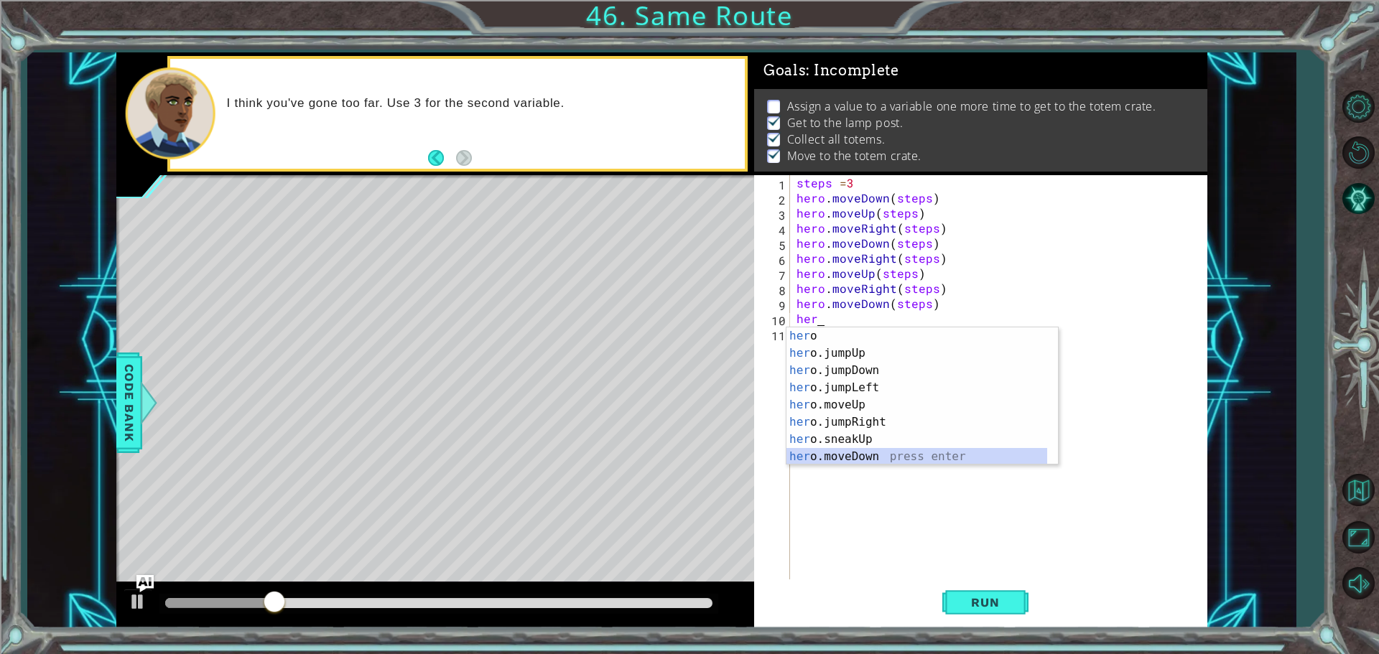
click at [871, 457] on div "her o press enter her o.jumpUp press enter her o.jumpDown press enter her o.jum…" at bounding box center [917, 414] width 261 height 172
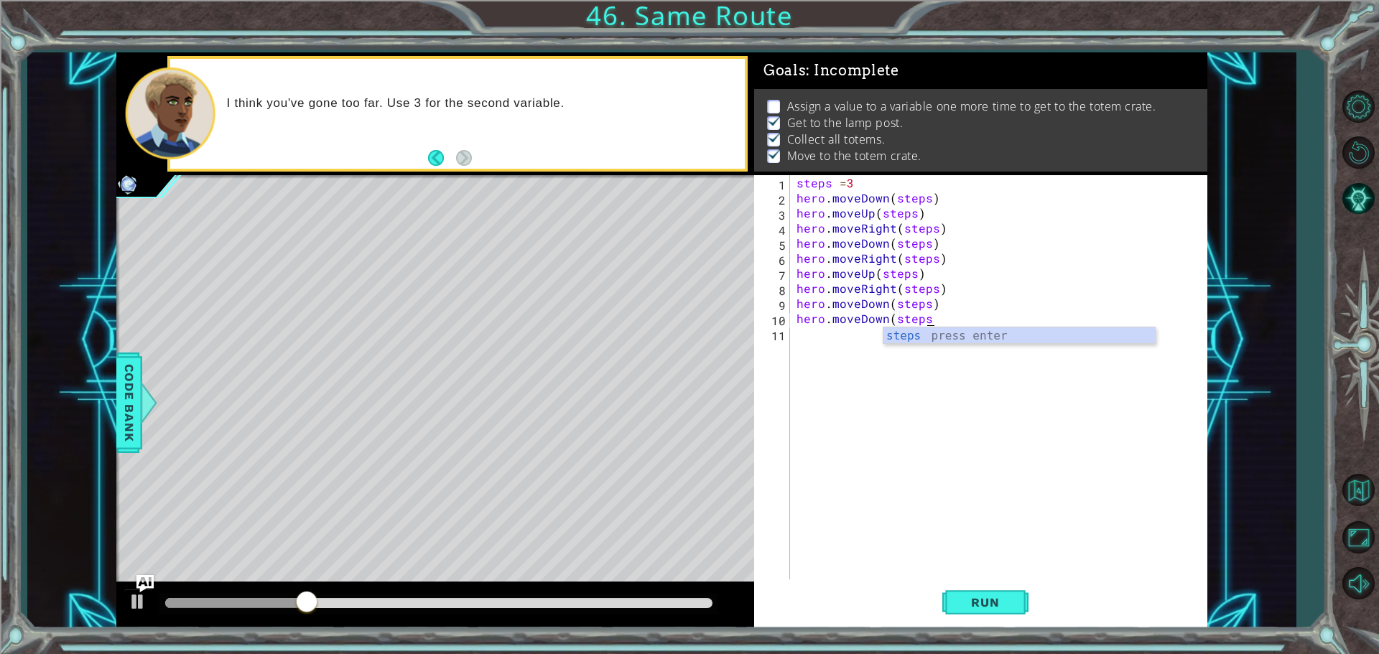
scroll to position [0, 8]
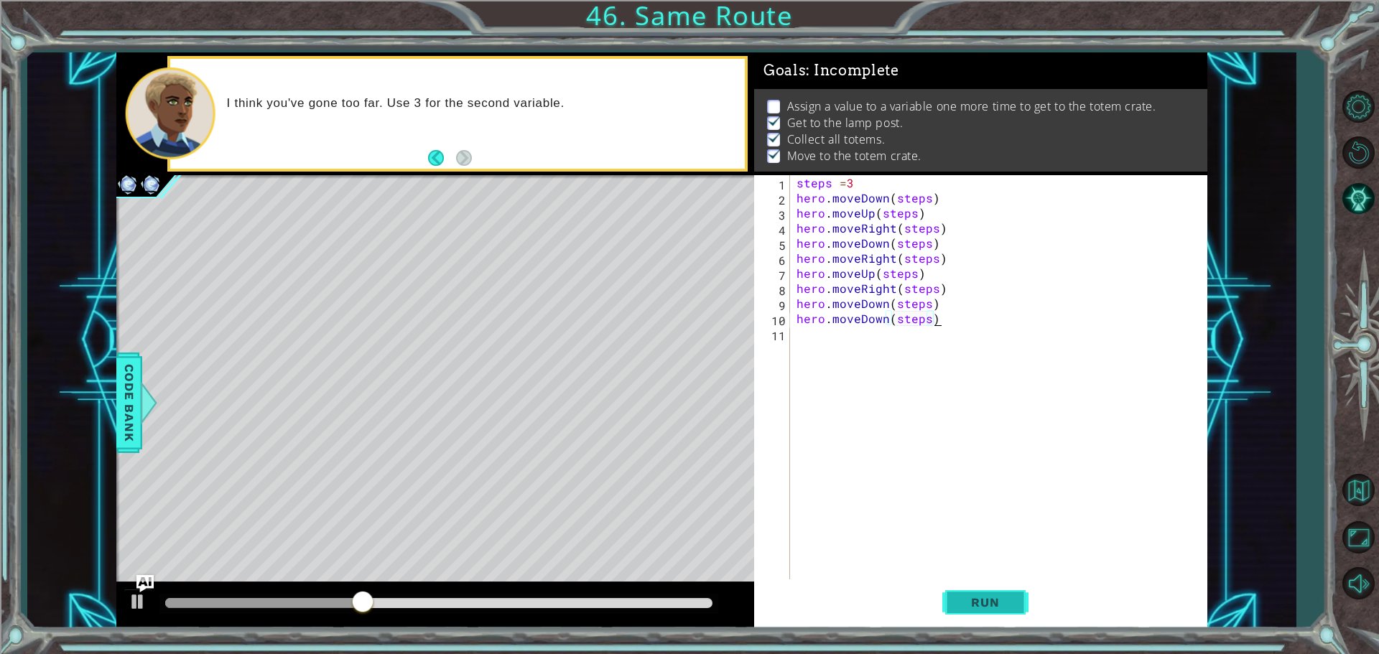
click at [974, 603] on span "Run" at bounding box center [985, 602] width 57 height 14
type textarea "hero.moveDown(steps)"
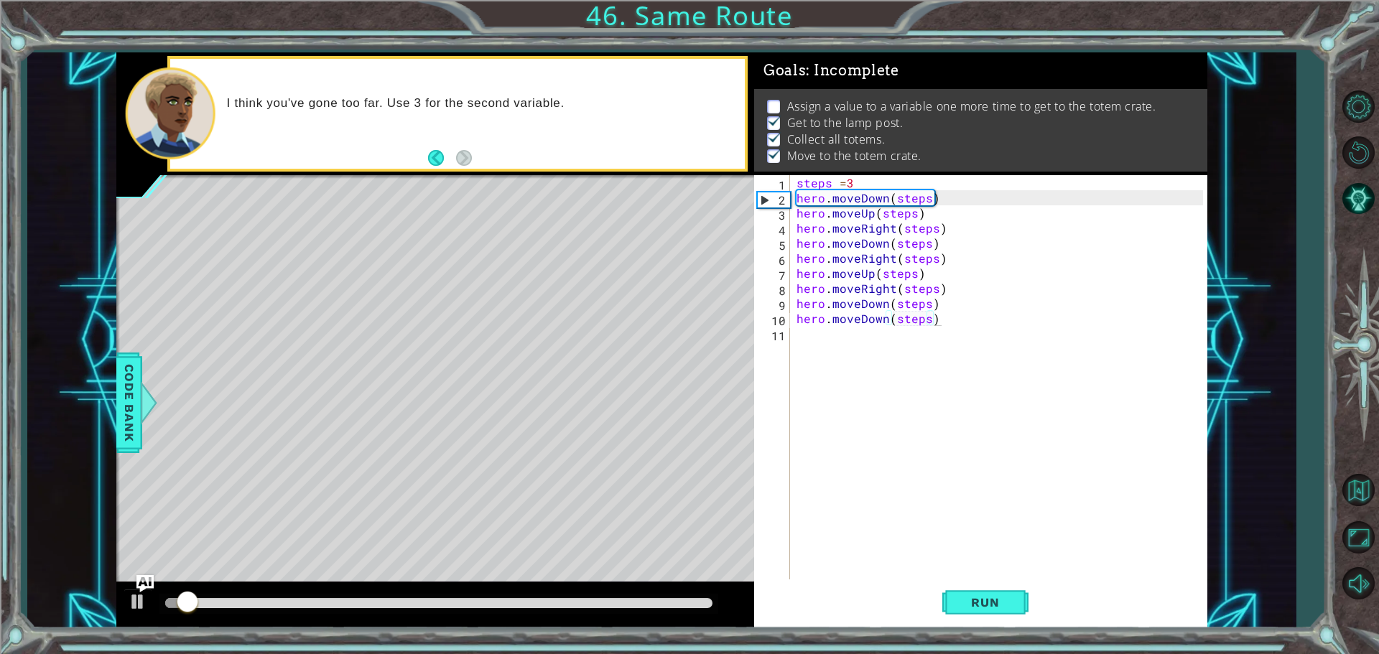
click at [614, 594] on div at bounding box center [438, 604] width 559 height 20
drag, startPoint x: 613, startPoint y: 598, endPoint x: 662, endPoint y: 598, distance: 48.8
click at [662, 598] on div at bounding box center [438, 603] width 547 height 10
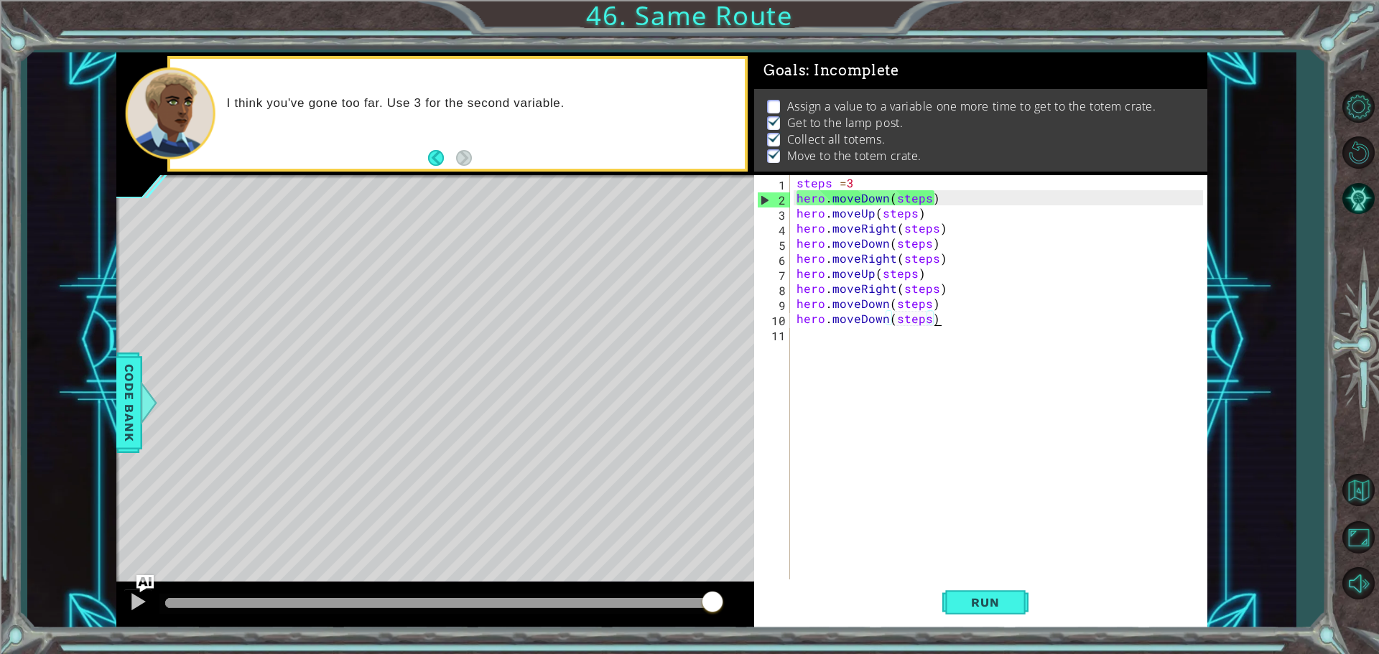
click at [794, 332] on div "steps = 3 hero . moveDown ( steps ) hero . moveUp ( steps ) hero . moveRight ( …" at bounding box center [1002, 393] width 417 height 437
type textarea "v"
click at [993, 611] on button "Run" at bounding box center [985, 602] width 86 height 45
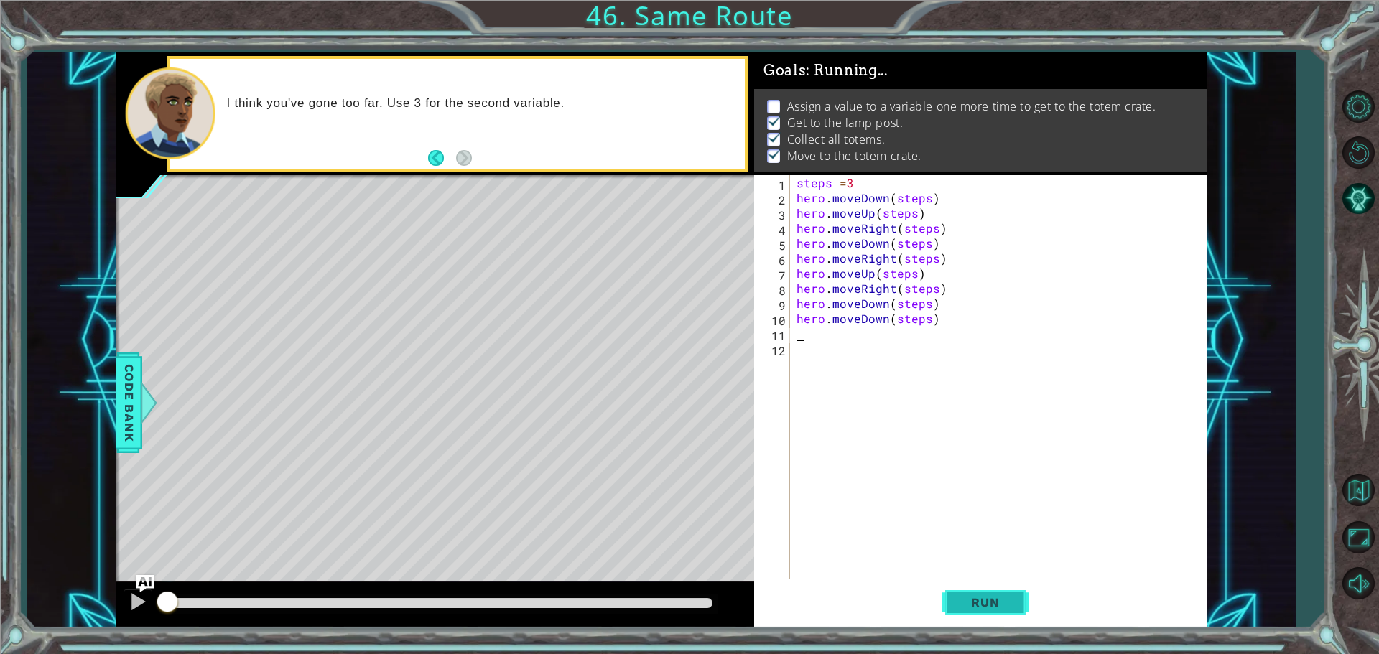
click at [993, 611] on button "Run" at bounding box center [985, 602] width 86 height 45
click at [990, 611] on button "Run" at bounding box center [985, 602] width 86 height 45
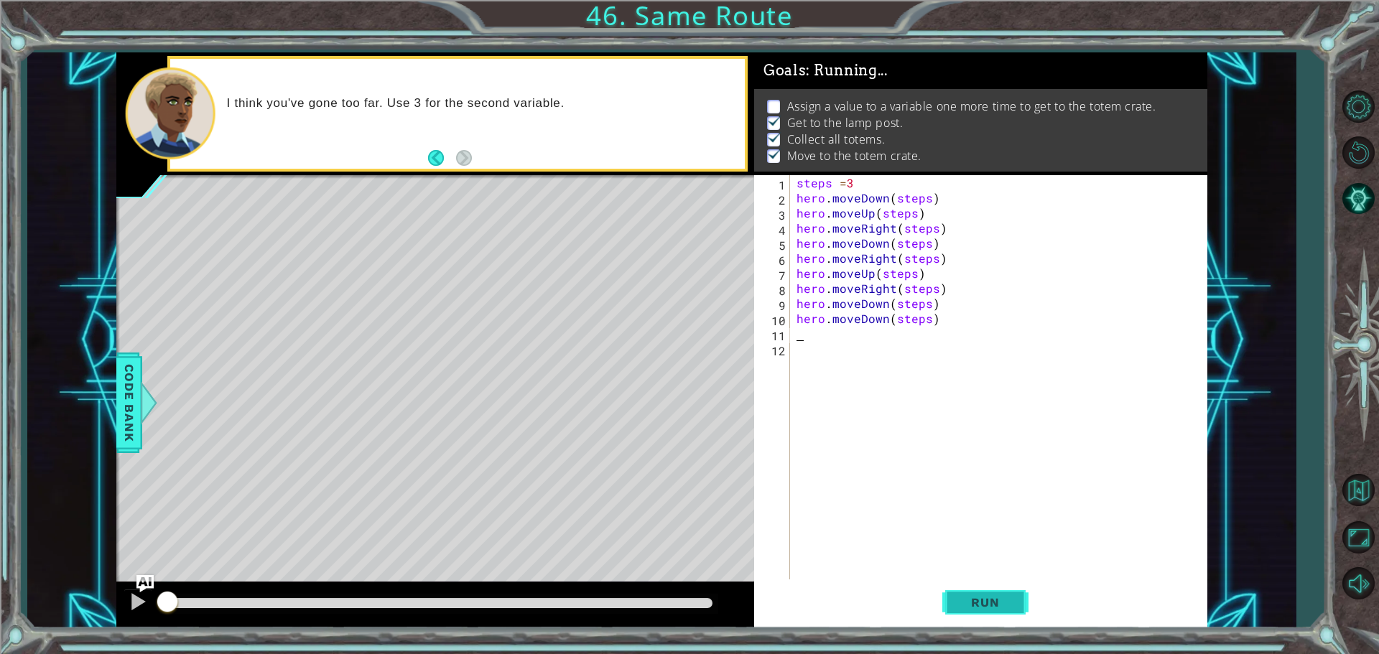
click at [990, 611] on button "Run" at bounding box center [985, 602] width 86 height 45
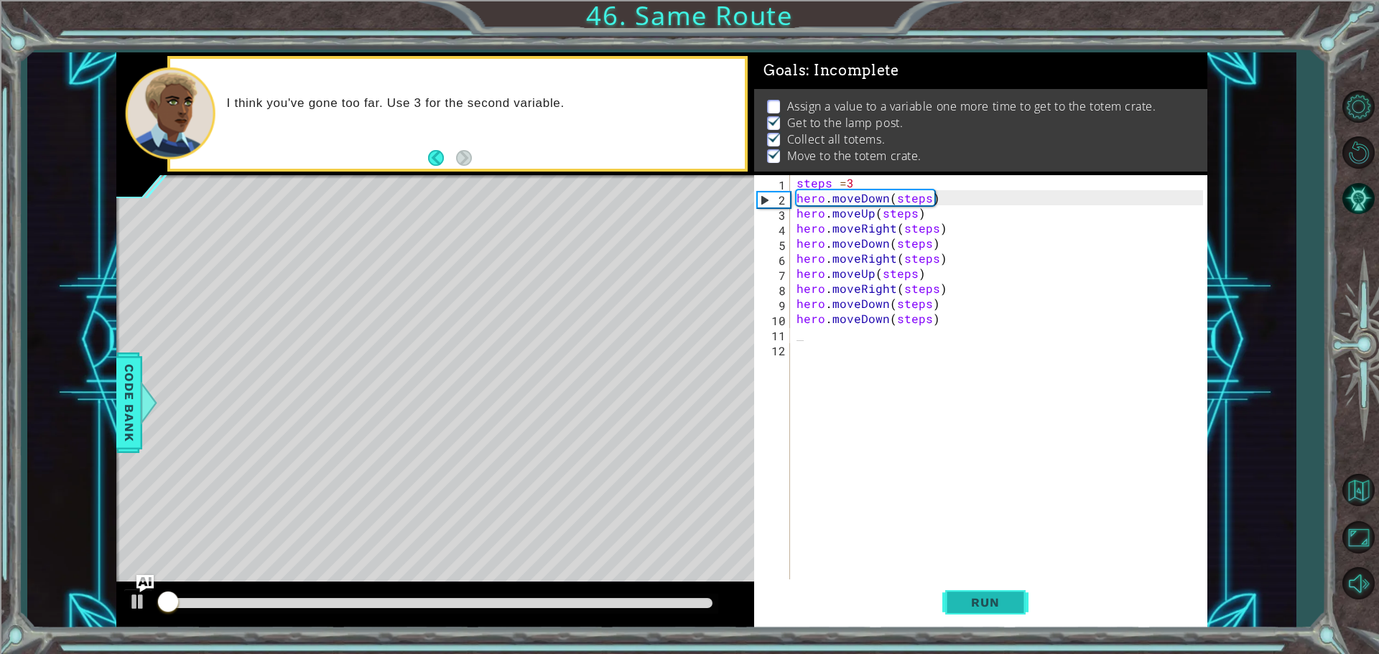
click at [990, 611] on button "Run" at bounding box center [985, 602] width 86 height 45
